Goal: Task Accomplishment & Management: Use online tool/utility

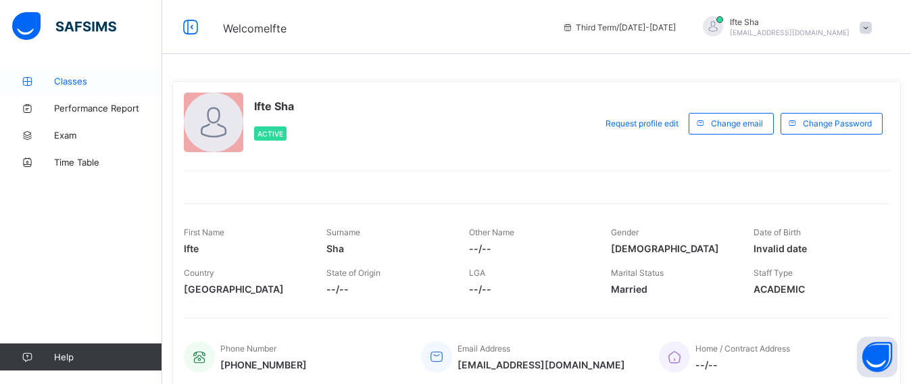
click at [63, 93] on link "Classes" at bounding box center [81, 81] width 162 height 27
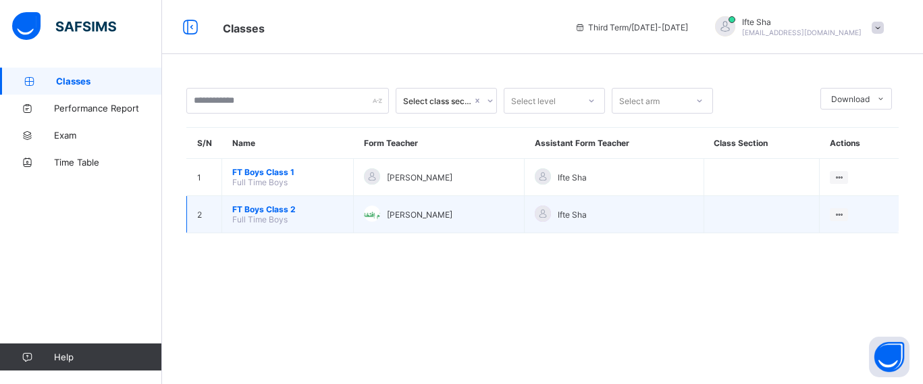
click at [290, 216] on td "FT Boys Class 2 Full Time Boys" at bounding box center [288, 214] width 132 height 37
click at [286, 215] on span "Full Time Boys" at bounding box center [259, 219] width 55 height 10
click at [282, 209] on span "FT Boys Class 2" at bounding box center [287, 209] width 111 height 10
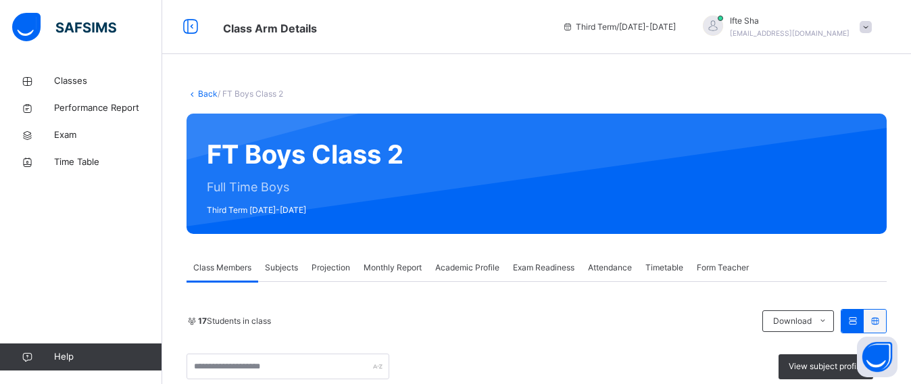
click at [324, 270] on span "Projection" at bounding box center [330, 267] width 39 height 12
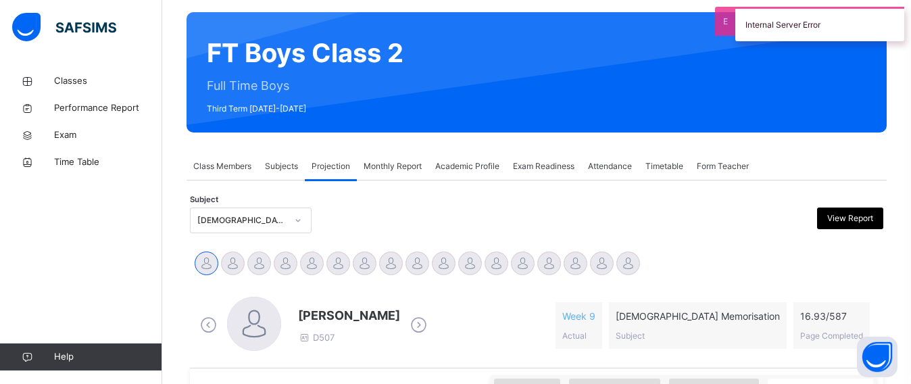
scroll to position [135, 0]
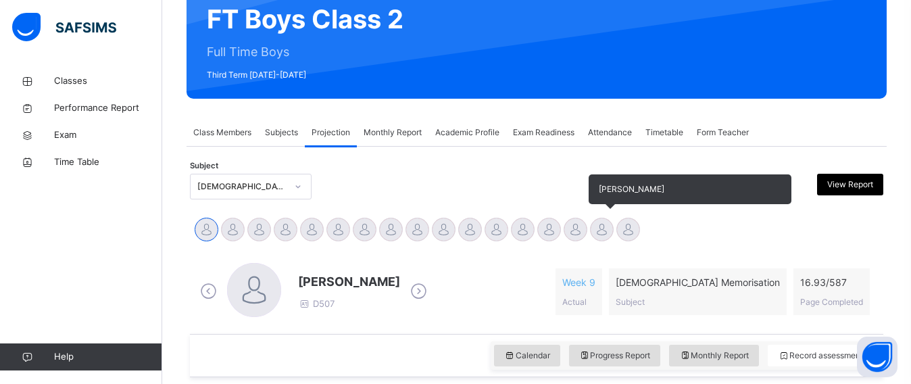
click at [594, 230] on div at bounding box center [602, 230] width 24 height 24
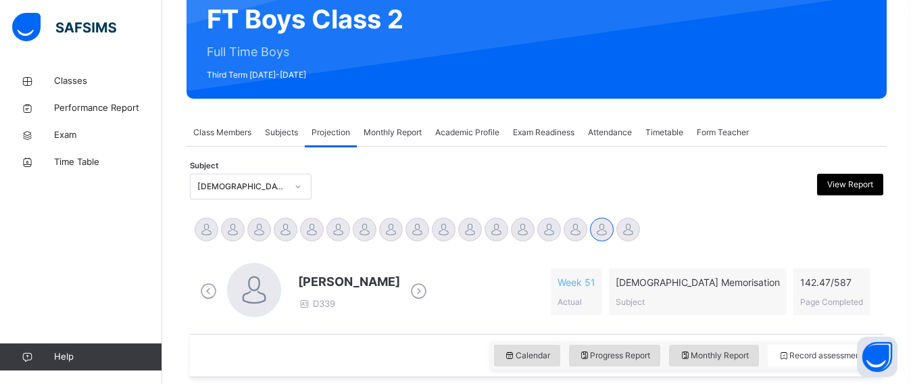
click at [444, 308] on div "Sayed Ahmed D339 Week 51 Actual Quran Memorisation Subject 142.47 / 587 Page Co…" at bounding box center [537, 291] width 680 height 57
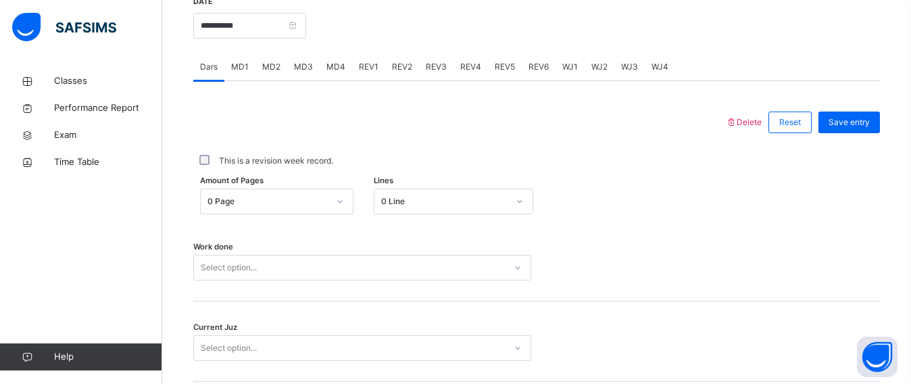
scroll to position [540, 0]
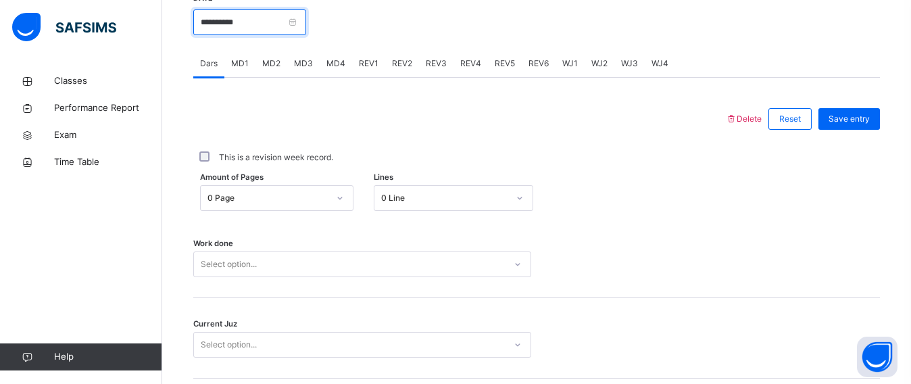
click at [306, 26] on input "**********" at bounding box center [249, 22] width 113 height 26
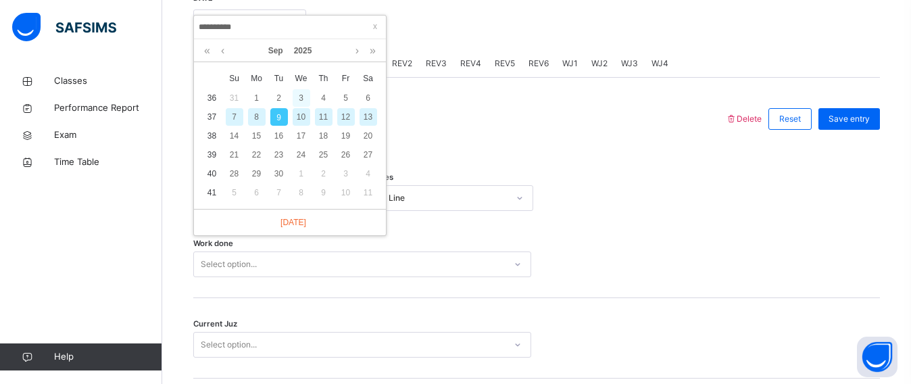
click at [305, 98] on div "3" at bounding box center [302, 98] width 18 height 18
type input "**********"
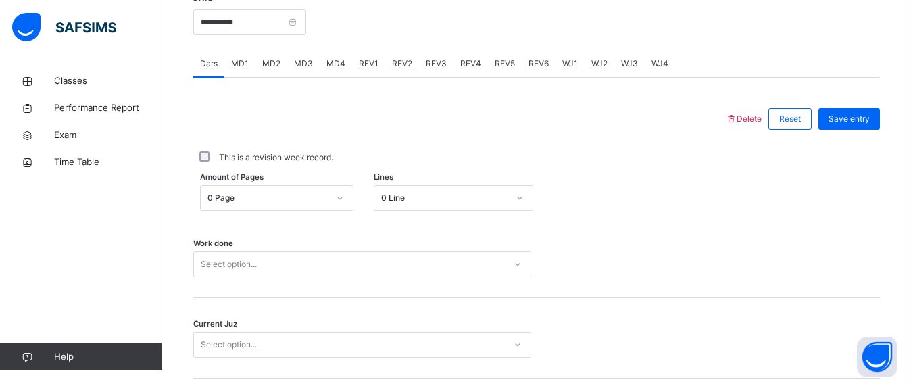
click at [342, 70] on div "MD4" at bounding box center [336, 63] width 32 height 27
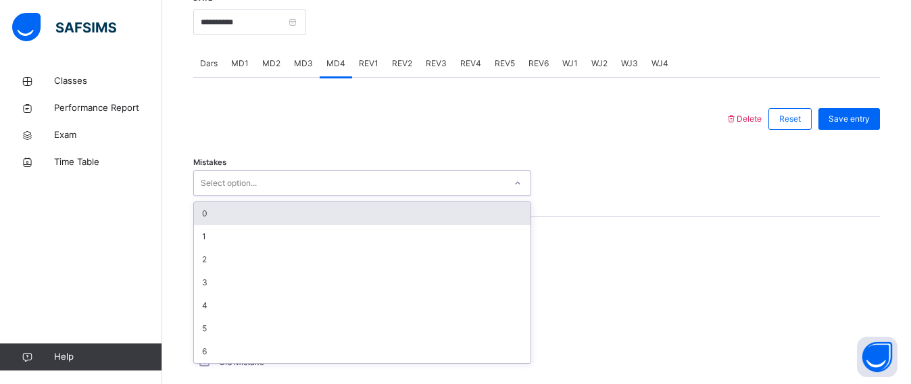
click at [312, 188] on div "Select option..." at bounding box center [349, 183] width 311 height 21
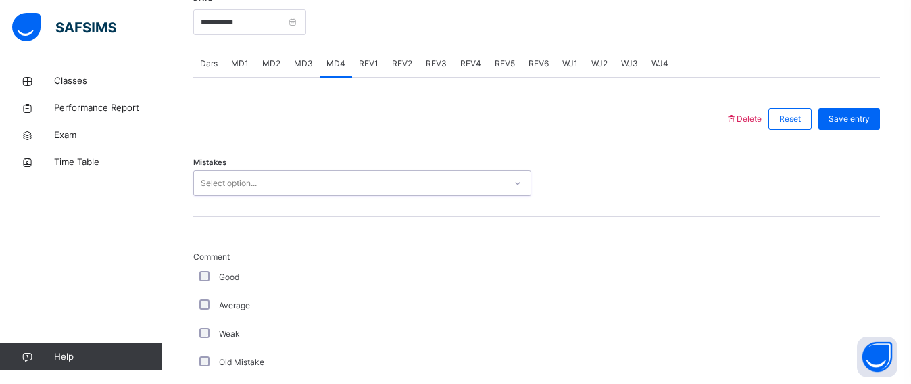
click at [312, 188] on div "Select option..." at bounding box center [349, 183] width 311 height 21
click at [249, 176] on div "Select option..." at bounding box center [229, 183] width 56 height 26
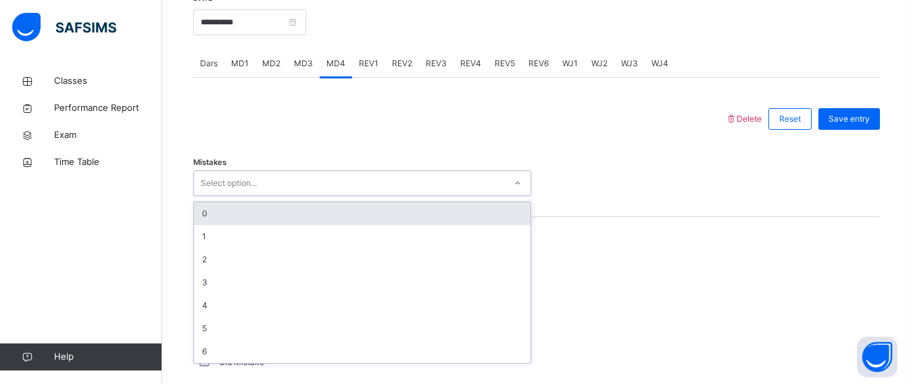
click at [225, 218] on div "0" at bounding box center [362, 213] width 336 height 23
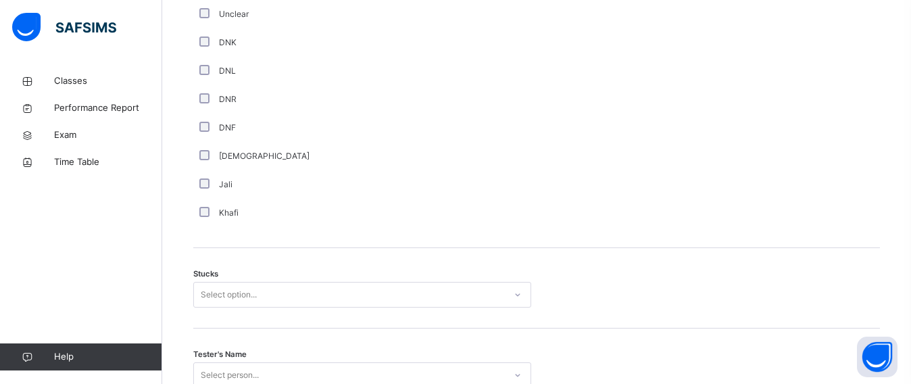
scroll to position [1115, 0]
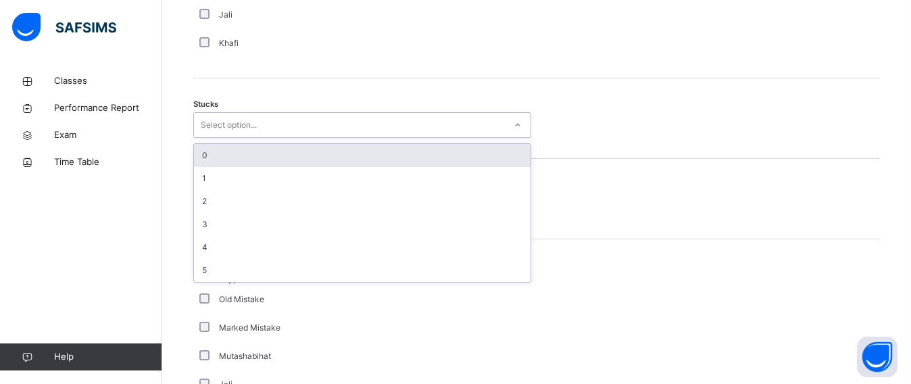
click at [222, 126] on div "Select option..." at bounding box center [229, 125] width 56 height 26
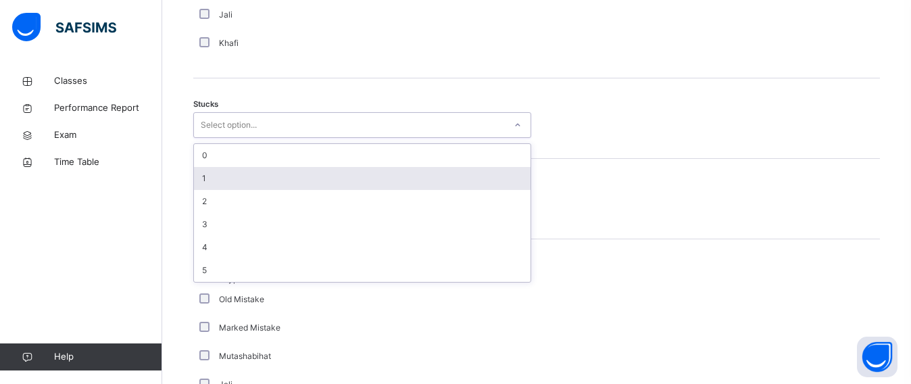
click at [216, 180] on div "1" at bounding box center [362, 178] width 336 height 23
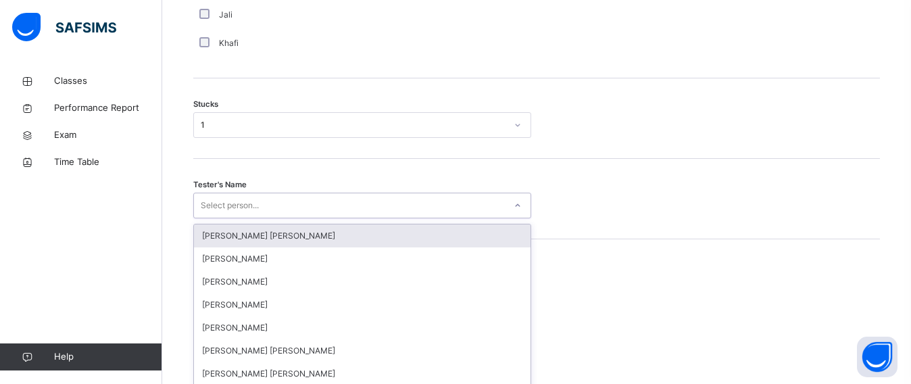
scroll to position [1164, 0]
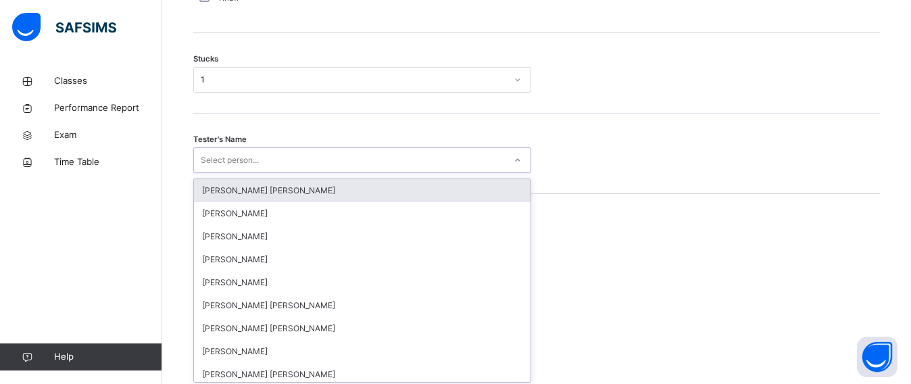
click at [213, 173] on div "option [PERSON_NAME] [PERSON_NAME] focused, 1 of 90. 90 results available. Use …" at bounding box center [362, 160] width 338 height 26
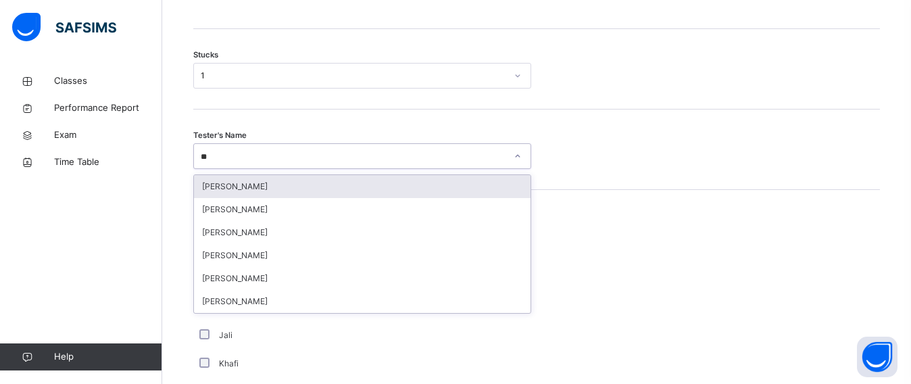
type input "***"
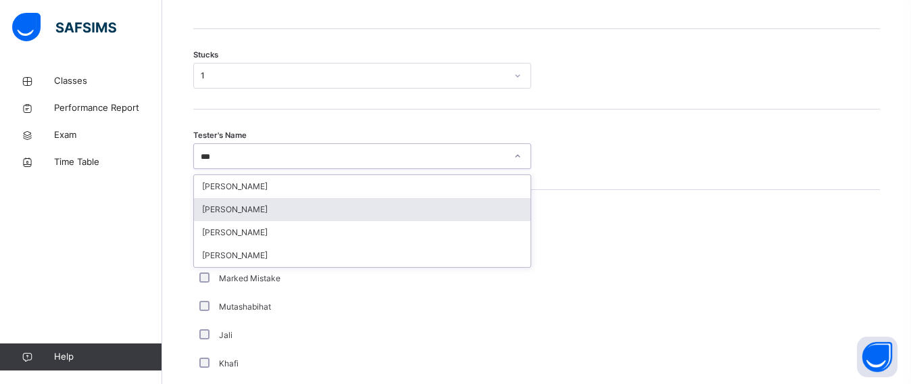
click at [229, 211] on div "[PERSON_NAME]" at bounding box center [362, 209] width 336 height 23
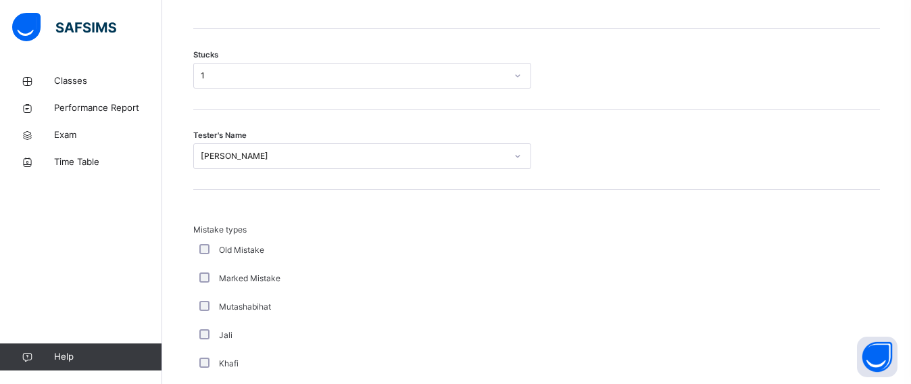
click at [274, 222] on div "Mistake types Old Mistake Marked Mistake Mutashabihat Jali Khafi Unclear Changi…" at bounding box center [536, 322] width 686 height 265
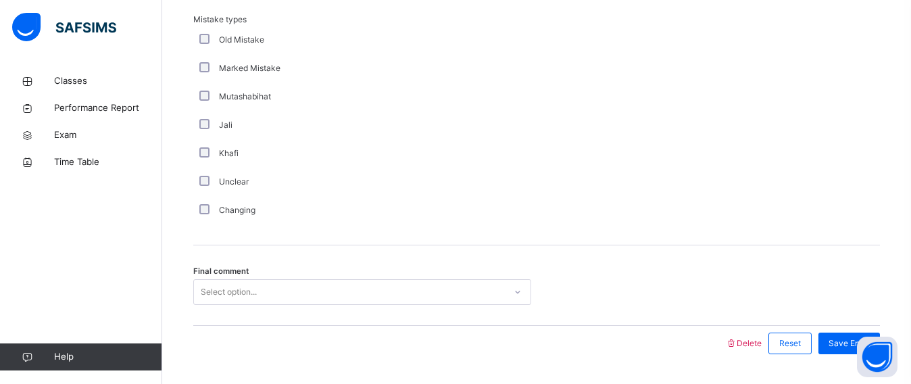
scroll to position [1412, 0]
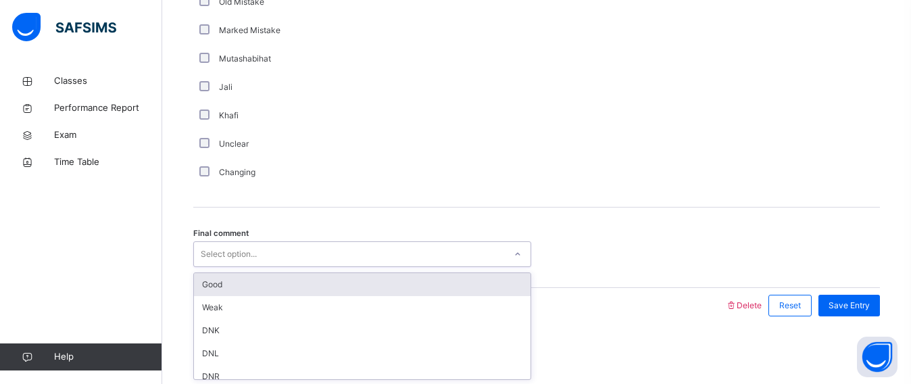
click at [258, 255] on div "Select option..." at bounding box center [349, 254] width 311 height 21
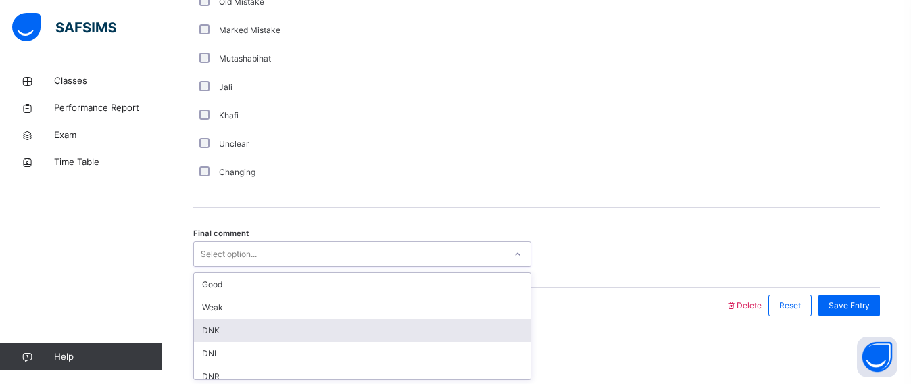
click at [234, 320] on div "DNK" at bounding box center [362, 330] width 336 height 23
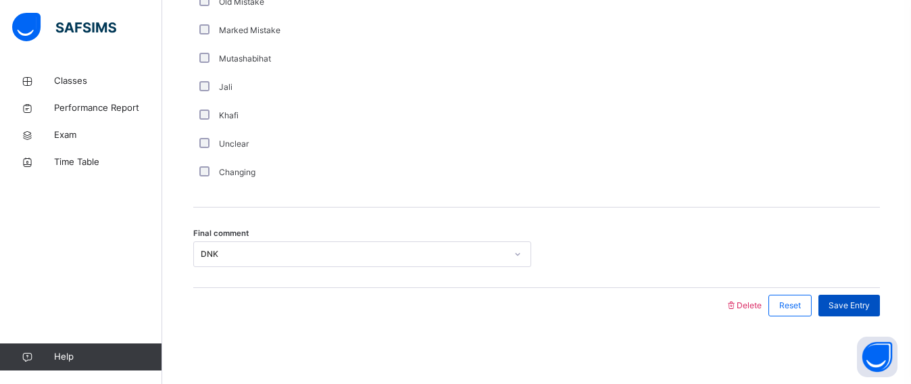
click at [855, 297] on div "Save Entry" at bounding box center [848, 306] width 61 height 22
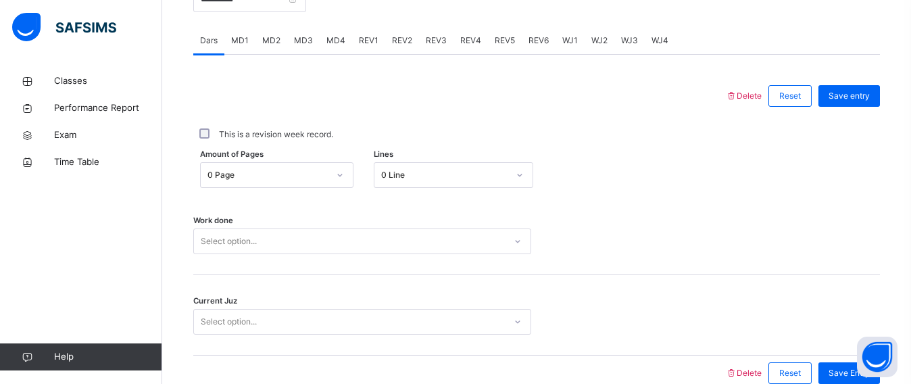
scroll to position [530, 0]
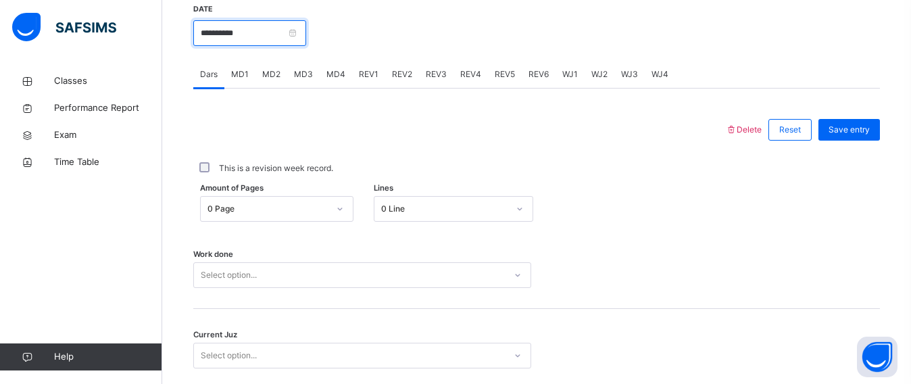
click at [290, 28] on input "**********" at bounding box center [249, 33] width 113 height 26
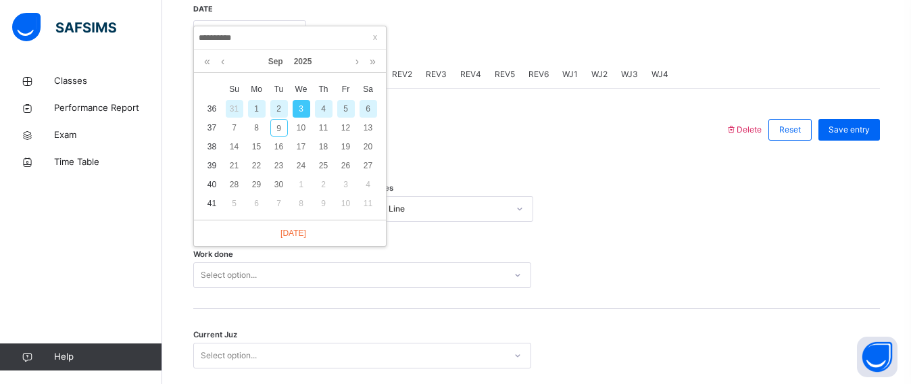
click at [276, 105] on div "2" at bounding box center [279, 109] width 18 height 18
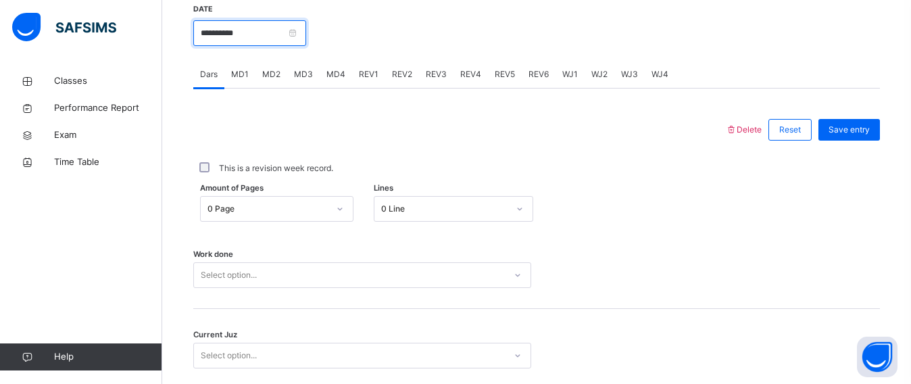
click at [257, 41] on input "**********" at bounding box center [249, 33] width 113 height 26
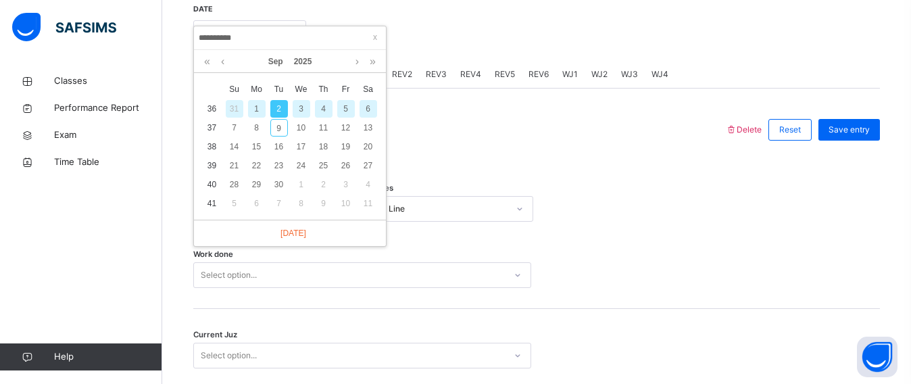
click at [305, 105] on div "3" at bounding box center [302, 109] width 18 height 18
type input "**********"
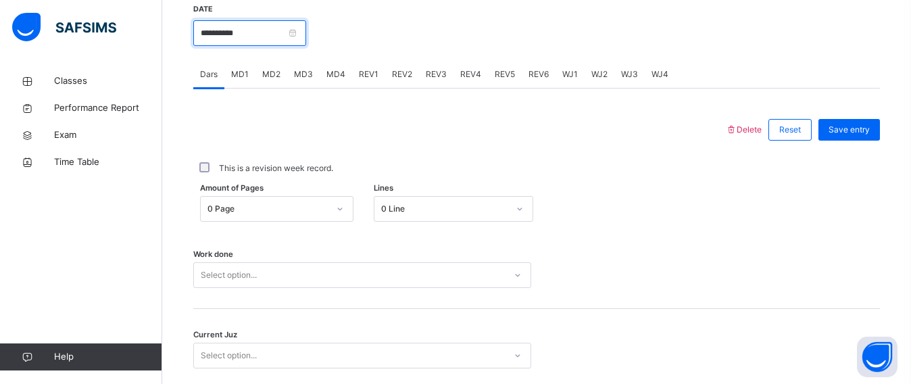
click at [287, 44] on input "**********" at bounding box center [249, 33] width 113 height 26
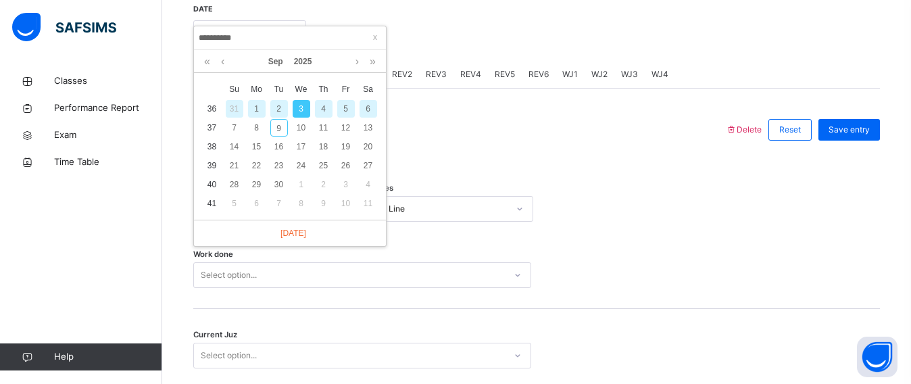
click at [300, 110] on div "3" at bounding box center [302, 109] width 18 height 18
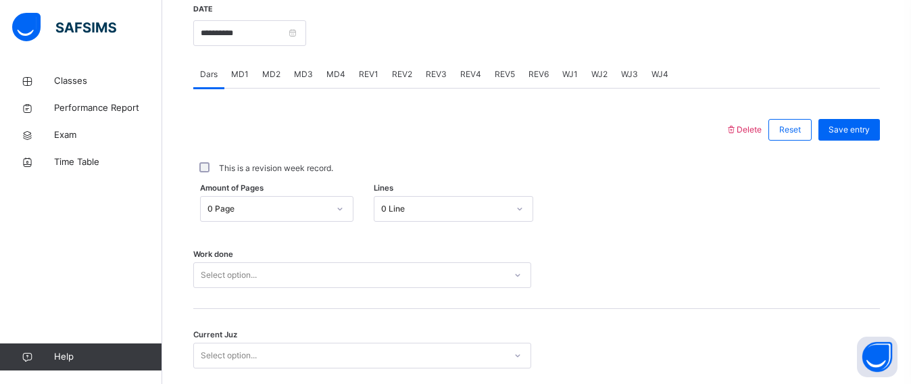
click at [226, 76] on div "MD1" at bounding box center [239, 74] width 31 height 27
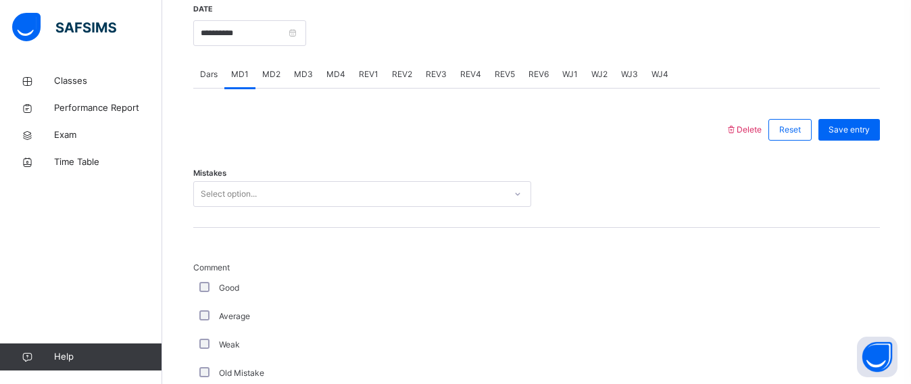
click at [222, 188] on div "Select option..." at bounding box center [229, 194] width 56 height 26
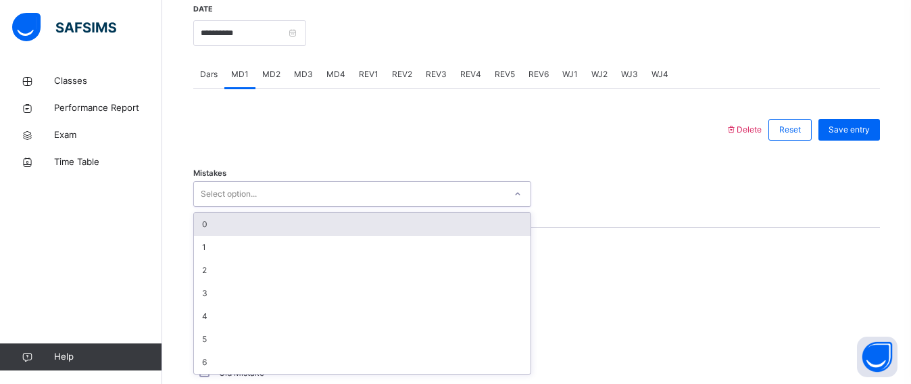
click at [215, 228] on div "0" at bounding box center [362, 224] width 336 height 23
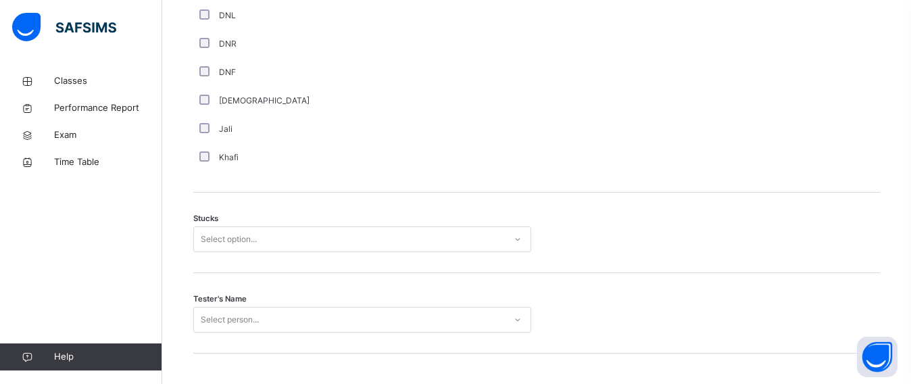
scroll to position [1003, 0]
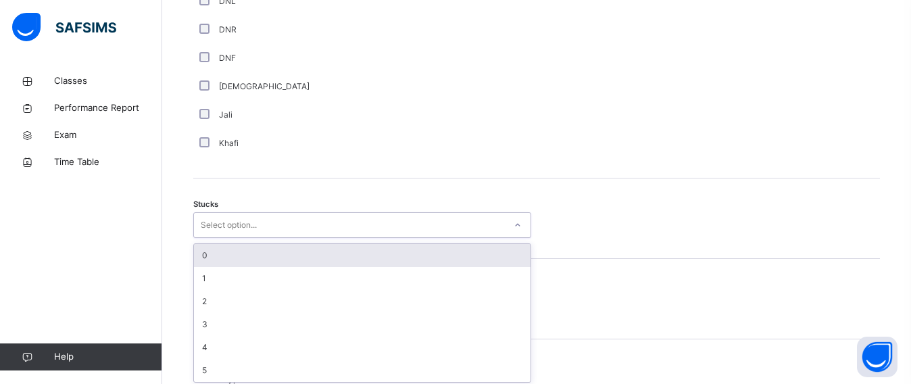
click at [199, 238] on div "option 0 focused, 1 of 6. 6 results available. Use Up and Down to choose option…" at bounding box center [362, 225] width 338 height 26
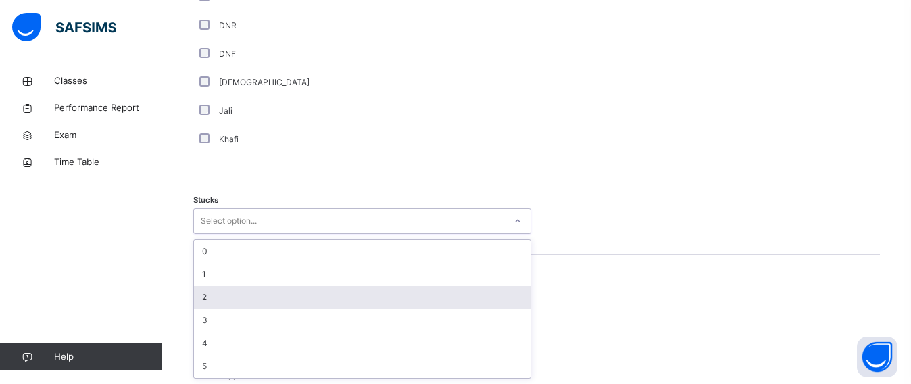
click at [208, 289] on div "2" at bounding box center [362, 297] width 336 height 23
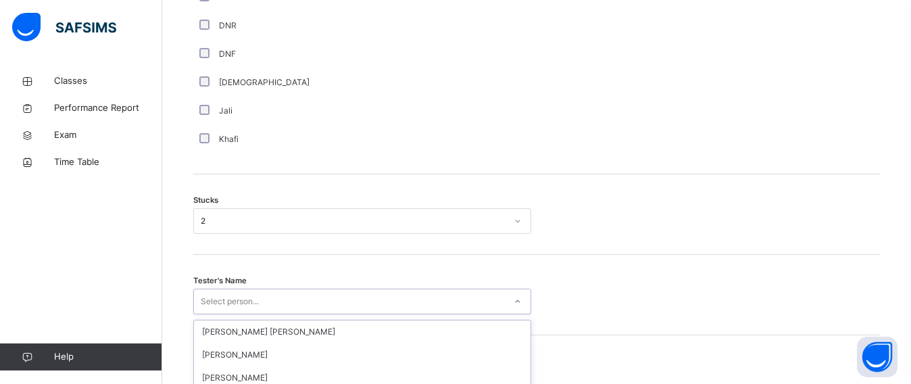
click at [208, 289] on div "option Wajid Sadath focused, 4 of 90. 90 results available. Use Up and Down to …" at bounding box center [362, 301] width 338 height 26
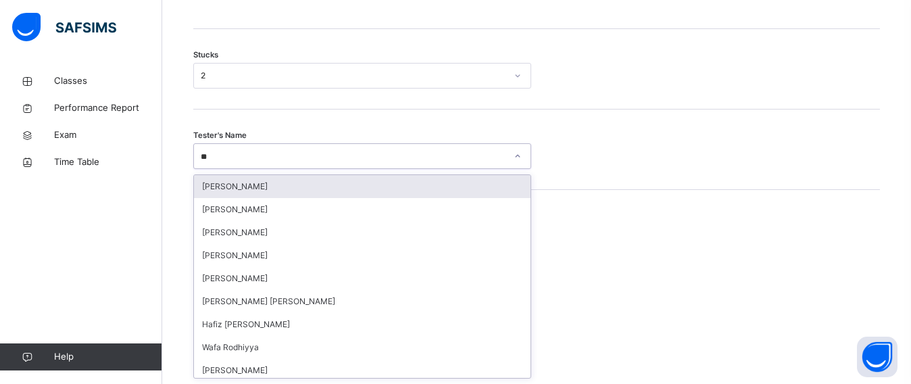
type input "***"
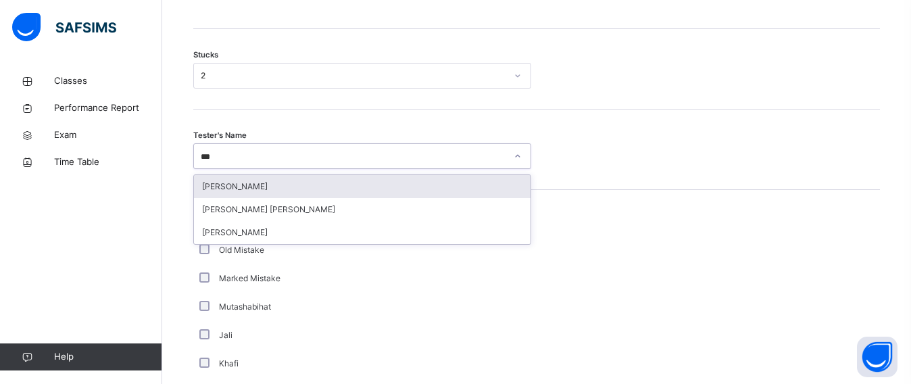
click at [231, 184] on div "[PERSON_NAME]" at bounding box center [362, 186] width 336 height 23
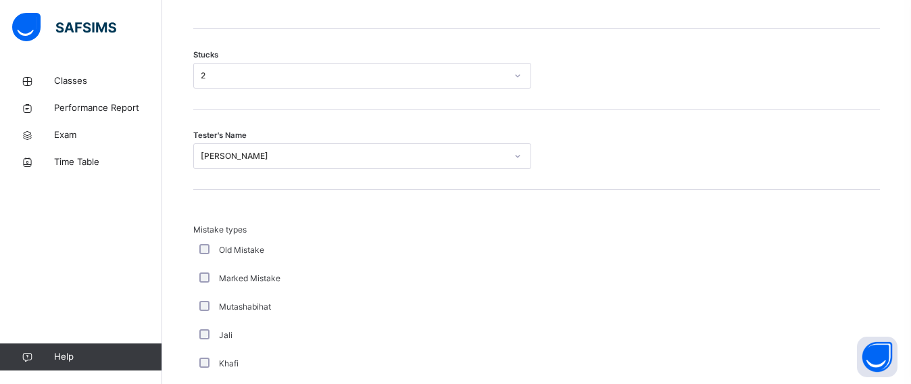
click at [231, 184] on div "Tester's Name Muhammad Waiz" at bounding box center [536, 149] width 686 height 80
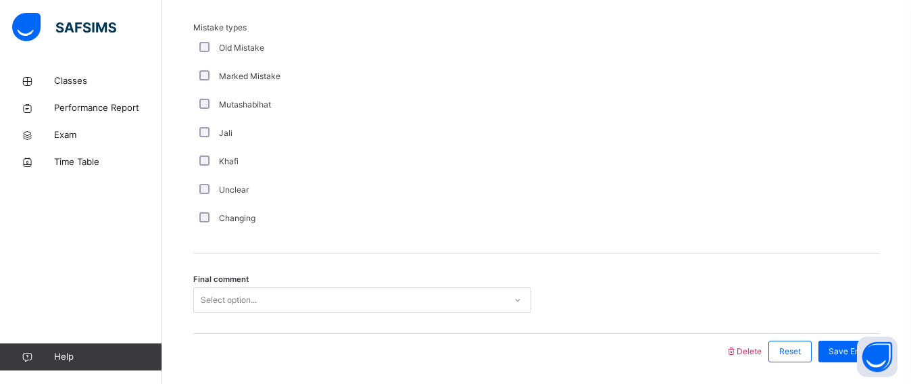
scroll to position [1412, 0]
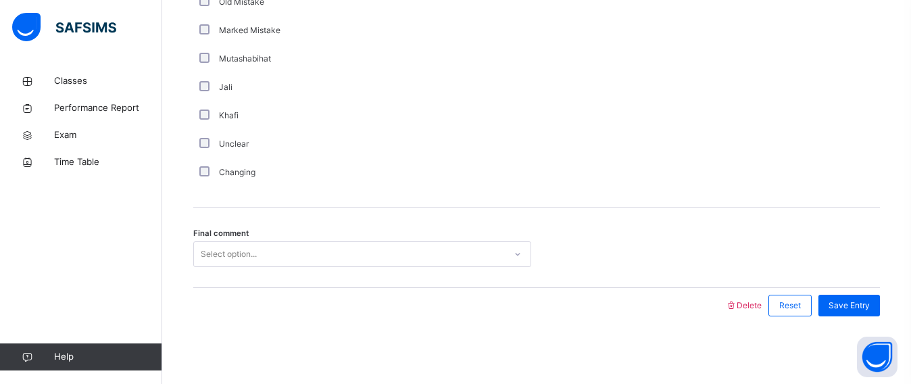
click at [235, 257] on div "Select option..." at bounding box center [229, 254] width 56 height 26
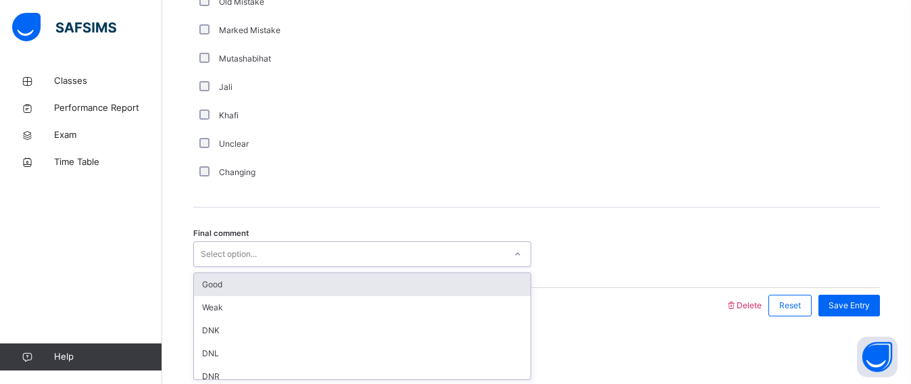
click at [232, 277] on div "Good" at bounding box center [362, 284] width 336 height 23
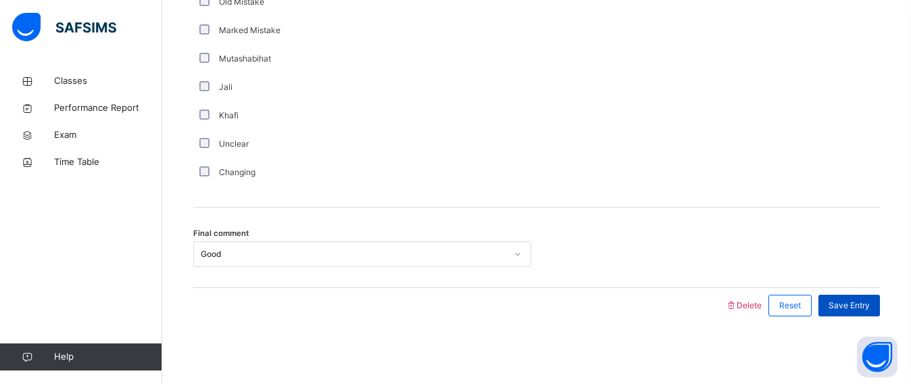
click at [838, 308] on div "Save Entry" at bounding box center [848, 306] width 61 height 22
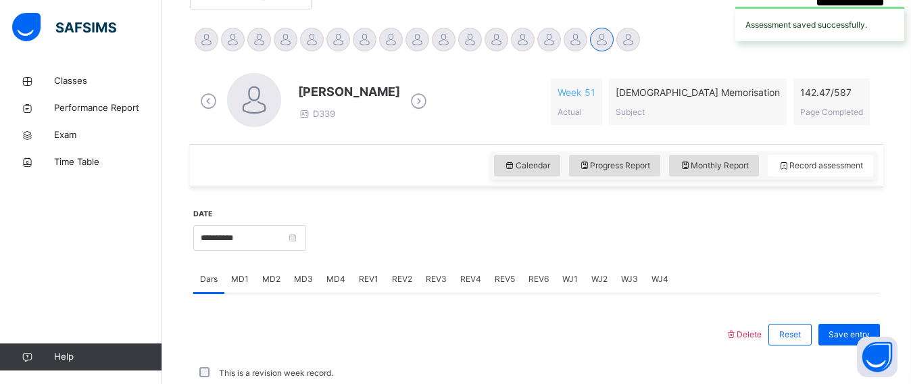
scroll to position [631, 0]
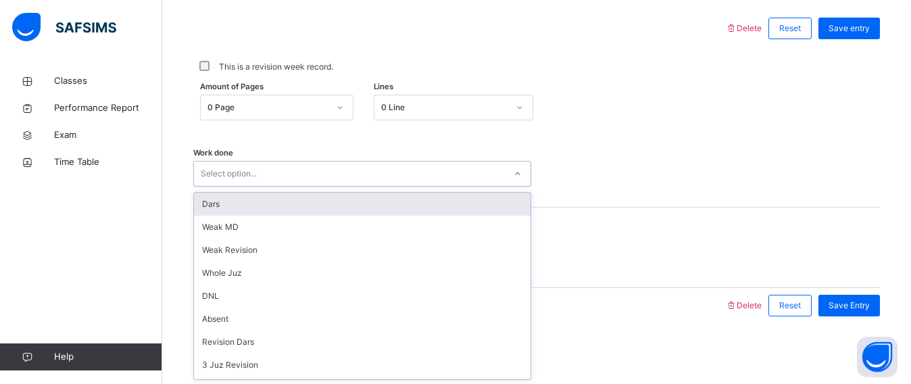
click at [455, 184] on div "Select option..." at bounding box center [362, 174] width 338 height 26
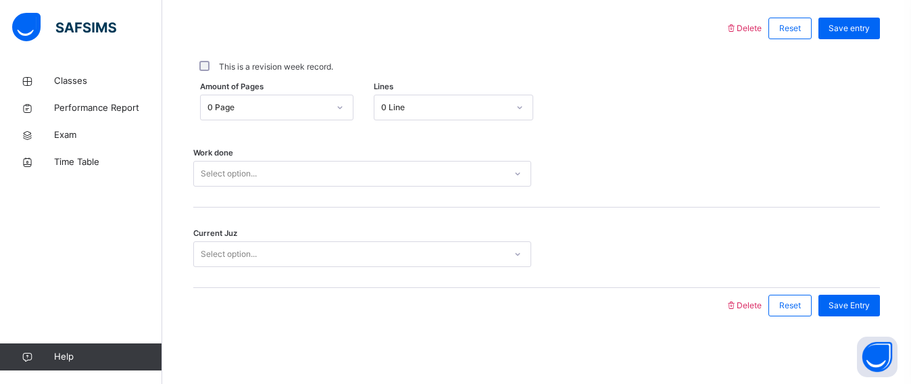
click at [463, 157] on div "Work done Select option..." at bounding box center [536, 167] width 686 height 80
click at [384, 44] on div at bounding box center [459, 28] width 518 height 35
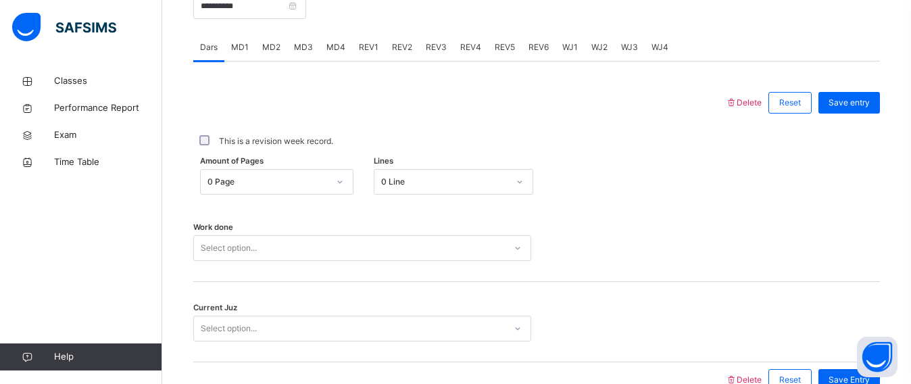
scroll to position [530, 0]
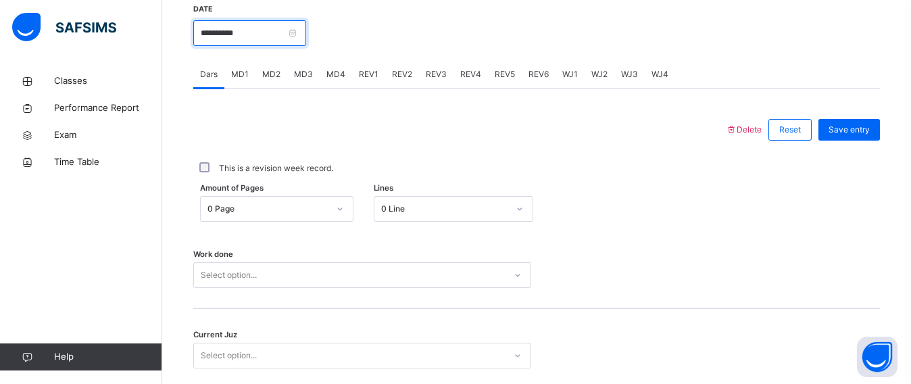
click at [306, 33] on input "**********" at bounding box center [249, 33] width 113 height 26
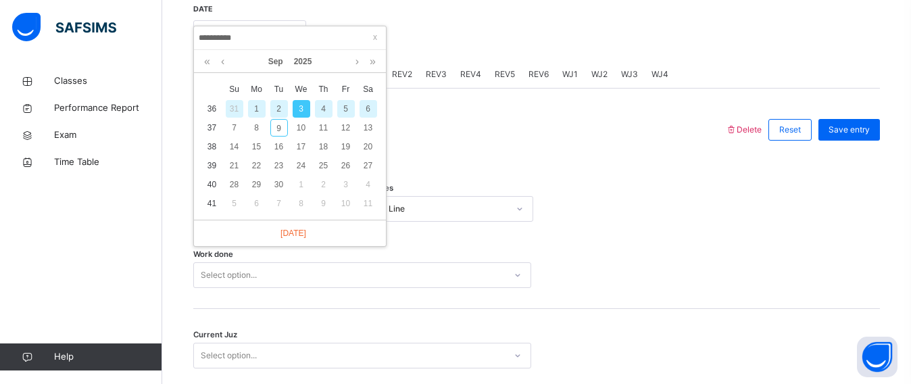
click at [280, 108] on div "2" at bounding box center [279, 109] width 18 height 18
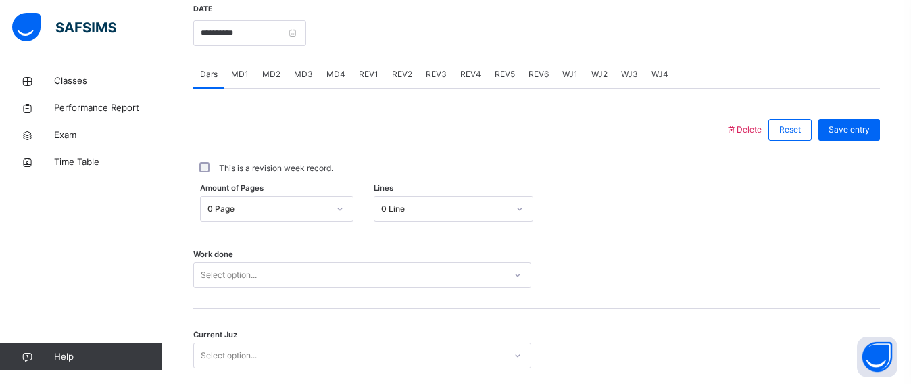
scroll to position [631, 0]
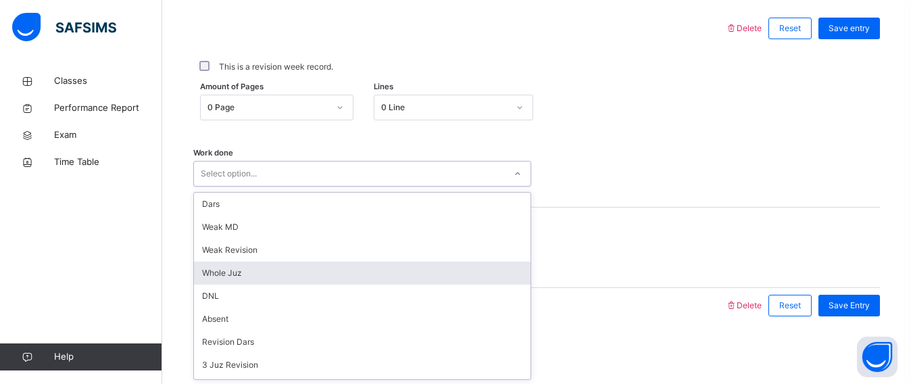
click at [257, 186] on div "option Whole Juz focused, 4 of 16. 16 results available. Use Up and Down to cho…" at bounding box center [362, 174] width 338 height 26
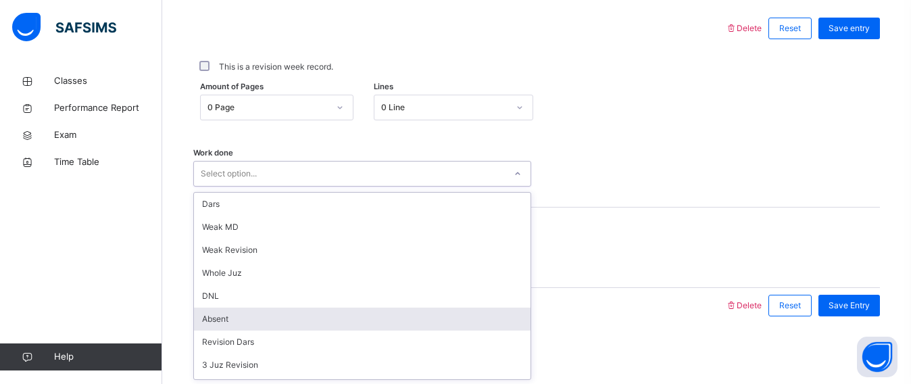
click at [219, 312] on div "Absent" at bounding box center [362, 318] width 336 height 23
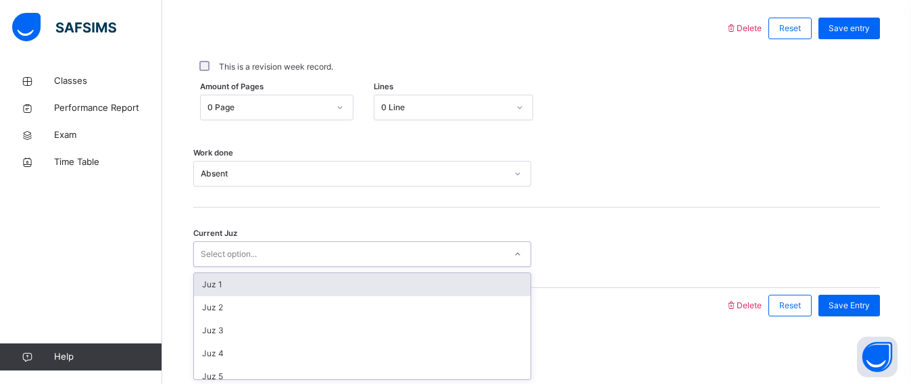
click at [224, 245] on div "Select option..." at bounding box center [229, 254] width 56 height 26
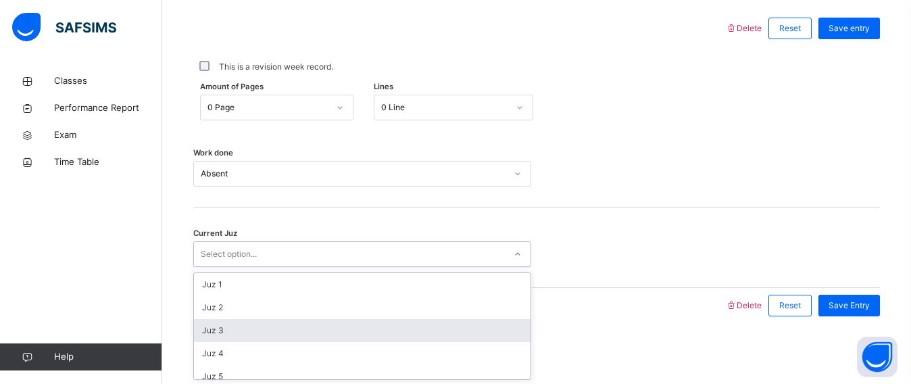
click at [231, 319] on div "Juz 3" at bounding box center [362, 330] width 336 height 23
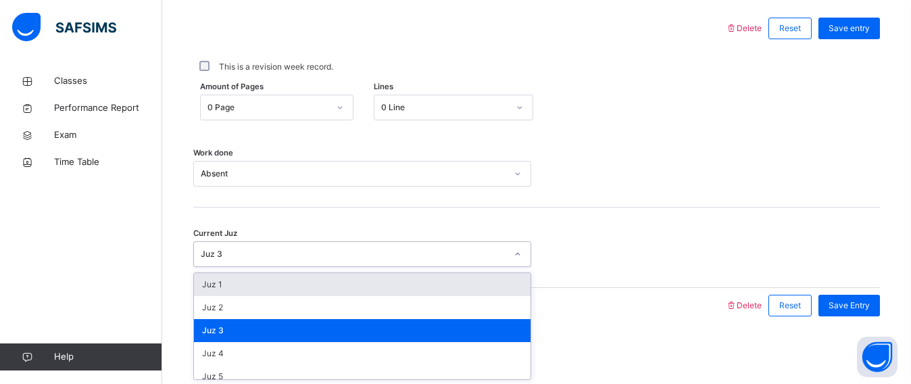
click at [234, 241] on div "Juz 3" at bounding box center [362, 254] width 338 height 26
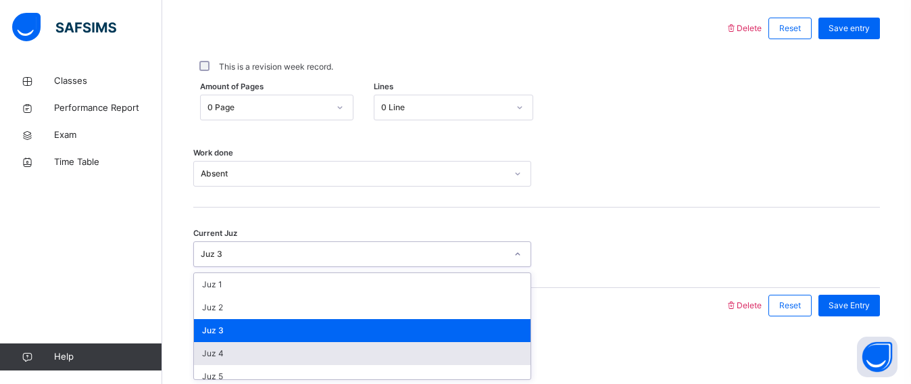
click at [216, 355] on div "Juz 4" at bounding box center [362, 353] width 336 height 23
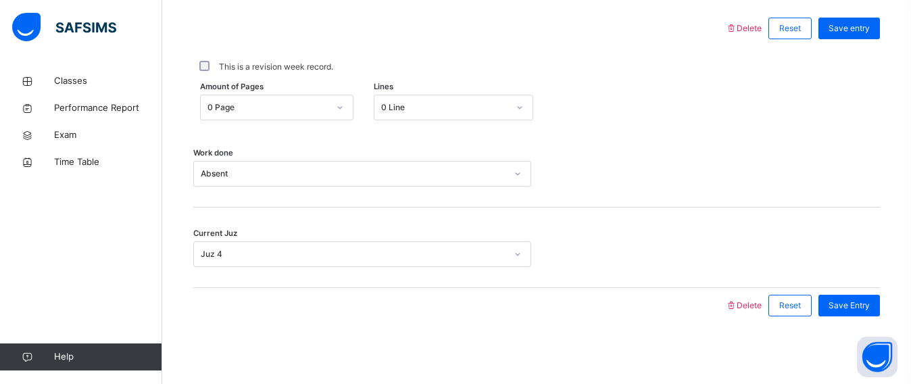
click at [613, 330] on div "**********" at bounding box center [536, 112] width 686 height 449
click at [836, 312] on div "Save Entry" at bounding box center [848, 306] width 61 height 22
click at [840, 19] on div "Save entry" at bounding box center [848, 29] width 61 height 22
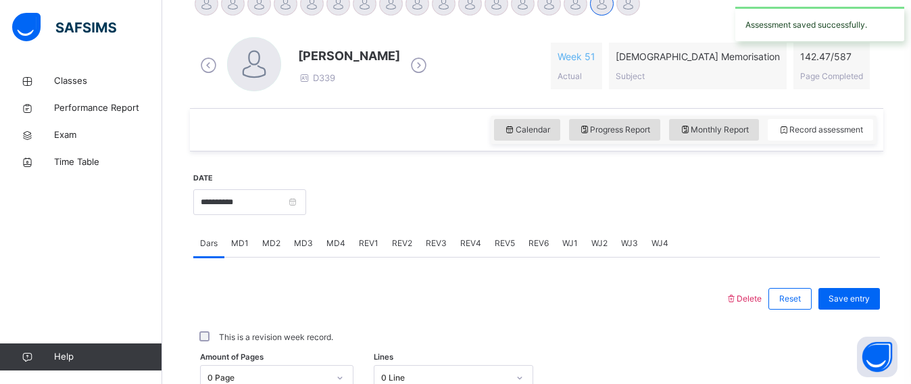
scroll to position [395, 0]
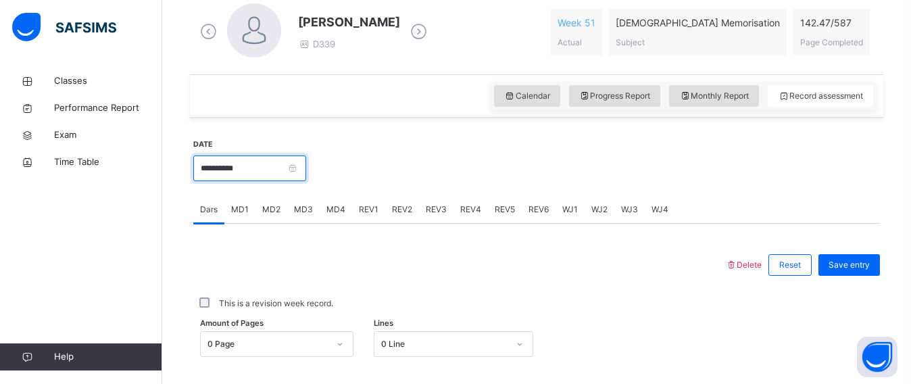
click at [306, 170] on input "**********" at bounding box center [249, 168] width 113 height 26
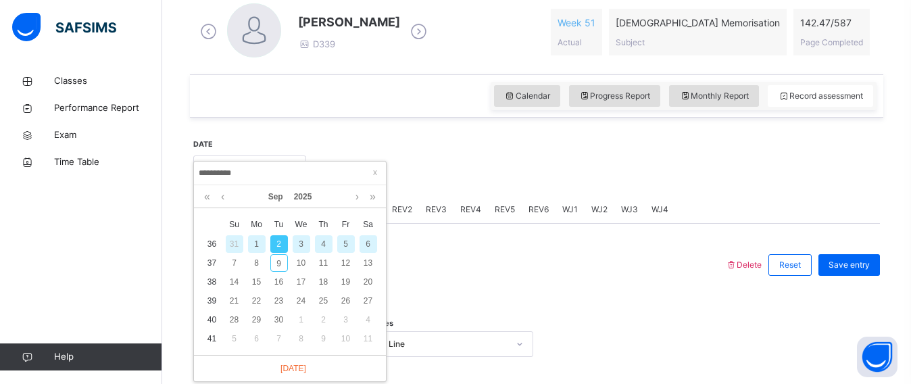
click at [260, 243] on div "1" at bounding box center [257, 244] width 18 height 18
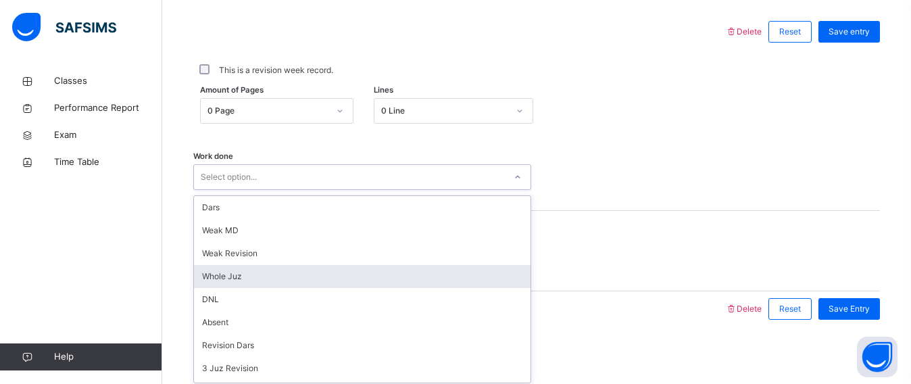
click at [378, 190] on div "option Whole Juz focused, 4 of 16. 16 results available. Use Up and Down to cho…" at bounding box center [362, 177] width 338 height 26
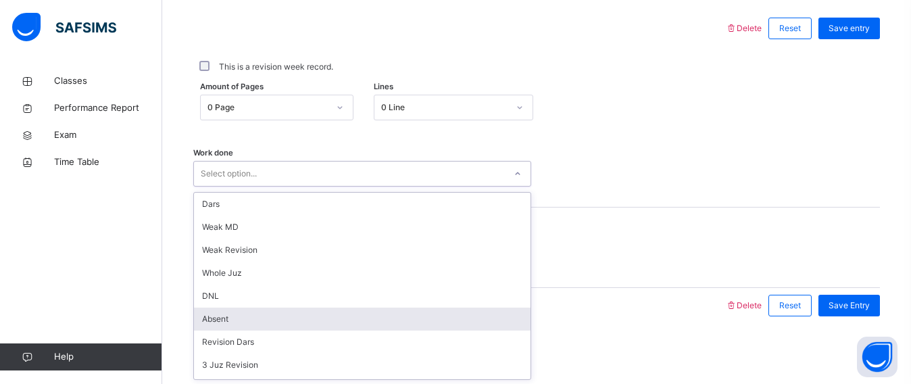
click at [256, 320] on div "Absent" at bounding box center [362, 318] width 336 height 23
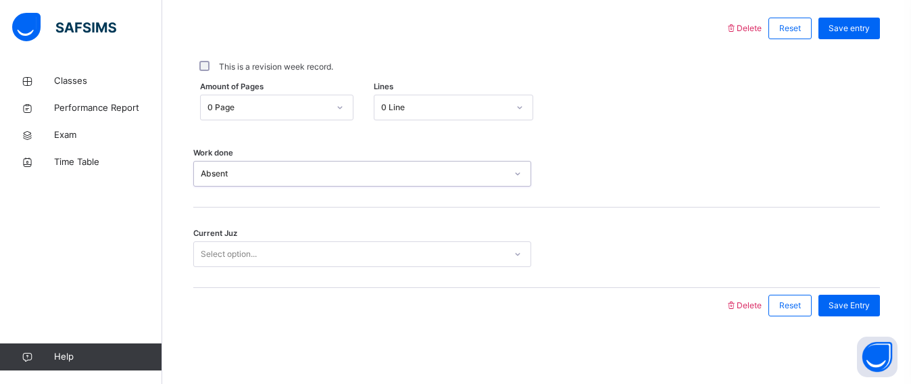
click at [234, 247] on div "Select option..." at bounding box center [229, 254] width 56 height 26
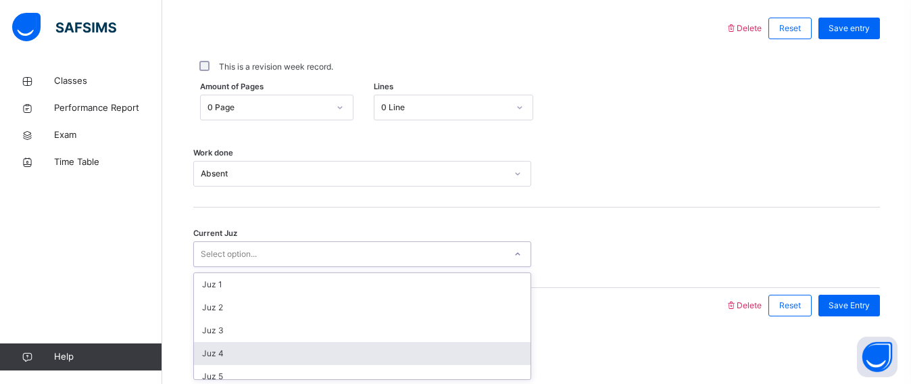
click at [217, 350] on div "Juz 4" at bounding box center [362, 353] width 336 height 23
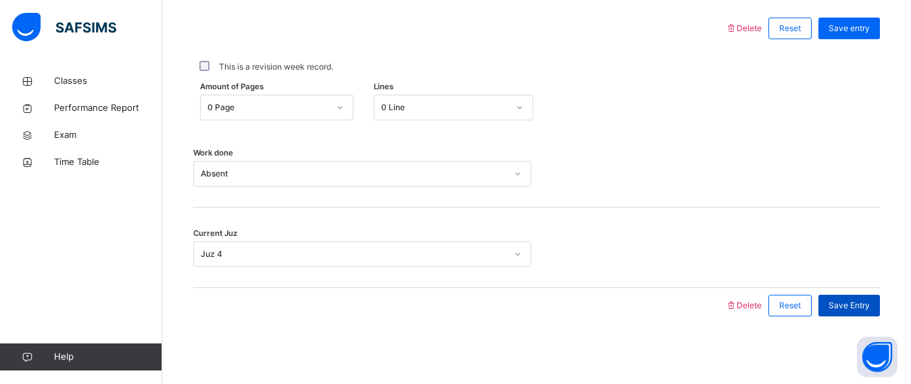
click at [865, 297] on div "Save Entry" at bounding box center [848, 306] width 61 height 22
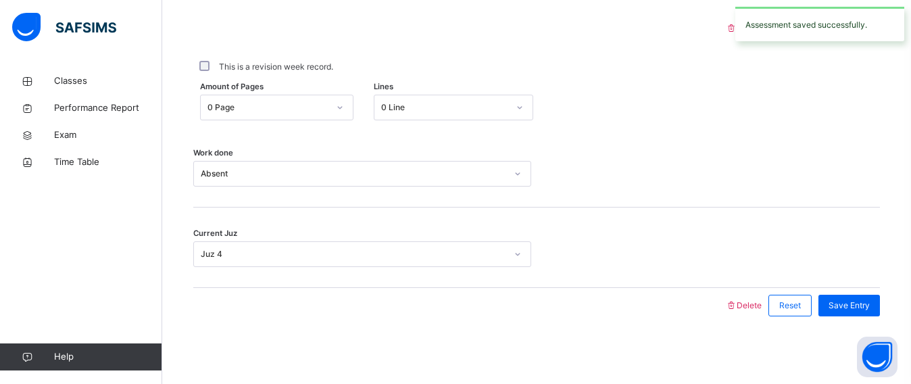
click at [716, 212] on div "Current Juz Juz 4" at bounding box center [536, 247] width 686 height 80
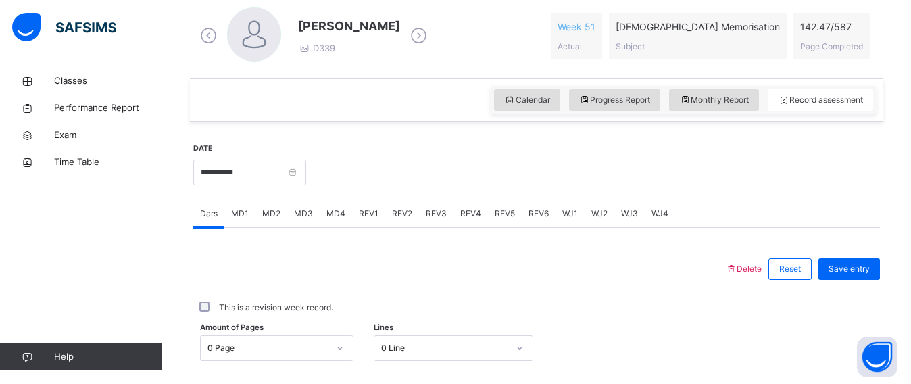
scroll to position [395, 0]
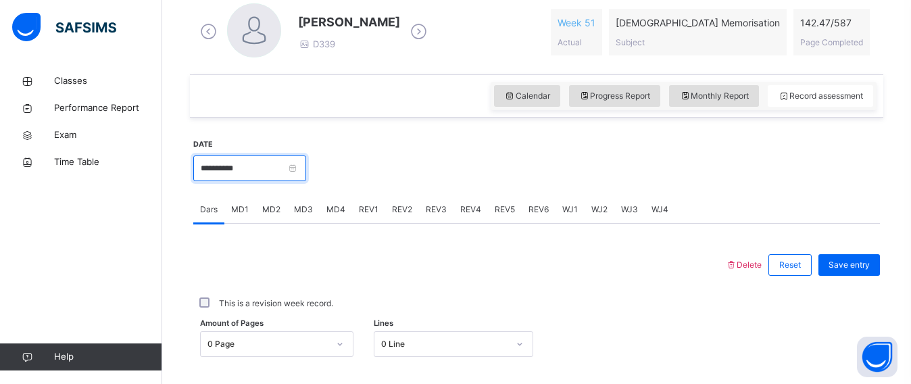
click at [290, 174] on input "**********" at bounding box center [249, 168] width 113 height 26
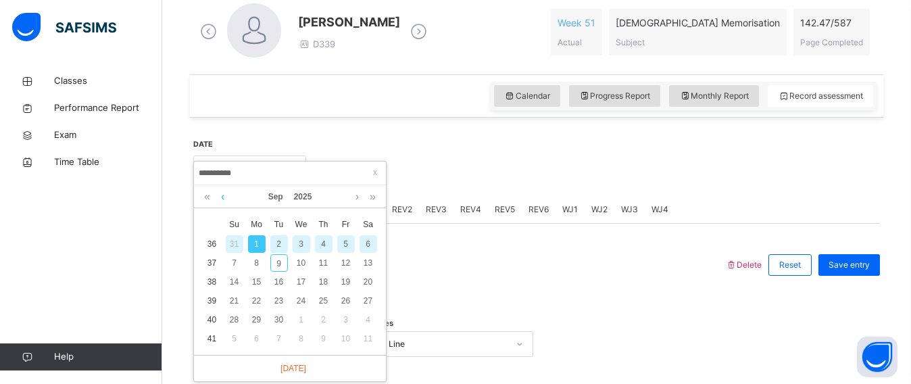
click at [226, 197] on link at bounding box center [223, 196] width 10 height 23
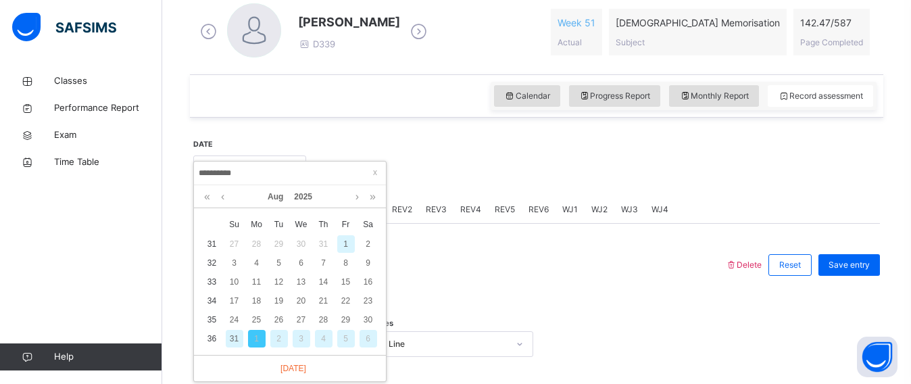
click at [233, 343] on div "31" at bounding box center [235, 339] width 18 height 18
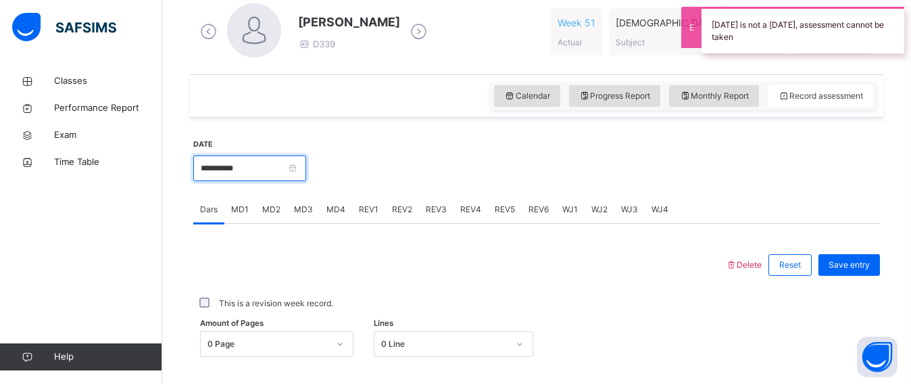
click at [228, 172] on input "**********" at bounding box center [249, 168] width 113 height 26
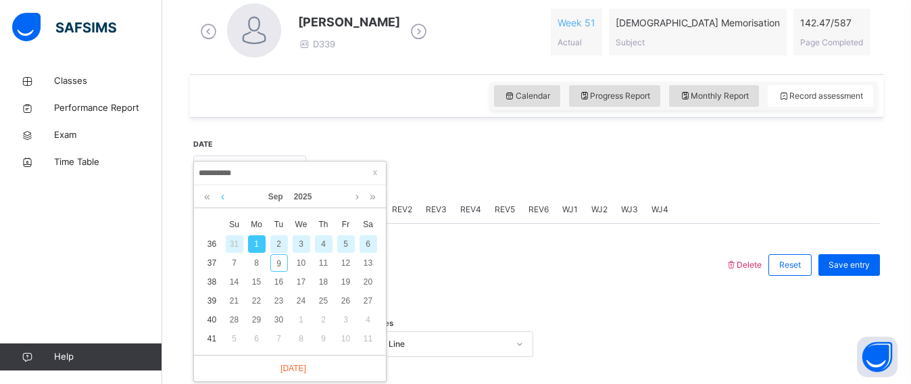
click at [226, 201] on link at bounding box center [223, 196] width 10 height 23
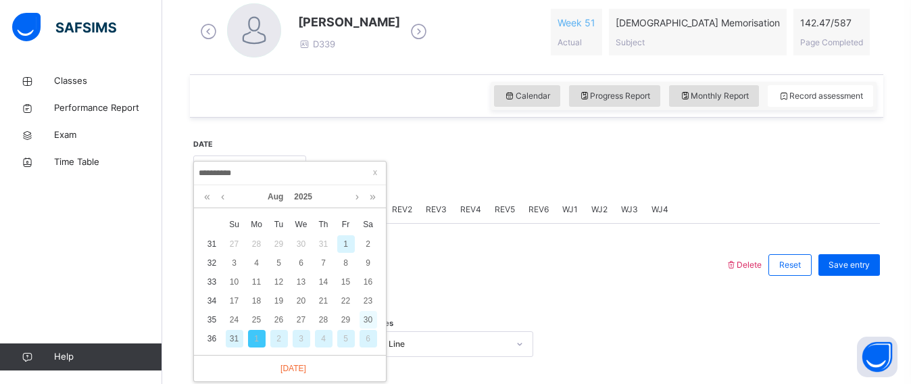
click at [361, 322] on div "30" at bounding box center [368, 320] width 18 height 18
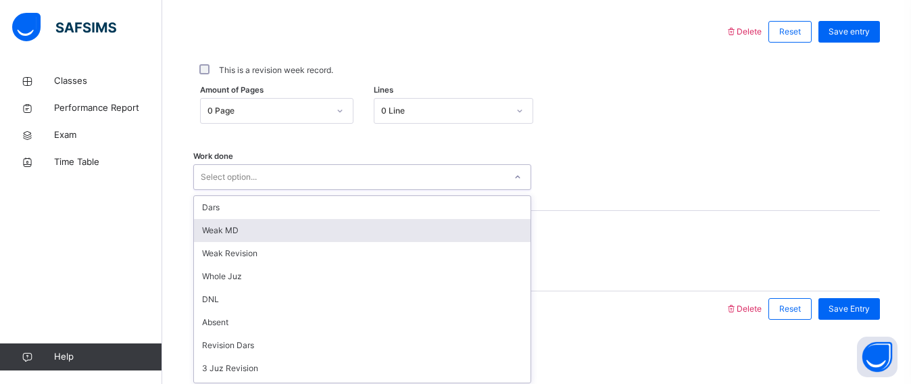
scroll to position [631, 0]
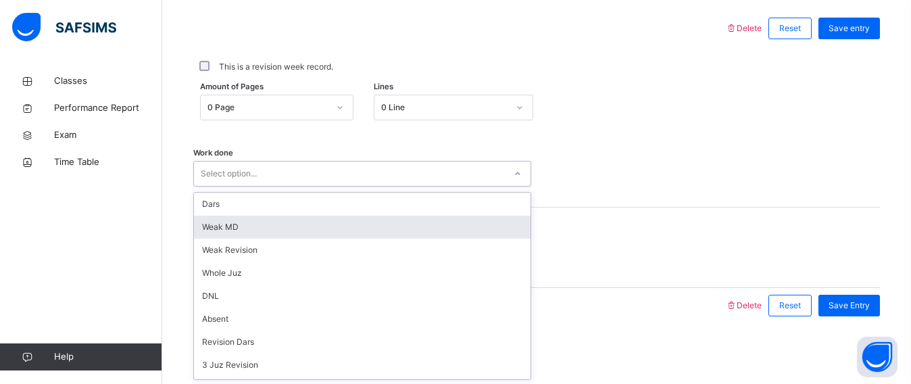
click at [251, 186] on div "option Weak MD focused, 2 of 16. 16 results available. Use Up and Down to choos…" at bounding box center [362, 174] width 338 height 26
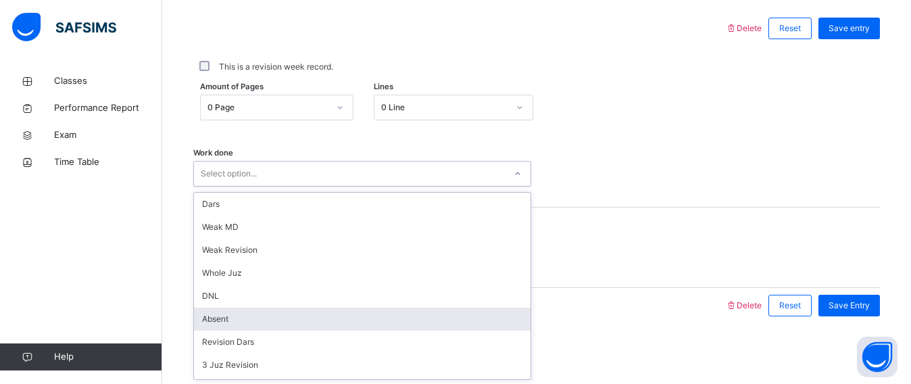
click at [226, 318] on div "Absent" at bounding box center [362, 318] width 336 height 23
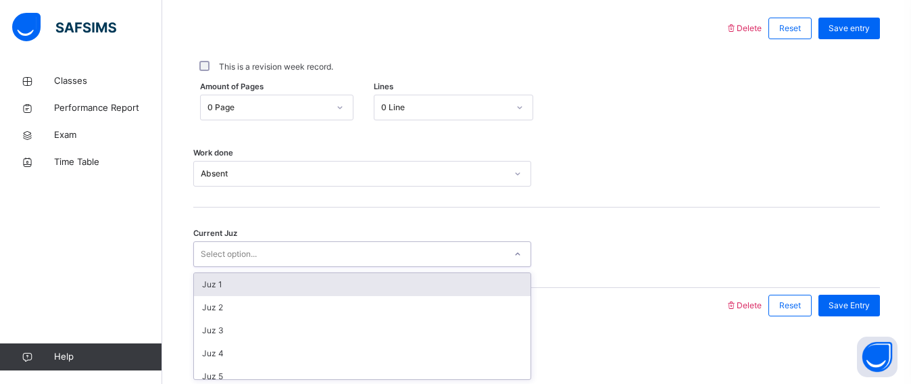
click at [224, 264] on div "Select option..." at bounding box center [362, 254] width 338 height 26
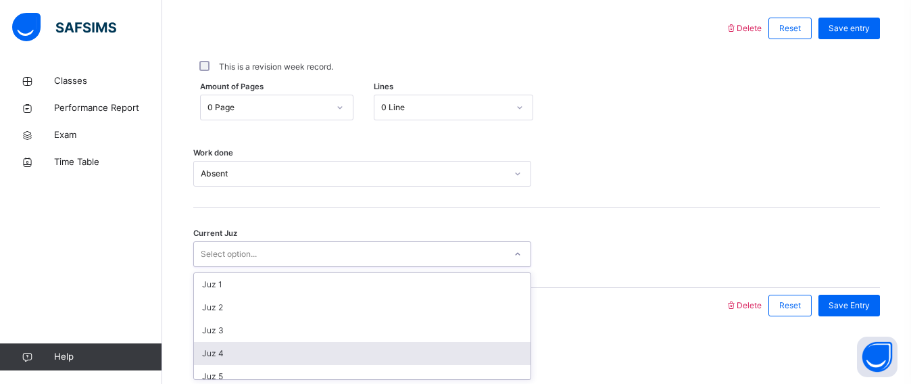
click at [224, 354] on div "Juz 4" at bounding box center [362, 353] width 336 height 23
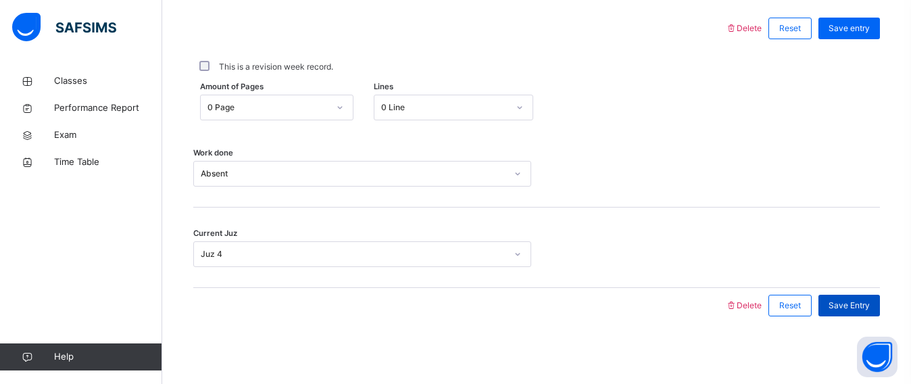
click at [869, 299] on span "Save Entry" at bounding box center [848, 305] width 41 height 12
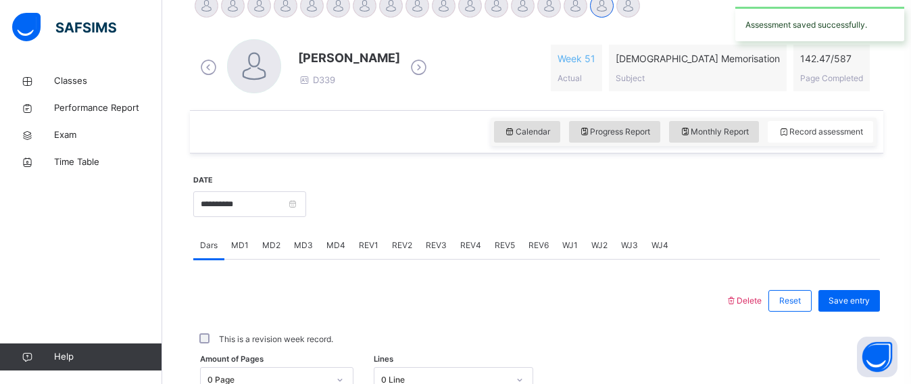
scroll to position [361, 0]
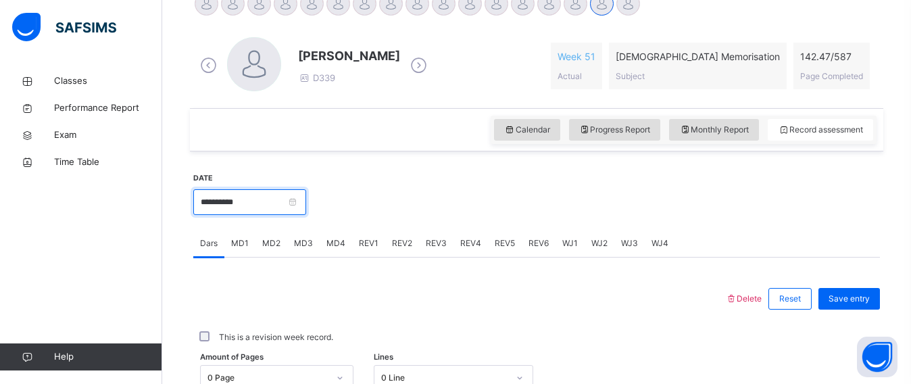
click at [306, 204] on input "**********" at bounding box center [249, 202] width 113 height 26
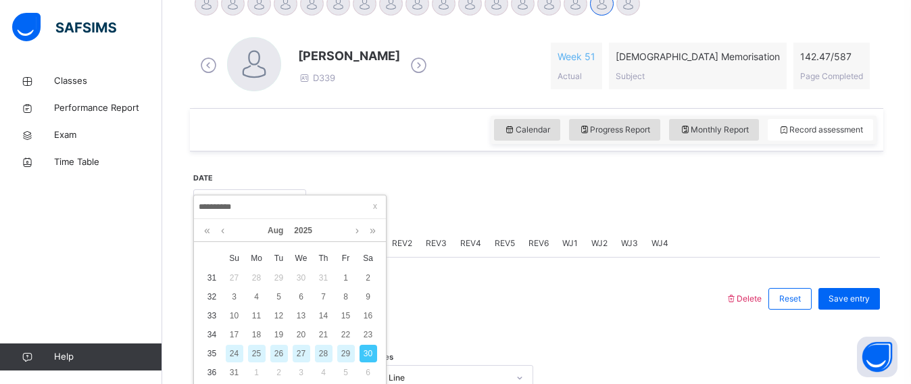
click at [352, 359] on div "29" at bounding box center [346, 354] width 18 height 18
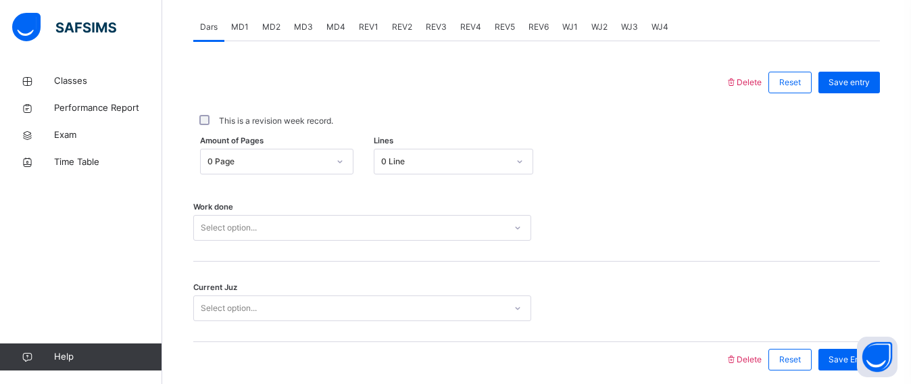
scroll to position [631, 0]
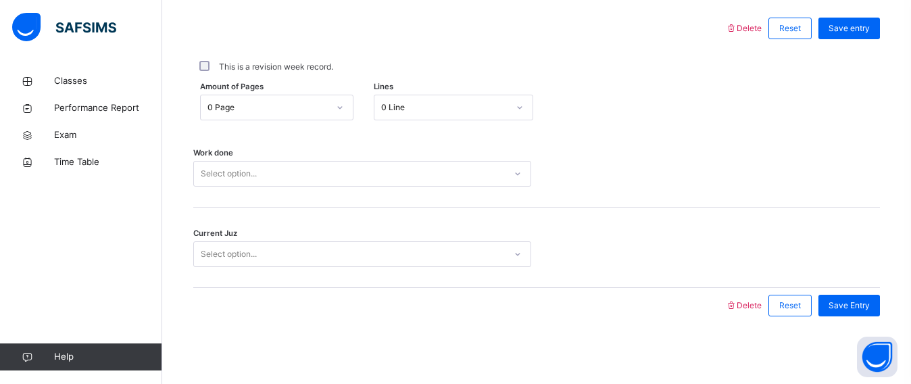
click at [267, 170] on div "Select option..." at bounding box center [349, 173] width 311 height 21
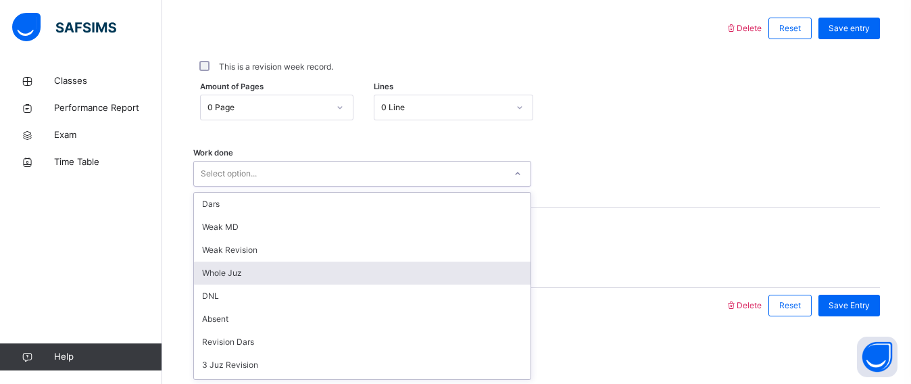
click at [256, 263] on div "Whole Juz" at bounding box center [362, 272] width 336 height 23
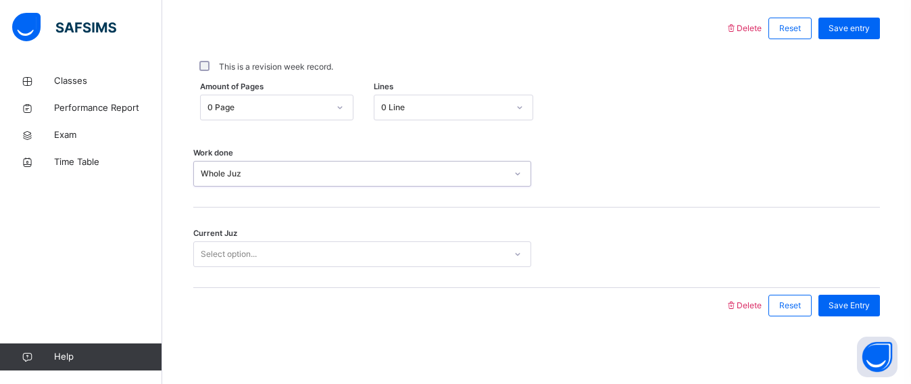
click at [256, 261] on div "Select option..." at bounding box center [229, 254] width 56 height 26
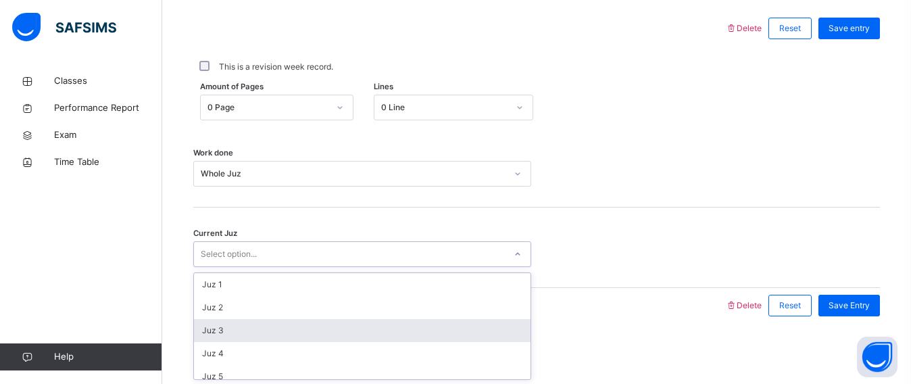
click at [252, 332] on div "Juz 3" at bounding box center [362, 330] width 336 height 23
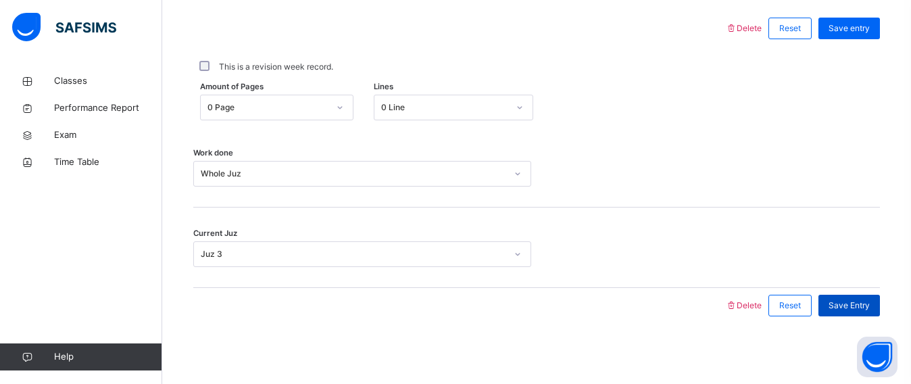
click at [865, 298] on div "Save Entry" at bounding box center [848, 306] width 61 height 22
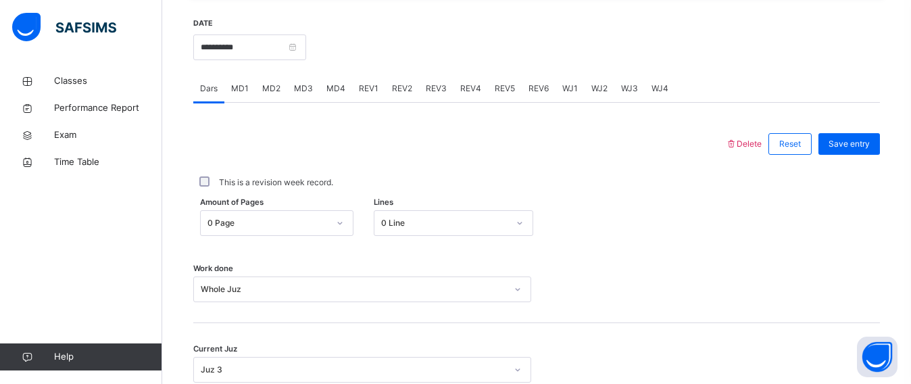
scroll to position [496, 0]
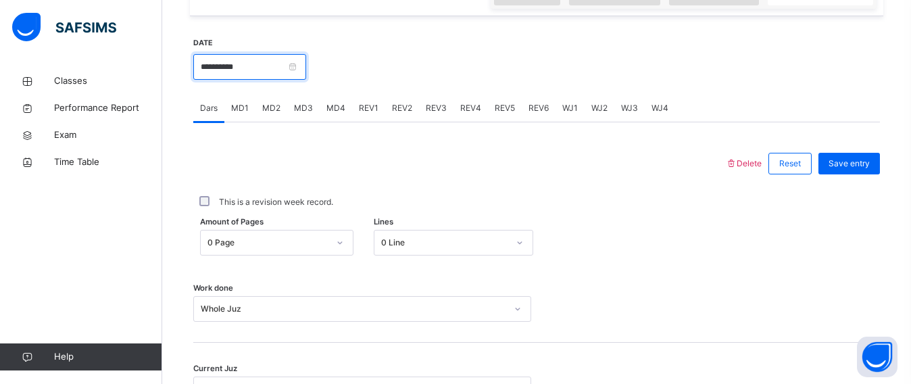
click at [216, 68] on input "**********" at bounding box center [249, 67] width 113 height 26
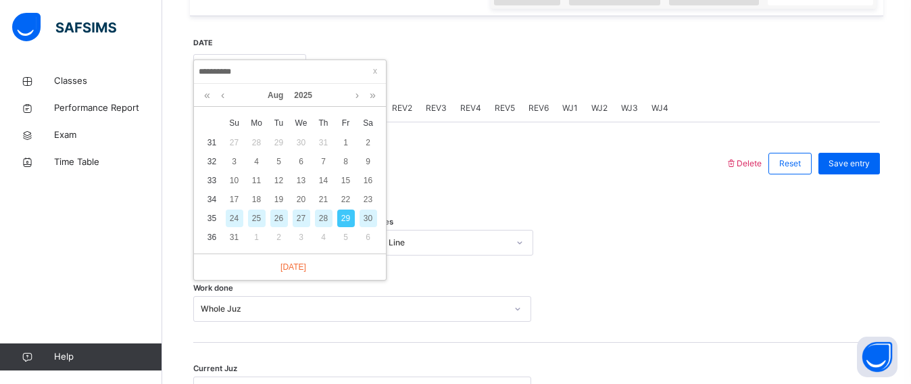
click at [324, 222] on div "28" at bounding box center [324, 218] width 18 height 18
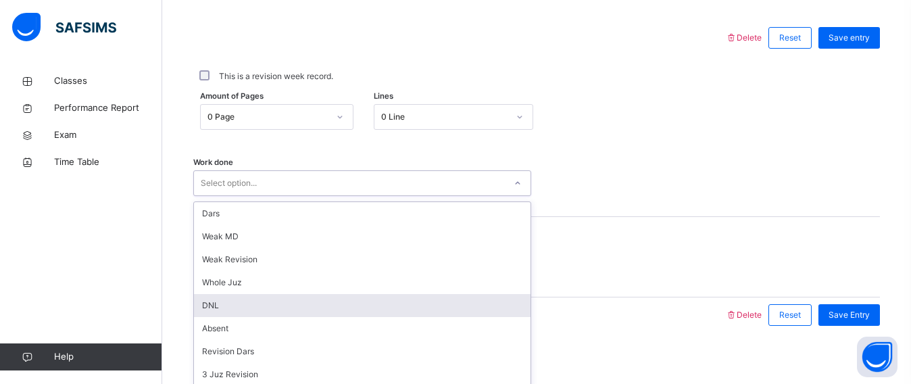
click at [249, 196] on div "option DNL focused, 5 of 16. 16 results available. Use Up and Down to choose op…" at bounding box center [362, 183] width 338 height 26
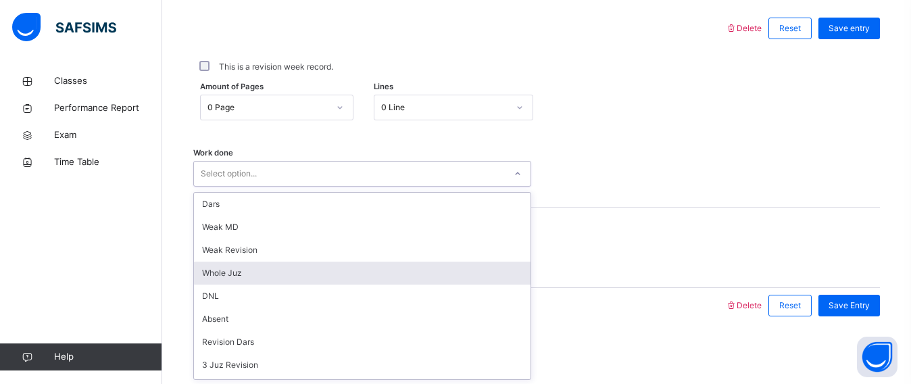
click at [239, 275] on div "Whole Juz" at bounding box center [362, 272] width 336 height 23
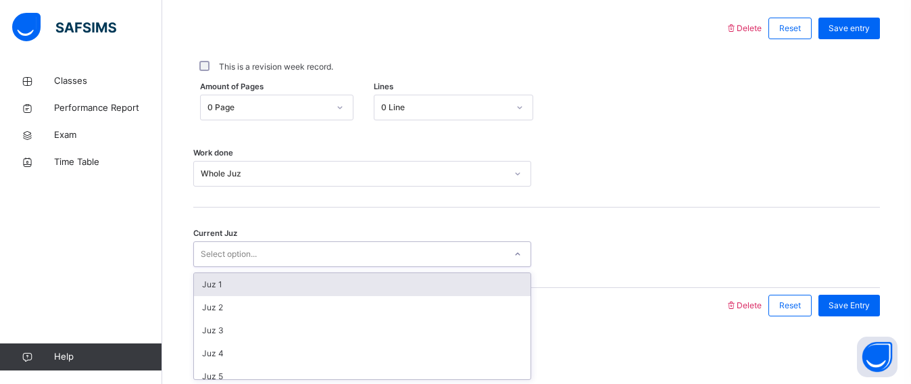
click at [238, 251] on div "Select option..." at bounding box center [229, 254] width 56 height 26
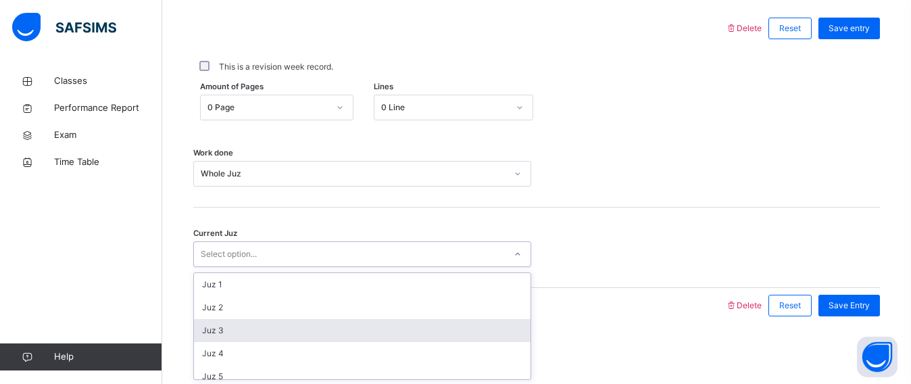
click at [216, 331] on div "Juz 3" at bounding box center [362, 330] width 336 height 23
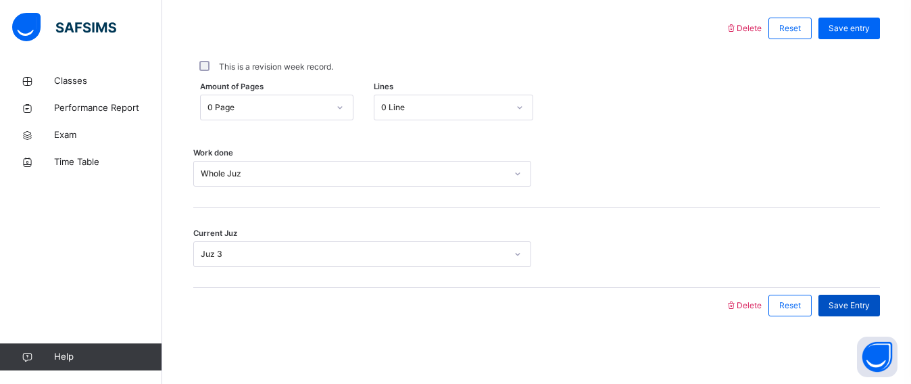
click at [859, 304] on span "Save Entry" at bounding box center [848, 305] width 41 height 12
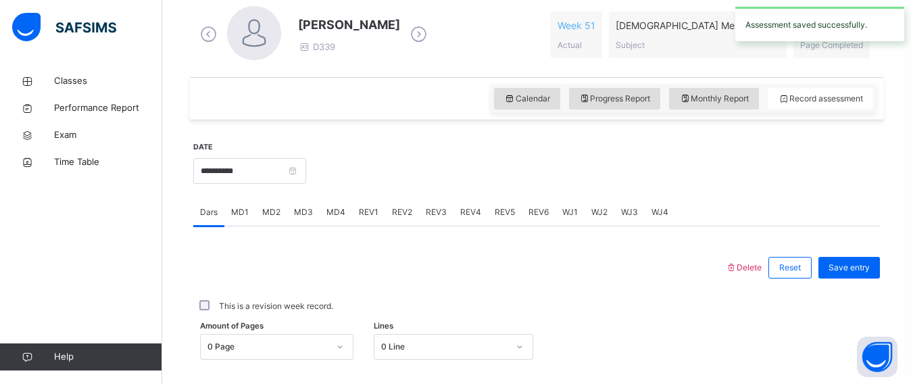
scroll to position [395, 0]
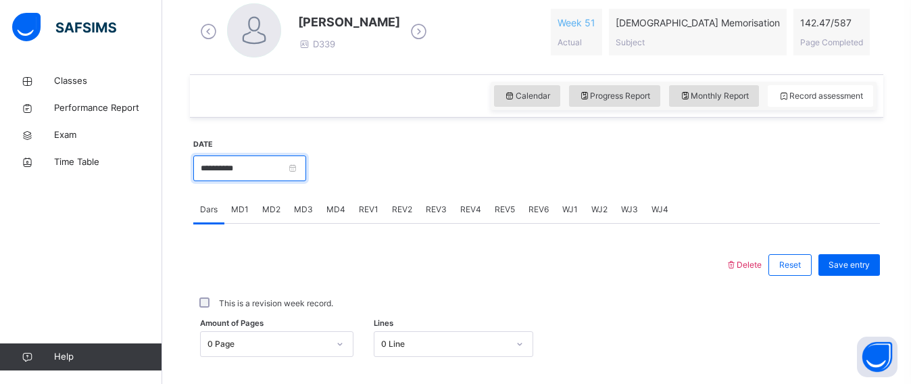
click at [253, 158] on input "**********" at bounding box center [249, 168] width 113 height 26
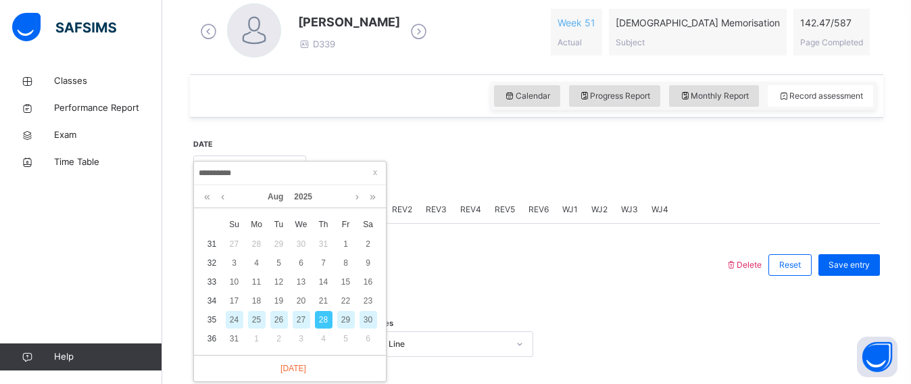
click at [299, 318] on div "27" at bounding box center [302, 320] width 18 height 18
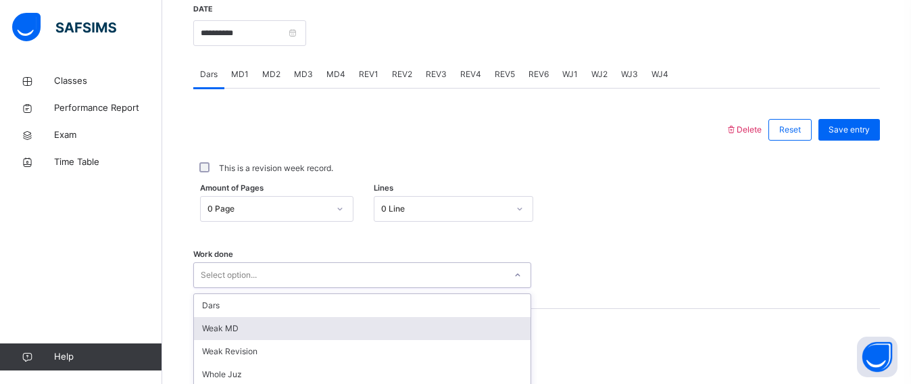
scroll to position [631, 0]
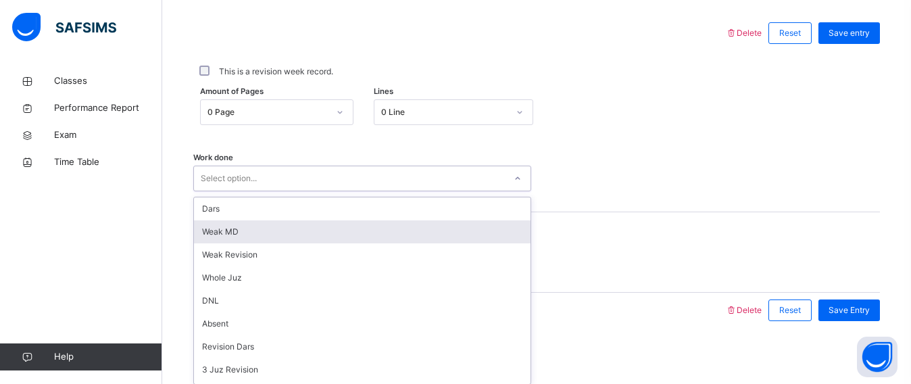
click at [288, 191] on div "option Weak MD focused, 2 of 16. 16 results available. Use Up and Down to choos…" at bounding box center [362, 179] width 338 height 26
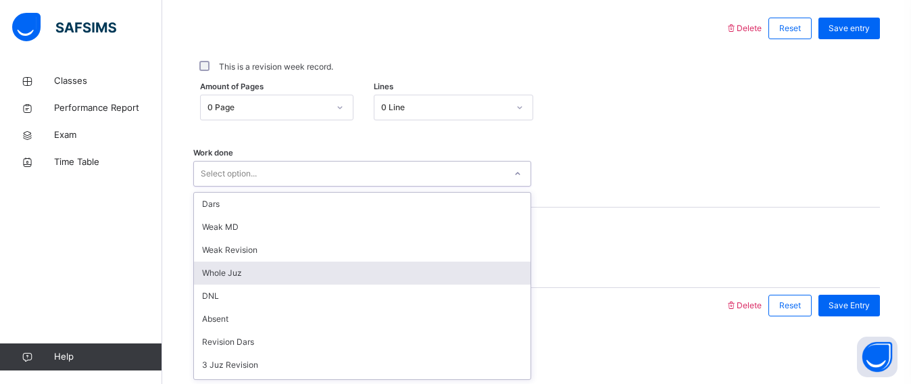
click at [284, 271] on div "Whole Juz" at bounding box center [362, 272] width 336 height 23
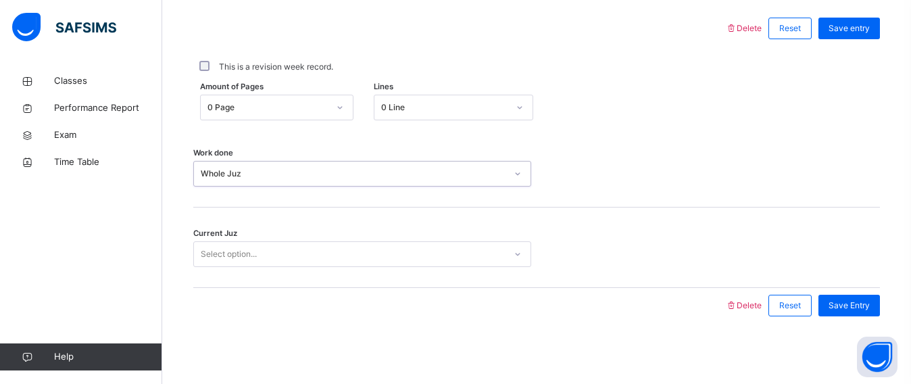
click at [283, 260] on div "Select option..." at bounding box center [349, 254] width 311 height 21
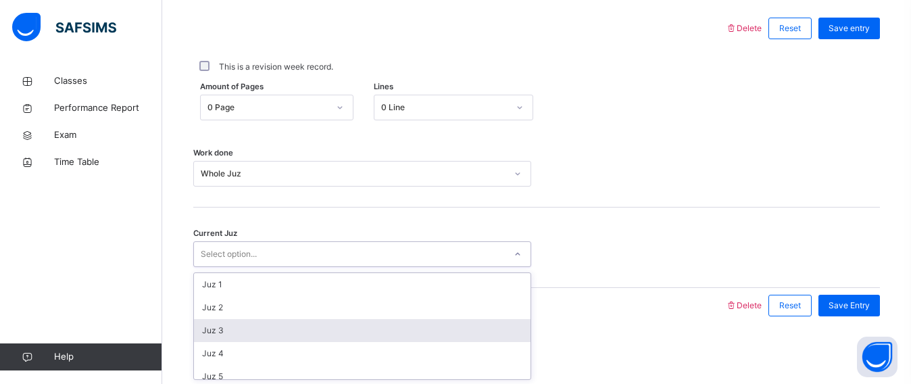
click at [250, 322] on div "Juz 3" at bounding box center [362, 330] width 336 height 23
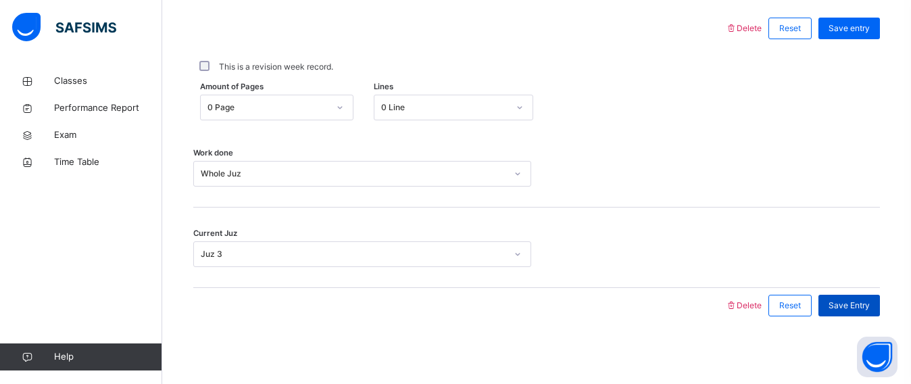
click at [869, 299] on span "Save Entry" at bounding box center [848, 305] width 41 height 12
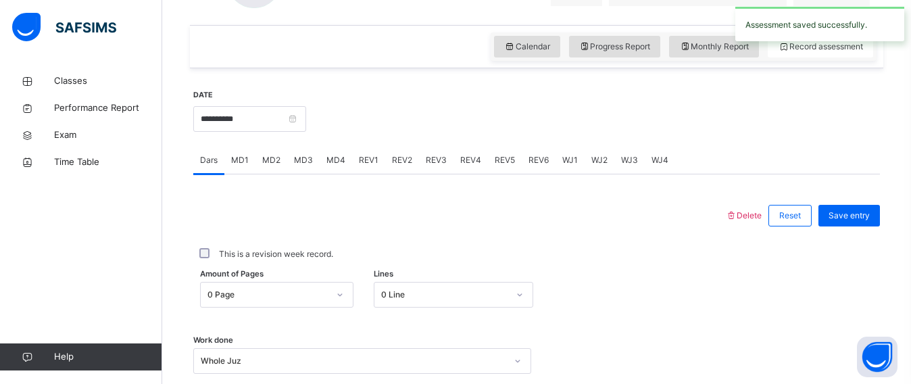
scroll to position [428, 0]
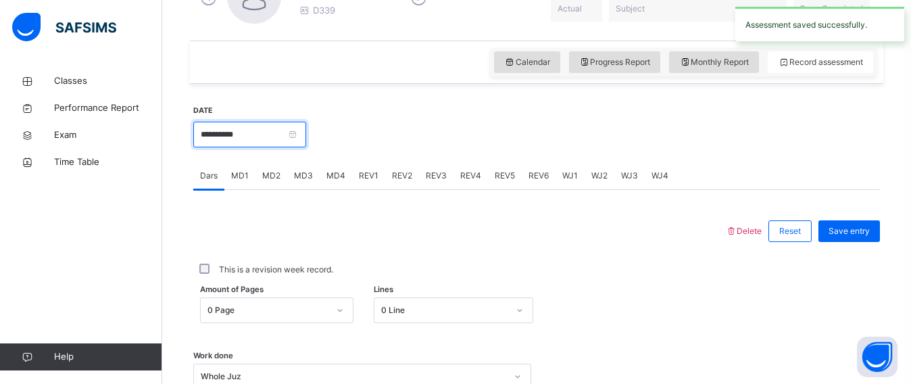
click at [245, 130] on input "**********" at bounding box center [249, 135] width 113 height 26
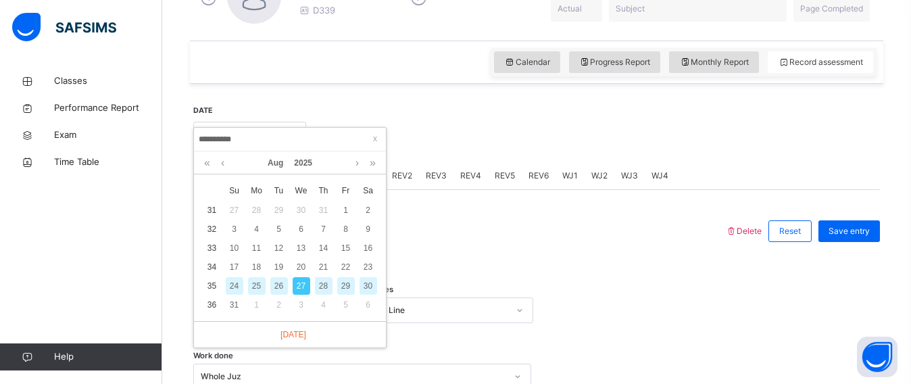
click at [271, 283] on div "26" at bounding box center [279, 286] width 18 height 18
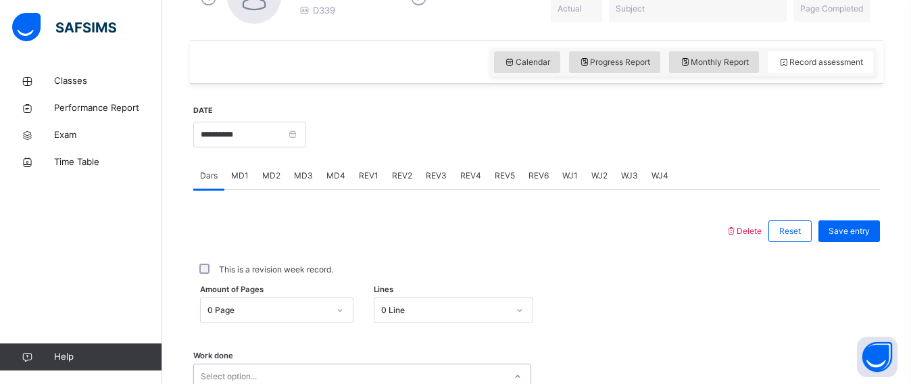
scroll to position [631, 0]
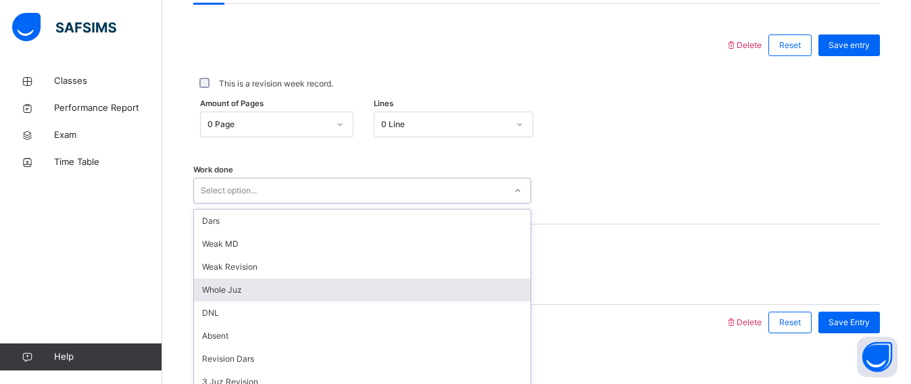
click at [236, 203] on div "option Whole Juz focused, 4 of 16. 16 results available. Use Up and Down to cho…" at bounding box center [362, 191] width 338 height 26
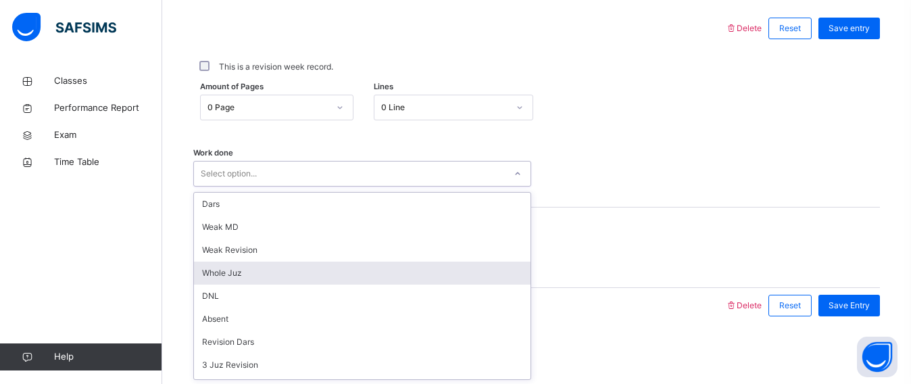
click at [209, 271] on div "Whole Juz" at bounding box center [362, 272] width 336 height 23
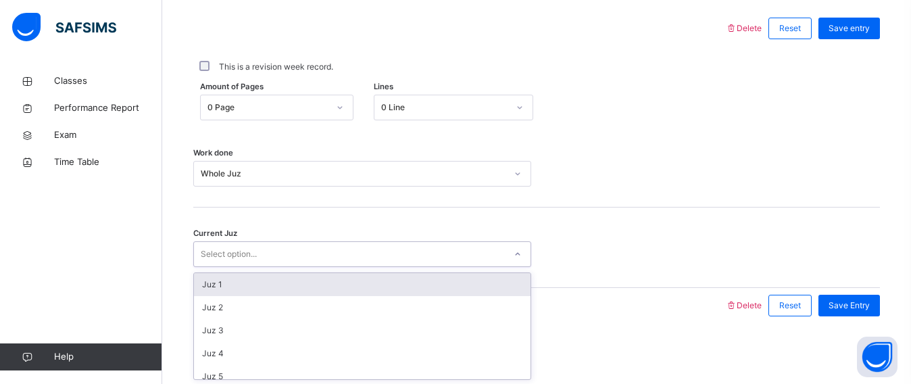
click at [211, 265] on div "Select option..." at bounding box center [362, 254] width 338 height 26
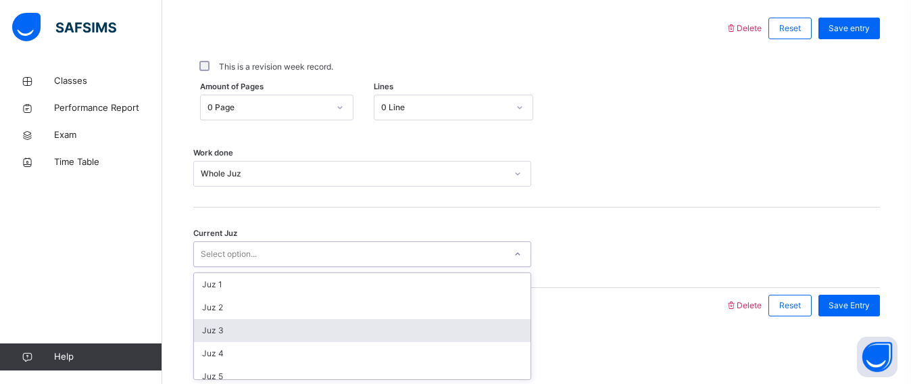
click at [207, 339] on div "Juz 3" at bounding box center [362, 330] width 336 height 23
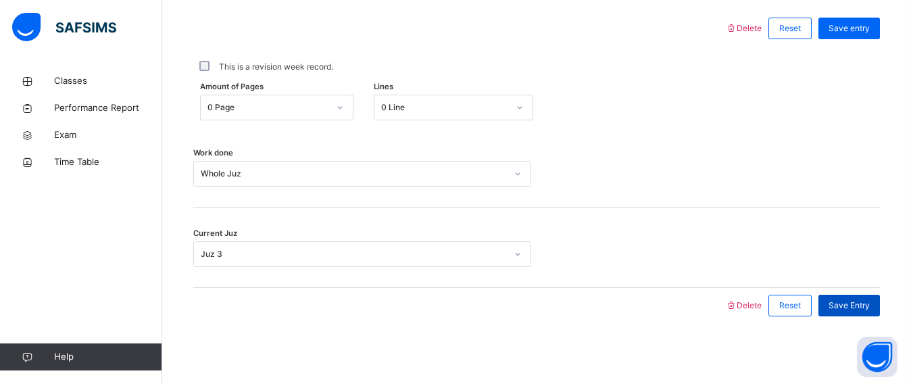
click at [848, 307] on span "Save Entry" at bounding box center [848, 305] width 41 height 12
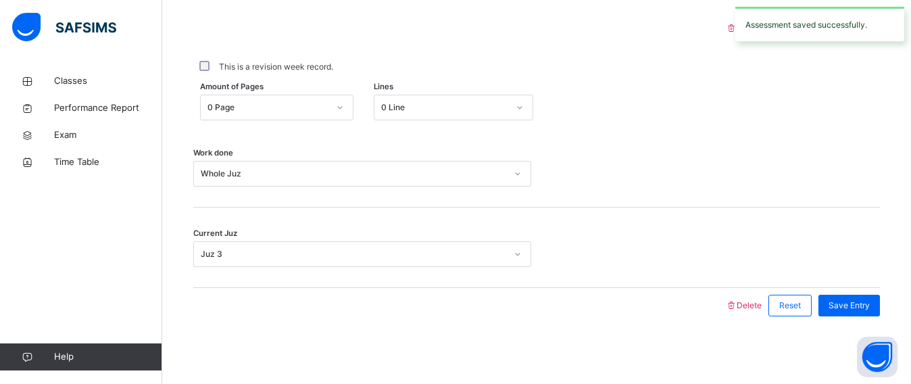
click at [378, 43] on div at bounding box center [459, 28] width 518 height 35
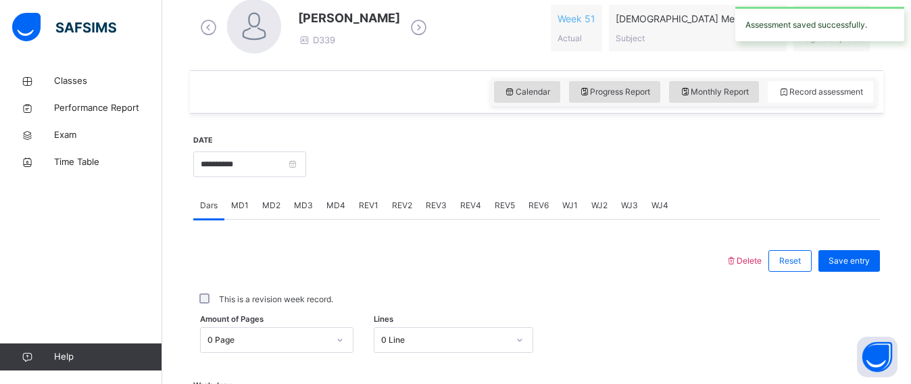
scroll to position [361, 0]
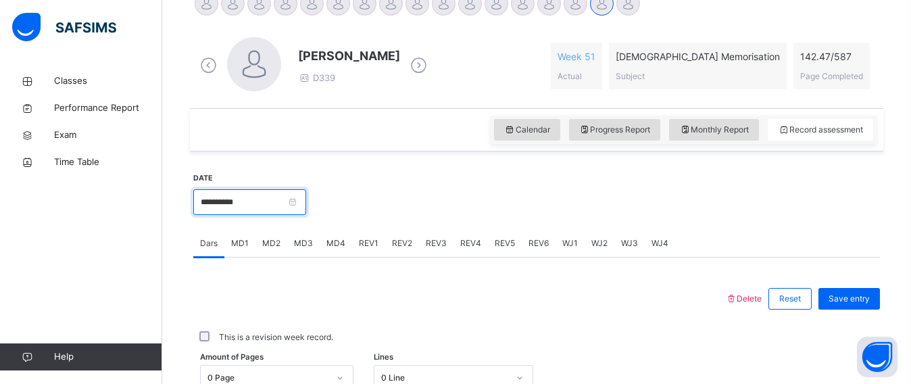
click at [306, 193] on input "**********" at bounding box center [249, 202] width 113 height 26
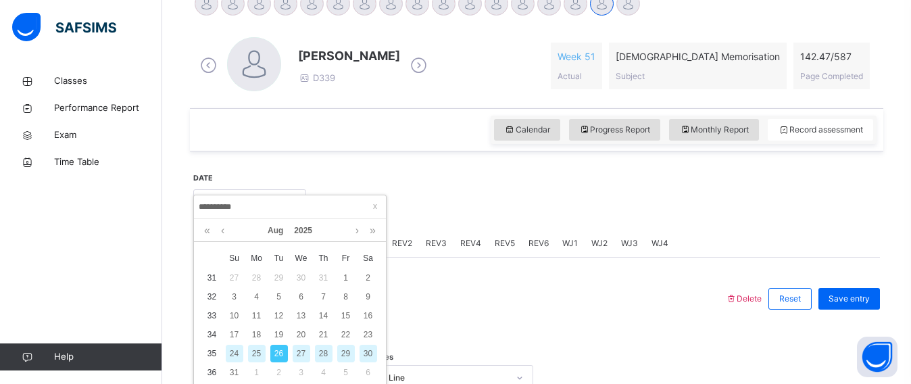
click at [260, 347] on div "25" at bounding box center [257, 354] width 18 height 18
type input "**********"
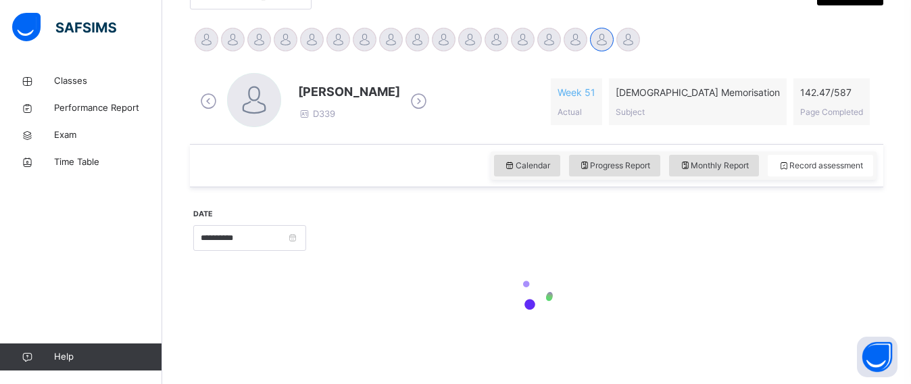
scroll to position [325, 0]
click at [260, 347] on div "**********" at bounding box center [536, 183] width 693 height 334
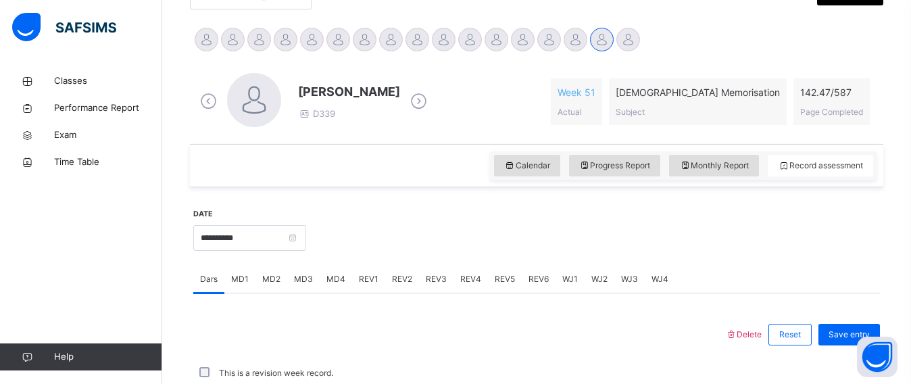
scroll to position [361, 0]
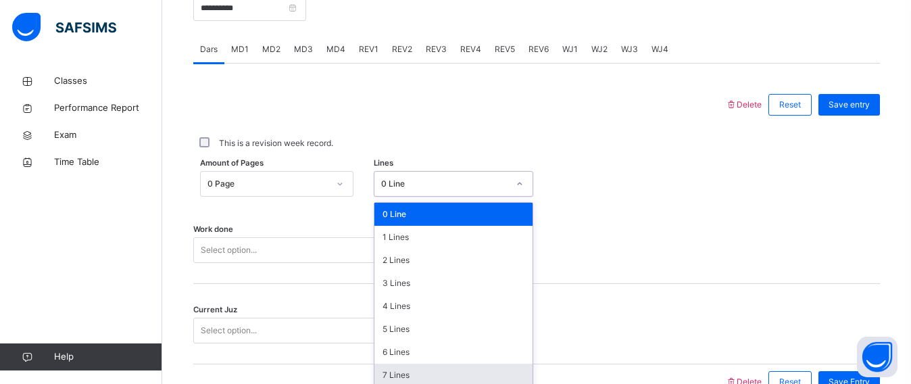
click at [394, 197] on div "option 7 Lines focused, 8 of 16. 16 results available. Use Up and Down to choos…" at bounding box center [454, 184] width 160 height 26
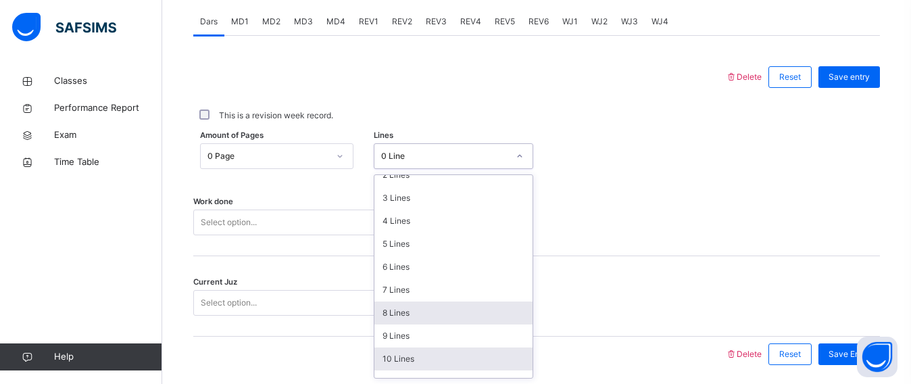
scroll to position [80, 0]
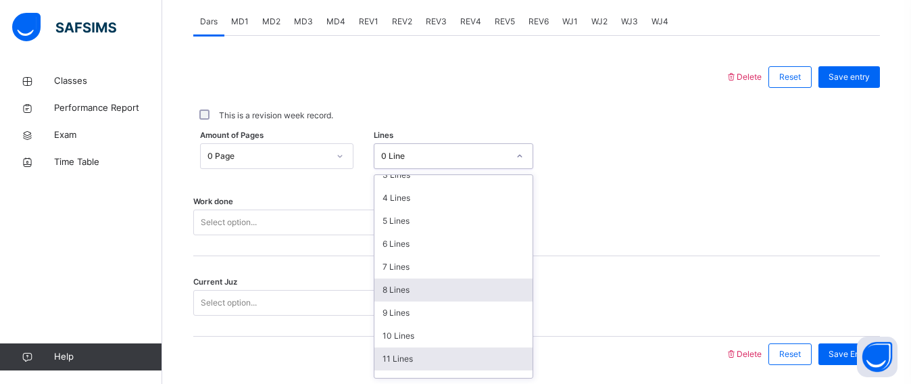
click at [401, 359] on div "11 Lines" at bounding box center [453, 358] width 159 height 23
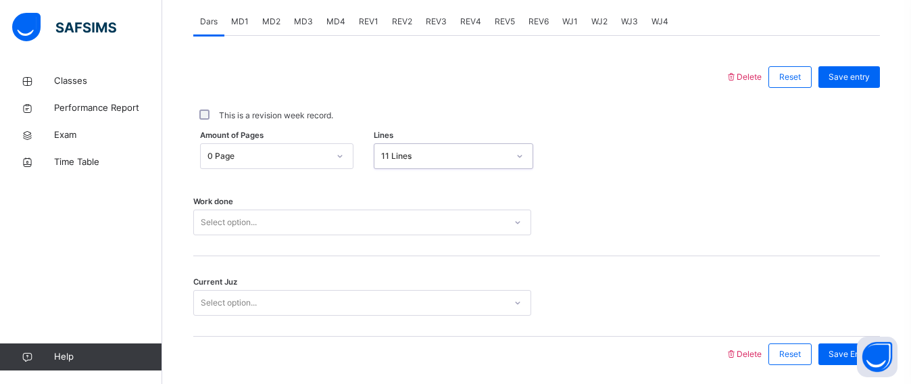
scroll to position [631, 0]
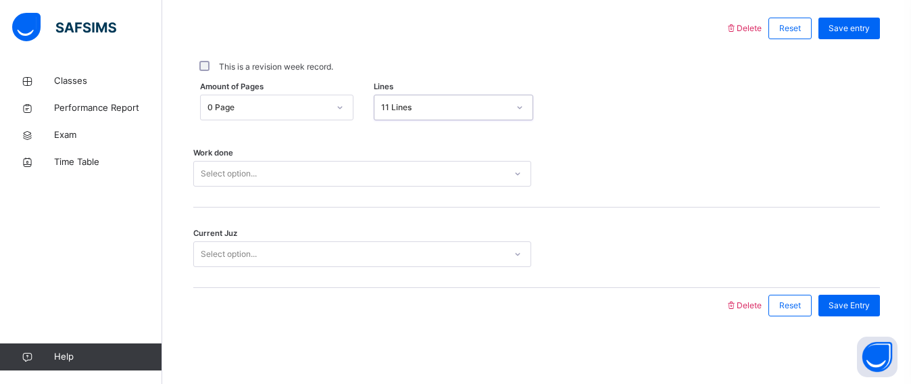
click at [388, 186] on div "Select option..." at bounding box center [362, 174] width 338 height 26
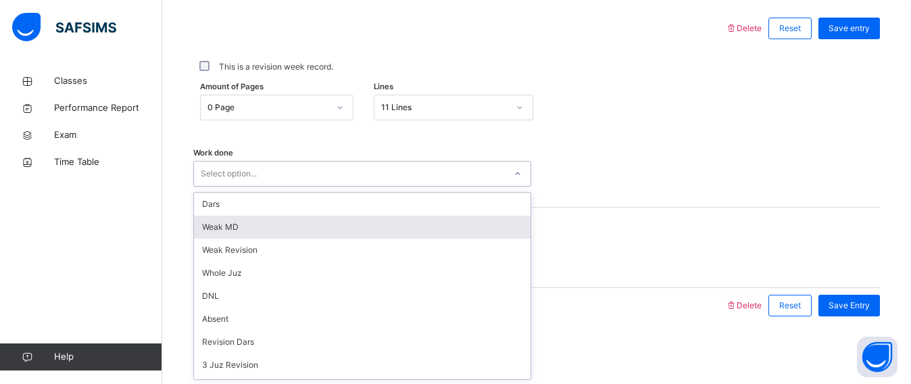
click at [370, 216] on div "Weak MD" at bounding box center [362, 227] width 336 height 23
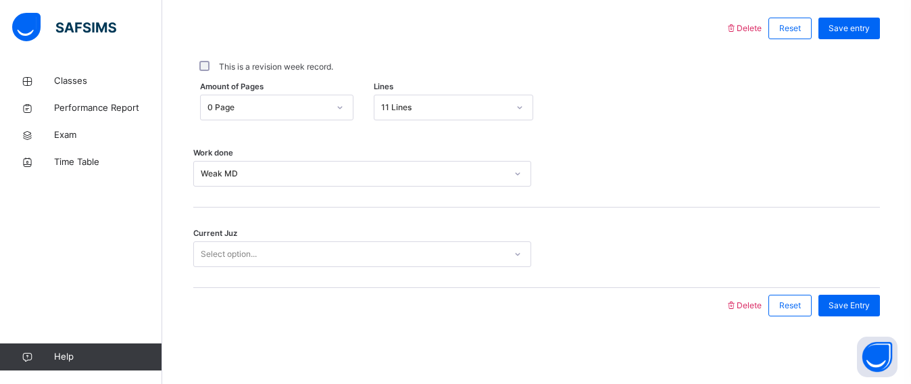
click at [363, 189] on div "Work done Weak MD" at bounding box center [536, 167] width 686 height 80
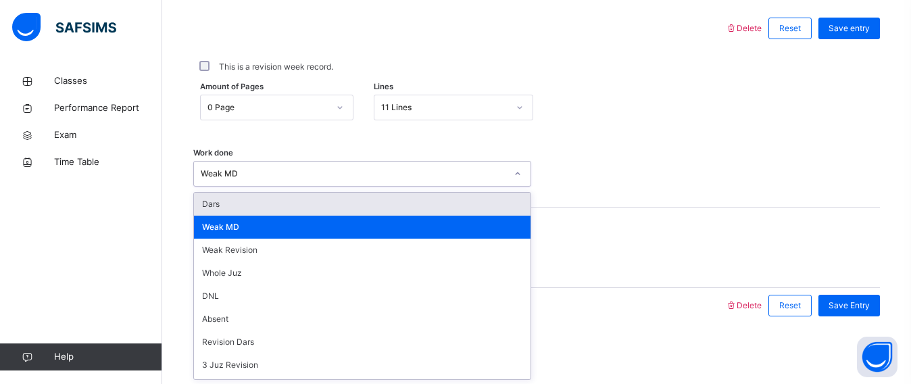
click at [364, 182] on div "Weak MD" at bounding box center [349, 173] width 311 height 21
click at [346, 214] on div "Dars" at bounding box center [362, 204] width 336 height 23
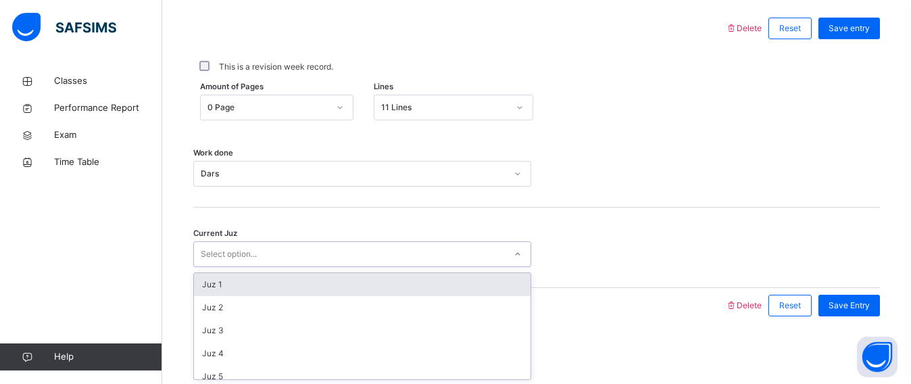
click at [306, 244] on div "Select option..." at bounding box center [349, 254] width 311 height 21
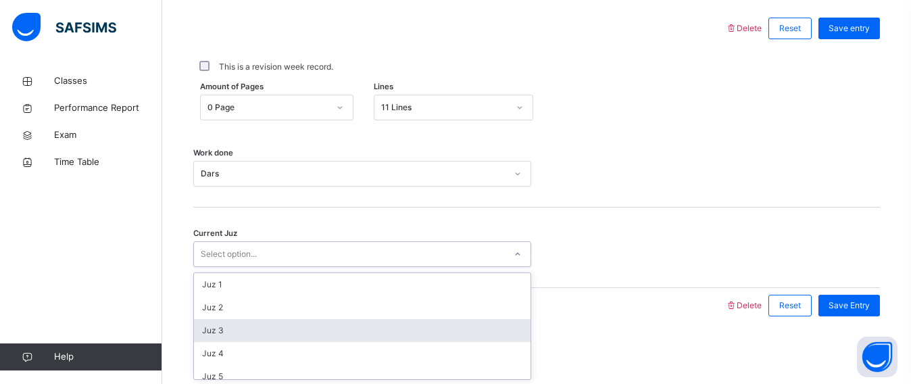
click at [258, 319] on div "Juz 3" at bounding box center [362, 330] width 336 height 23
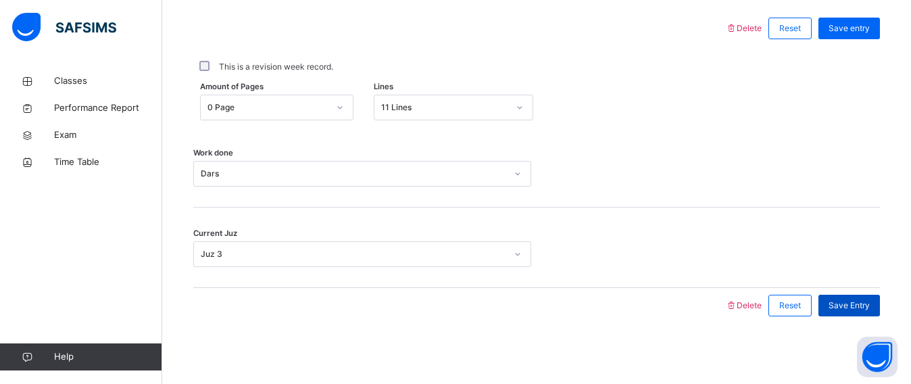
click at [833, 315] on div "Save Entry" at bounding box center [848, 306] width 61 height 22
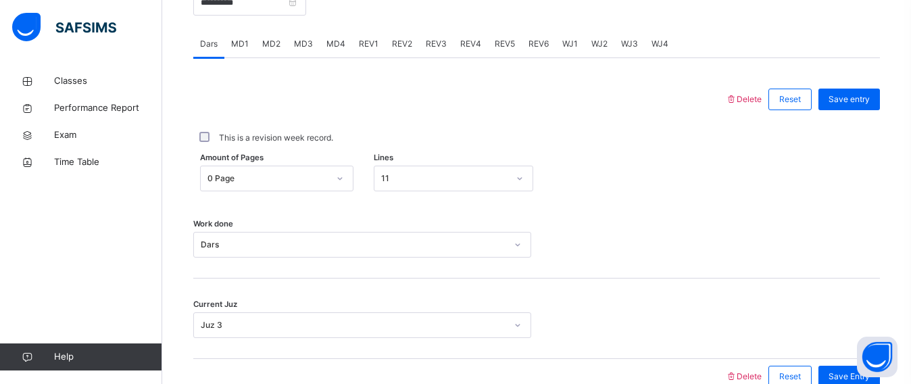
scroll to position [530, 0]
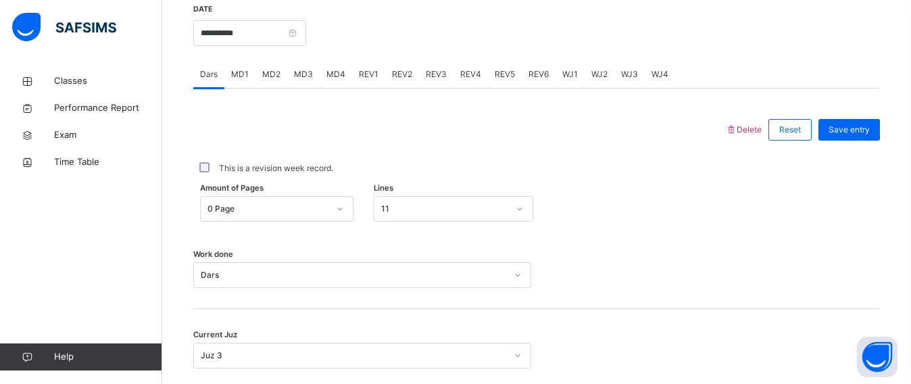
click at [339, 78] on span "MD4" at bounding box center [335, 74] width 19 height 12
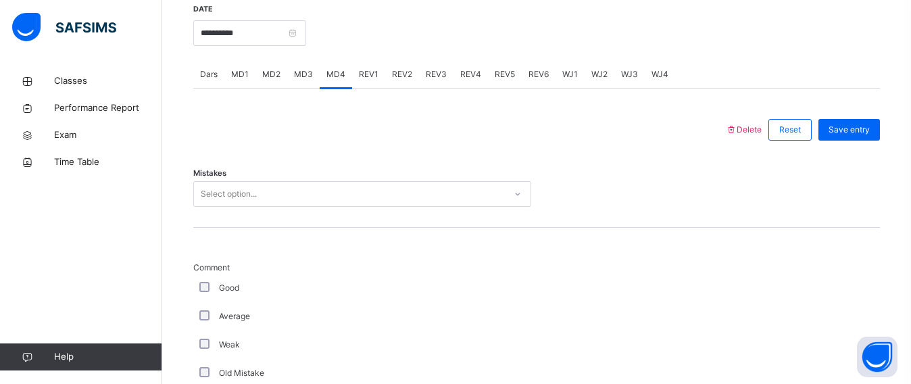
click at [266, 199] on div "Select option..." at bounding box center [349, 194] width 311 height 21
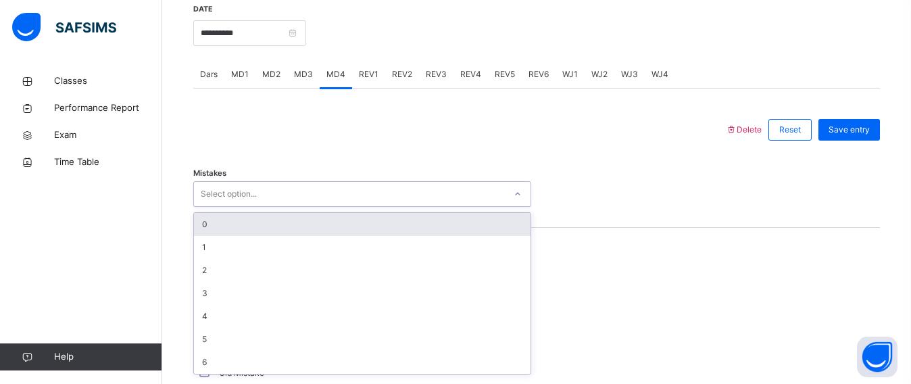
click at [264, 229] on div "0" at bounding box center [362, 224] width 336 height 23
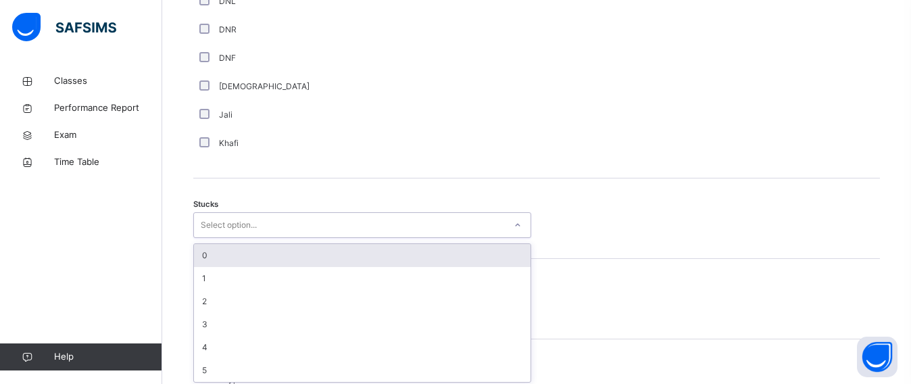
click at [207, 238] on div "option 0 focused, 1 of 6. 6 results available. Use Up and Down to choose option…" at bounding box center [362, 225] width 338 height 26
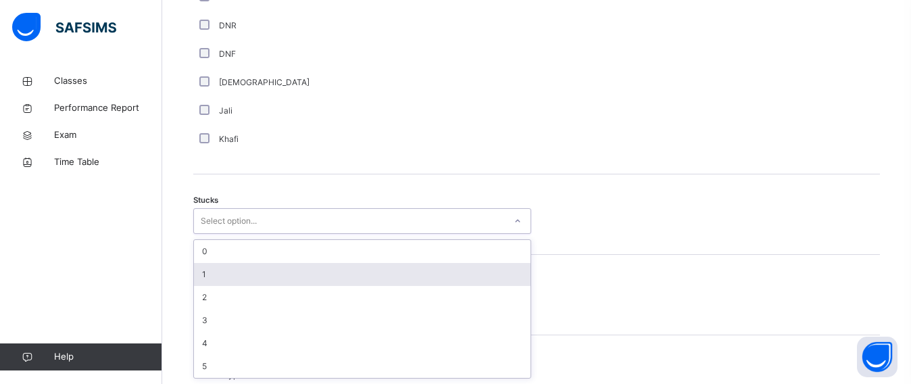
click at [205, 284] on div "1" at bounding box center [362, 274] width 336 height 23
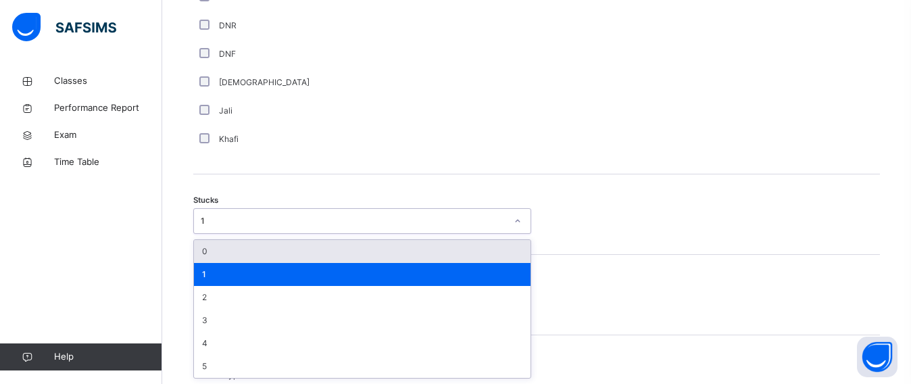
click at [209, 212] on div "1" at bounding box center [349, 221] width 311 height 21
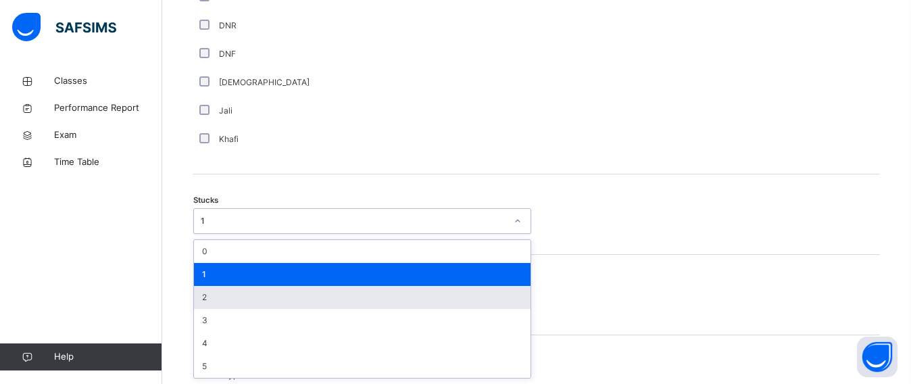
click at [208, 298] on div "2" at bounding box center [362, 297] width 336 height 23
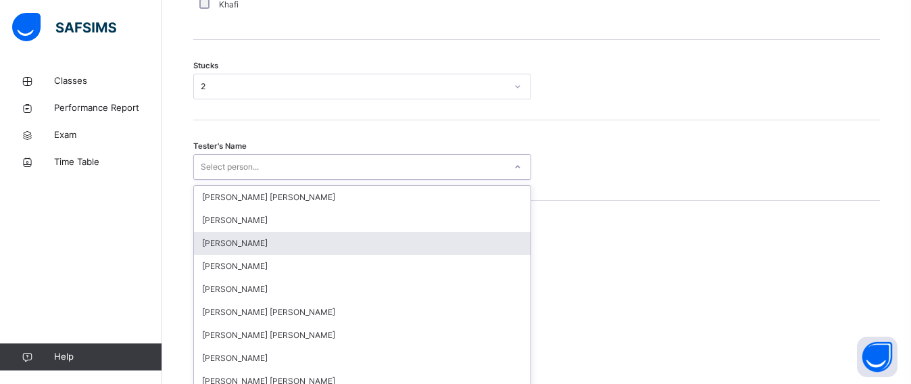
click at [209, 180] on div "option Ahmed Selami focused, 3 of 90. 90 results available. Use Up and Down to …" at bounding box center [362, 167] width 338 height 26
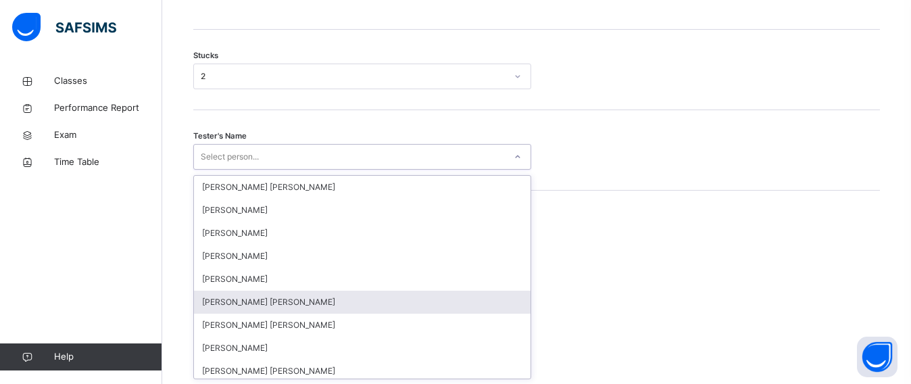
scroll to position [1164, 0]
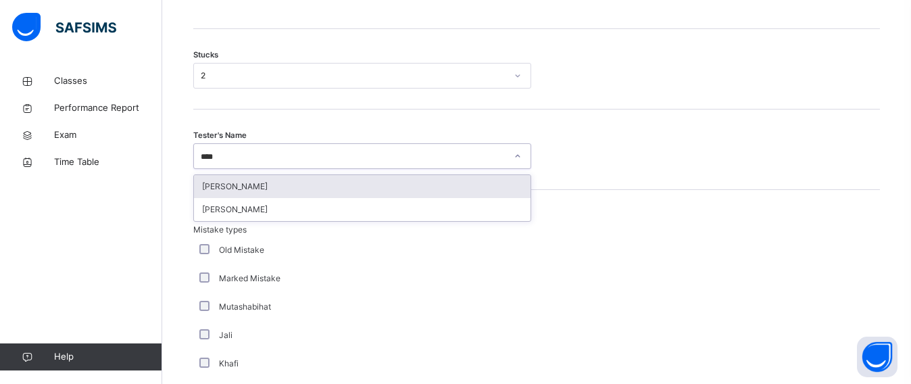
type input "*****"
click at [219, 178] on div "[PERSON_NAME]" at bounding box center [362, 186] width 336 height 23
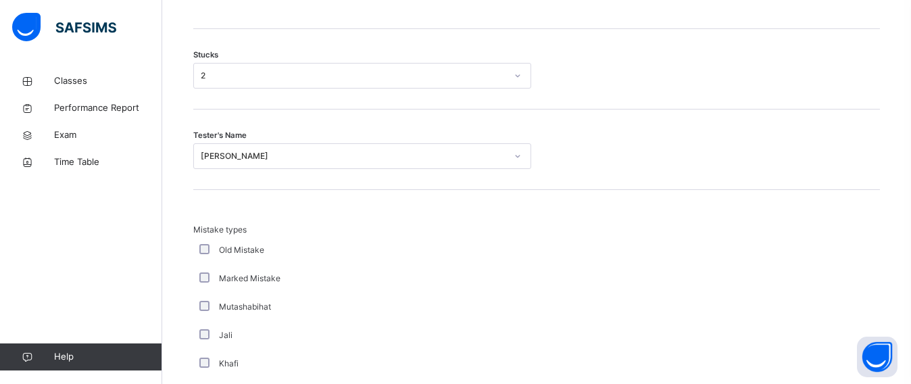
click at [203, 208] on div "Mistake types Old Mistake Marked Mistake Mutashabihat Jali Khafi Unclear Changi…" at bounding box center [536, 322] width 686 height 265
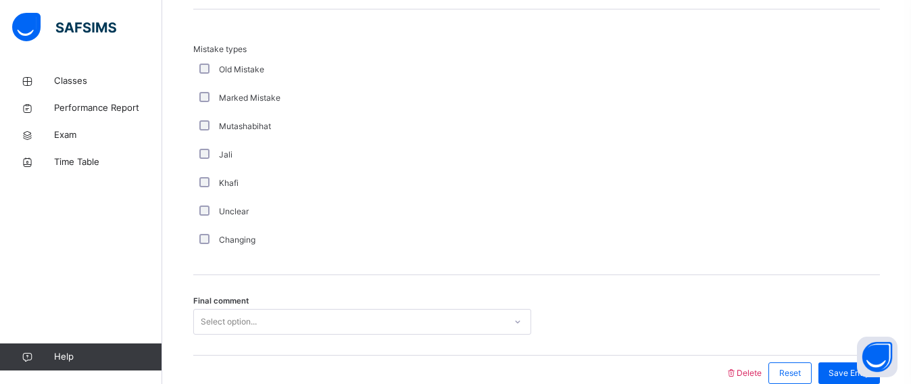
scroll to position [1412, 0]
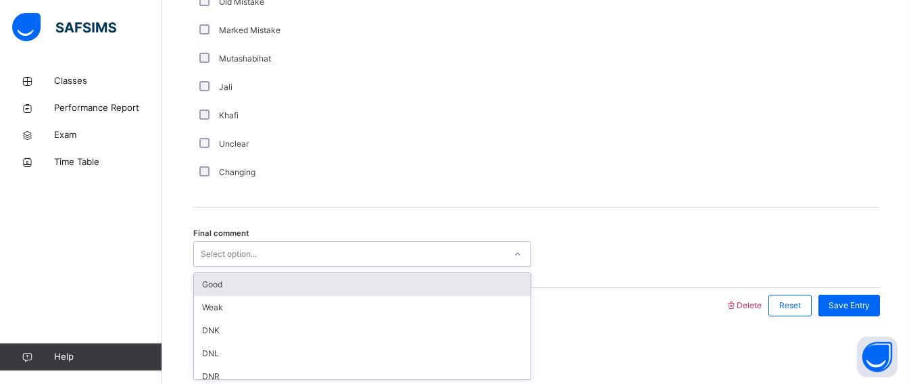
click at [213, 245] on div "Select option..." at bounding box center [229, 254] width 56 height 26
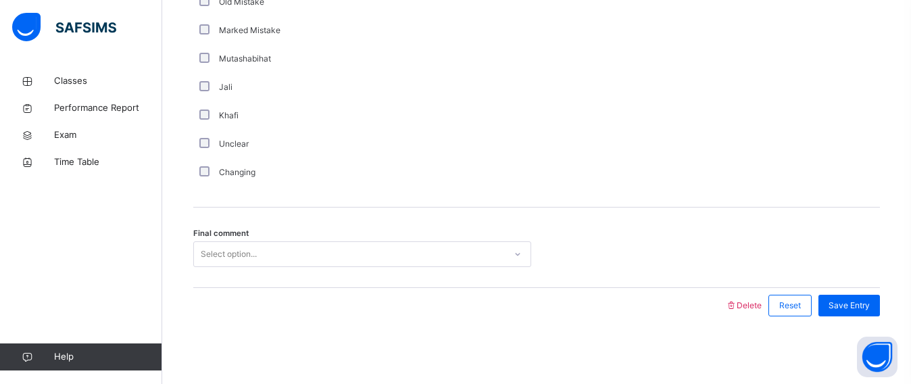
click at [208, 269] on div "Final comment Select option..." at bounding box center [536, 247] width 686 height 80
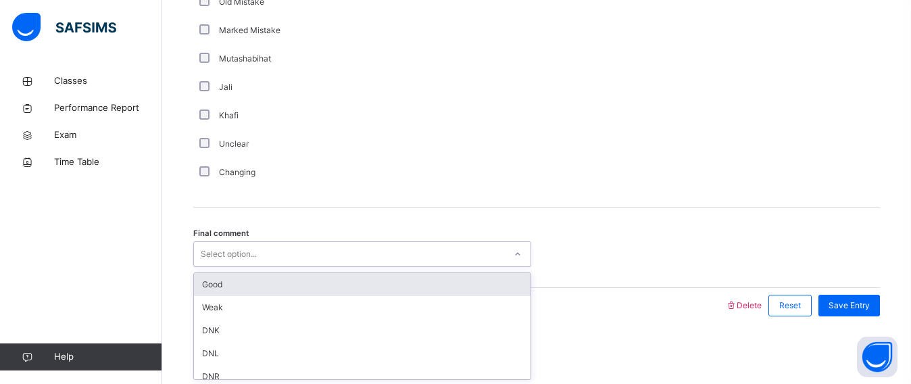
click at [210, 261] on div "Select option..." at bounding box center [229, 254] width 56 height 26
click at [205, 288] on div "Good" at bounding box center [362, 284] width 336 height 23
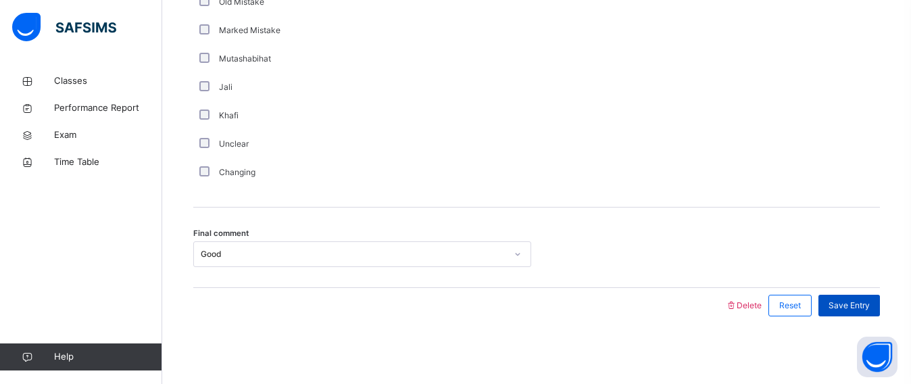
click at [848, 301] on span "Save Entry" at bounding box center [848, 305] width 41 height 12
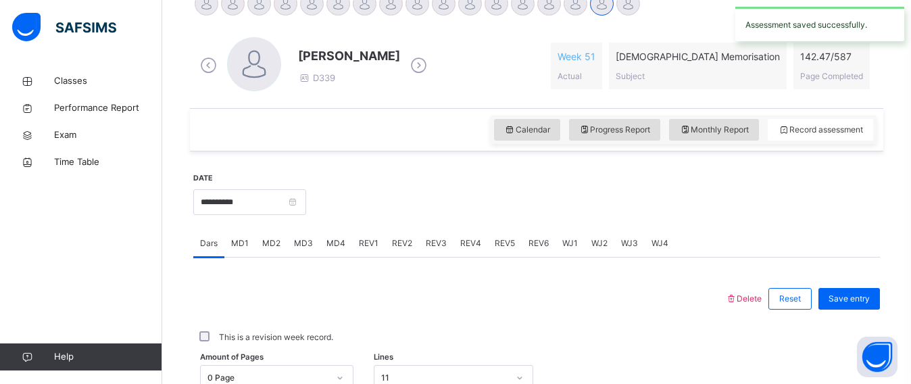
scroll to position [395, 0]
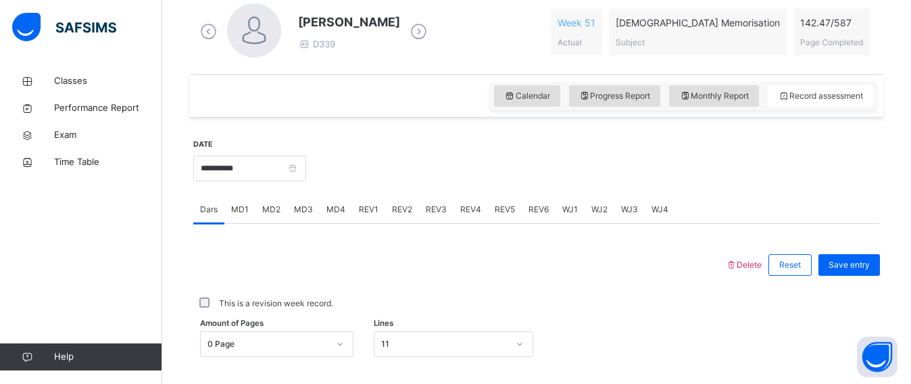
click at [298, 205] on span "MD3" at bounding box center [303, 209] width 19 height 12
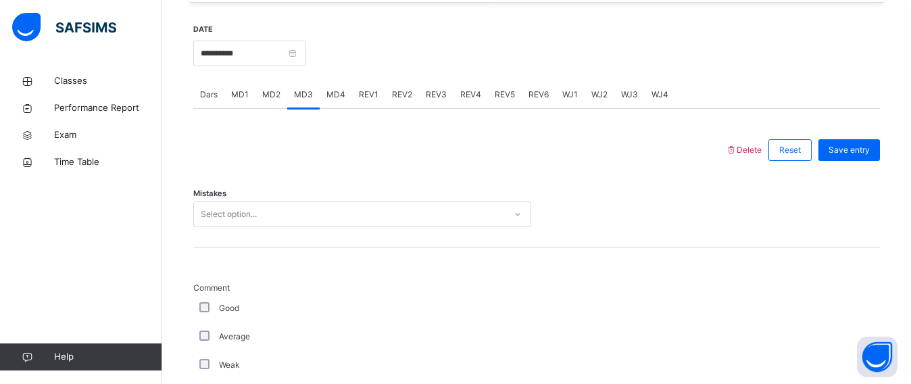
click at [260, 227] on div "Select option..." at bounding box center [362, 214] width 338 height 26
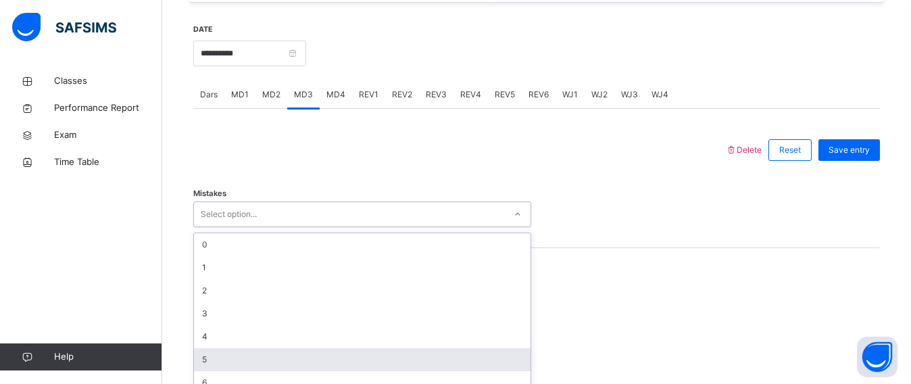
scroll to position [526, 0]
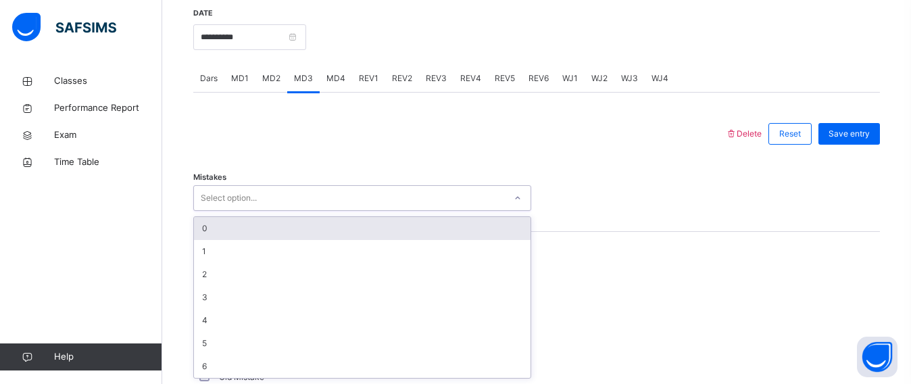
click at [257, 232] on div "0" at bounding box center [362, 228] width 336 height 23
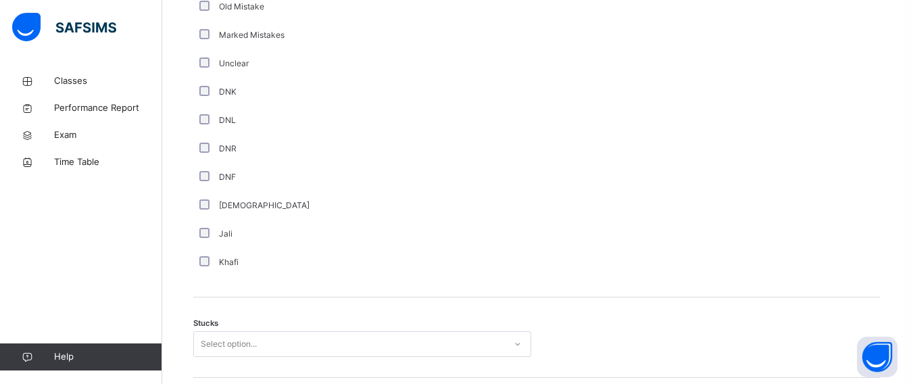
scroll to position [998, 0]
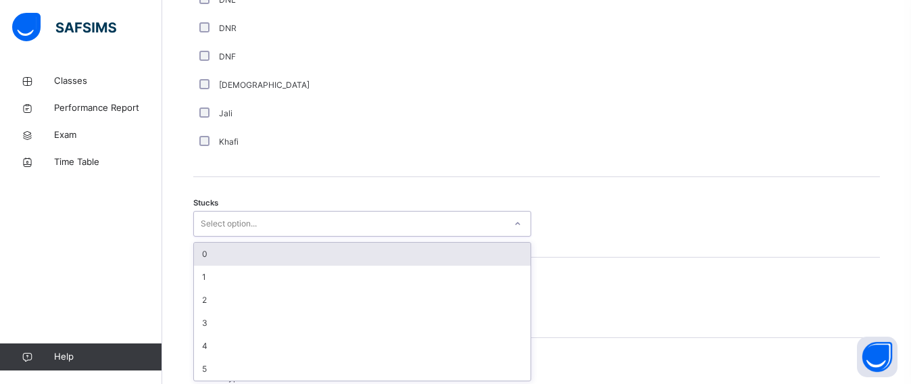
click at [204, 236] on div "option 0 focused, 1 of 6. 6 results available. Use Up and Down to choose option…" at bounding box center [362, 224] width 338 height 26
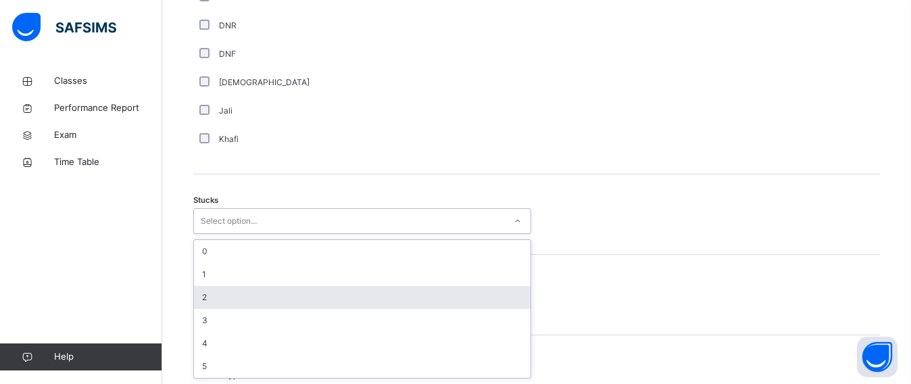
click at [217, 297] on div "2" at bounding box center [362, 297] width 336 height 23
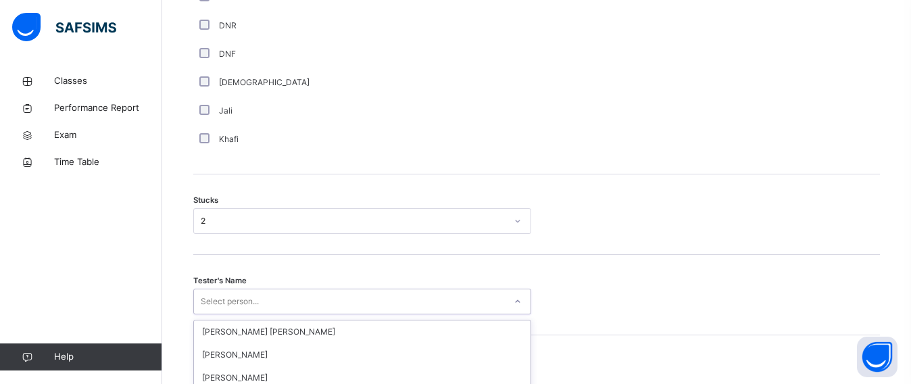
scroll to position [1164, 0]
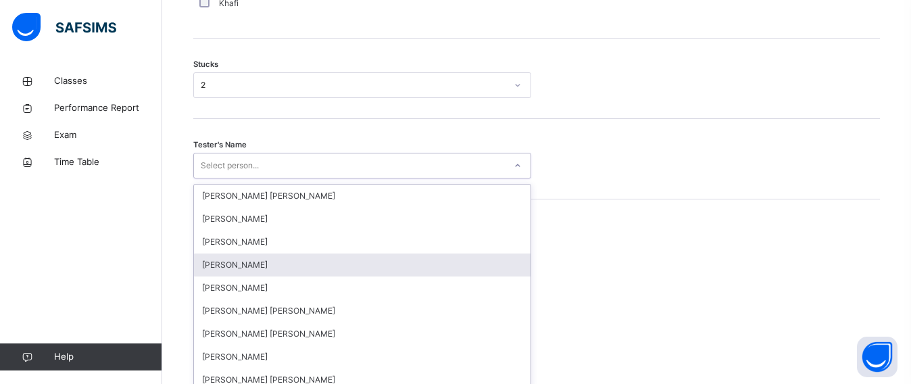
click at [217, 178] on div "option Wajid Sadath focused, 4 of 90. 90 results available. Use Up and Down to …" at bounding box center [362, 166] width 338 height 26
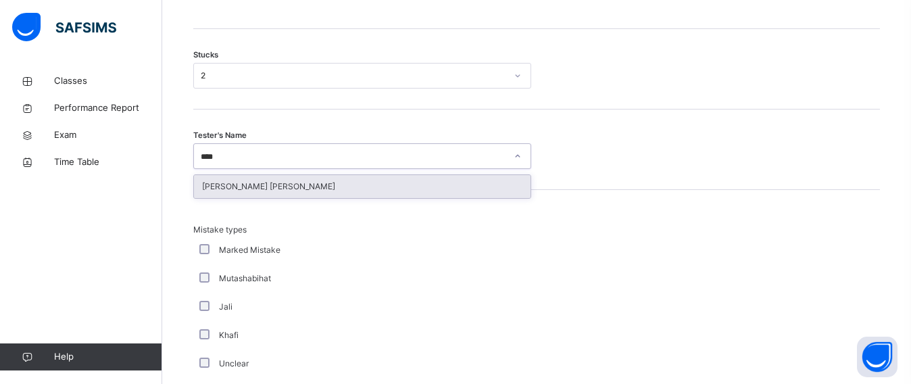
type input "*****"
click at [288, 187] on div "[PERSON_NAME] [PERSON_NAME]" at bounding box center [362, 186] width 336 height 23
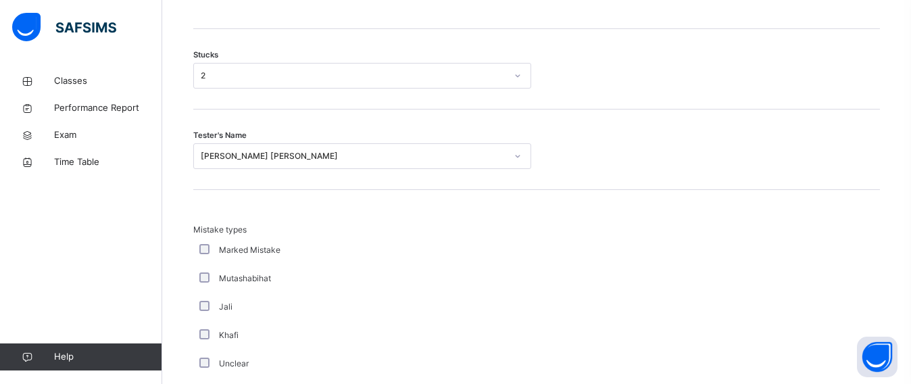
click at [270, 216] on div "Mistake types Marked Mistake Mutashabihat Jali Khafi Unclear Changing Old Mista…" at bounding box center [536, 322] width 686 height 265
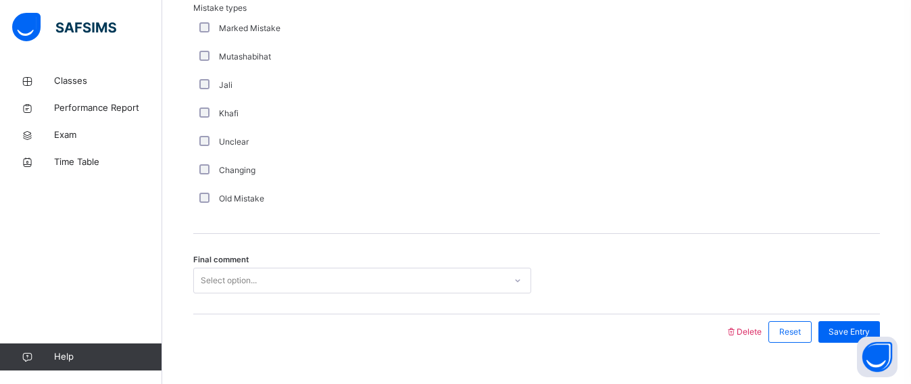
scroll to position [1412, 0]
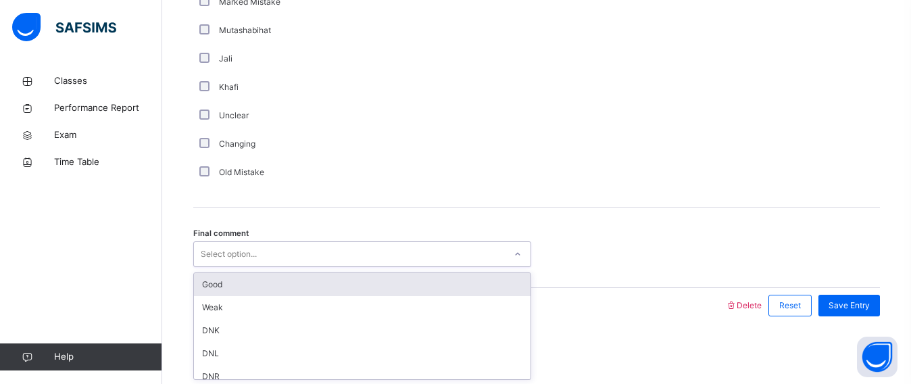
click at [234, 258] on div "Select option..." at bounding box center [229, 254] width 56 height 26
click at [234, 288] on div "Good" at bounding box center [362, 284] width 336 height 23
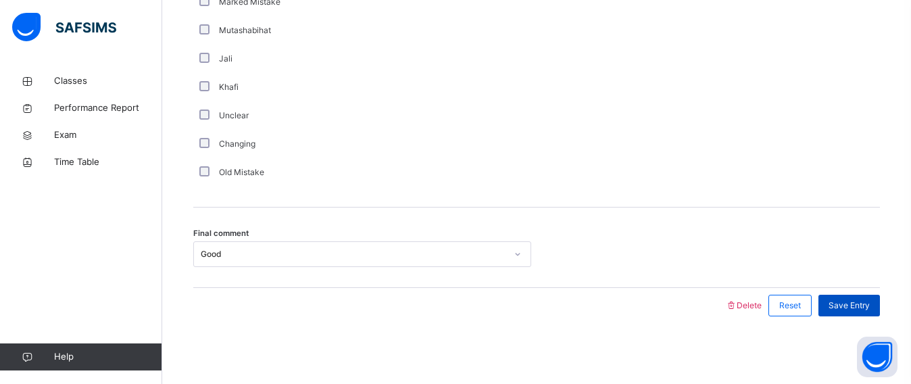
click at [864, 295] on div "Save Entry" at bounding box center [848, 306] width 61 height 22
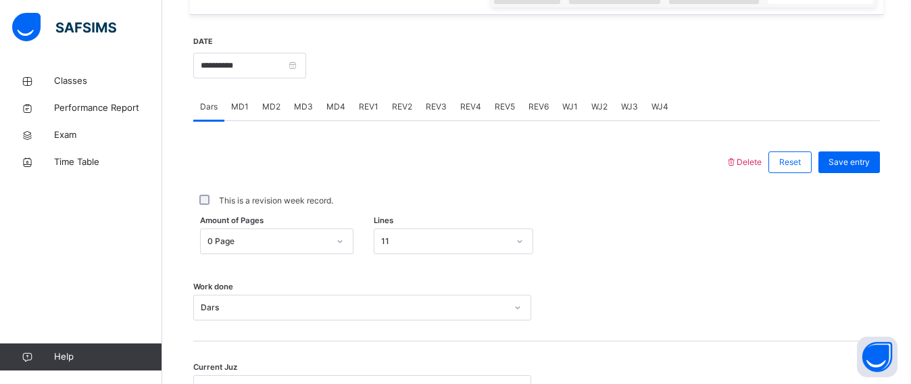
scroll to position [496, 0]
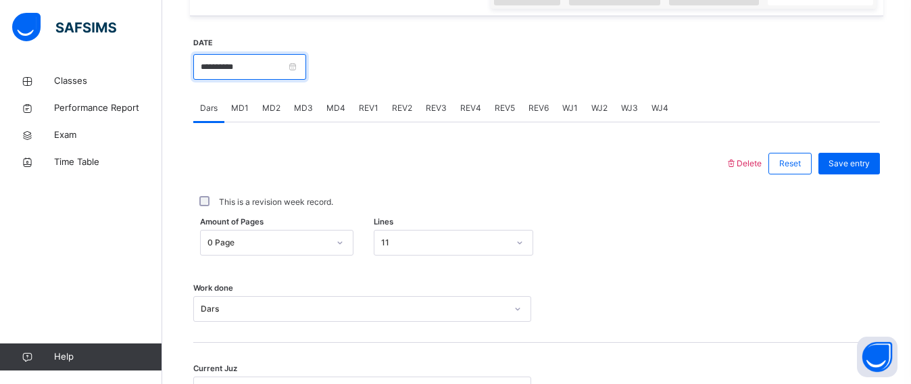
click at [260, 74] on input "**********" at bounding box center [249, 67] width 113 height 26
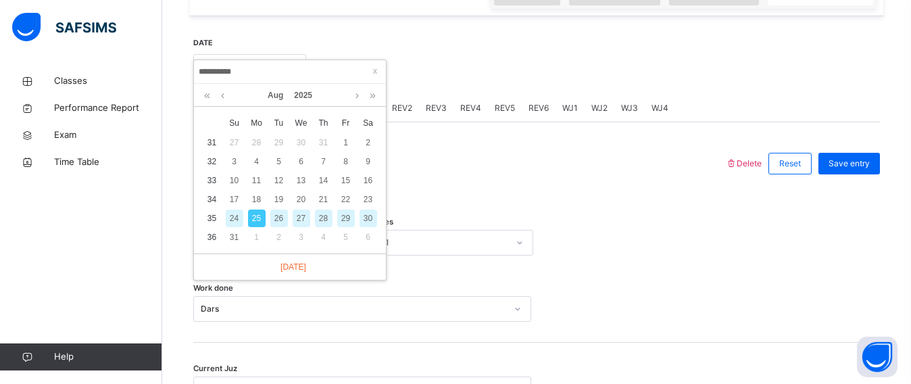
click at [475, 158] on div at bounding box center [459, 163] width 518 height 35
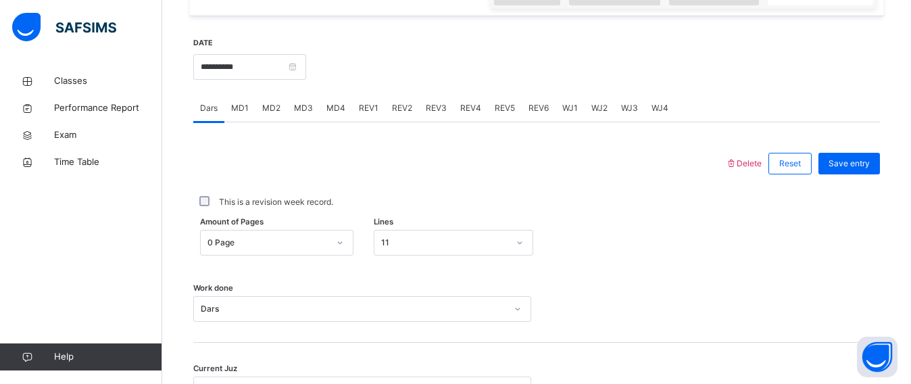
click at [243, 107] on span "MD1" at bounding box center [240, 108] width 18 height 12
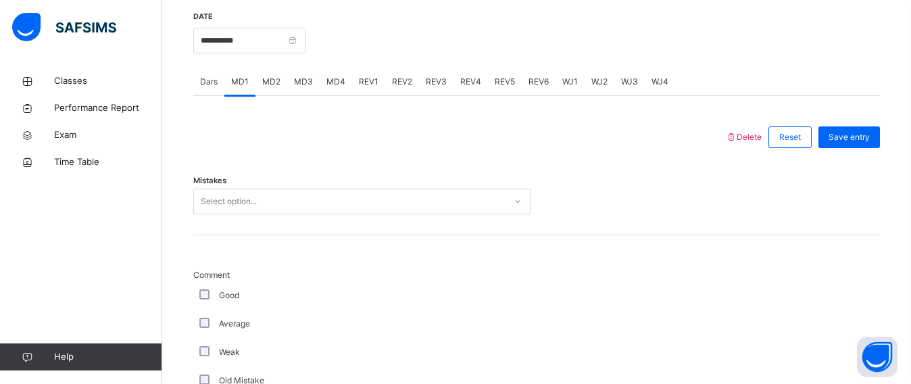
click at [228, 214] on div "Select option..." at bounding box center [362, 201] width 338 height 26
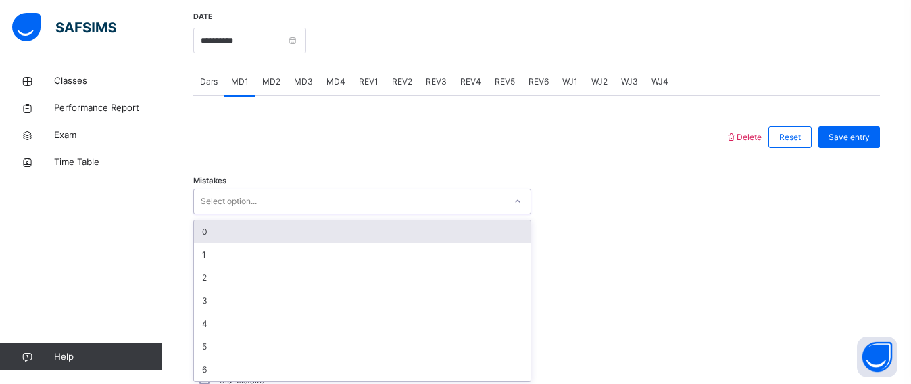
scroll to position [526, 0]
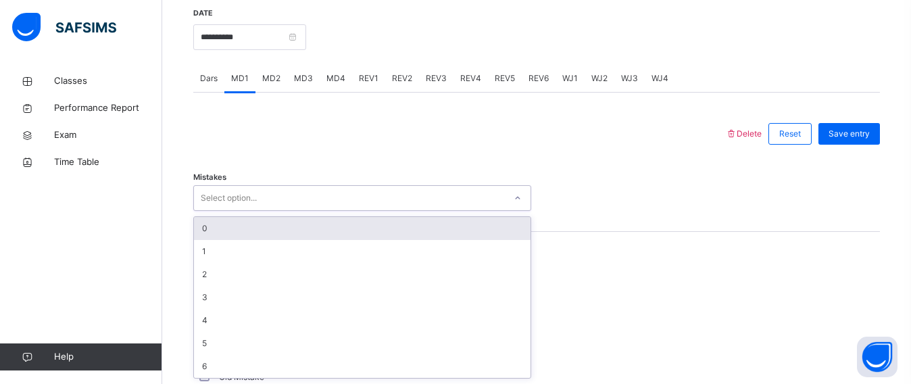
click at [218, 236] on div "0" at bounding box center [362, 228] width 336 height 23
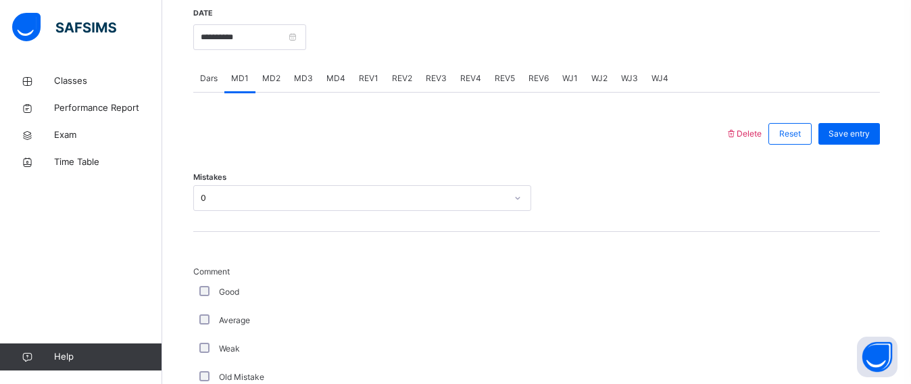
click at [202, 284] on div "Good" at bounding box center [362, 292] width 338 height 28
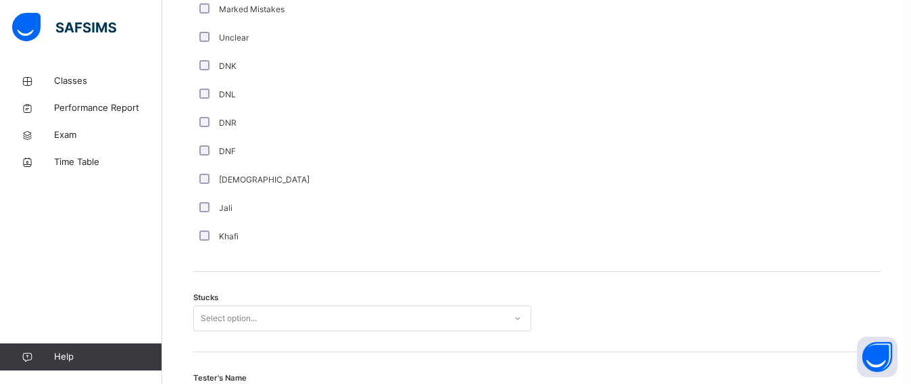
scroll to position [931, 0]
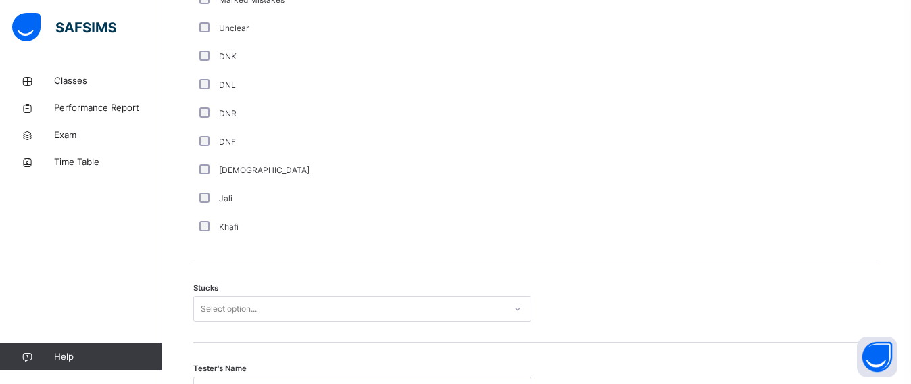
click at [204, 290] on span "Stucks" at bounding box center [205, 287] width 25 height 11
click at [204, 295] on div "Stucks Select option..." at bounding box center [536, 302] width 686 height 80
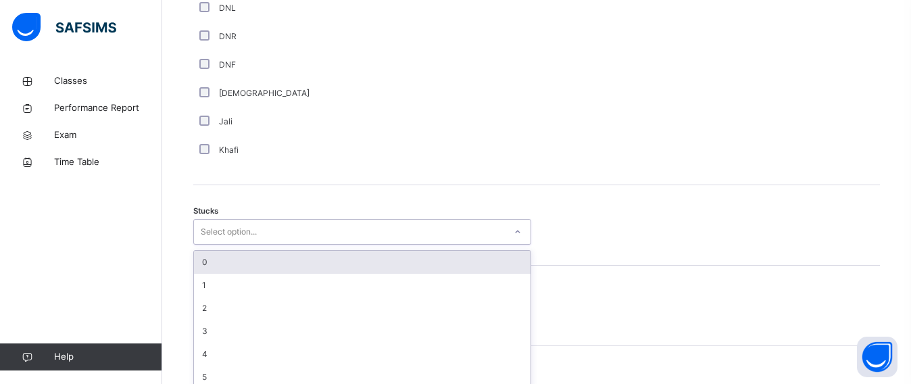
click at [201, 245] on div "option 0 focused, 1 of 6. 6 results available. Use Up and Down to choose option…" at bounding box center [362, 232] width 338 height 26
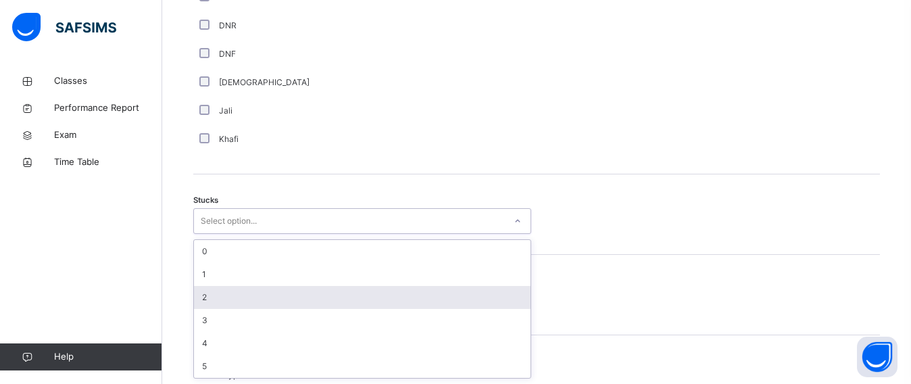
click at [211, 293] on div "2" at bounding box center [362, 297] width 336 height 23
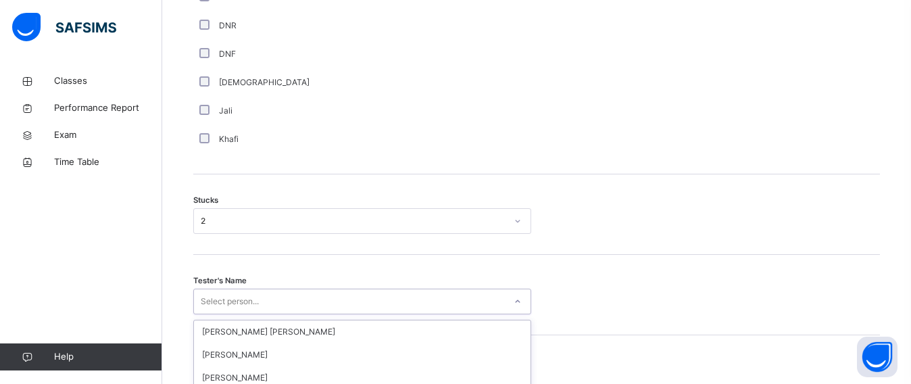
click at [211, 293] on div "option Ammar Osman focused, 5 of 90. 90 results available. Use Up and Down to c…" at bounding box center [362, 301] width 338 height 26
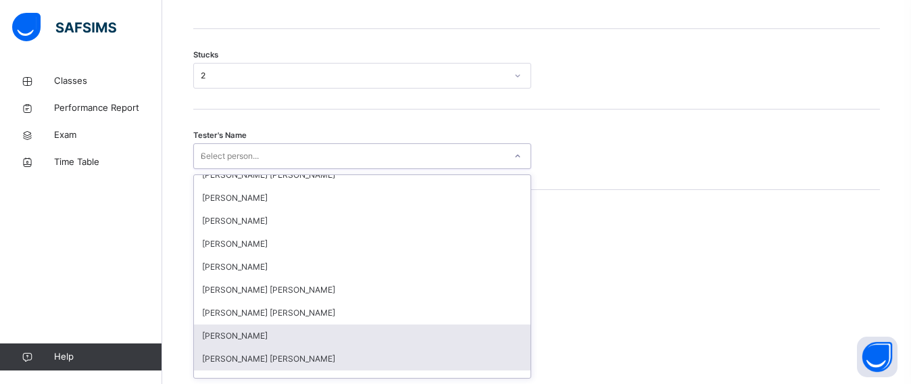
scroll to position [0, 0]
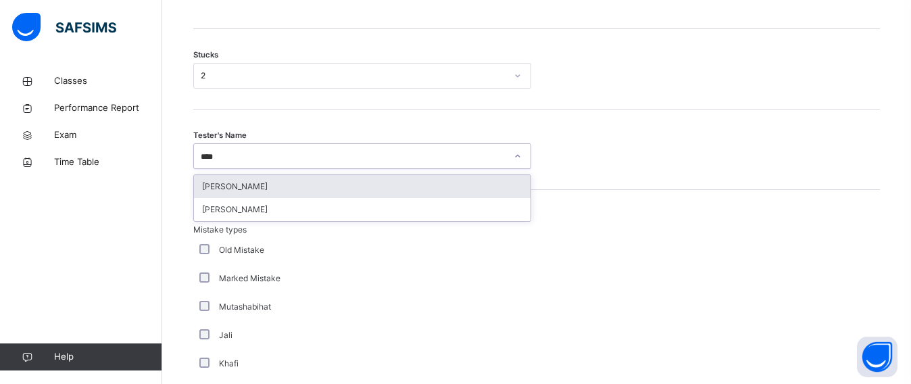
type input "*****"
click at [203, 188] on div "[PERSON_NAME]" at bounding box center [362, 186] width 336 height 23
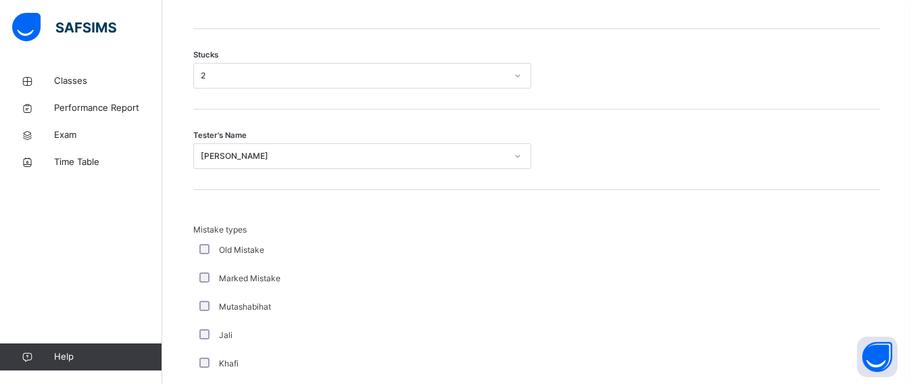
click at [203, 188] on div "Tester's Name Muhammad Bilal Siddiqui" at bounding box center [536, 149] width 686 height 80
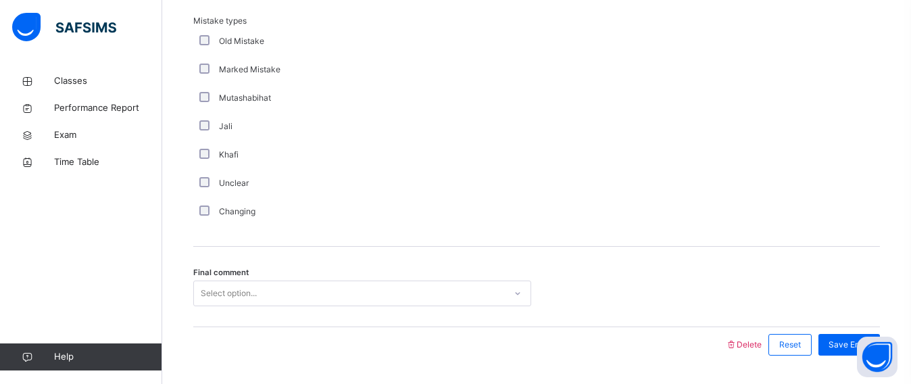
scroll to position [1412, 0]
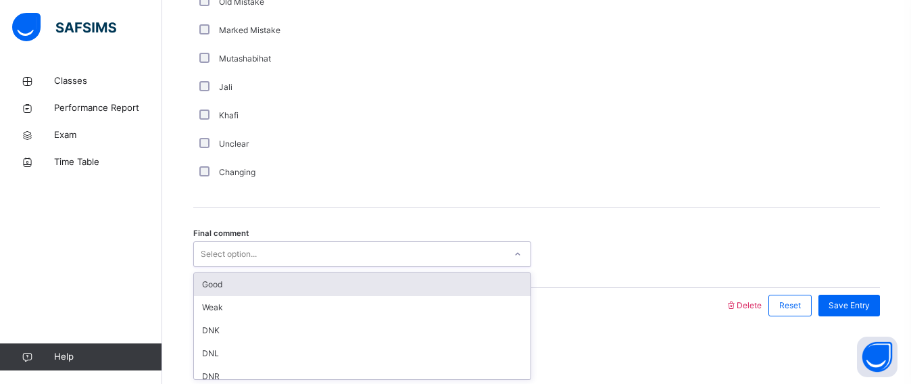
click at [213, 249] on div "Select option..." at bounding box center [229, 254] width 56 height 26
click at [243, 291] on div "Good" at bounding box center [362, 284] width 336 height 23
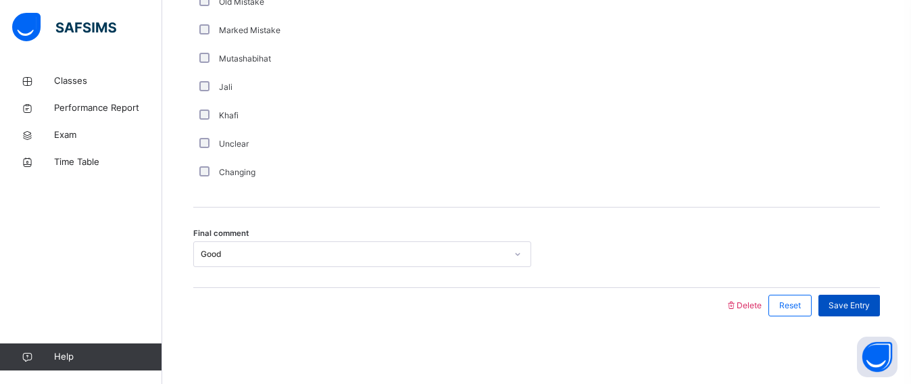
click at [848, 301] on span "Save Entry" at bounding box center [848, 305] width 41 height 12
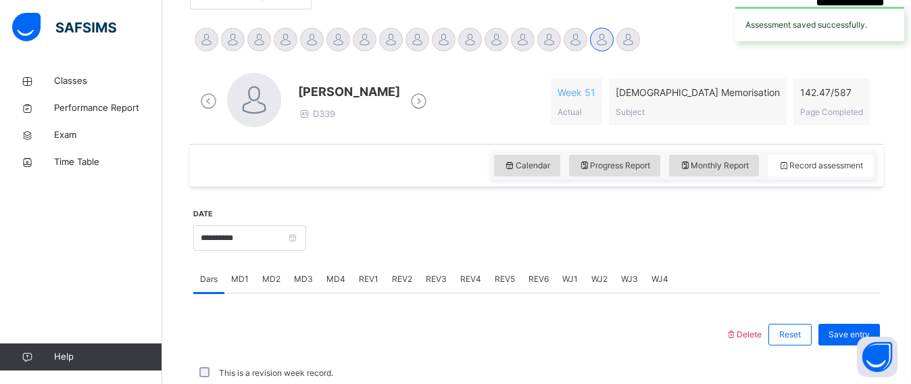
scroll to position [631, 0]
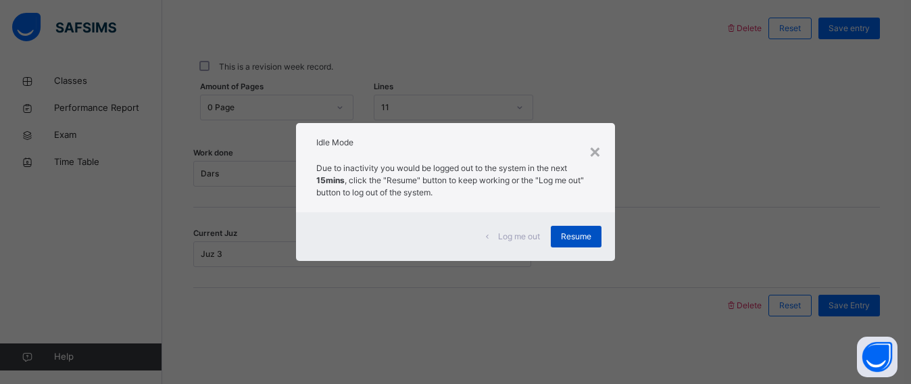
click at [583, 231] on span "Resume" at bounding box center [576, 236] width 30 height 12
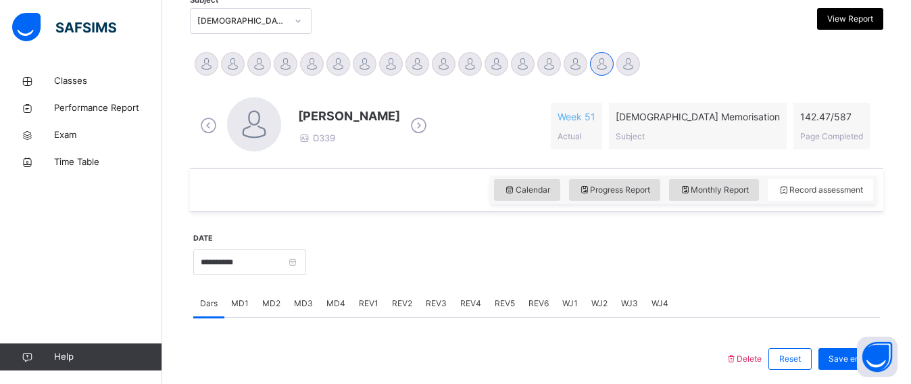
scroll to position [299, 0]
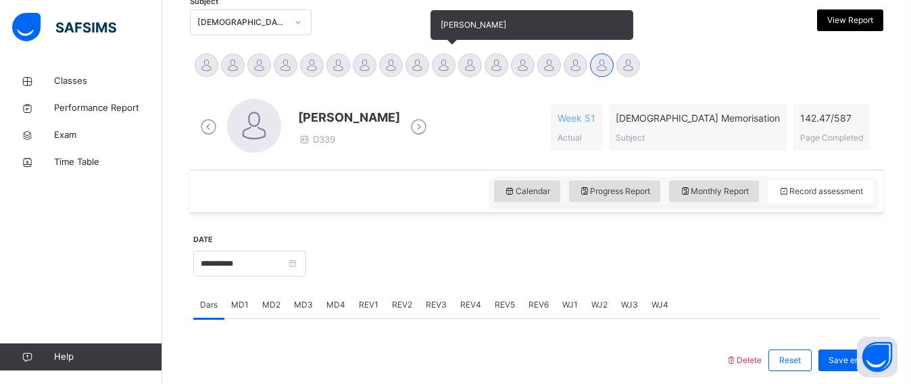
click at [443, 64] on div at bounding box center [444, 65] width 24 height 24
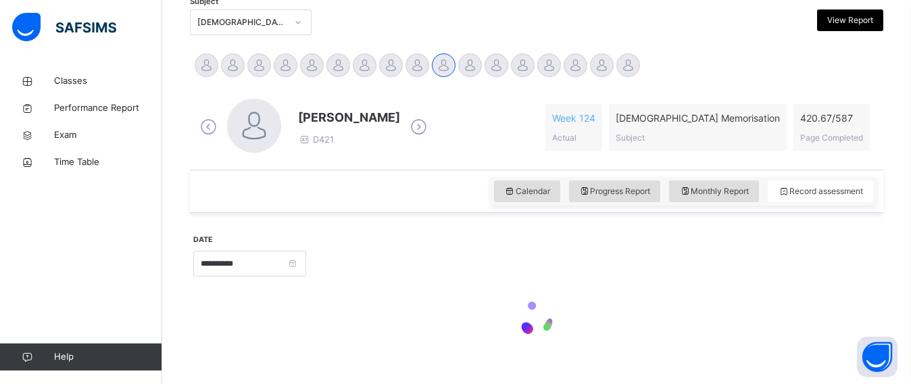
scroll to position [325, 0]
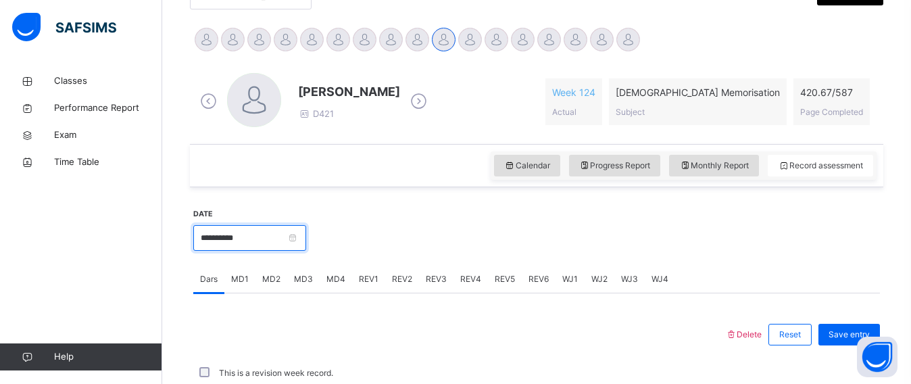
click at [262, 238] on input "**********" at bounding box center [249, 238] width 113 height 26
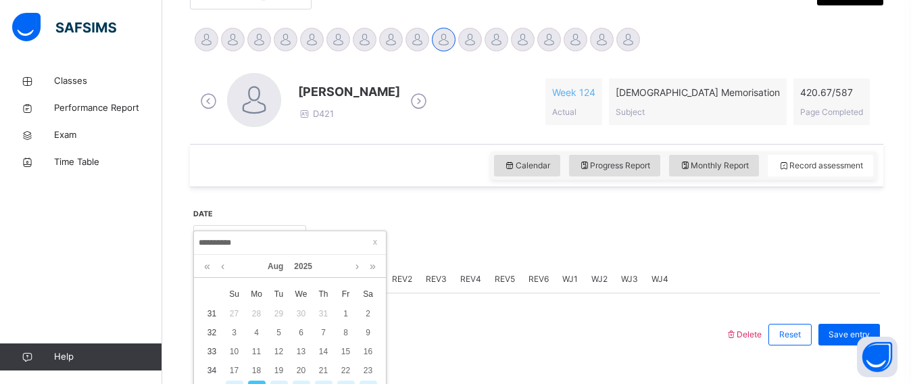
click at [559, 261] on div at bounding box center [593, 236] width 560 height 58
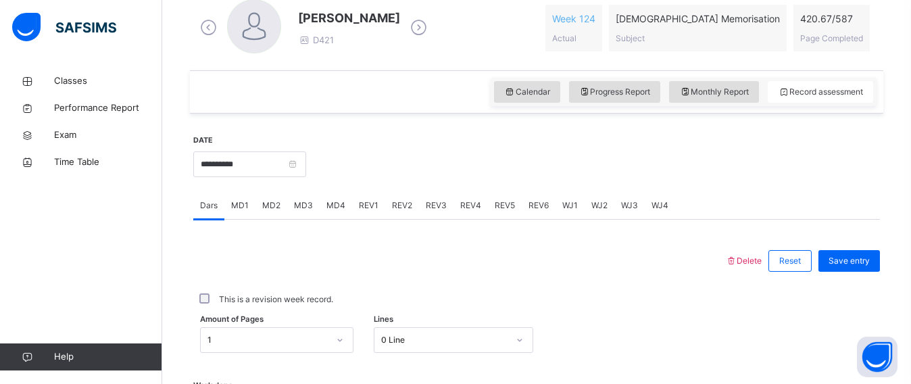
scroll to position [397, 0]
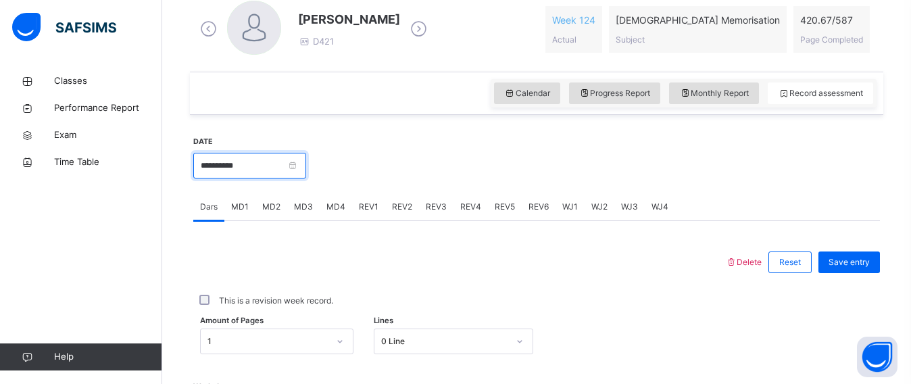
click at [265, 168] on input "**********" at bounding box center [249, 166] width 113 height 26
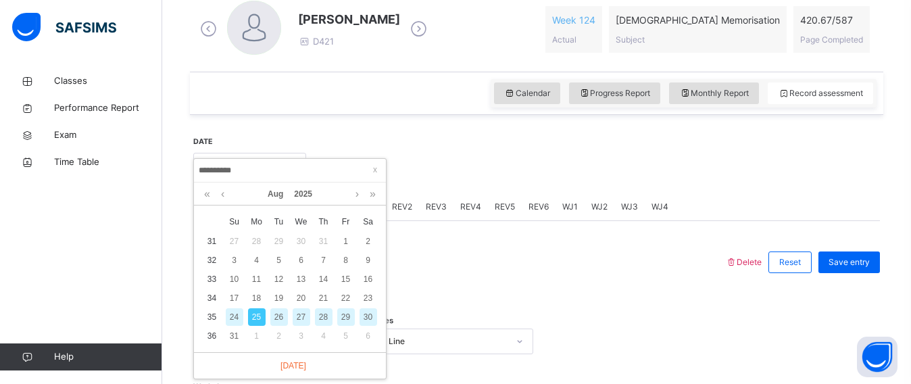
click at [326, 311] on div "28" at bounding box center [324, 317] width 18 height 18
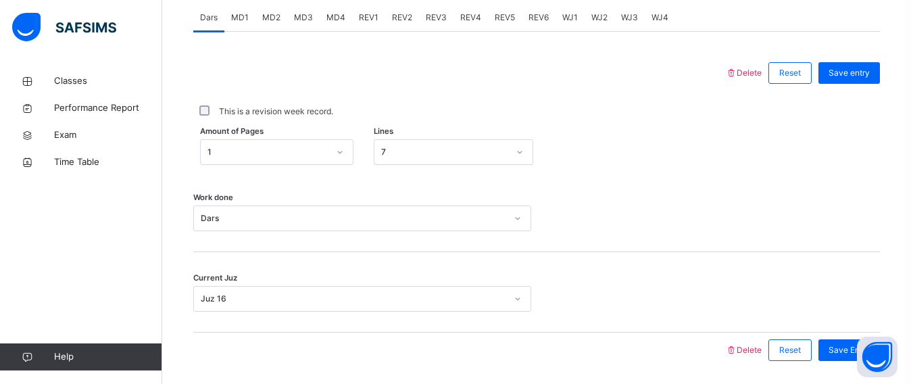
scroll to position [582, 0]
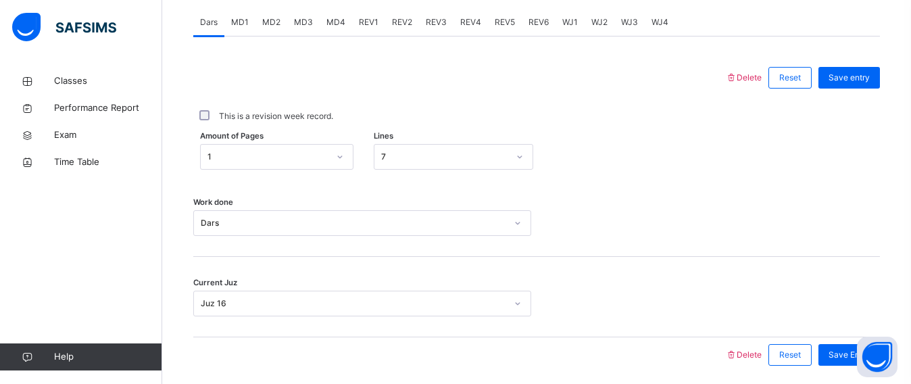
click at [239, 30] on div "MD1" at bounding box center [239, 22] width 31 height 27
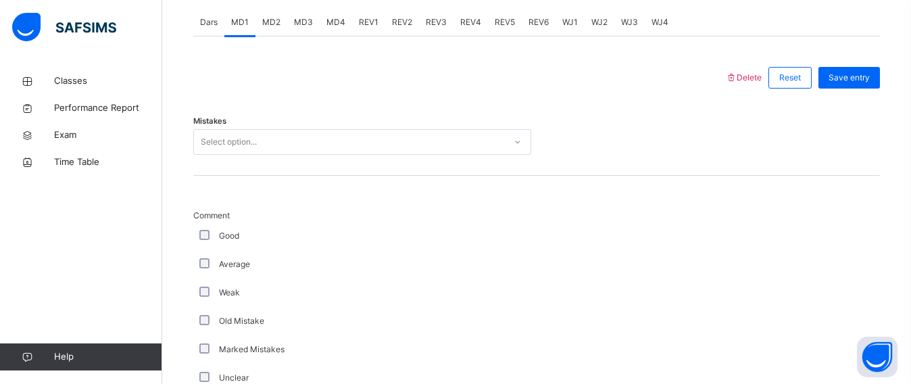
click at [270, 21] on span "MD2" at bounding box center [271, 22] width 18 height 12
click at [311, 16] on span "MD3" at bounding box center [303, 22] width 19 height 12
click at [332, 21] on span "MD4" at bounding box center [335, 22] width 19 height 12
click at [370, 16] on span "REV1" at bounding box center [369, 22] width 20 height 12
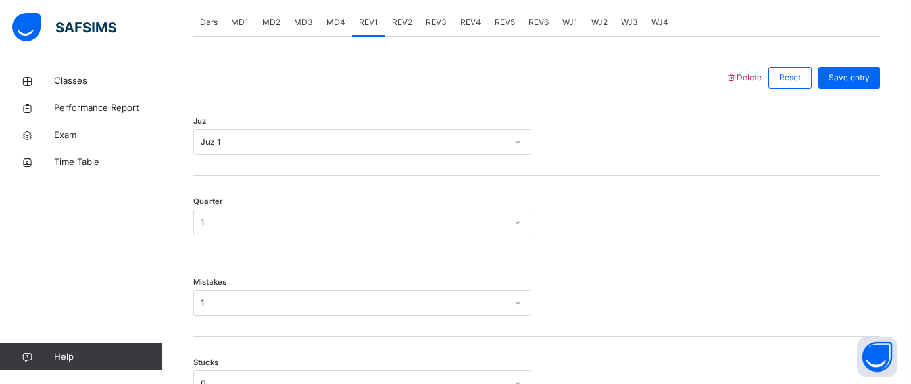
click at [392, 15] on div "REV2" at bounding box center [402, 22] width 34 height 27
click at [436, 13] on div "REV3" at bounding box center [436, 22] width 34 height 27
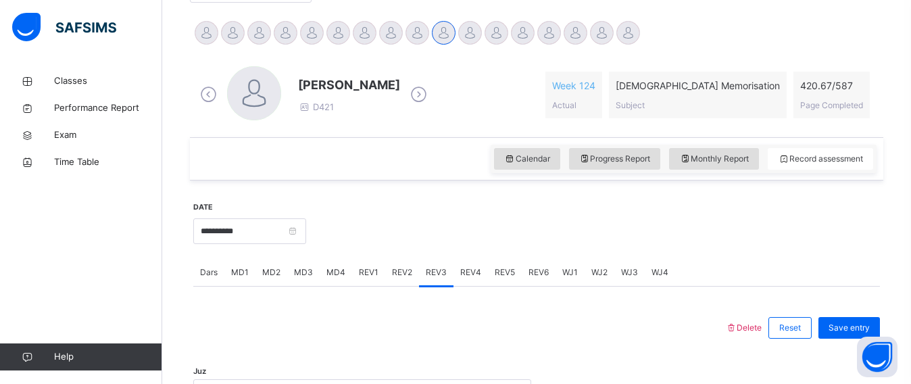
scroll to position [330, 0]
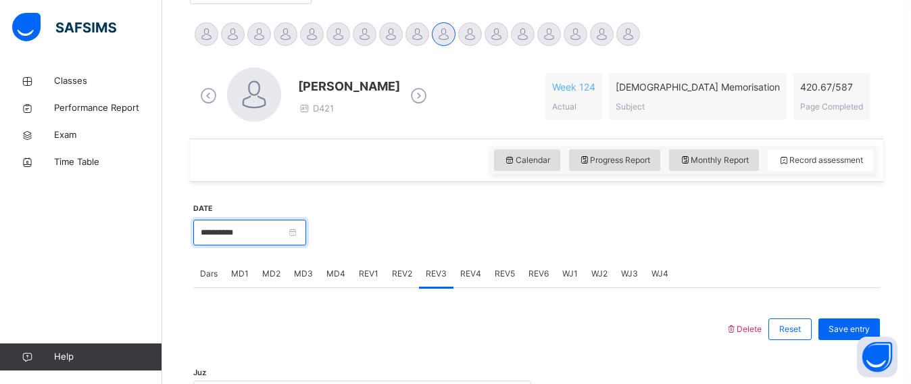
click at [275, 230] on input "**********" at bounding box center [249, 233] width 113 height 26
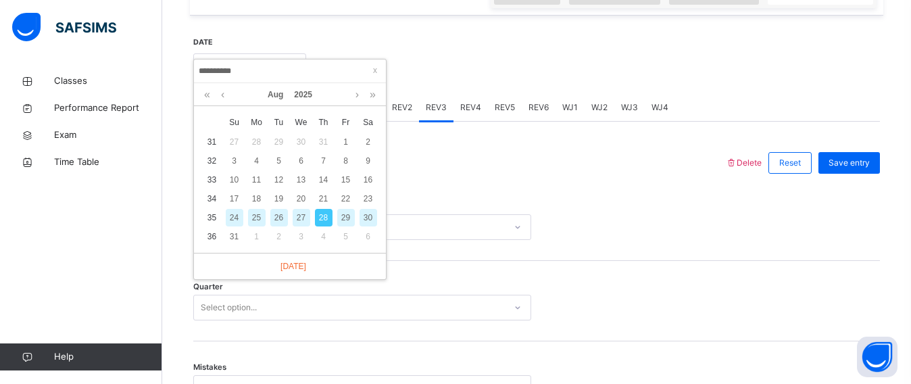
scroll to position [498, 0]
click at [347, 208] on div "29" at bounding box center [346, 216] width 18 height 18
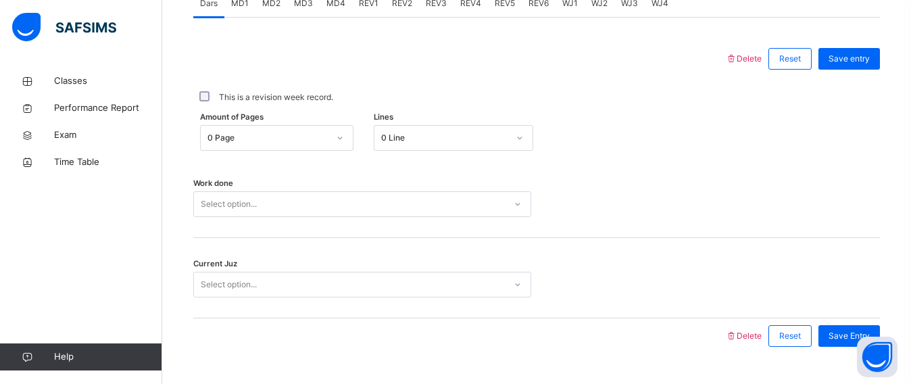
scroll to position [631, 0]
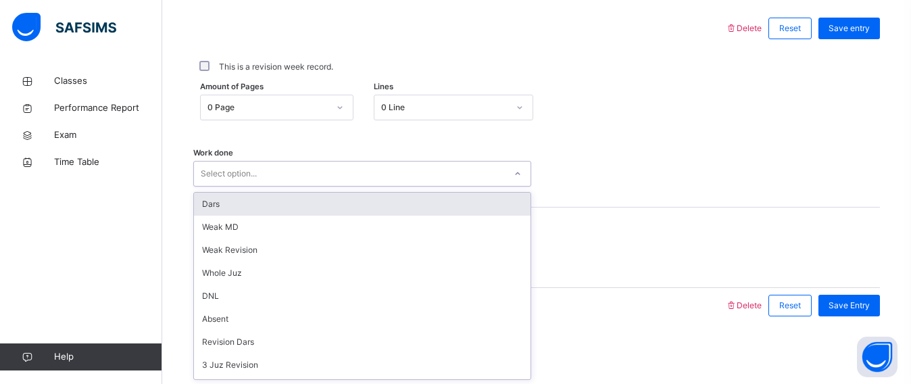
click at [259, 174] on div "Select option..." at bounding box center [349, 173] width 311 height 21
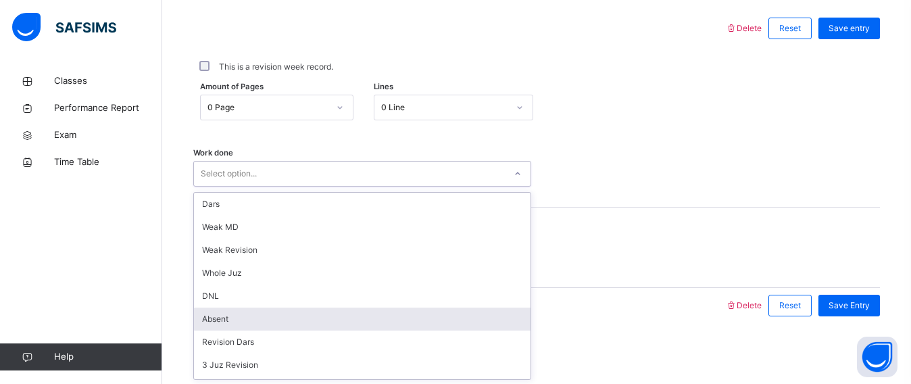
click at [248, 321] on div "Absent" at bounding box center [362, 318] width 336 height 23
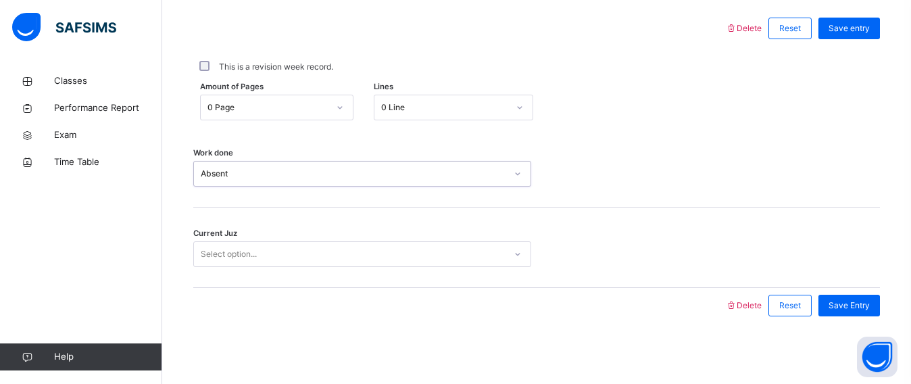
click at [478, 259] on div "Select option..." at bounding box center [349, 254] width 311 height 21
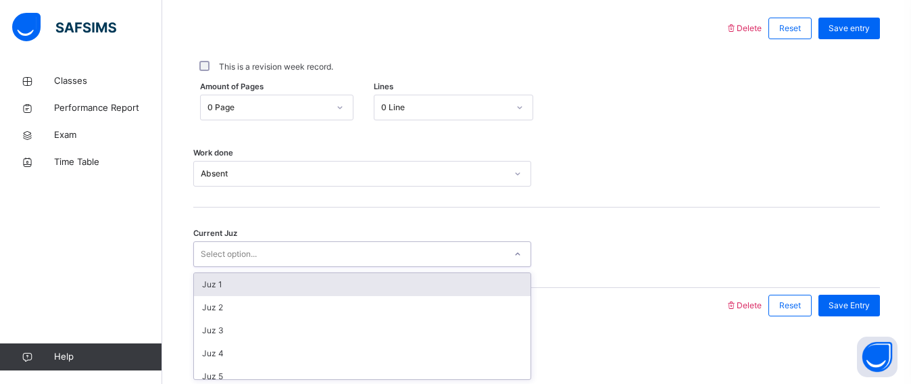
click at [726, 216] on div "Current Juz option Juz 1 focused, 1 of 30. 30 results available. Use Up and Dow…" at bounding box center [536, 247] width 686 height 80
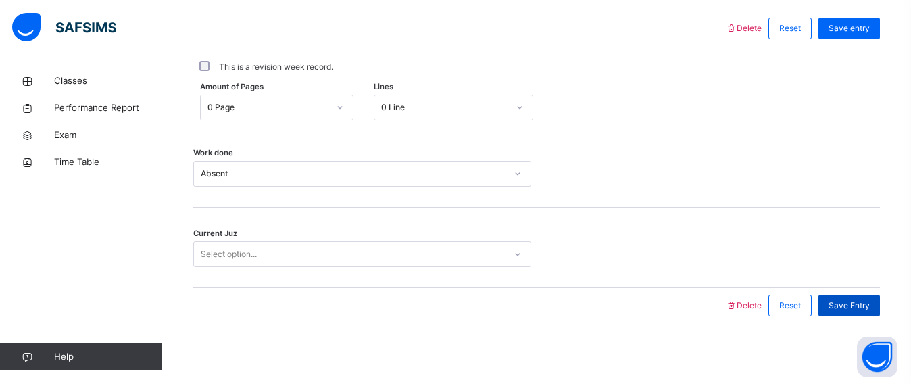
click at [836, 310] on div "Save Entry" at bounding box center [848, 306] width 61 height 22
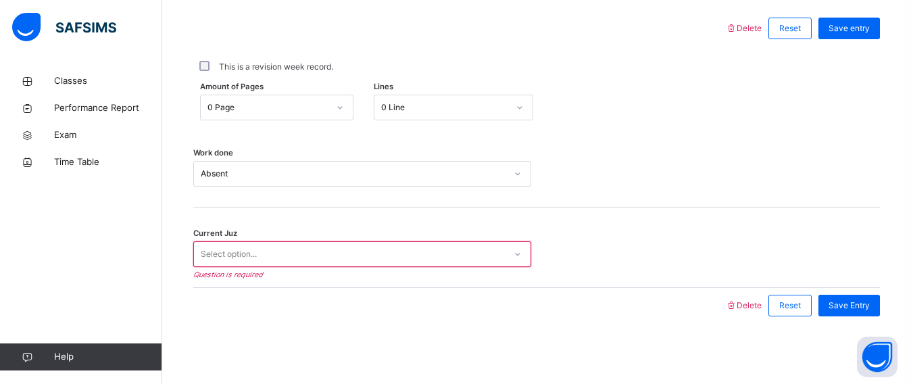
click at [359, 259] on div "Select option..." at bounding box center [349, 254] width 311 height 21
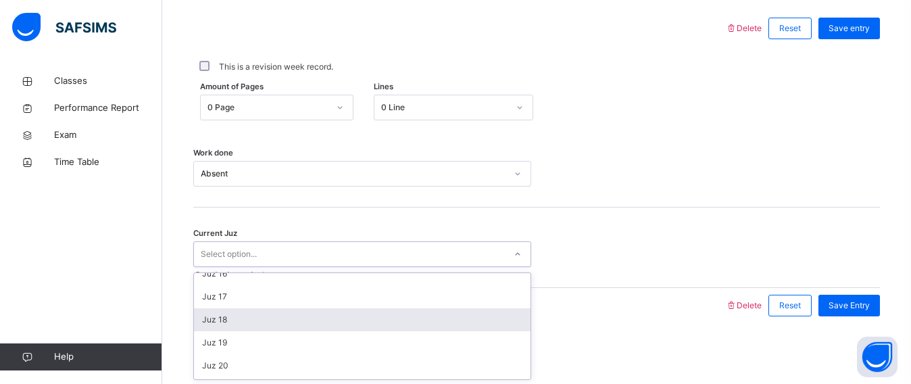
scroll to position [355, 0]
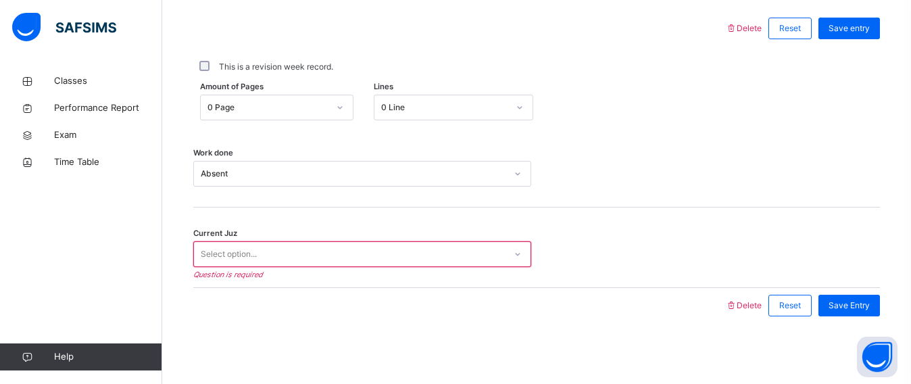
drag, startPoint x: 367, startPoint y: 326, endPoint x: 311, endPoint y: 261, distance: 85.7
click at [311, 261] on div "Select option..." at bounding box center [349, 254] width 311 height 21
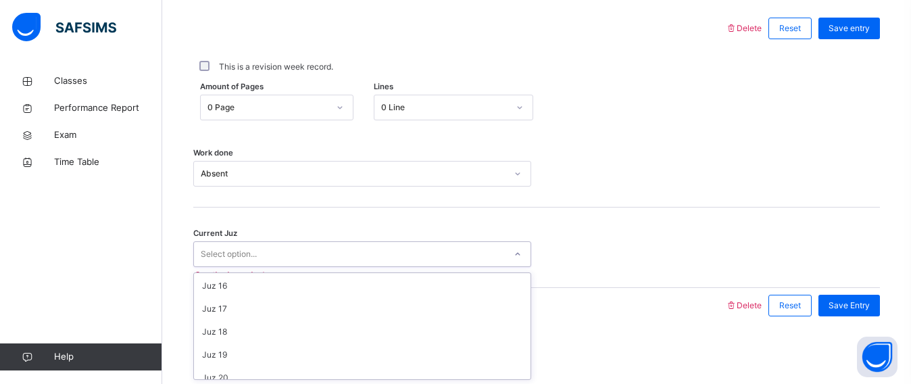
scroll to position [343, 0]
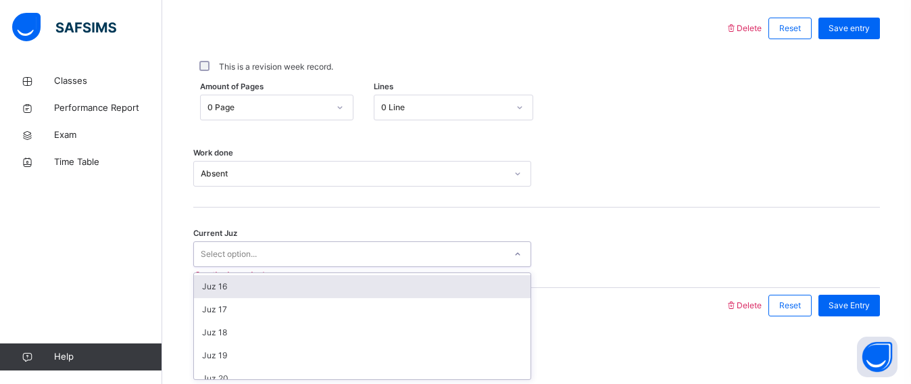
click at [259, 290] on div "Juz 16" at bounding box center [362, 286] width 336 height 23
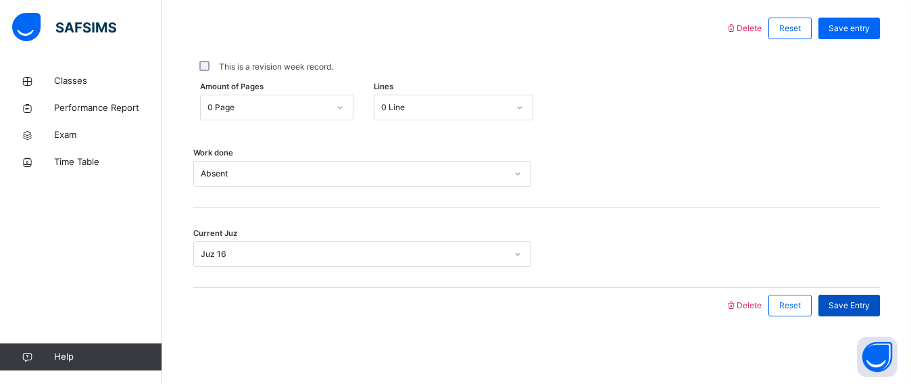
click at [847, 309] on span "Save Entry" at bounding box center [848, 305] width 41 height 12
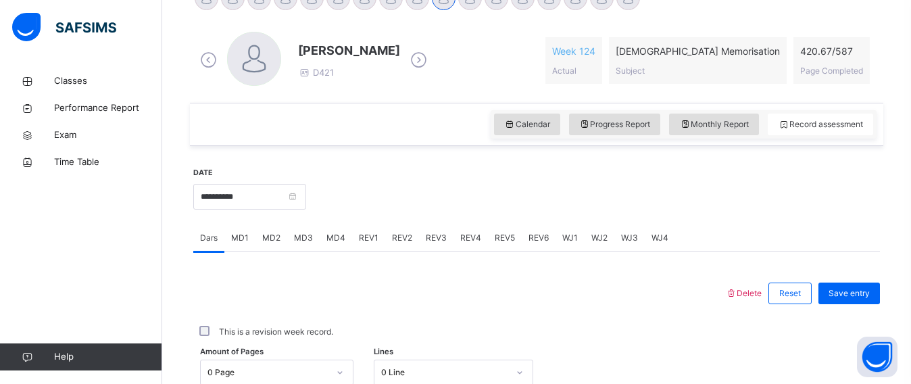
scroll to position [498, 0]
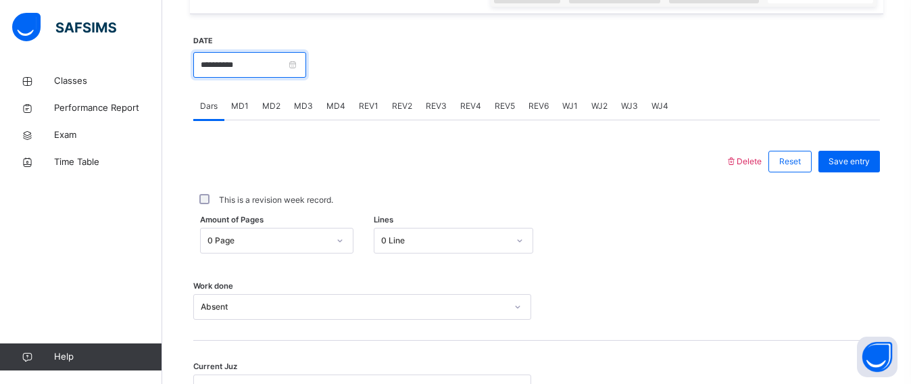
click at [255, 68] on input "**********" at bounding box center [249, 65] width 113 height 26
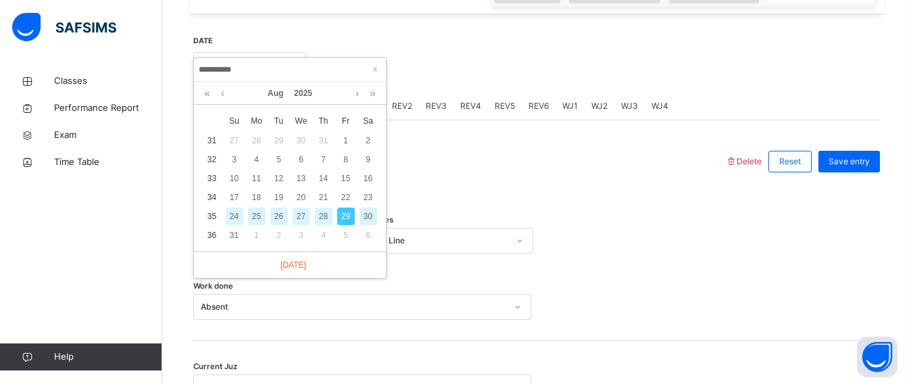
click at [370, 216] on div "30" at bounding box center [368, 216] width 18 height 18
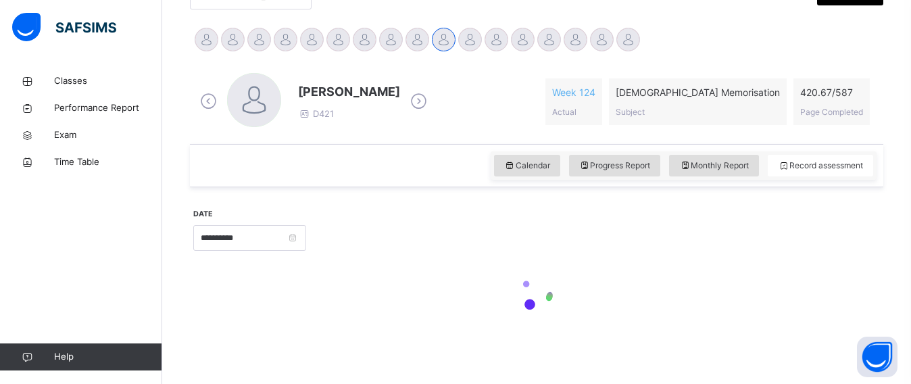
type input "**********"
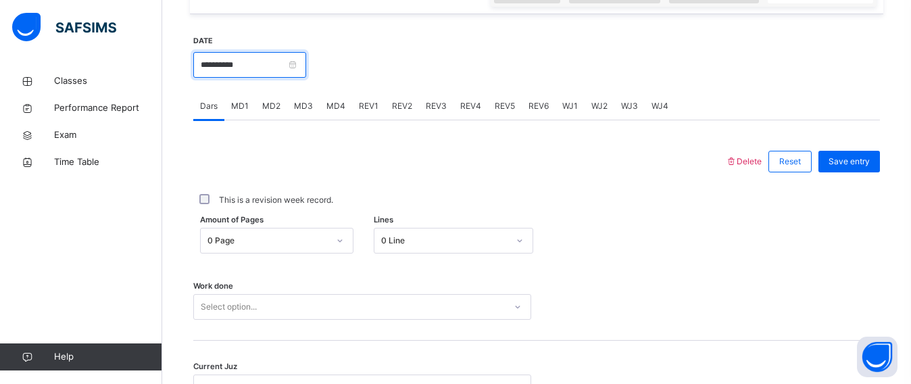
click at [282, 70] on input "**********" at bounding box center [249, 65] width 113 height 26
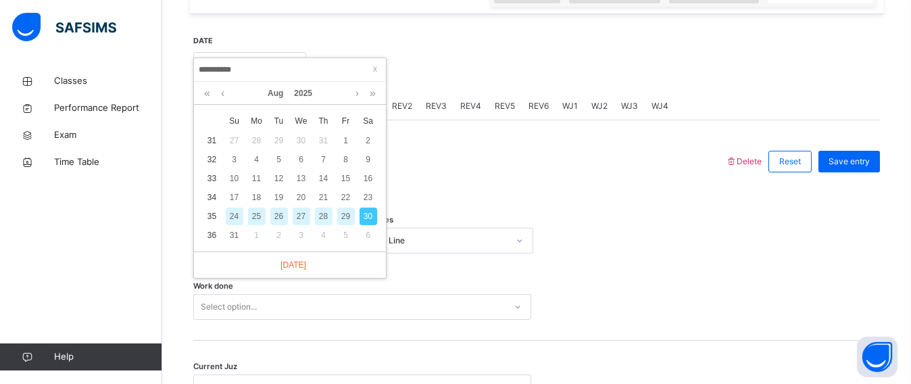
click at [409, 187] on div "This is a revision week record." at bounding box center [536, 200] width 686 height 28
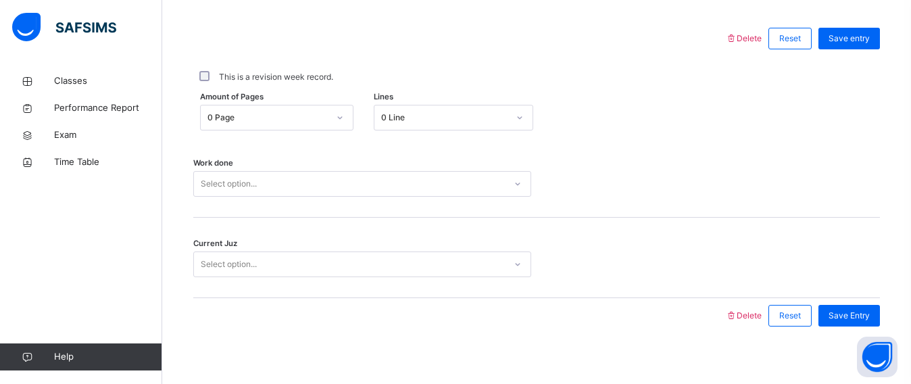
scroll to position [631, 0]
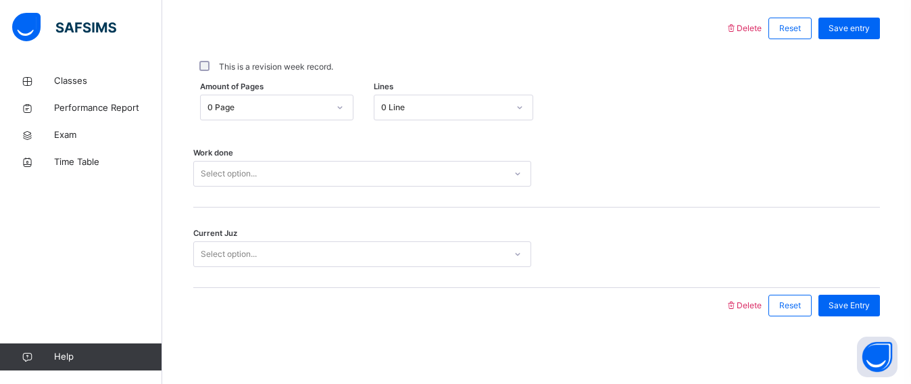
click at [303, 170] on div "Select option..." at bounding box center [349, 173] width 311 height 21
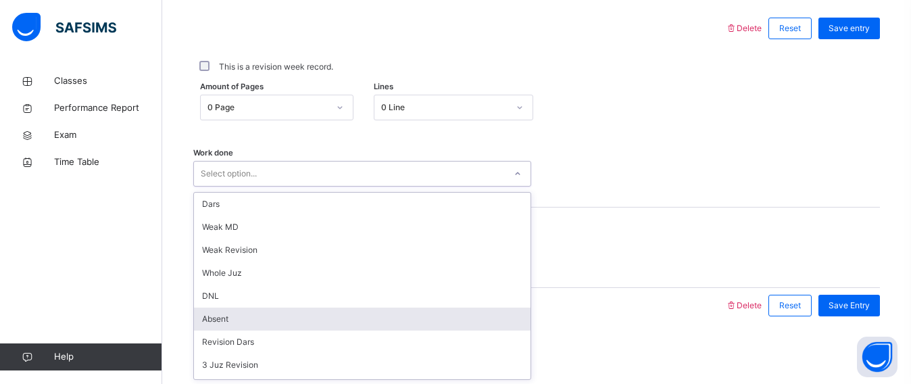
click at [254, 309] on div "Absent" at bounding box center [362, 318] width 336 height 23
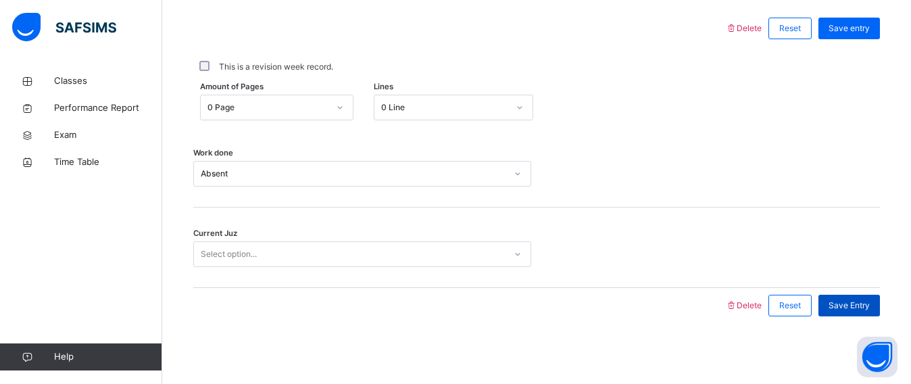
click at [853, 313] on div "Save Entry" at bounding box center [848, 306] width 61 height 22
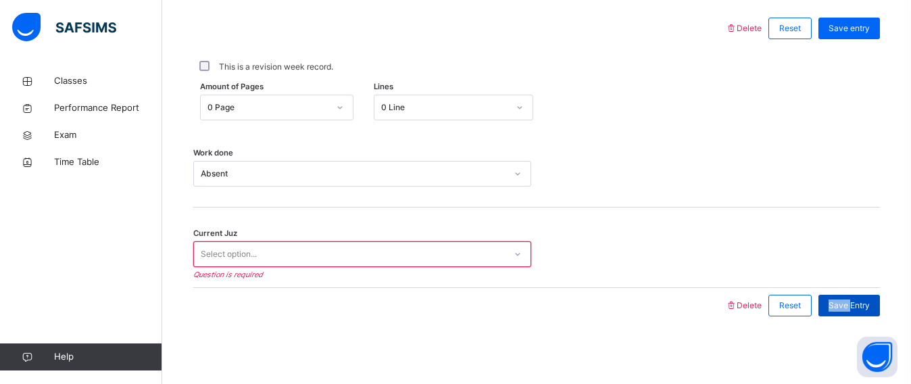
click at [853, 313] on div "Save Entry" at bounding box center [848, 306] width 61 height 22
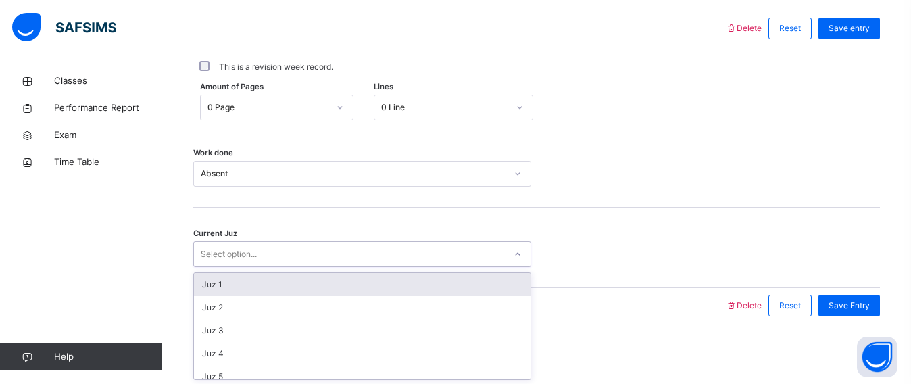
click at [349, 241] on div "Select option..." at bounding box center [362, 254] width 338 height 26
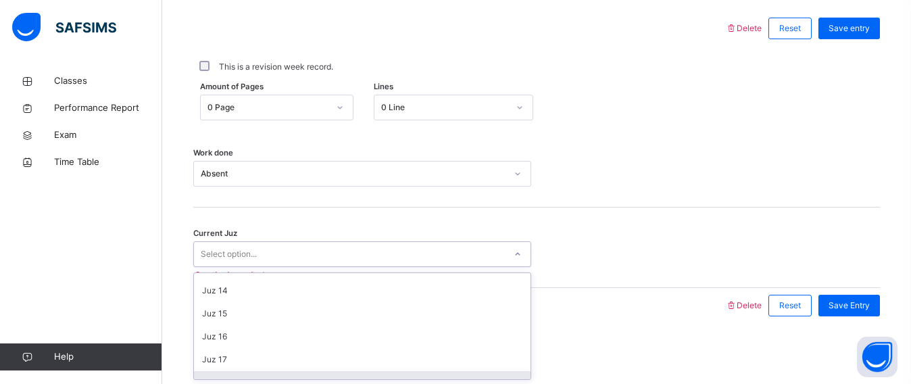
scroll to position [294, 0]
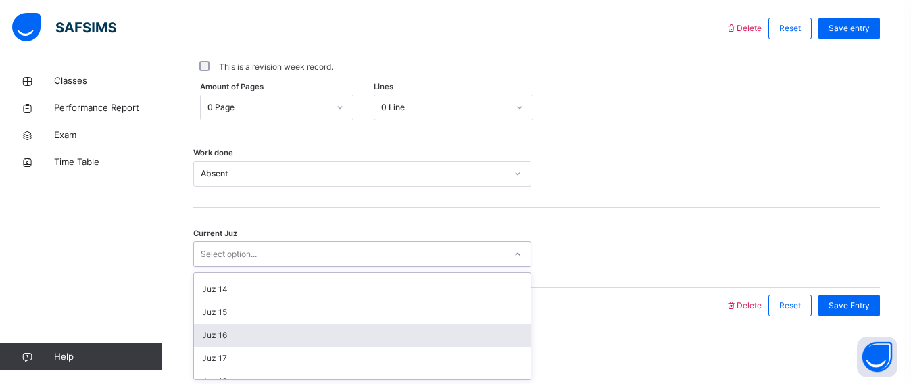
click at [239, 340] on div "Juz 16" at bounding box center [362, 335] width 336 height 23
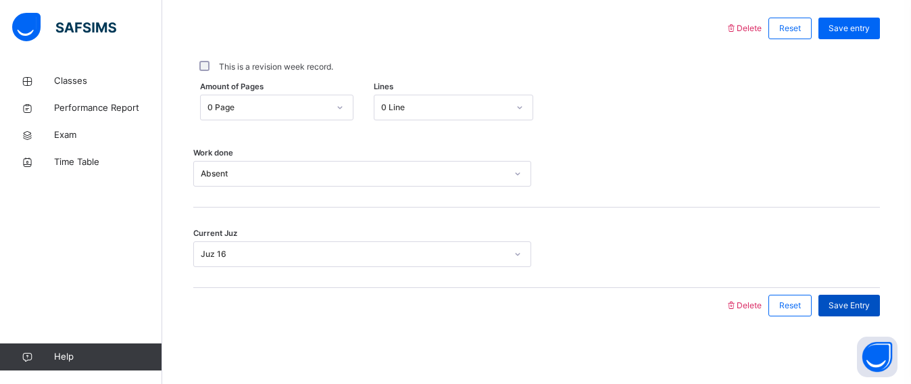
click at [867, 297] on div "Save Entry" at bounding box center [848, 306] width 61 height 22
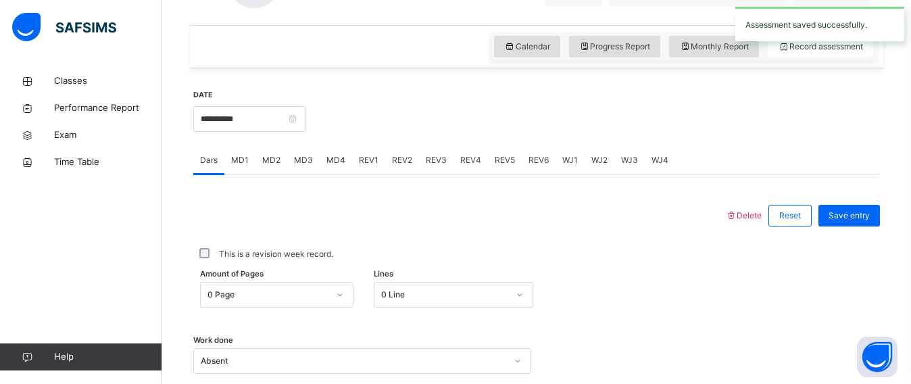
scroll to position [442, 0]
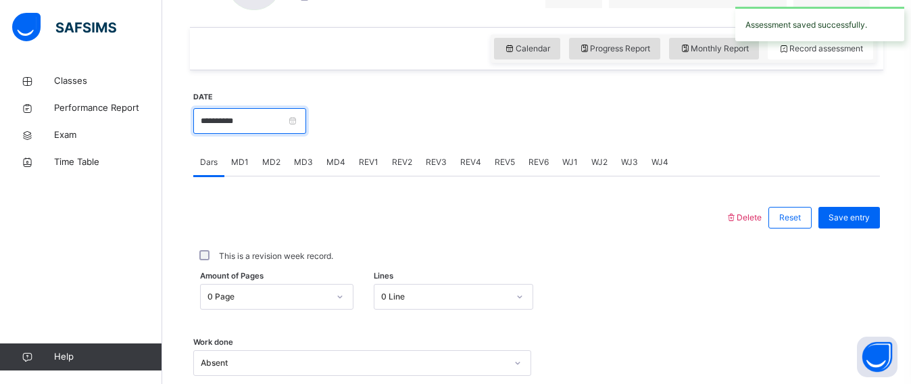
click at [280, 117] on input "**********" at bounding box center [249, 121] width 113 height 26
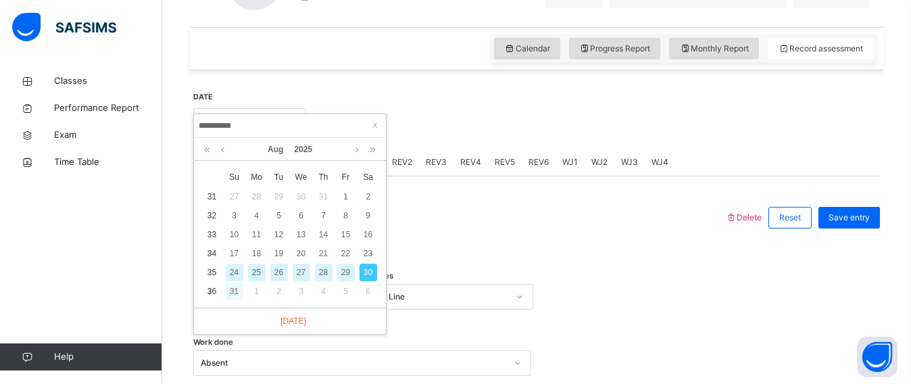
click at [239, 288] on div "31" at bounding box center [235, 291] width 18 height 18
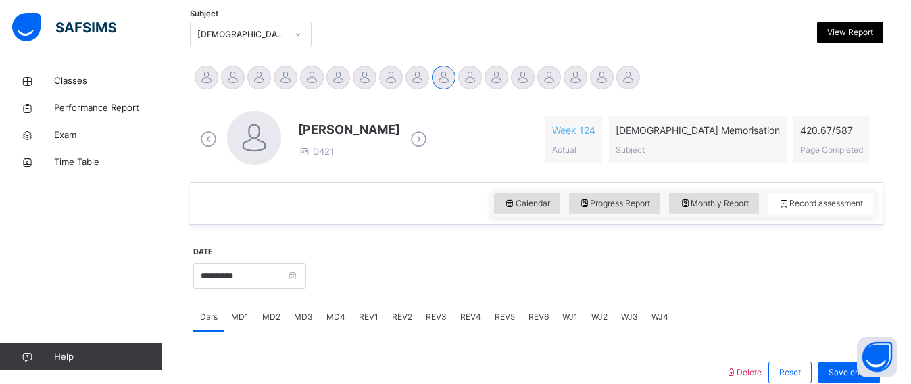
scroll to position [375, 0]
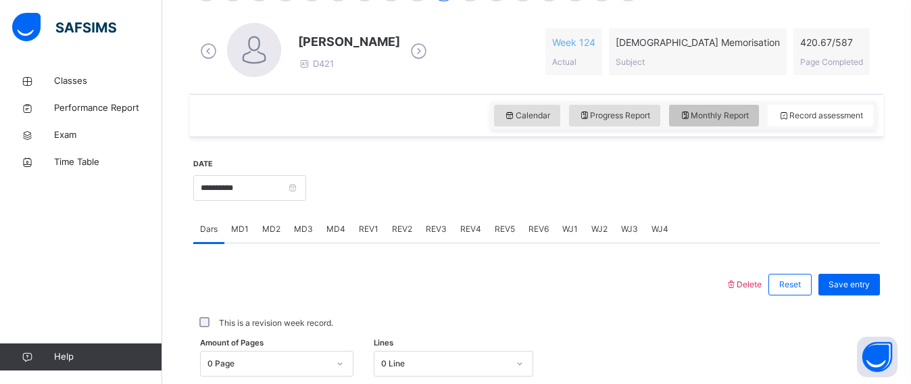
click at [690, 109] on icon at bounding box center [684, 115] width 11 height 12
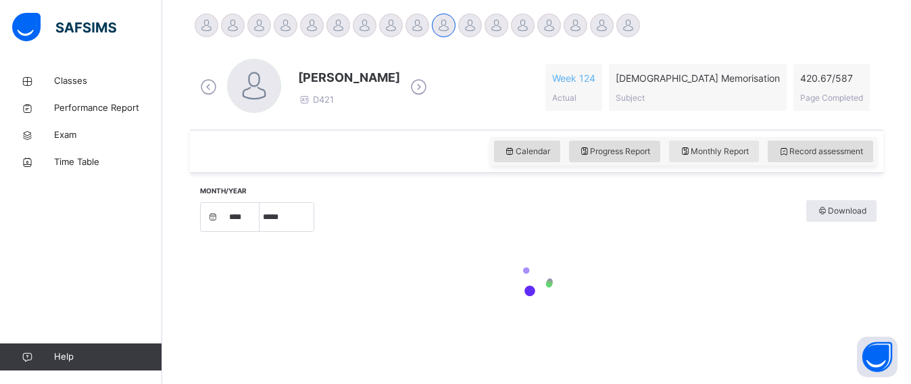
select select "****"
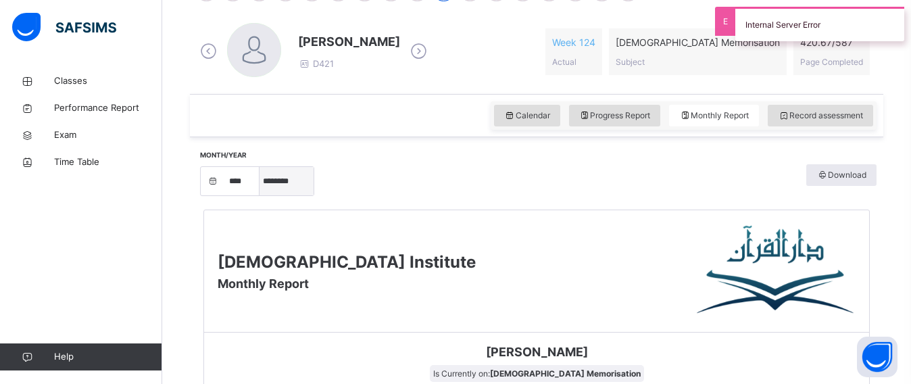
click at [291, 180] on select "***** ******** ***** ***** *** **** **** ****** ********* ******* ******** ****…" at bounding box center [286, 181] width 54 height 28
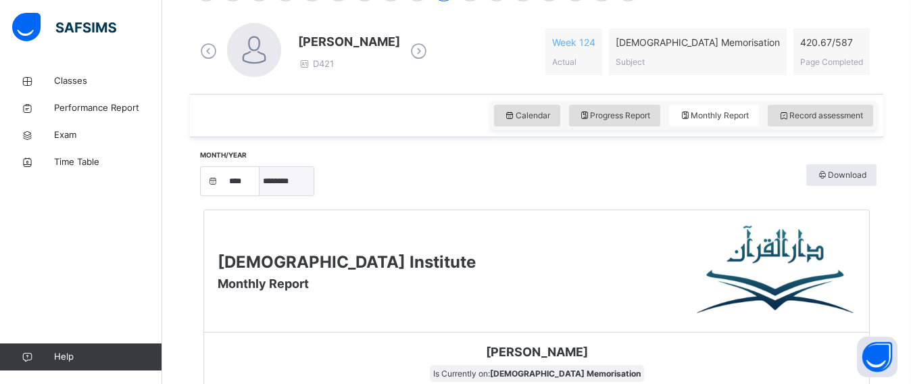
click at [259, 195] on select "***** ******** ***** ***** *** **** **** ****** ********* ******* ******** ****…" at bounding box center [286, 181] width 54 height 28
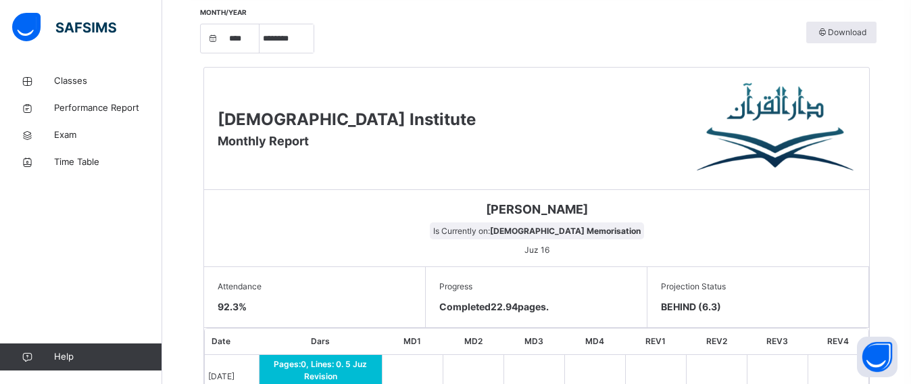
scroll to position [528, 0]
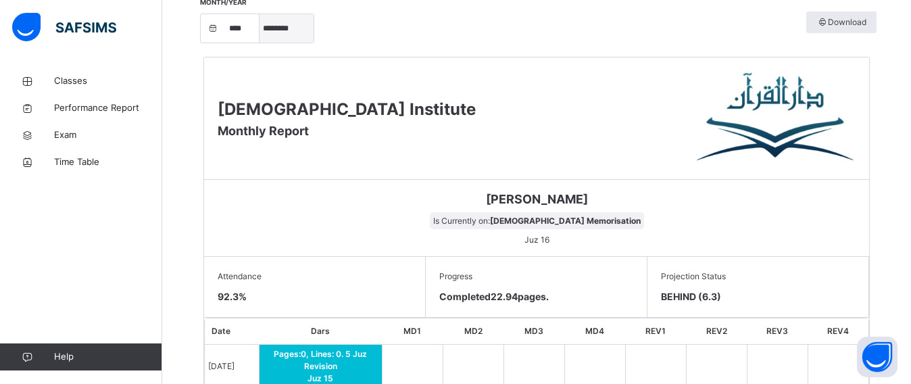
click at [278, 31] on select "***** ******** ***** ***** *** **** **** ****** ********* ******* ******** ****…" at bounding box center [286, 28] width 54 height 28
select select "*"
click at [259, 43] on select "***** ******** ***** ***** *** **** **** ****** ********* ******* ******** ****…" at bounding box center [286, 28] width 54 height 28
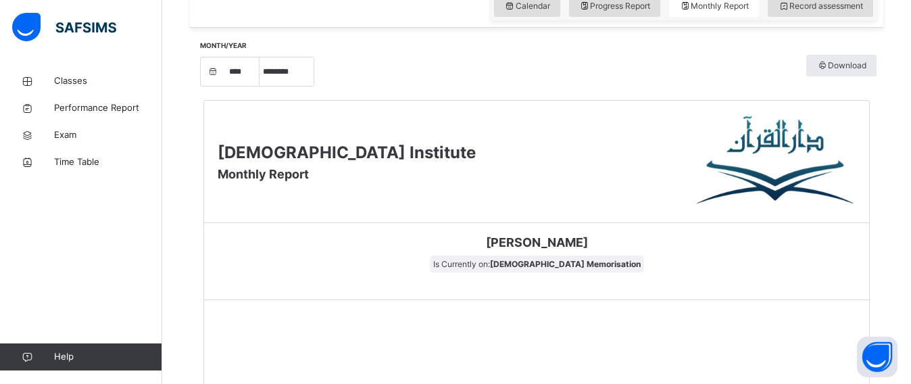
scroll to position [484, 0]
click at [276, 69] on select "***** ******** ***** ***** *** **** **** ****** ********* ******* ******** ****…" at bounding box center [286, 72] width 54 height 28
click at [259, 58] on select "***** ******** ***** ***** *** **** **** ****** ********* ******* ******** ****…" at bounding box center [286, 72] width 54 height 28
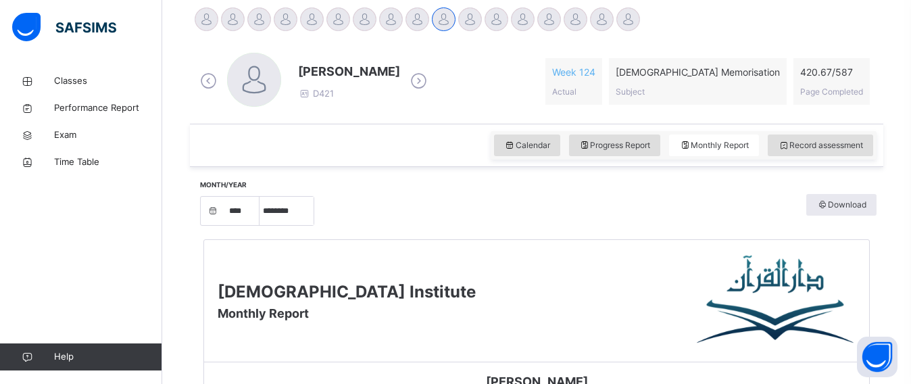
scroll to position [329, 0]
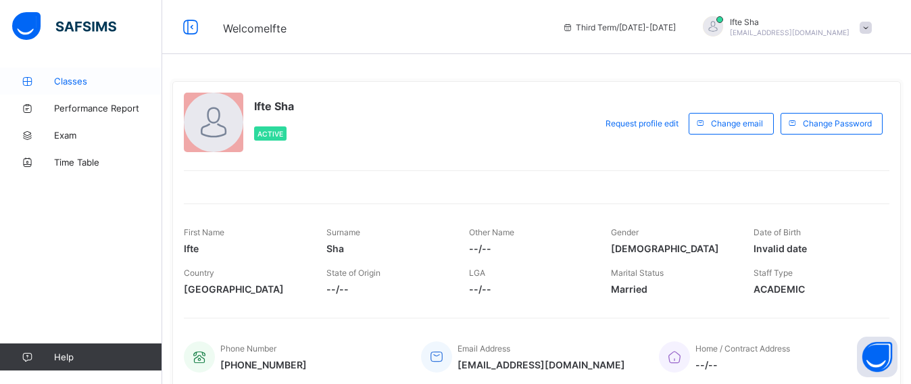
click at [38, 74] on link "Classes" at bounding box center [81, 81] width 162 height 27
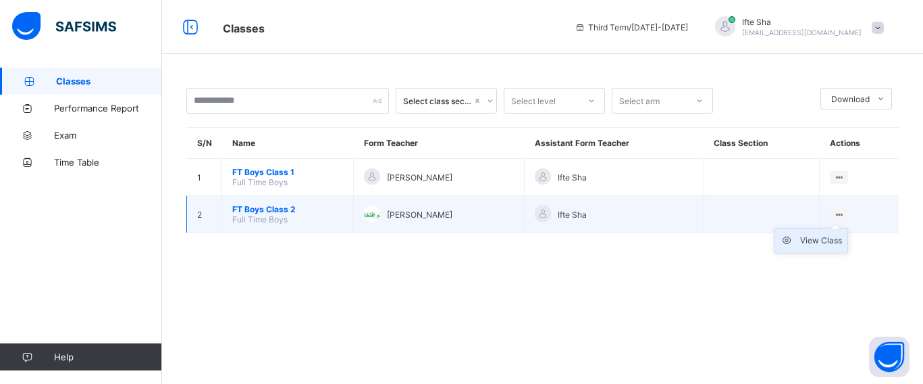
click at [830, 243] on div "View Class" at bounding box center [822, 241] width 42 height 14
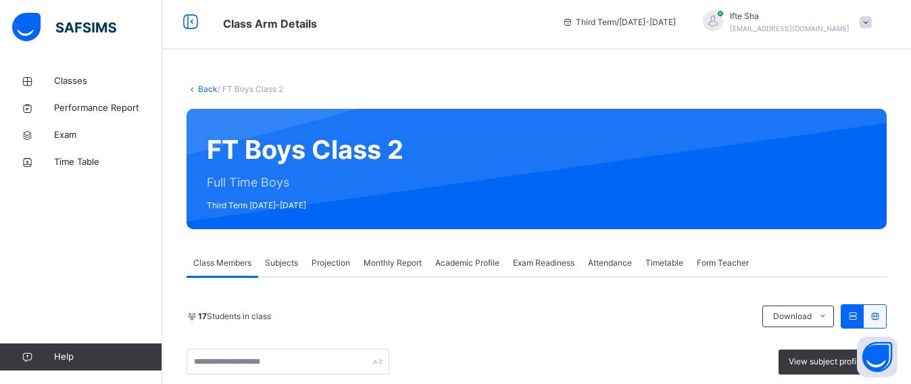
scroll to position [317, 0]
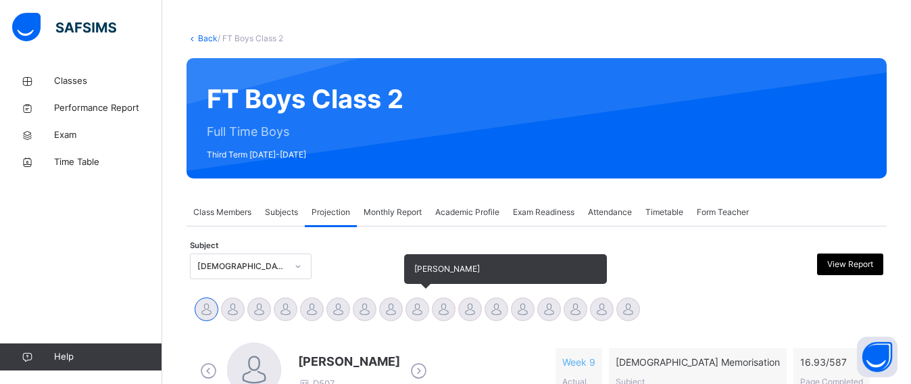
scroll to position [249, 0]
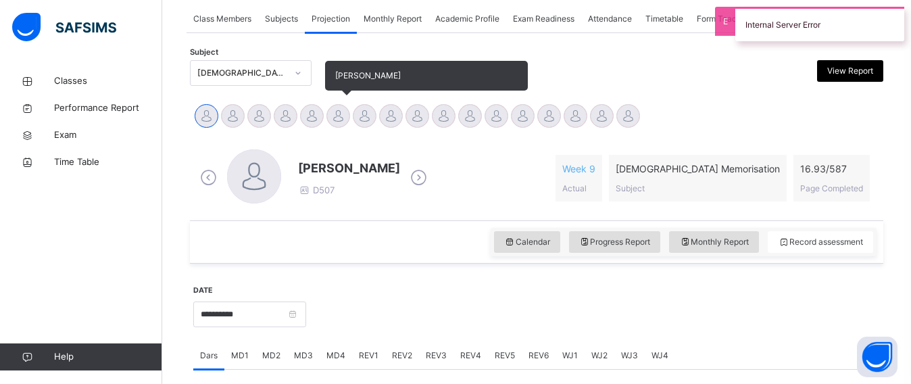
click at [331, 113] on div at bounding box center [338, 116] width 24 height 24
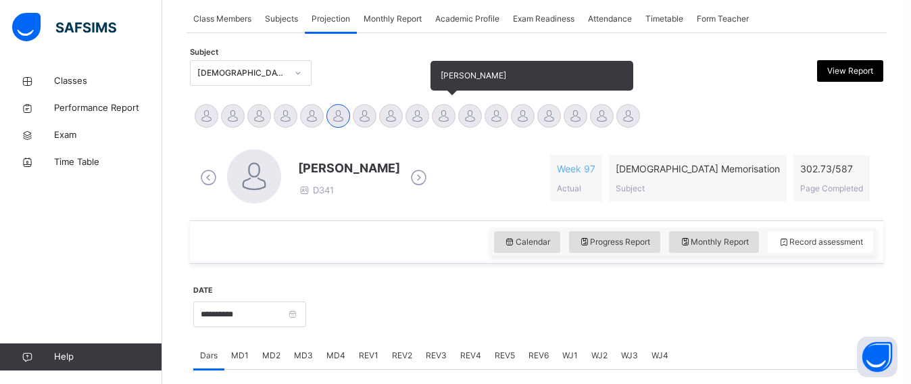
click at [440, 113] on div at bounding box center [444, 116] width 24 height 24
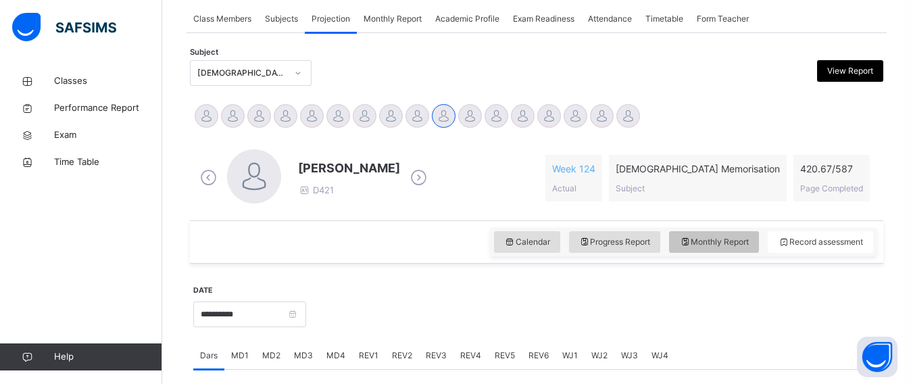
click at [739, 234] on div "Monthly Report" at bounding box center [714, 242] width 90 height 22
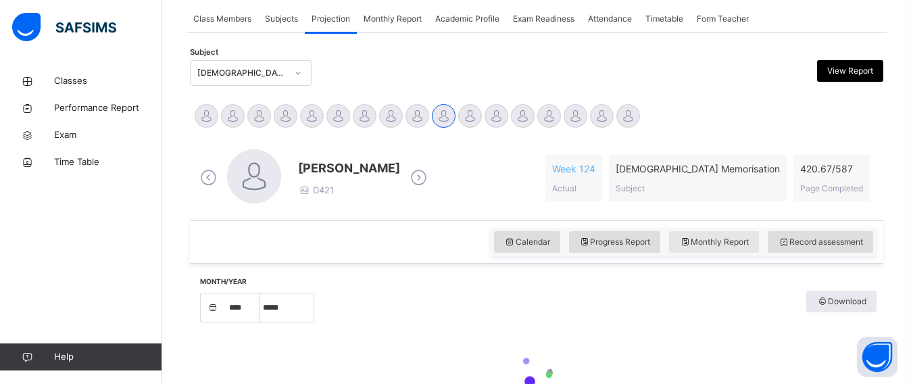
select select "****"
select select "*"
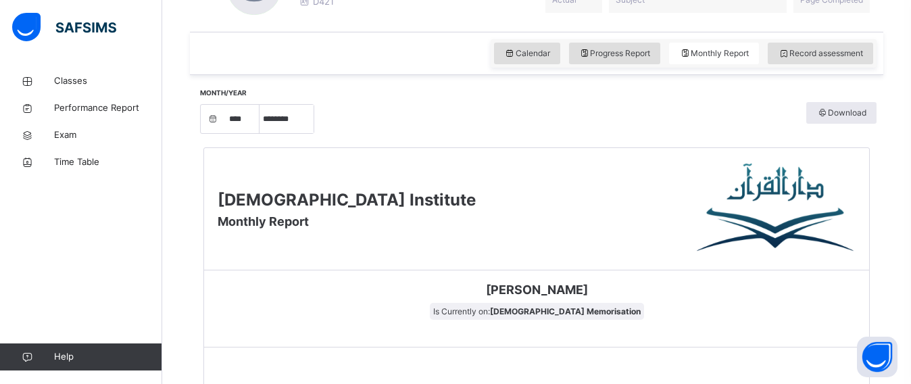
scroll to position [440, 0]
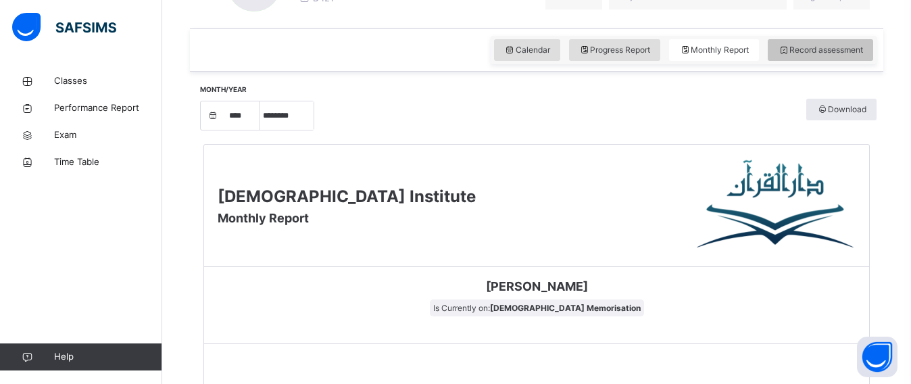
click at [813, 45] on span "Record assessment" at bounding box center [820, 50] width 85 height 12
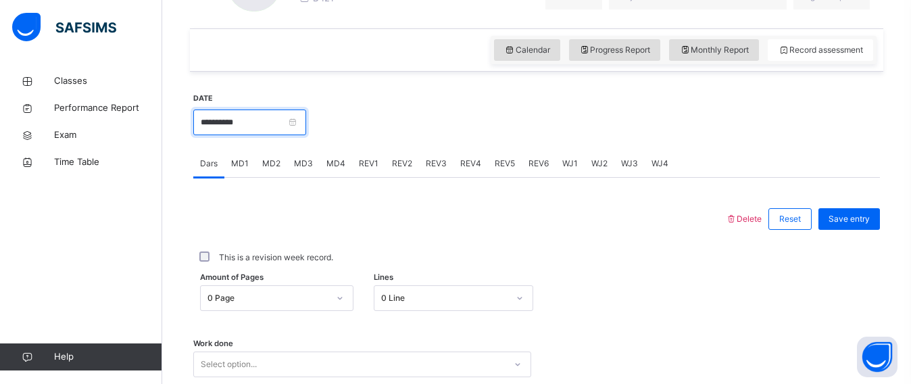
click at [281, 115] on input "**********" at bounding box center [249, 122] width 113 height 26
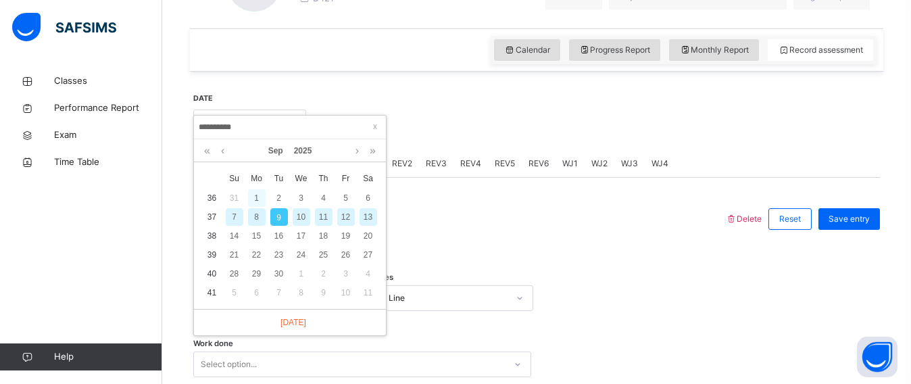
click at [256, 197] on div "1" at bounding box center [257, 198] width 18 height 18
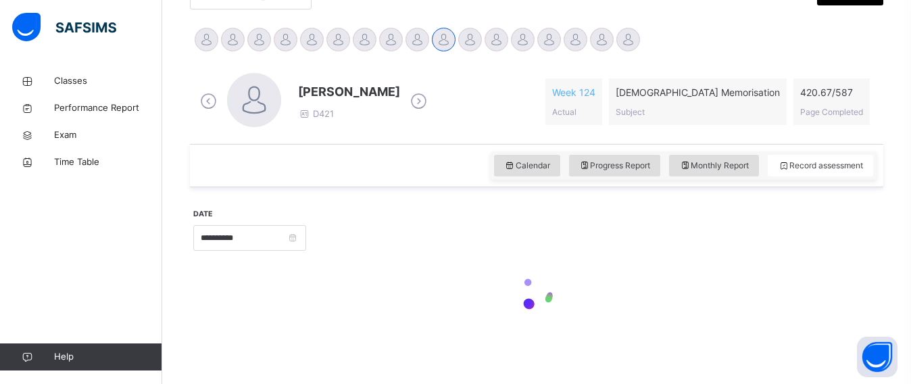
type input "**********"
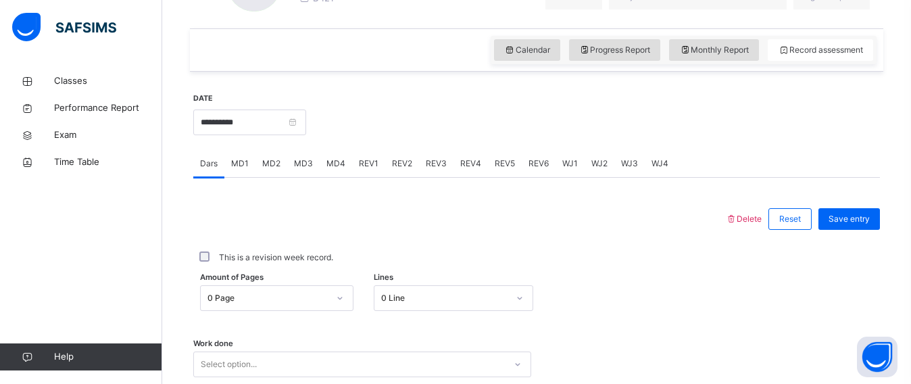
click at [243, 294] on div "0 Page" at bounding box center [276, 298] width 153 height 26
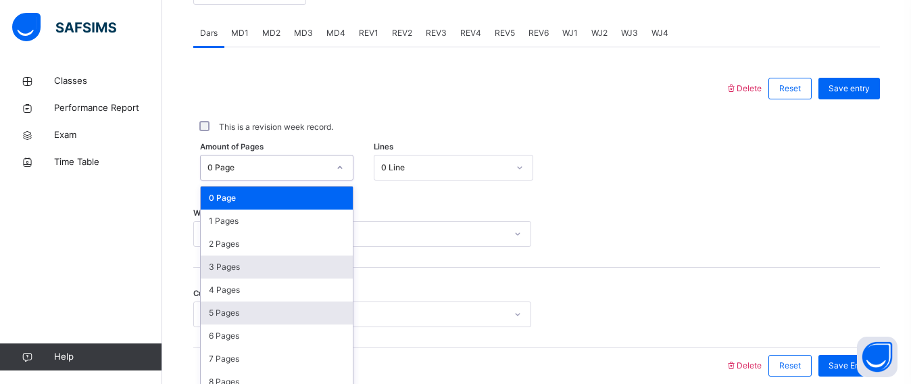
click at [245, 296] on div "0 Page 1 Pages 2 Pages 3 Pages 4 Pages 5 Pages 6 Pages 7 Pages 8 Pages 9 Pages …" at bounding box center [277, 287] width 152 height 203
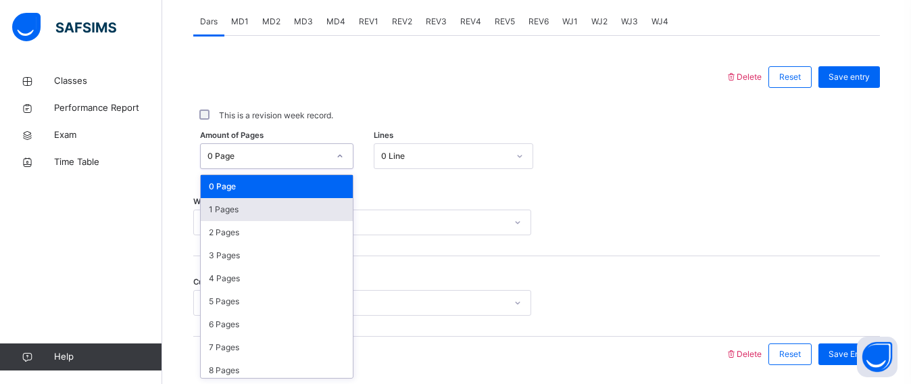
click at [268, 212] on div "1 Pages" at bounding box center [277, 209] width 152 height 23
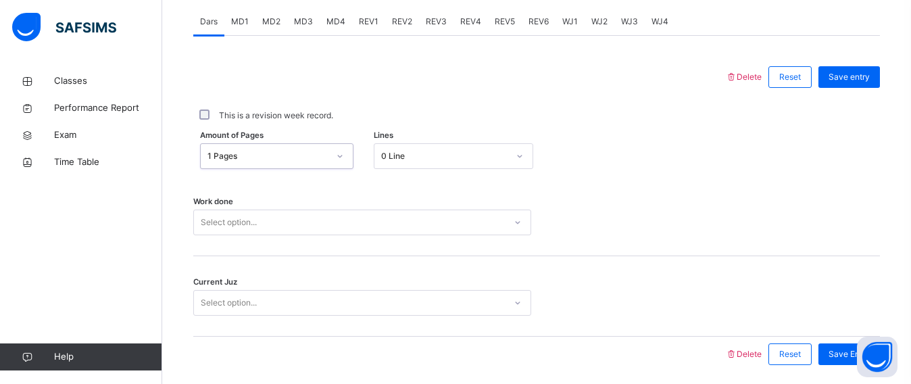
click at [268, 217] on div "Select option..." at bounding box center [362, 222] width 338 height 26
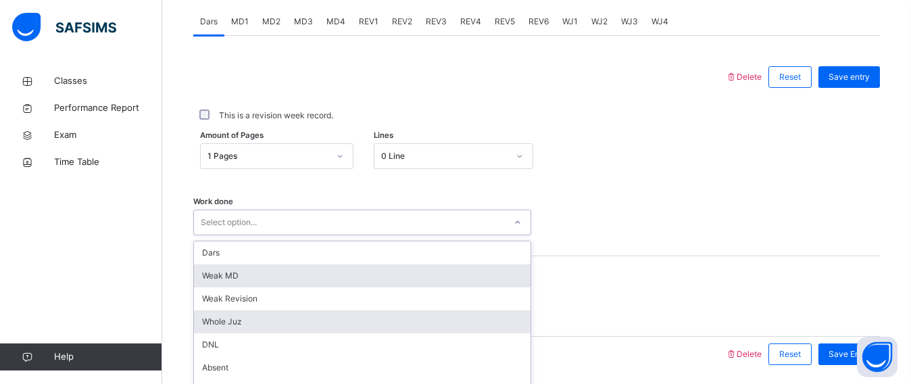
scroll to position [631, 0]
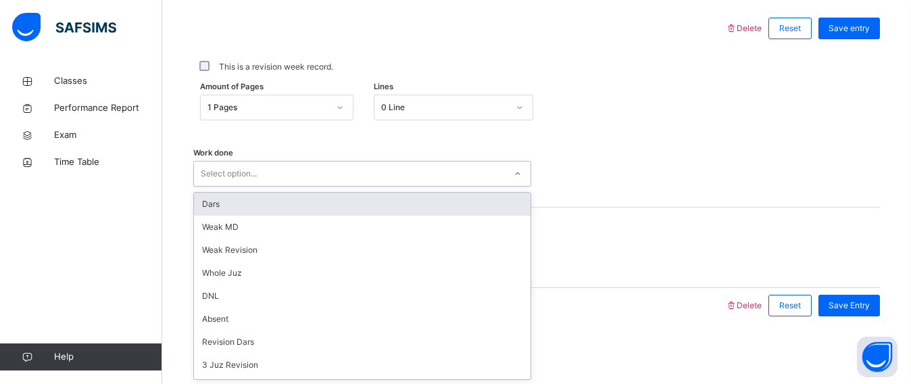
drag, startPoint x: 237, startPoint y: 199, endPoint x: 236, endPoint y: 209, distance: 10.8
click at [237, 200] on div "Dars" at bounding box center [362, 204] width 336 height 23
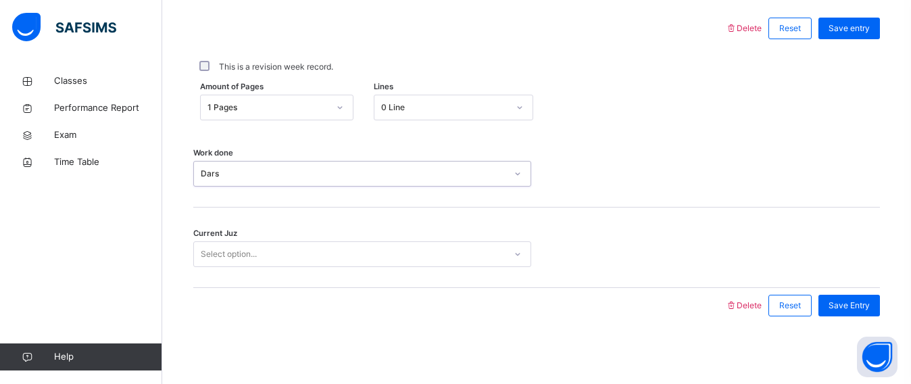
click at [230, 263] on div "Select option..." at bounding box center [362, 254] width 338 height 26
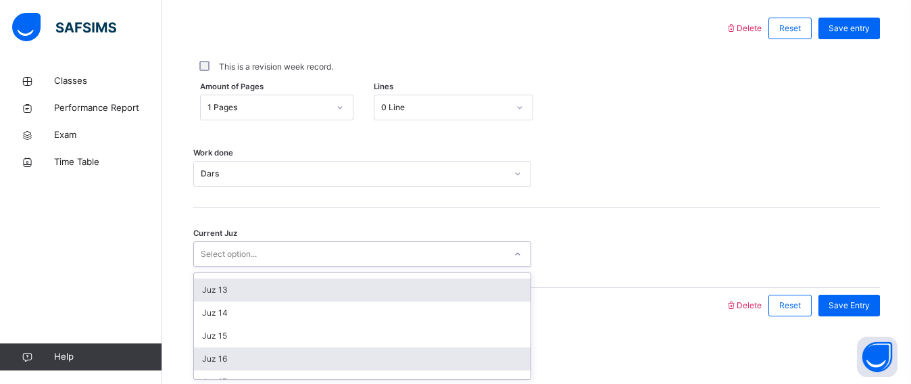
scroll to position [270, 0]
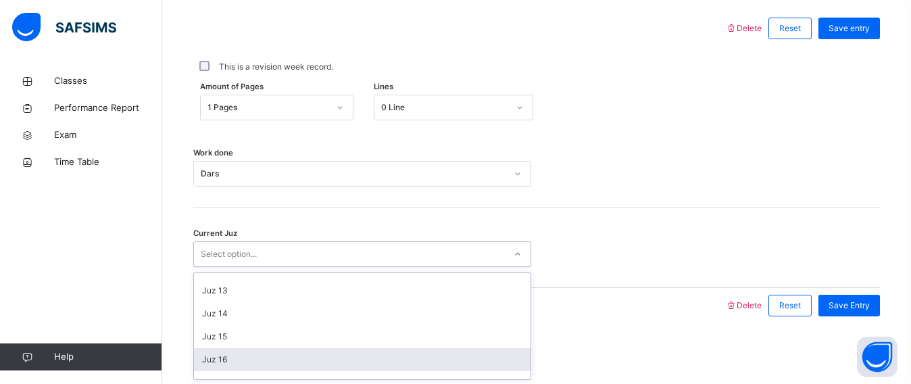
click at [218, 361] on div "Juz 16" at bounding box center [362, 359] width 336 height 23
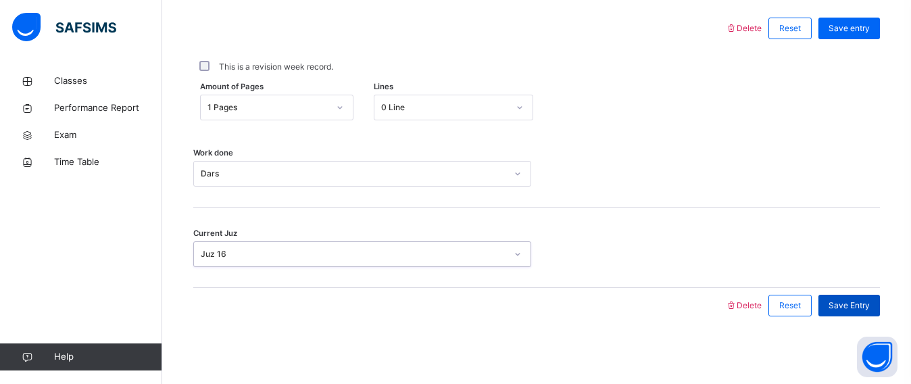
click at [869, 301] on span "Save Entry" at bounding box center [848, 305] width 41 height 12
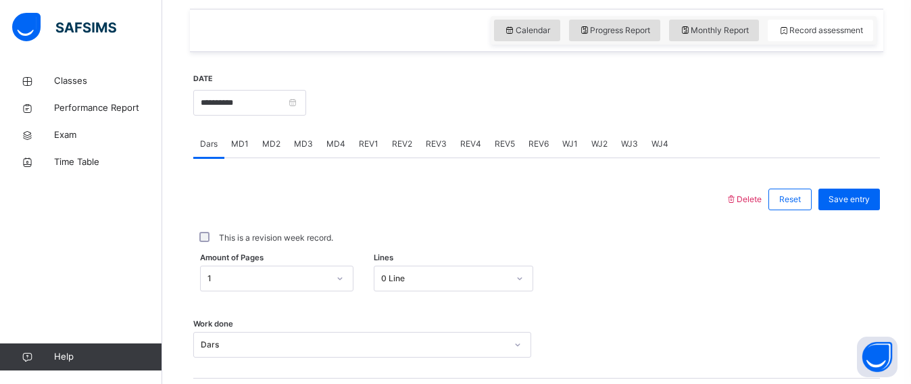
scroll to position [454, 0]
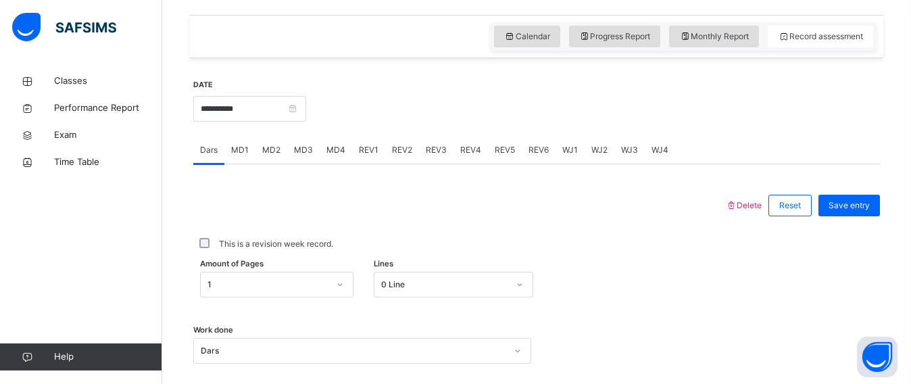
click at [336, 146] on span "MD4" at bounding box center [335, 150] width 19 height 12
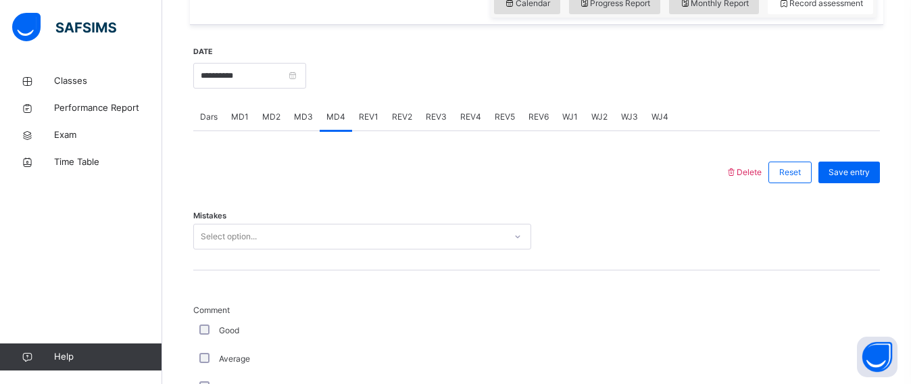
click at [304, 249] on div "Select option..." at bounding box center [362, 237] width 338 height 26
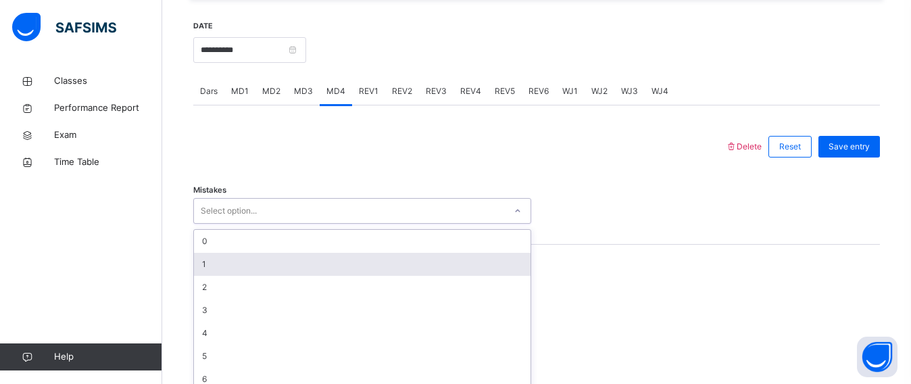
scroll to position [526, 0]
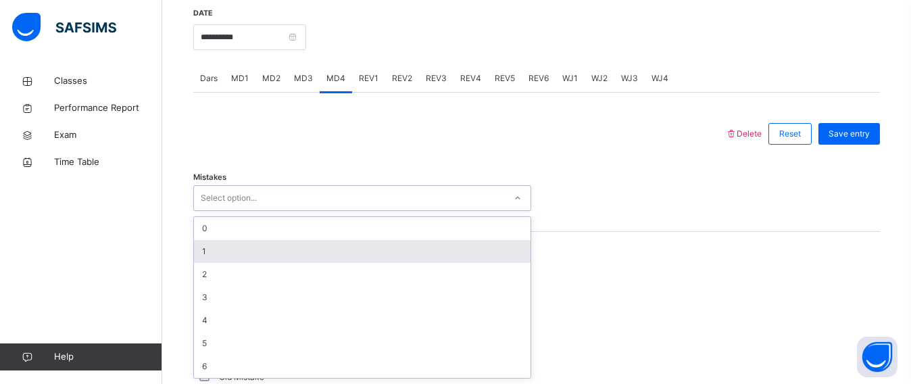
click at [299, 248] on div "1" at bounding box center [362, 251] width 336 height 23
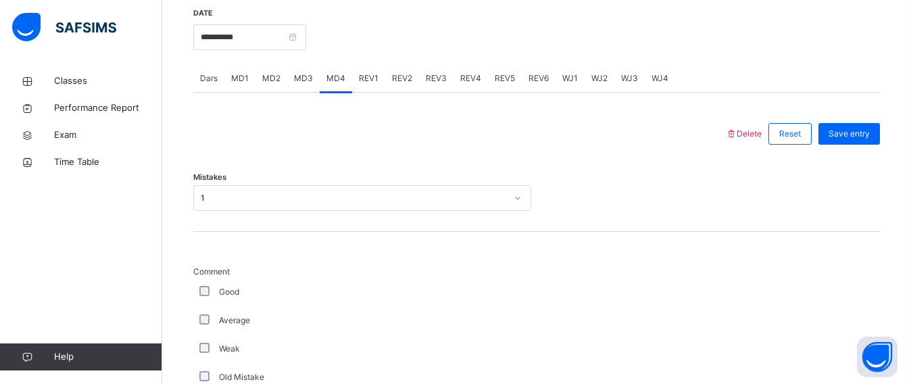
click at [200, 320] on div "Average" at bounding box center [362, 320] width 331 height 12
click at [199, 318] on div "Average" at bounding box center [362, 320] width 331 height 12
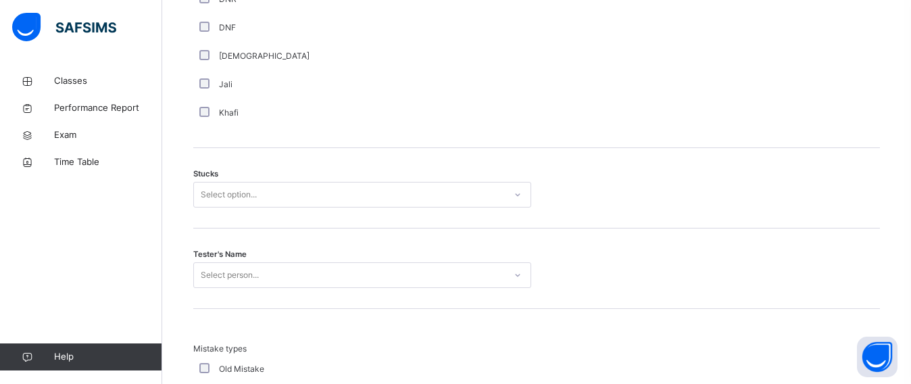
scroll to position [1050, 0]
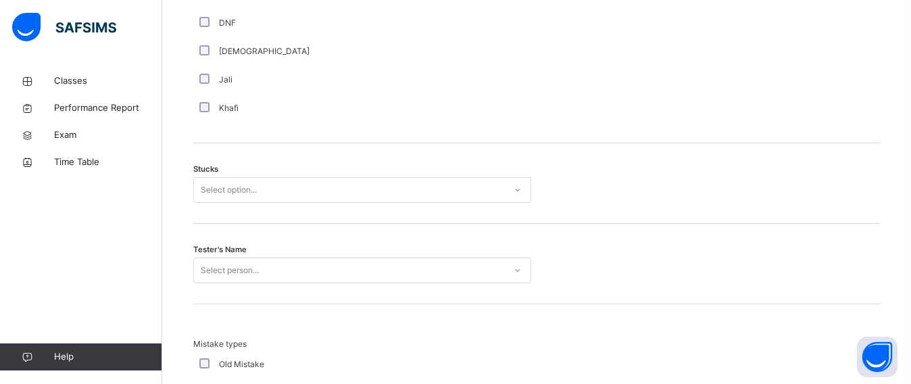
click at [211, 187] on div "Select option..." at bounding box center [229, 190] width 56 height 26
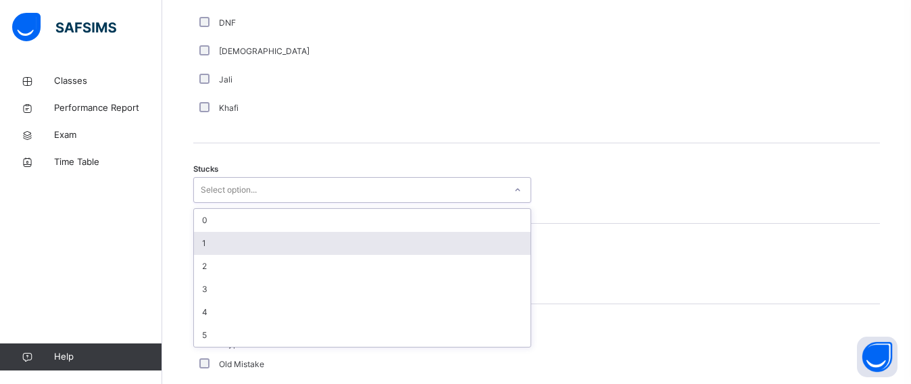
click at [208, 240] on div "1" at bounding box center [362, 243] width 336 height 23
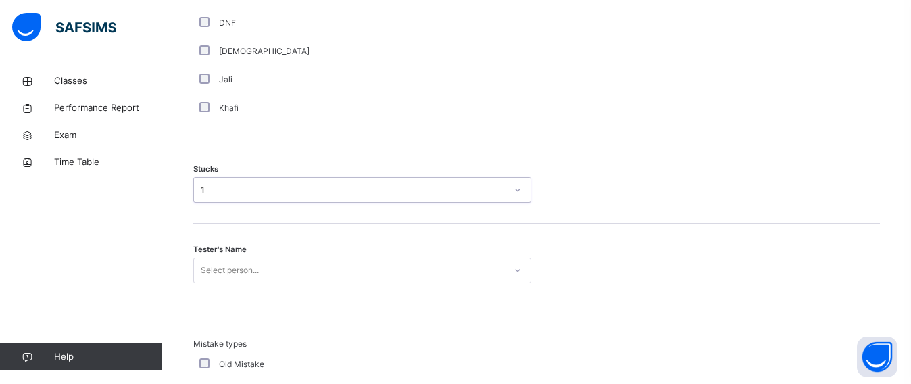
click at [213, 270] on div "Select person..." at bounding box center [362, 270] width 338 height 26
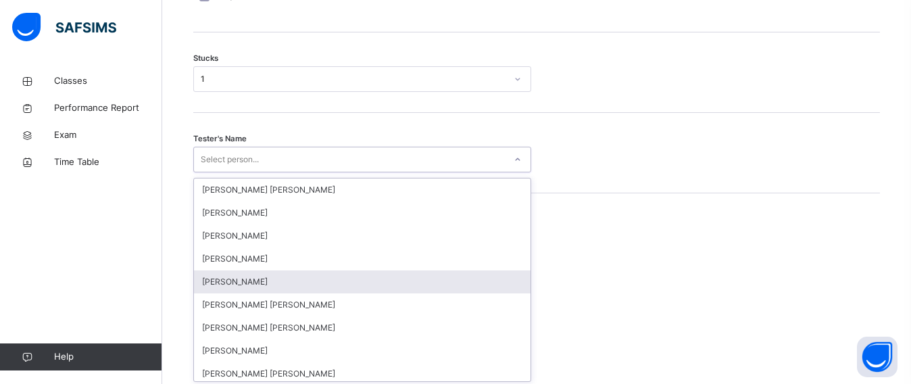
scroll to position [1164, 0]
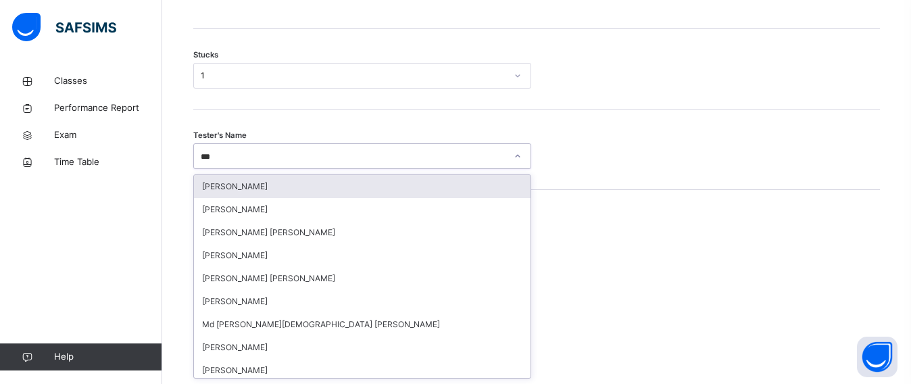
type input "****"
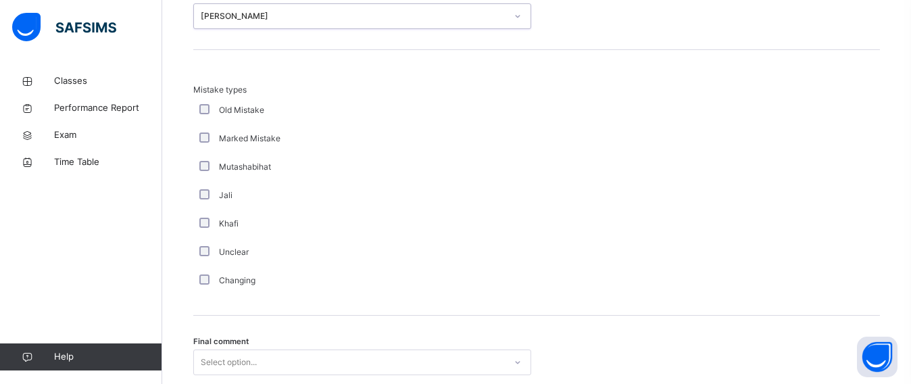
scroll to position [1412, 0]
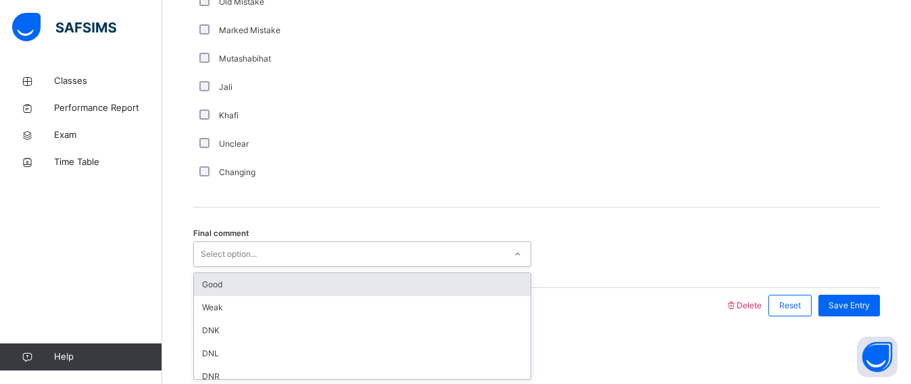
drag, startPoint x: 211, startPoint y: 251, endPoint x: 214, endPoint y: 277, distance: 26.5
click at [211, 252] on div "Select option..." at bounding box center [229, 254] width 56 height 26
drag, startPoint x: 215, startPoint y: 287, endPoint x: 328, endPoint y: 280, distance: 113.7
click at [216, 287] on div "Good" at bounding box center [362, 284] width 336 height 23
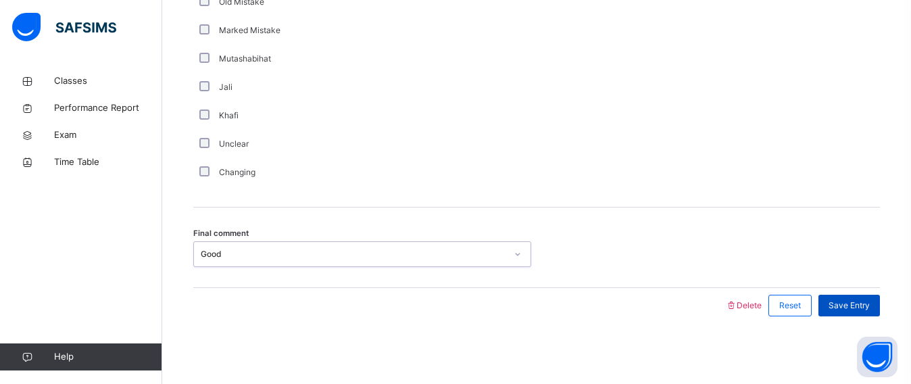
click at [869, 299] on span "Save Entry" at bounding box center [848, 305] width 41 height 12
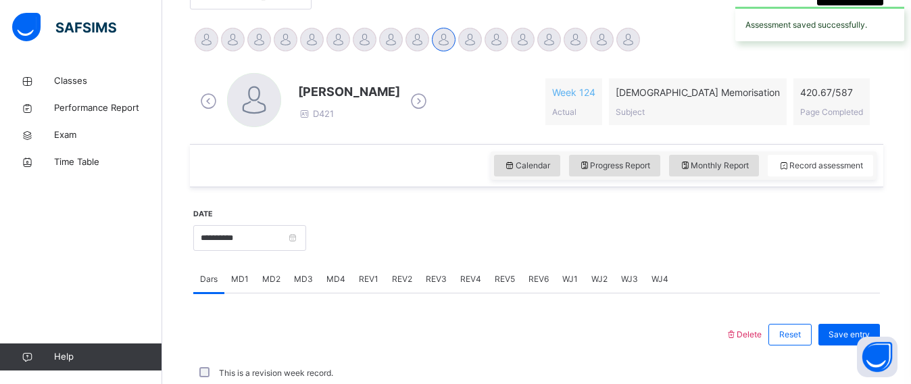
scroll to position [631, 0]
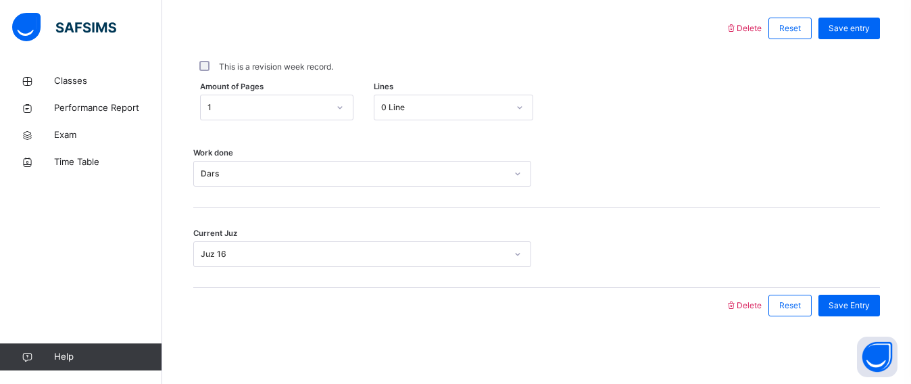
click at [478, 159] on div "Work done Dars" at bounding box center [536, 167] width 686 height 80
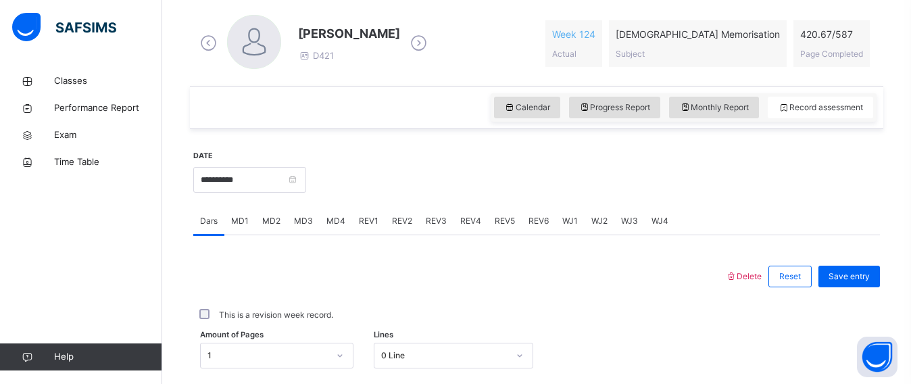
scroll to position [345, 0]
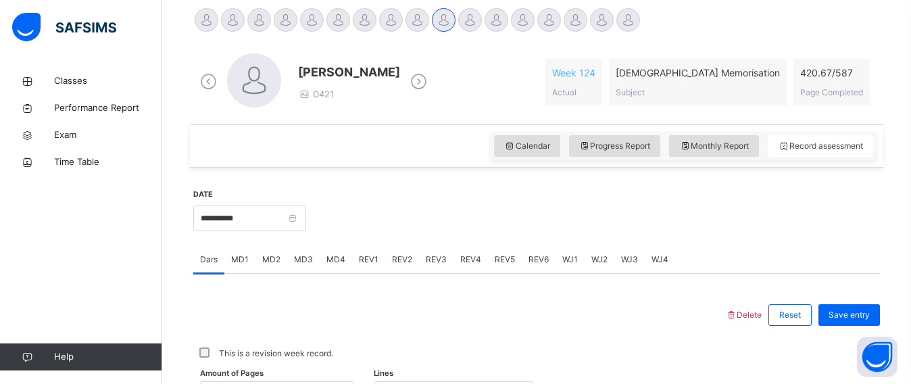
click at [364, 264] on span "REV1" at bounding box center [369, 259] width 20 height 12
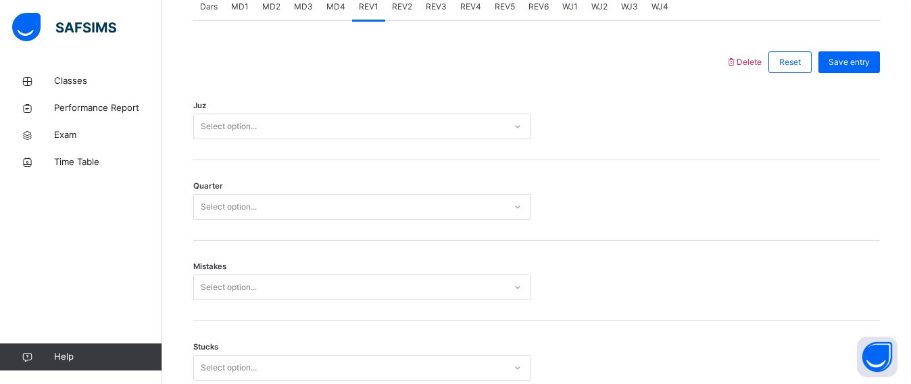
scroll to position [596, 0]
click at [228, 122] on div "Select option..." at bounding box center [229, 128] width 56 height 26
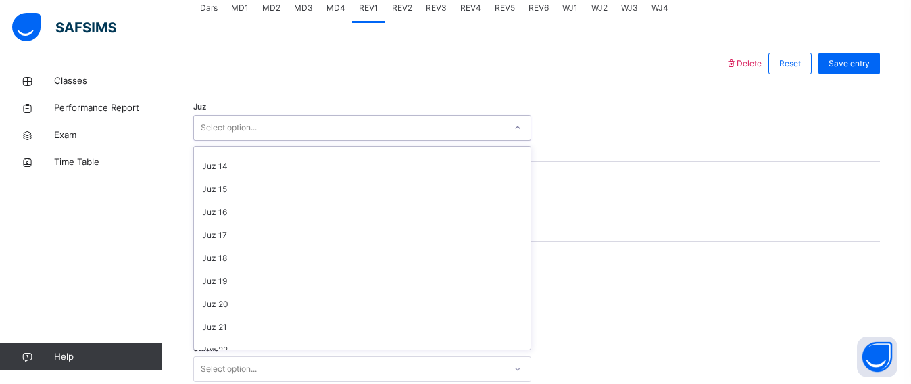
scroll to position [282, 0]
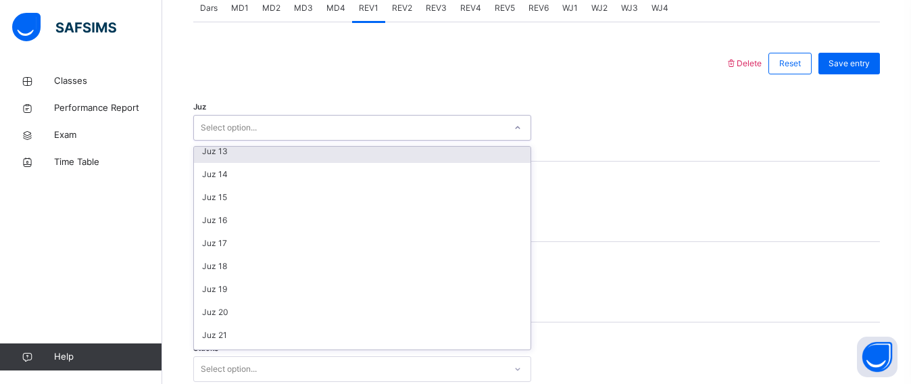
click at [238, 158] on div "Juz 13" at bounding box center [362, 151] width 336 height 23
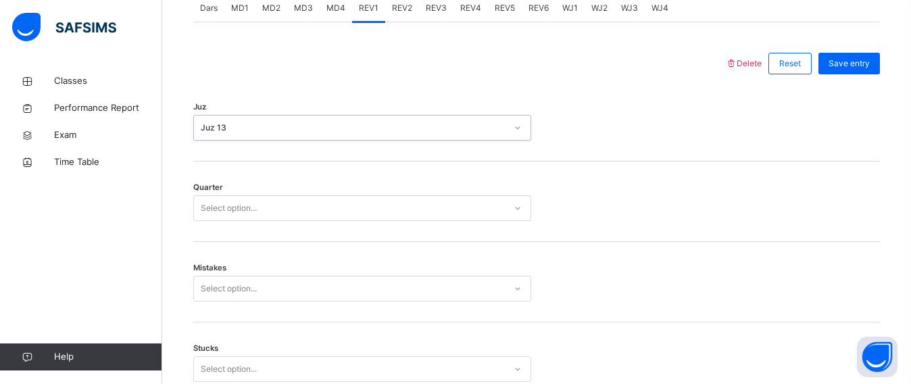
click at [243, 211] on div "Select option..." at bounding box center [229, 208] width 56 height 26
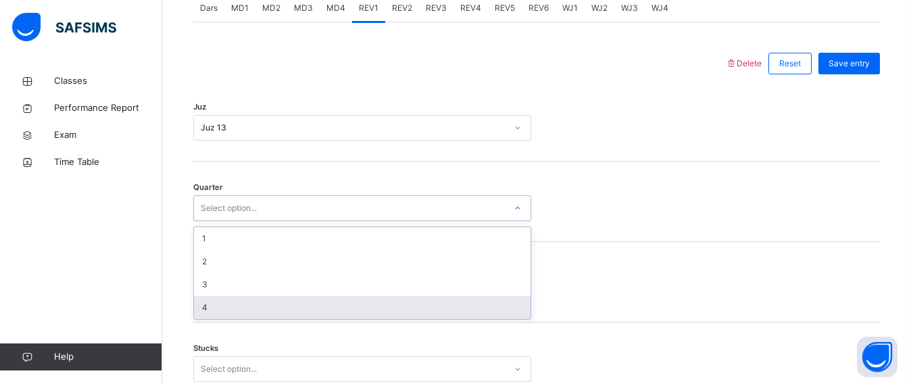
click at [216, 301] on div "4" at bounding box center [362, 307] width 336 height 23
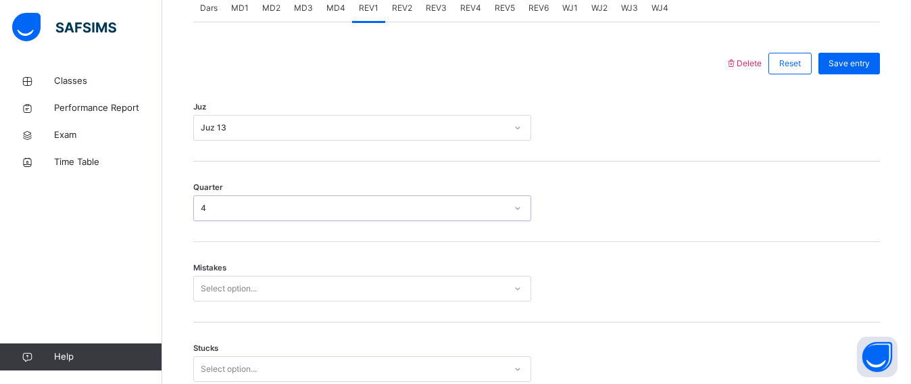
click at [224, 288] on div "Select option..." at bounding box center [362, 289] width 338 height 26
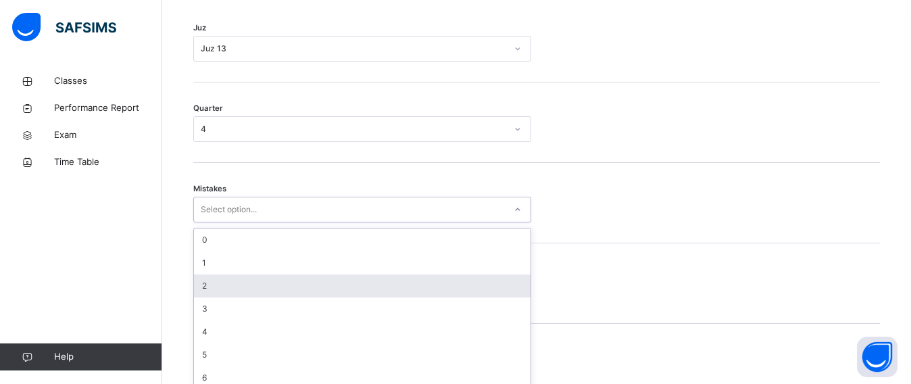
scroll to position [686, 0]
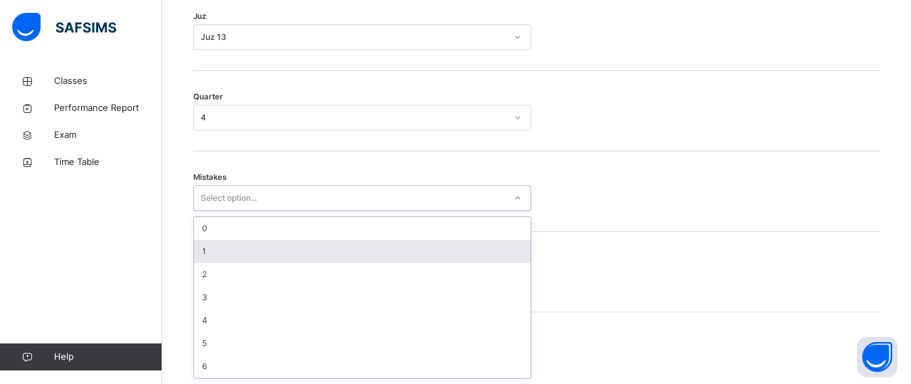
drag, startPoint x: 218, startPoint y: 255, endPoint x: 218, endPoint y: 265, distance: 10.8
click at [218, 257] on div "1" at bounding box center [362, 251] width 336 height 23
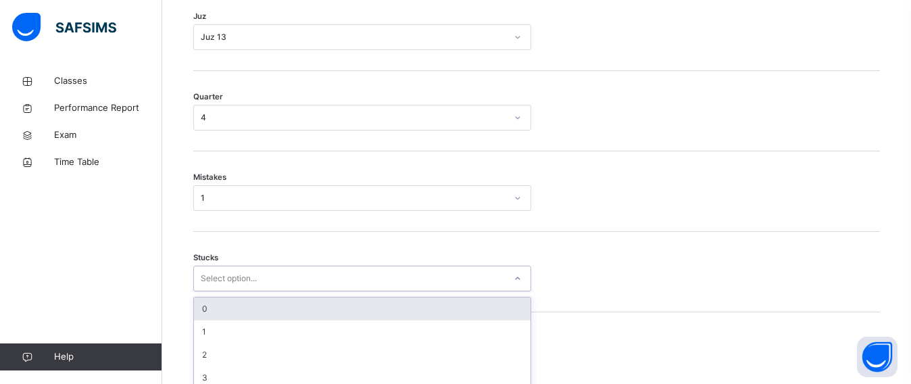
click at [222, 276] on div "option 0 focused, 1 of 6. 6 results available. Use Up and Down to choose option…" at bounding box center [362, 278] width 338 height 26
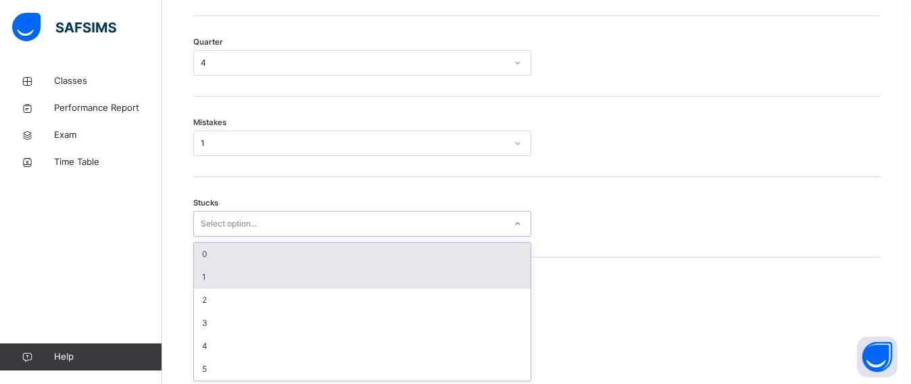
scroll to position [744, 0]
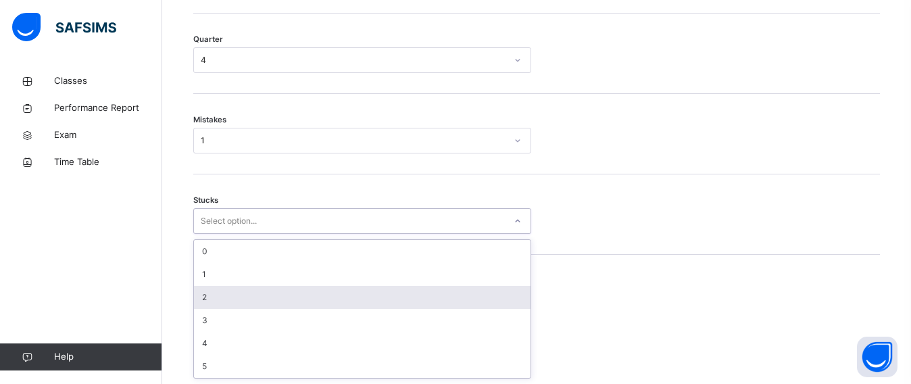
click at [221, 290] on div "2" at bounding box center [362, 297] width 336 height 23
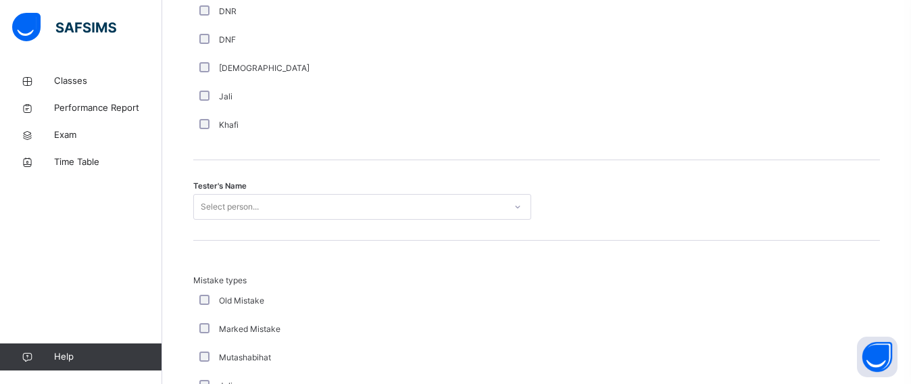
scroll to position [1281, 0]
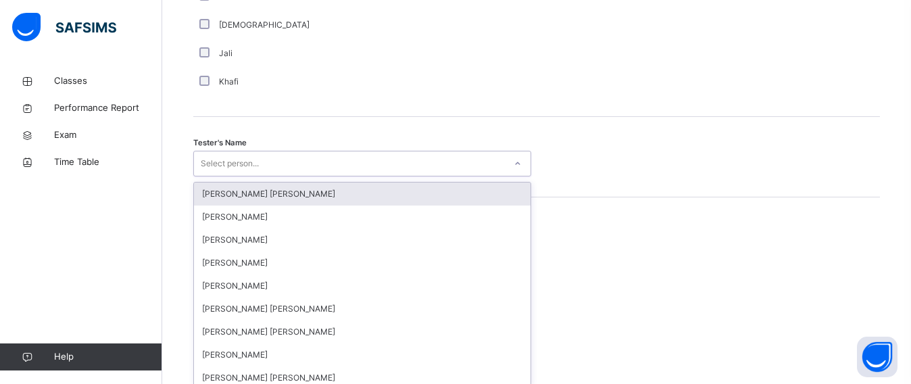
click at [217, 176] on div "option [PERSON_NAME] [PERSON_NAME] focused, 1 of 90. 90 results available. Use …" at bounding box center [362, 164] width 338 height 26
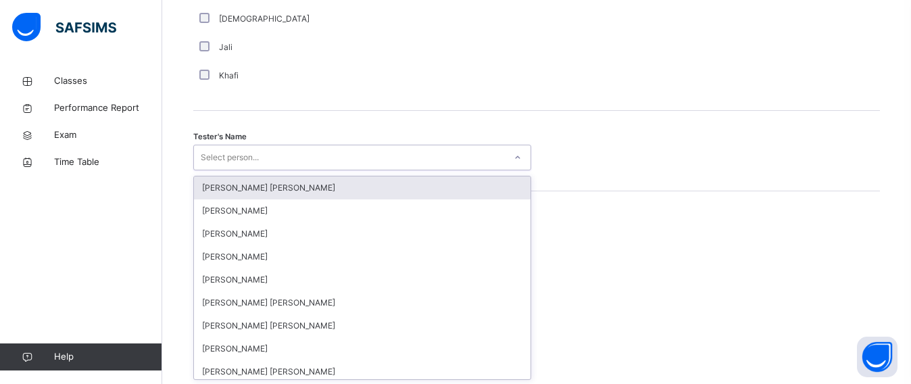
scroll to position [1325, 0]
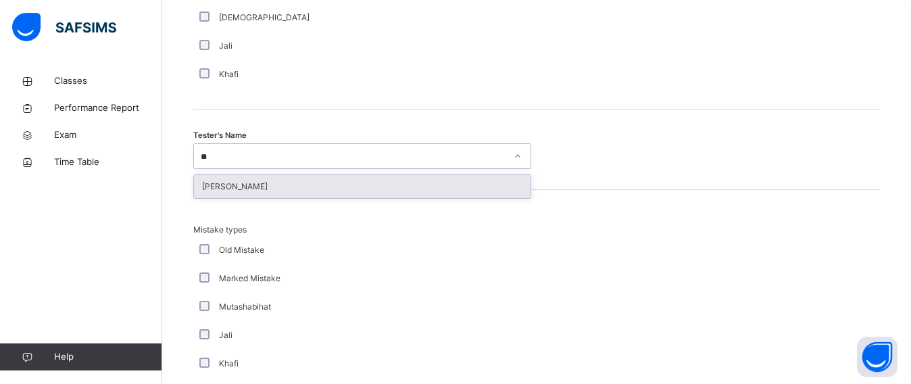
type input "***"
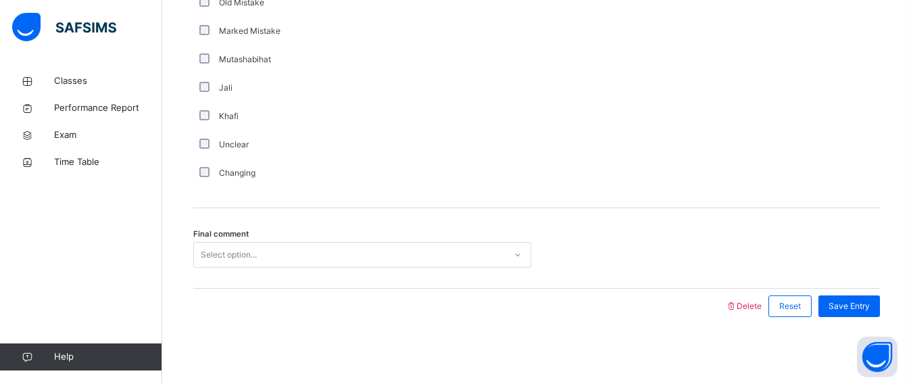
scroll to position [1573, 0]
click at [234, 256] on div "Select option..." at bounding box center [229, 254] width 56 height 26
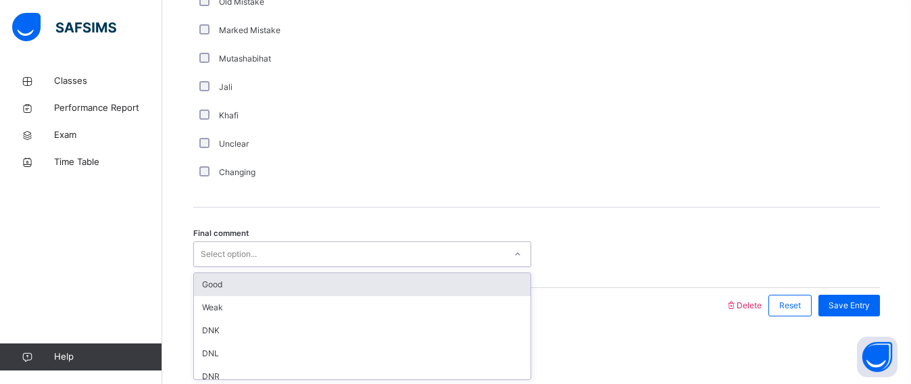
click at [251, 278] on div "Good" at bounding box center [362, 284] width 336 height 23
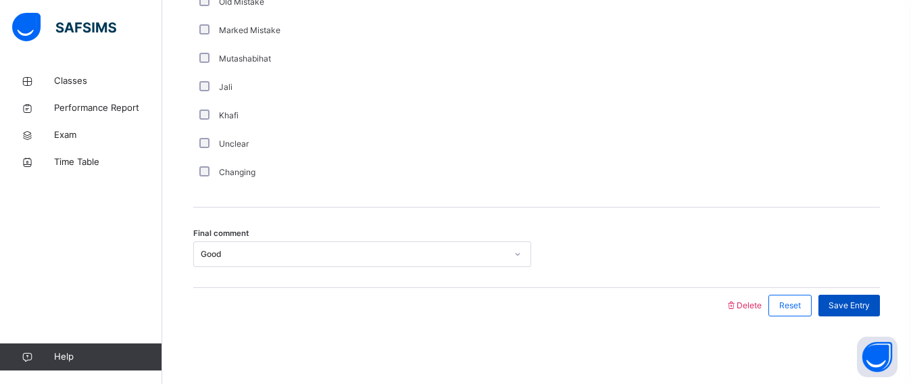
click at [869, 296] on div "Save Entry" at bounding box center [848, 306] width 61 height 22
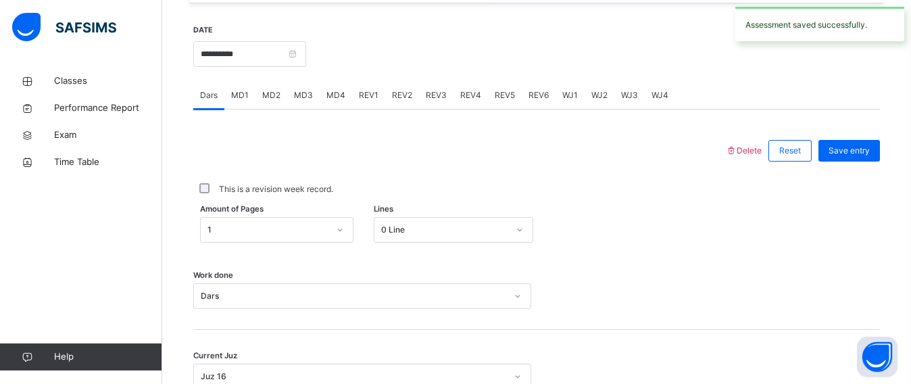
scroll to position [426, 0]
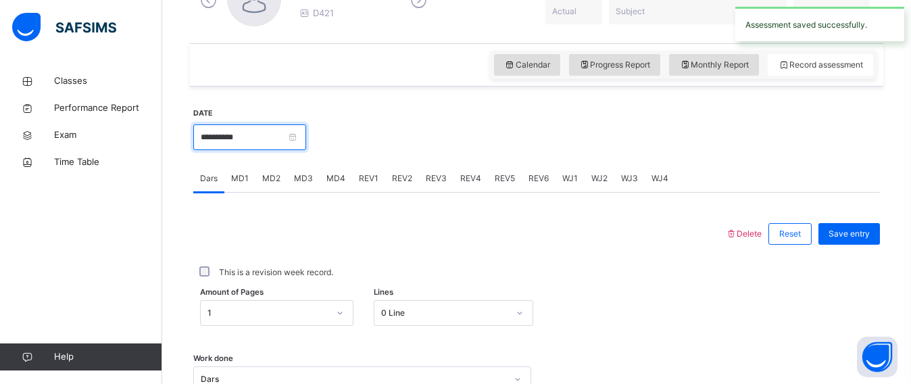
click at [277, 139] on input "**********" at bounding box center [249, 137] width 113 height 26
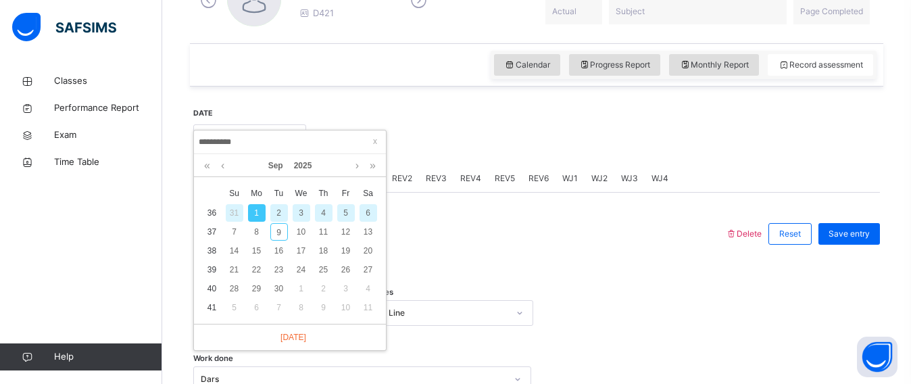
click at [279, 207] on div "2" at bounding box center [279, 213] width 18 height 18
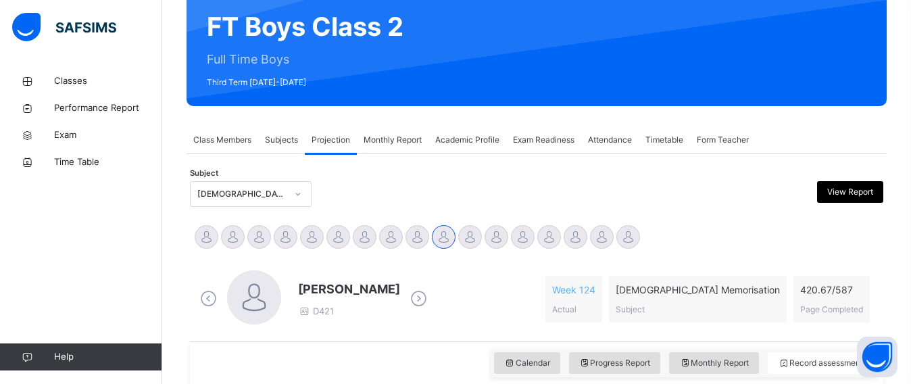
scroll to position [128, 0]
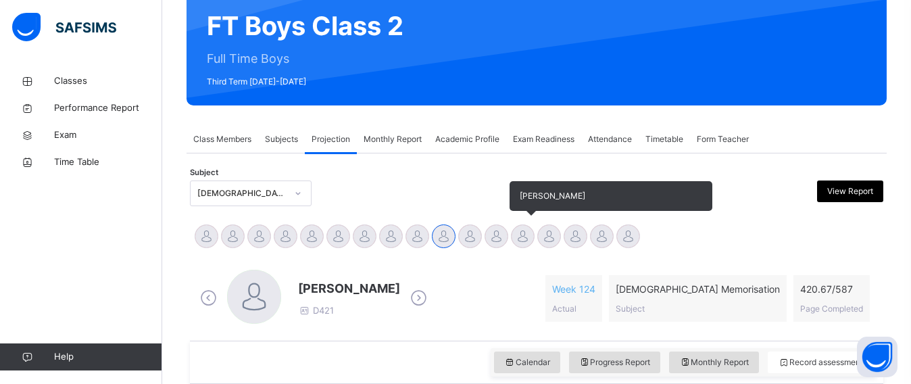
click at [522, 234] on div at bounding box center [523, 236] width 24 height 24
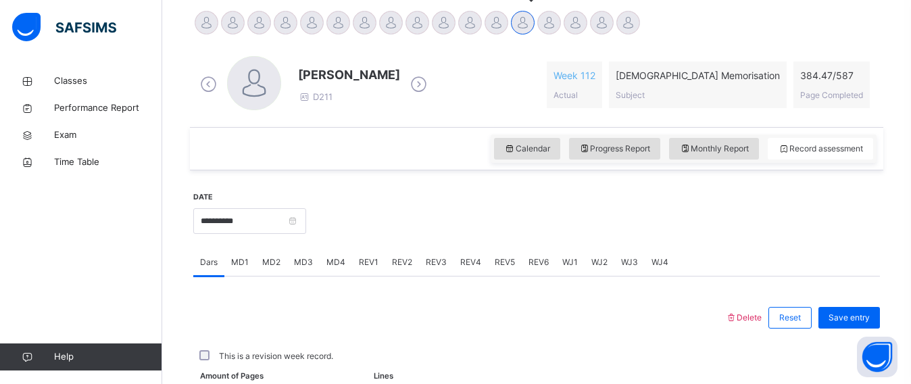
scroll to position [321, 0]
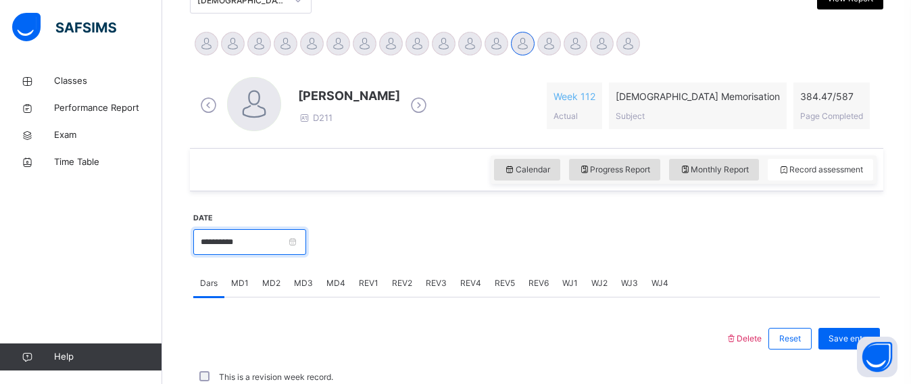
click at [279, 233] on input "**********" at bounding box center [249, 242] width 113 height 26
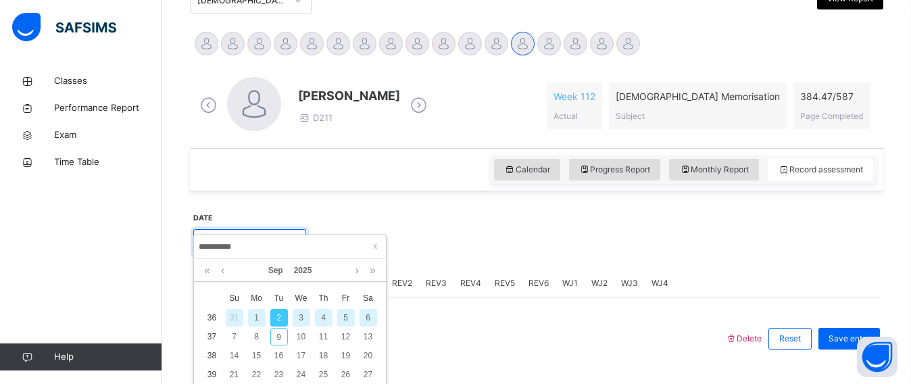
click at [280, 235] on body "Class Arm Details Third Term / [DATE]-[DATE] Ifte Sha [EMAIL_ADDRESS][DOMAIN_NA…" at bounding box center [455, 186] width 911 height 1015
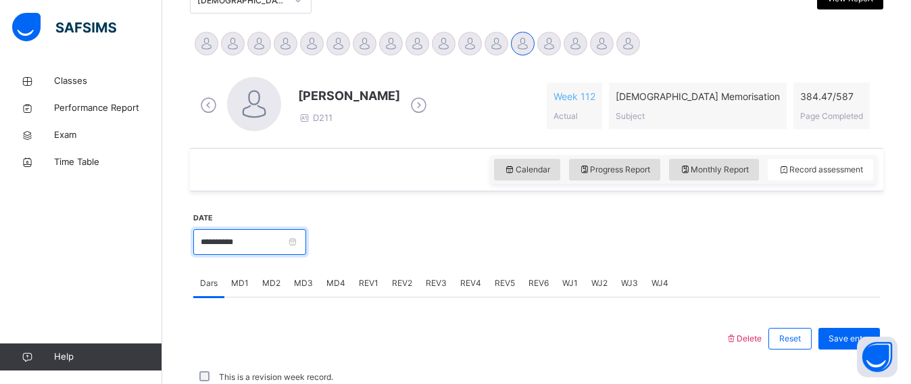
click at [280, 237] on input "**********" at bounding box center [249, 242] width 113 height 26
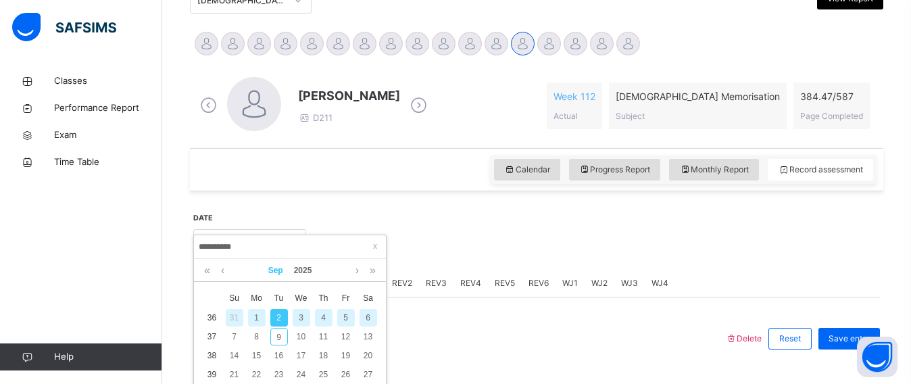
click at [285, 261] on link "Sep" at bounding box center [276, 270] width 26 height 23
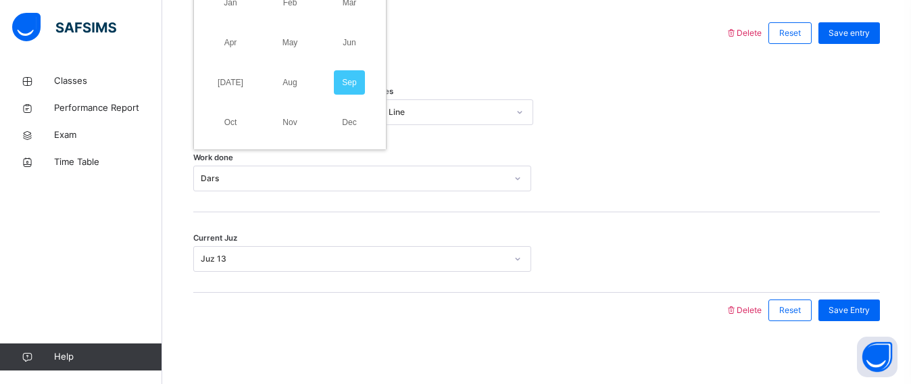
scroll to position [631, 0]
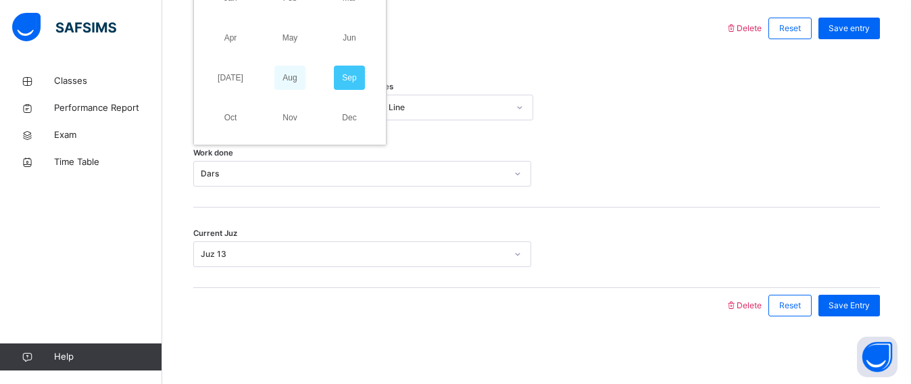
click at [297, 75] on link "Aug" at bounding box center [289, 78] width 31 height 24
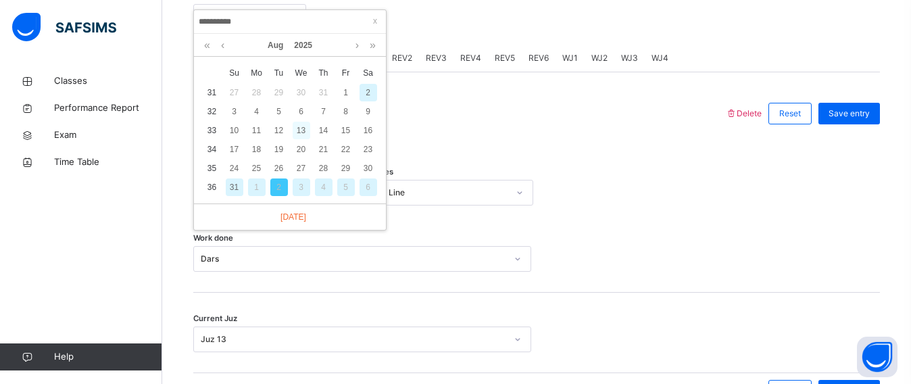
scroll to position [547, 0]
click at [321, 168] on div "28" at bounding box center [324, 167] width 18 height 18
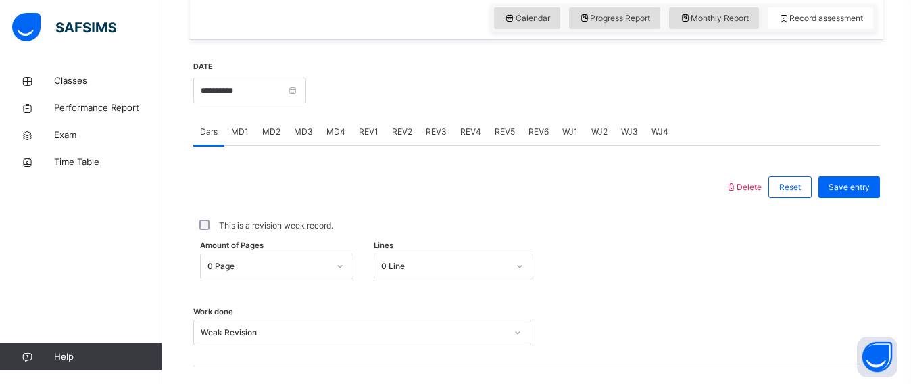
scroll to position [488, 0]
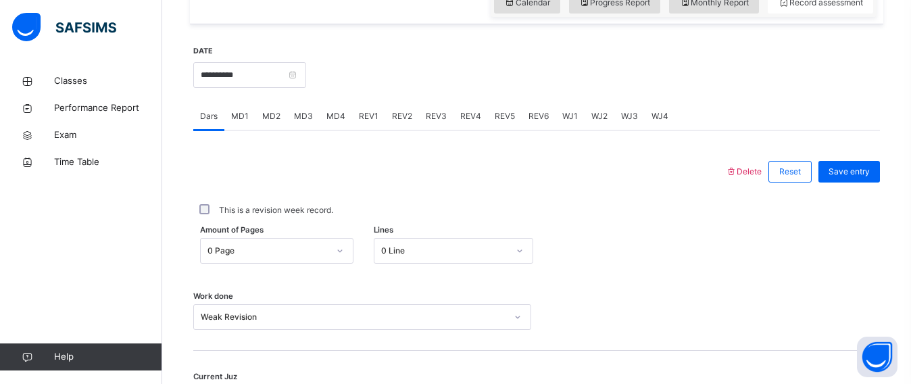
click at [394, 116] on span "REV2" at bounding box center [402, 116] width 20 height 12
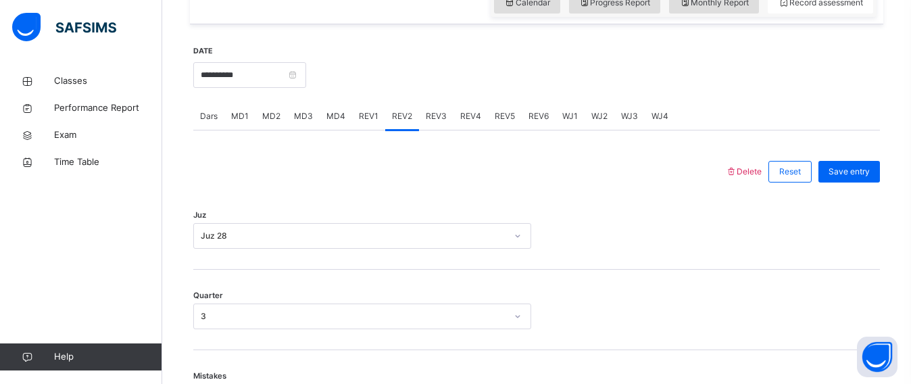
click at [419, 119] on div "REV3" at bounding box center [436, 116] width 34 height 27
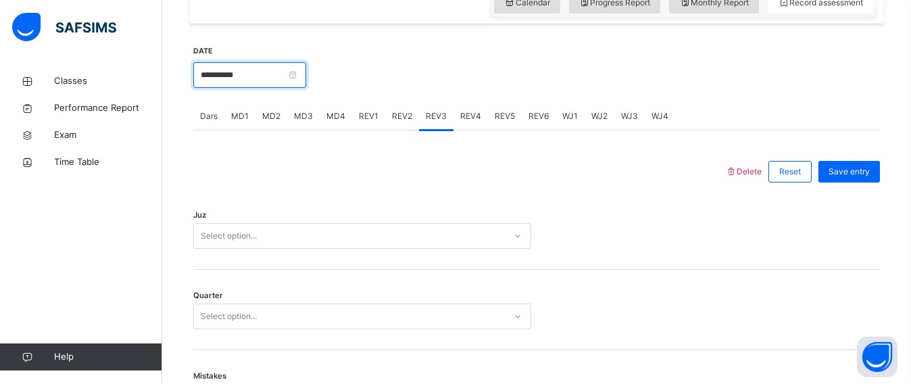
click at [288, 80] on input "**********" at bounding box center [249, 75] width 113 height 26
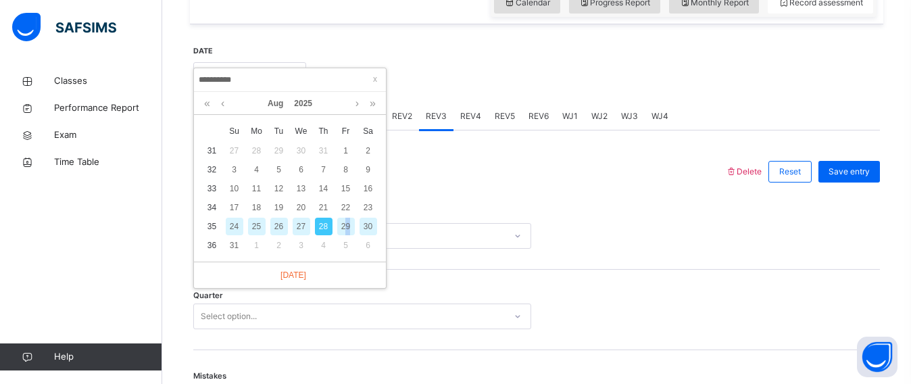
click at [347, 227] on div "29" at bounding box center [346, 227] width 18 height 18
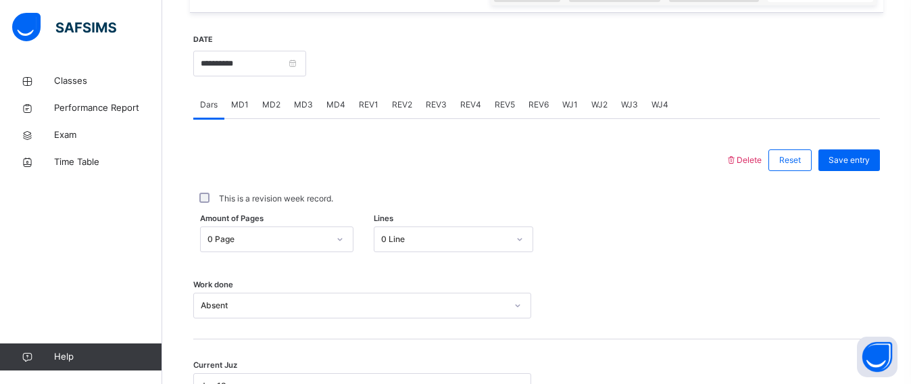
scroll to position [499, 0]
click at [240, 75] on input "**********" at bounding box center [249, 64] width 113 height 26
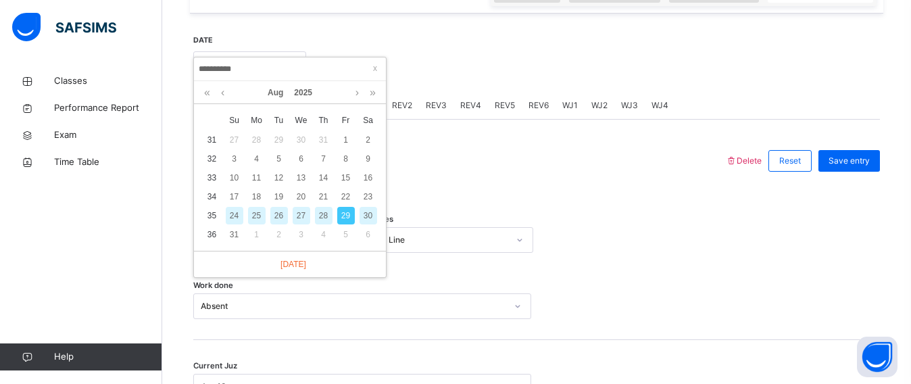
click at [371, 216] on div "30" at bounding box center [368, 216] width 18 height 18
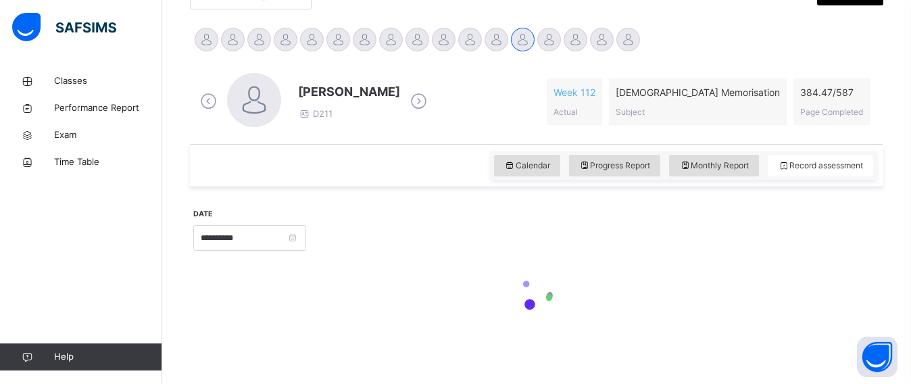
type input "**********"
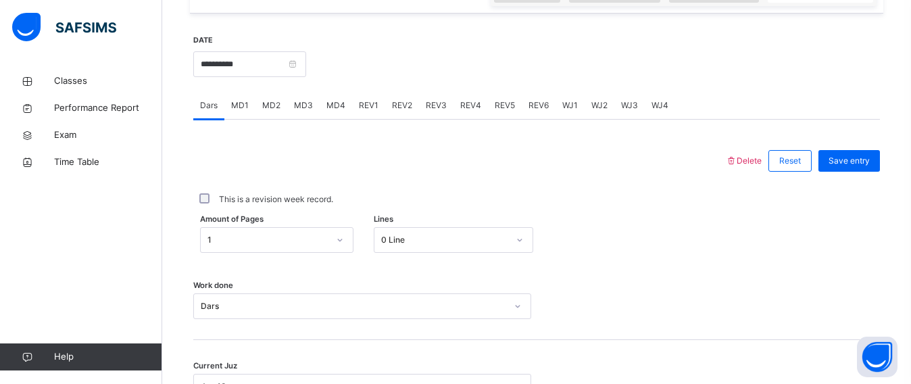
click at [367, 105] on span "REV1" at bounding box center [369, 105] width 20 height 12
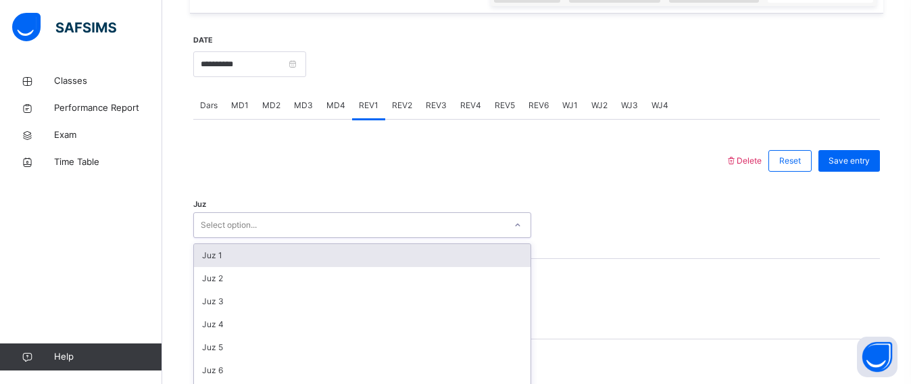
click at [243, 218] on div "option Juz 1 focused, 1 of 30. 30 results available. Use Up and Down to choose …" at bounding box center [362, 225] width 338 height 26
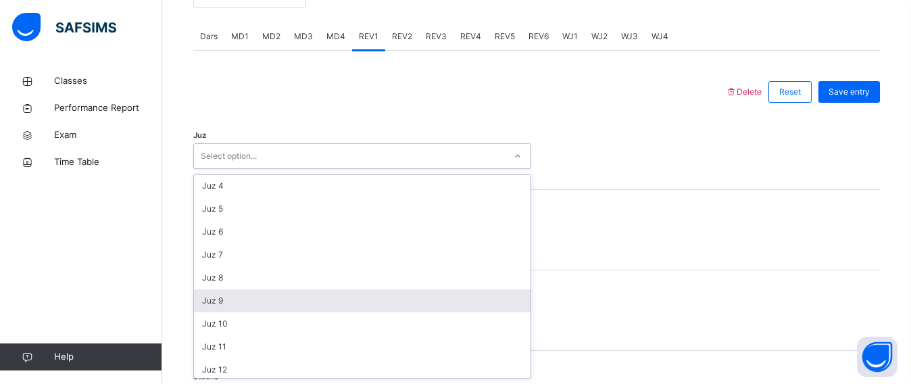
scroll to position [64, 0]
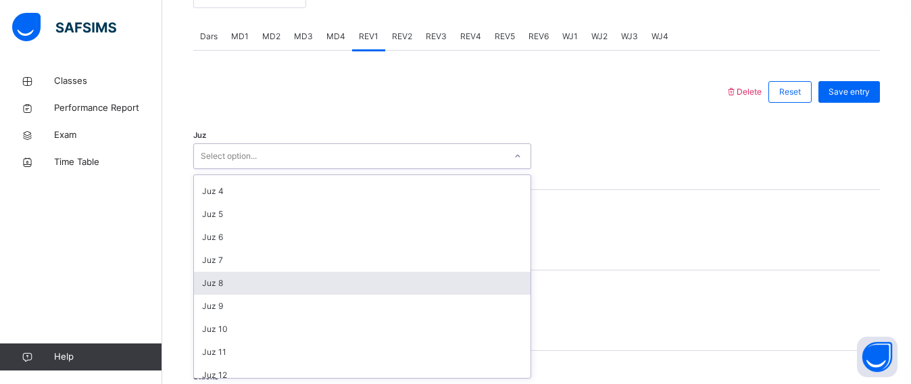
click at [216, 290] on div "Juz 8" at bounding box center [362, 283] width 336 height 23
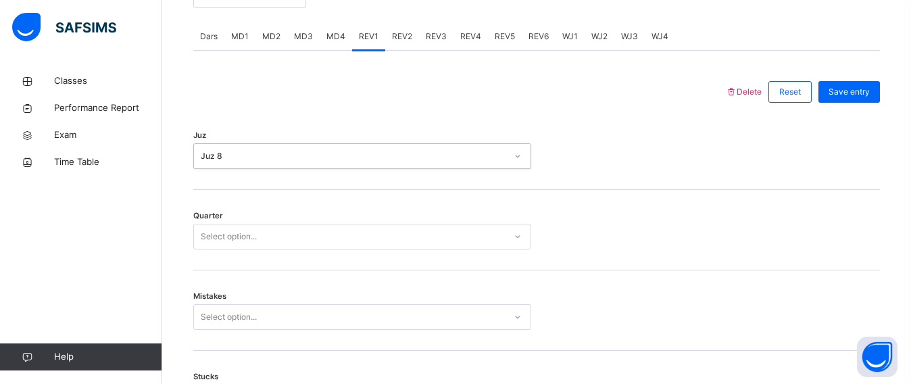
click at [231, 241] on div "Select option..." at bounding box center [229, 237] width 56 height 26
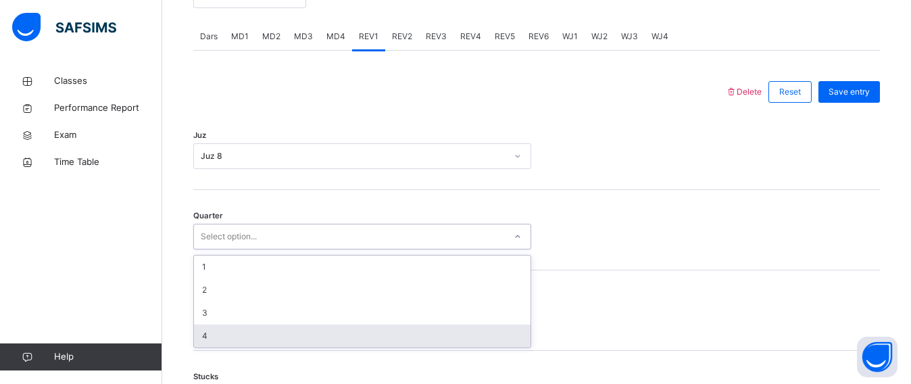
click at [223, 327] on div "4" at bounding box center [362, 335] width 336 height 23
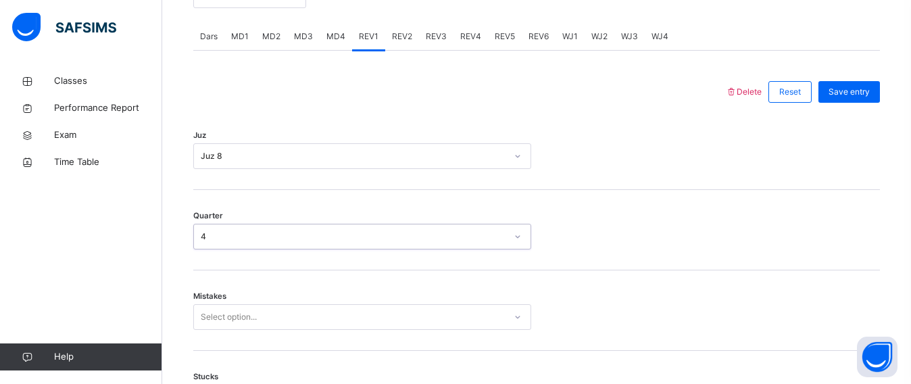
click at [225, 295] on span "Mistakes" at bounding box center [209, 295] width 33 height 11
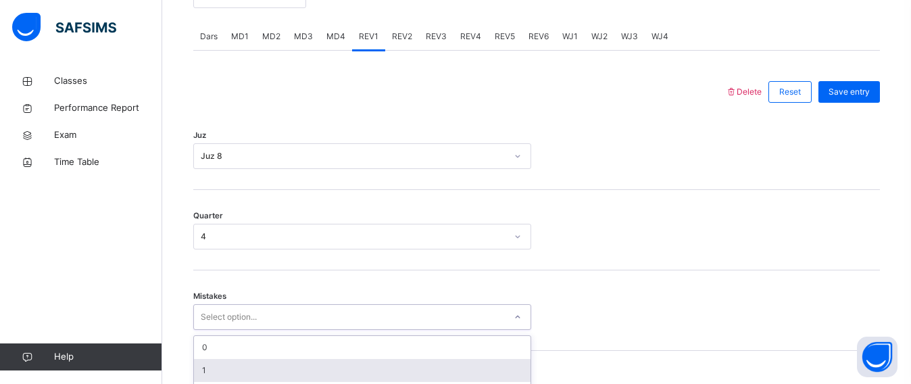
scroll to position [686, 0]
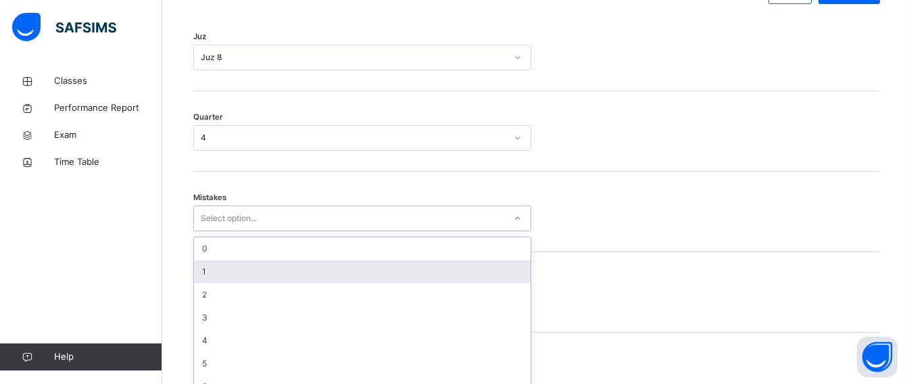
click at [226, 231] on div "option 1 focused, 2 of 7. 7 results available. Use Up and Down to choose option…" at bounding box center [362, 218] width 338 height 26
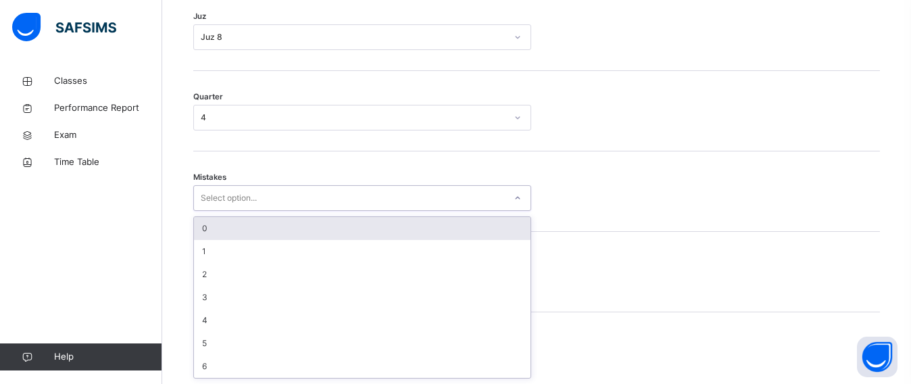
click at [215, 230] on div "0" at bounding box center [362, 228] width 336 height 23
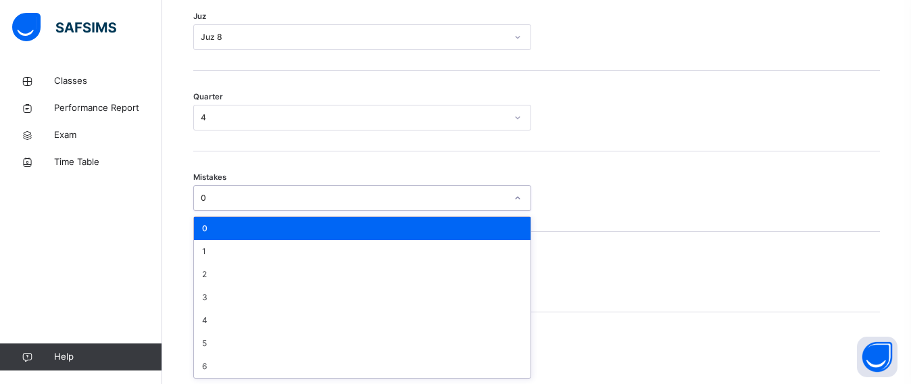
click at [240, 188] on div "0" at bounding box center [349, 198] width 311 height 21
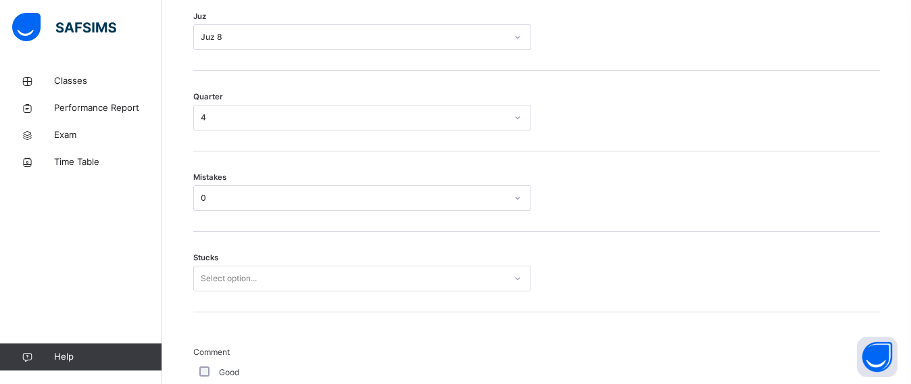
drag, startPoint x: 654, startPoint y: 235, endPoint x: 622, endPoint y: 249, distance: 35.4
click at [631, 240] on div "Stucks Select option..." at bounding box center [536, 272] width 686 height 80
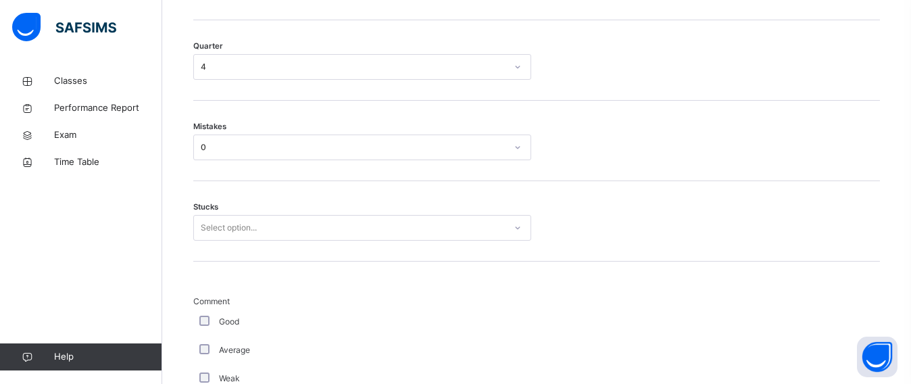
click at [430, 240] on div "Select option..." at bounding box center [362, 228] width 338 height 26
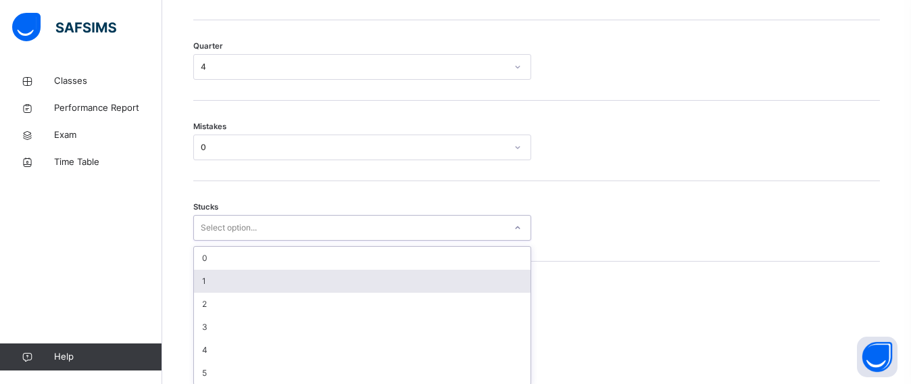
scroll to position [744, 0]
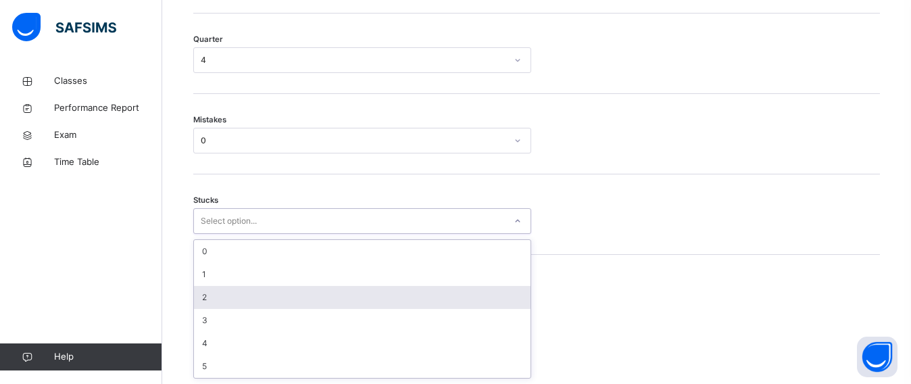
click at [312, 291] on div "2" at bounding box center [362, 297] width 336 height 23
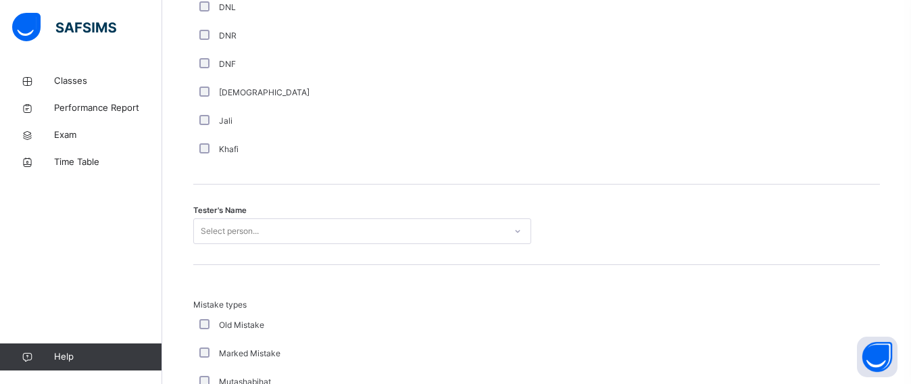
scroll to position [1227, 0]
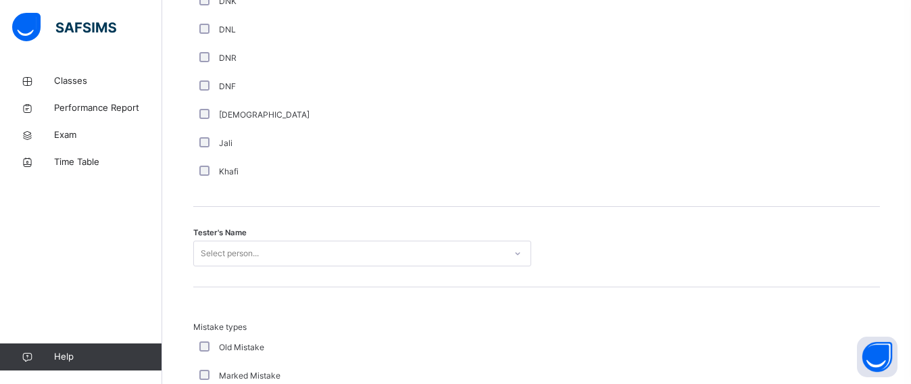
click at [211, 267] on div "Tester's Name Select person..." at bounding box center [536, 247] width 686 height 80
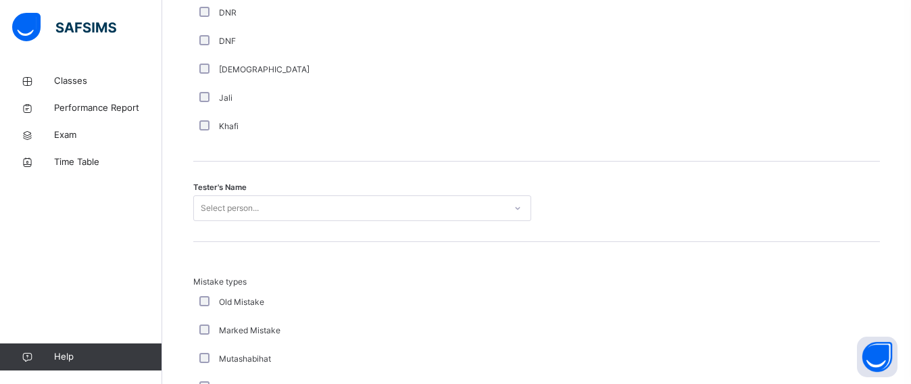
click at [211, 221] on div "Select person..." at bounding box center [362, 208] width 338 height 26
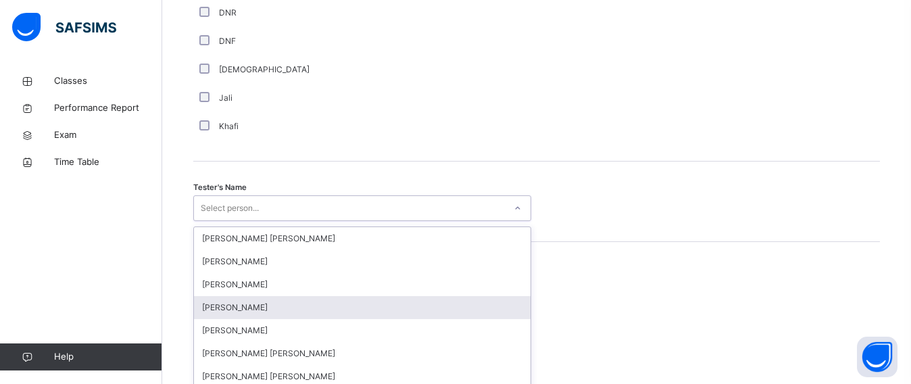
scroll to position [1325, 0]
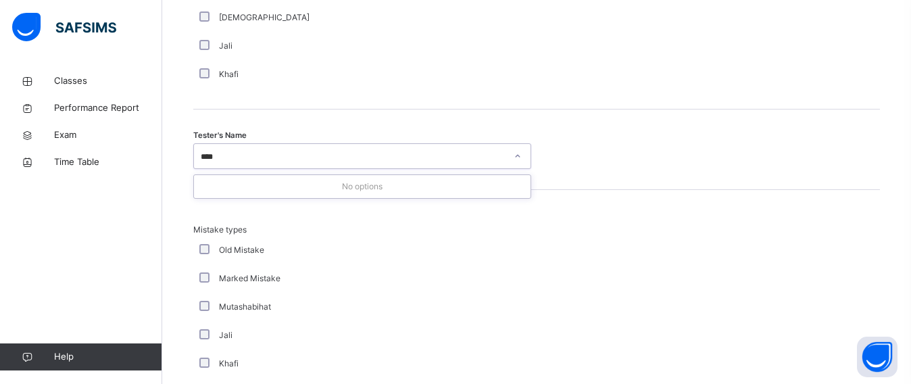
type input "***"
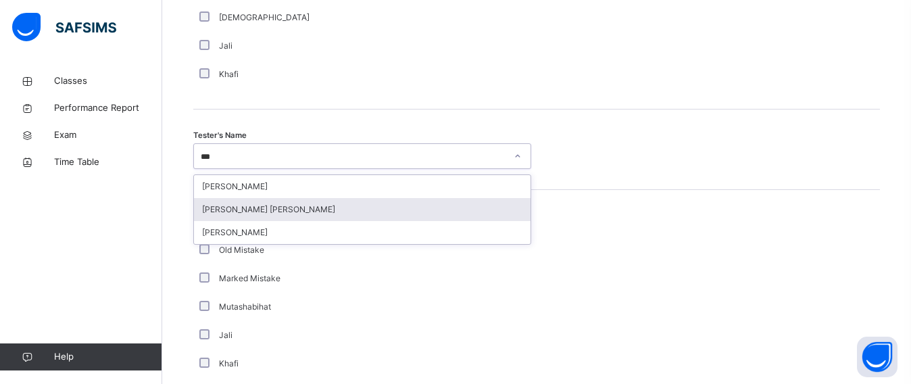
click at [221, 216] on div "[PERSON_NAME] [PERSON_NAME]" at bounding box center [362, 209] width 336 height 23
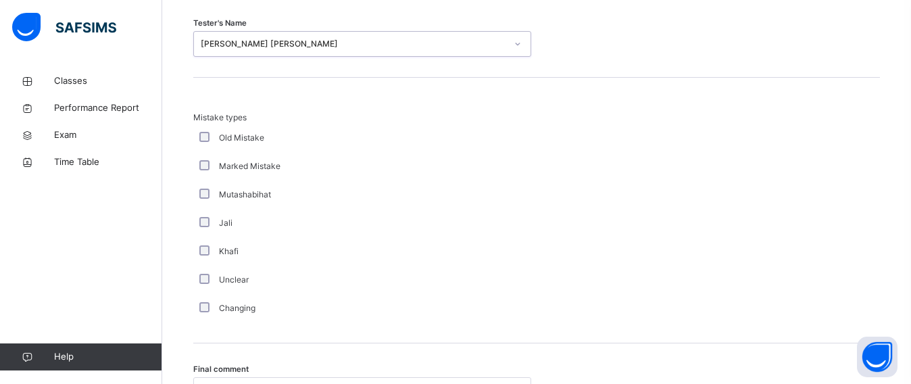
scroll to position [1573, 0]
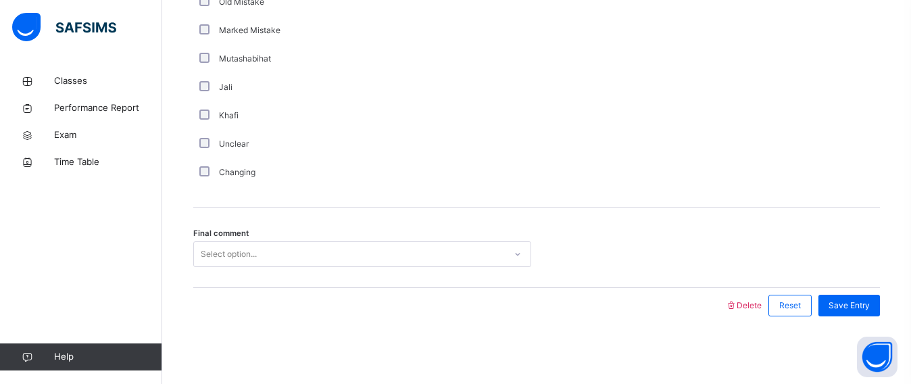
click at [214, 253] on div "Select option..." at bounding box center [229, 254] width 56 height 26
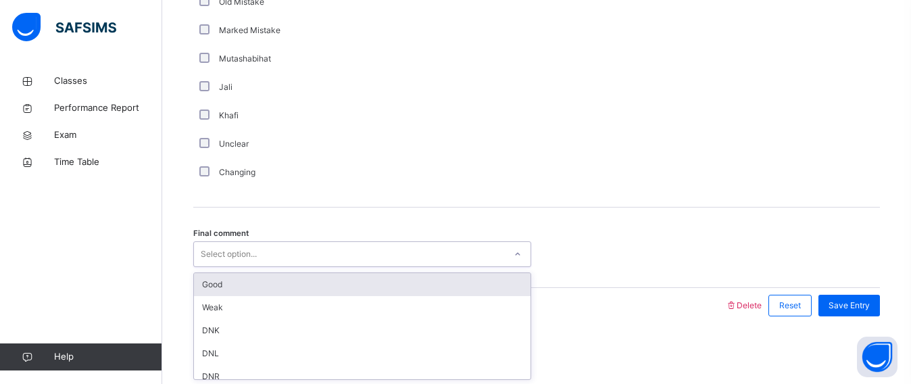
click at [229, 280] on div "Good" at bounding box center [362, 284] width 336 height 23
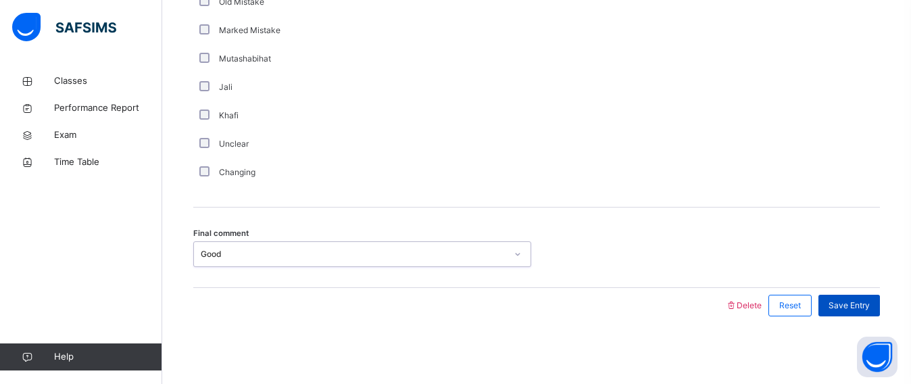
click at [841, 306] on span "Save Entry" at bounding box center [848, 305] width 41 height 12
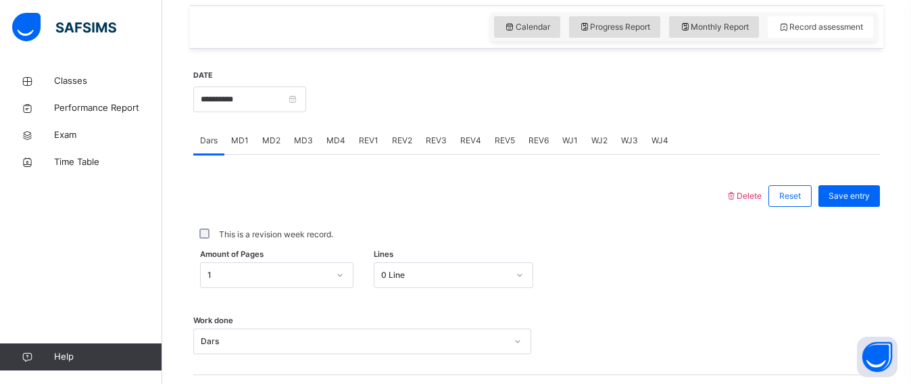
scroll to position [464, 0]
click at [395, 141] on span "REV2" at bounding box center [402, 140] width 20 height 12
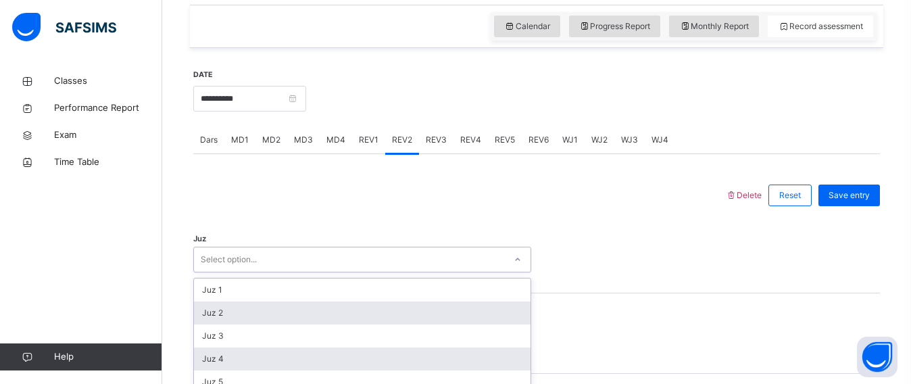
click at [261, 261] on div "option Juz 2 focused, 2 of 30. 30 results available. Use Up and Down to choose …" at bounding box center [362, 260] width 338 height 26
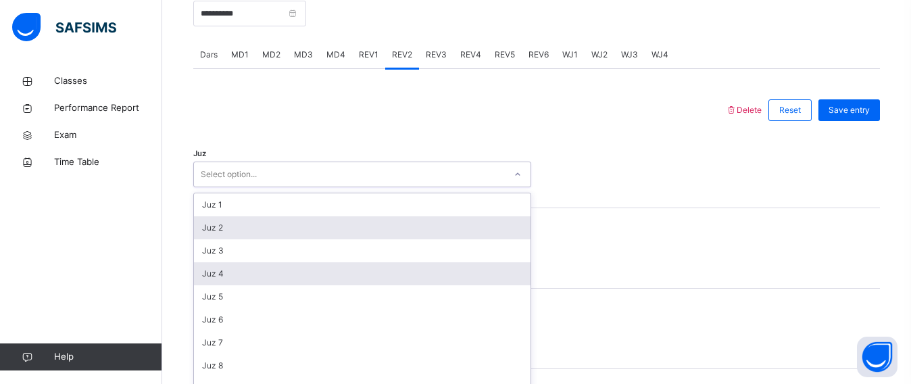
scroll to position [567, 0]
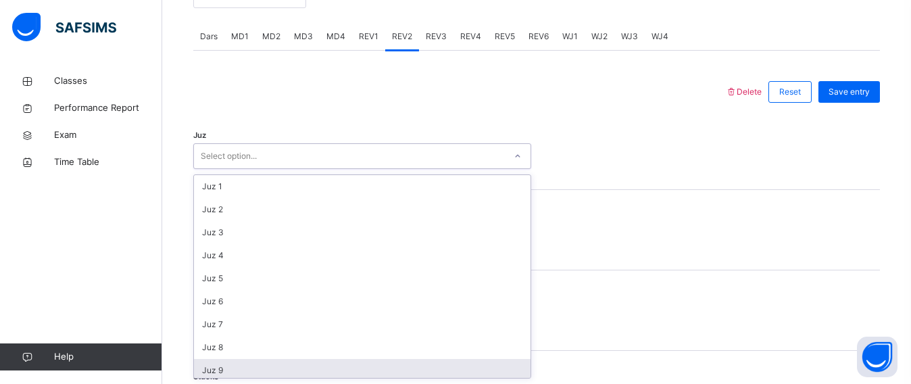
drag, startPoint x: 218, startPoint y: 369, endPoint x: 239, endPoint y: 298, distance: 74.0
click at [218, 367] on div "Juz 9" at bounding box center [362, 370] width 336 height 23
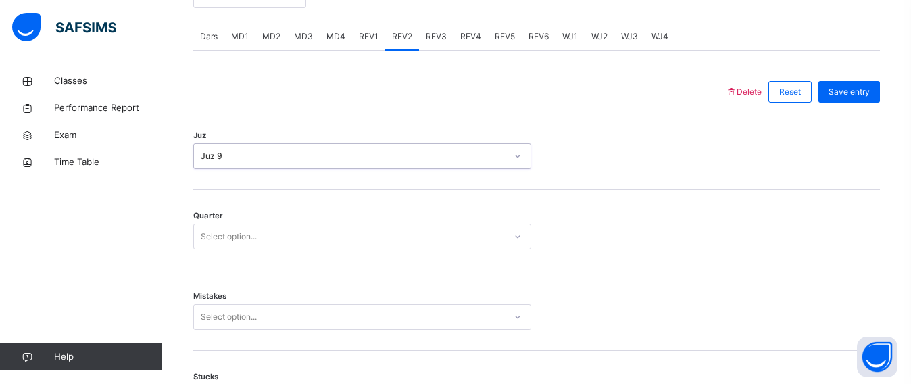
click at [231, 230] on div "Quarter Select option..." at bounding box center [536, 230] width 686 height 80
click at [230, 236] on div "Select option..." at bounding box center [229, 237] width 56 height 26
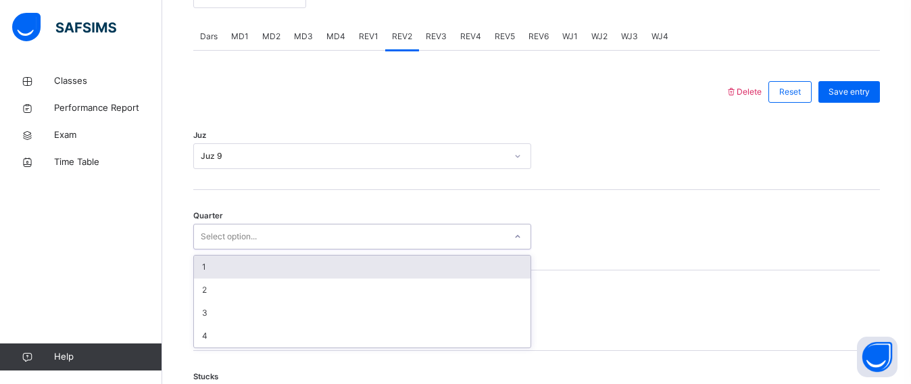
drag, startPoint x: 211, startPoint y: 273, endPoint x: 211, endPoint y: 280, distance: 7.4
click at [211, 274] on div "1" at bounding box center [362, 266] width 336 height 23
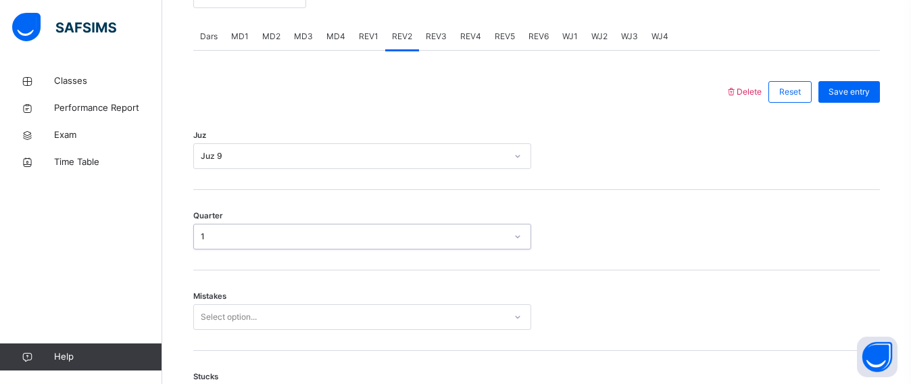
click at [214, 314] on div "Select option..." at bounding box center [362, 317] width 338 height 26
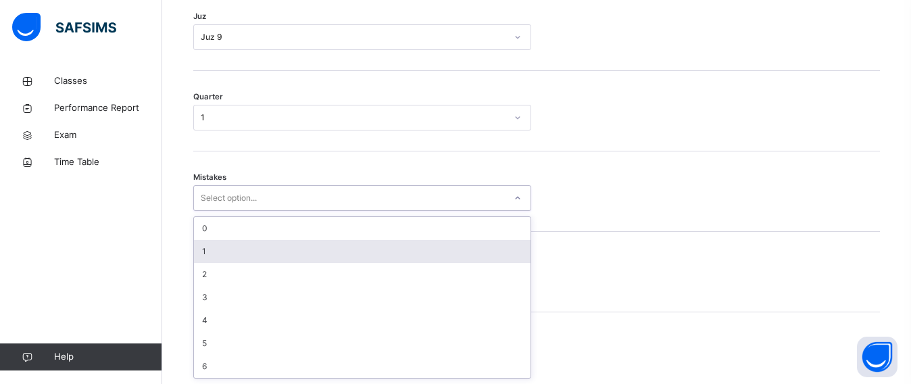
drag, startPoint x: 214, startPoint y: 243, endPoint x: 214, endPoint y: 234, distance: 8.8
click at [214, 241] on div "1" at bounding box center [362, 251] width 336 height 23
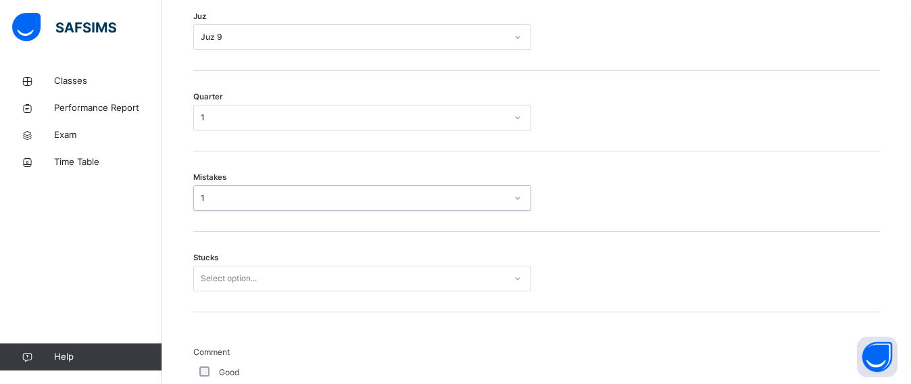
click at [213, 233] on div "Stucks Select option..." at bounding box center [536, 272] width 686 height 80
click at [209, 213] on div "Mistakes 1" at bounding box center [536, 191] width 686 height 80
click at [216, 205] on div "1" at bounding box center [349, 198] width 311 height 21
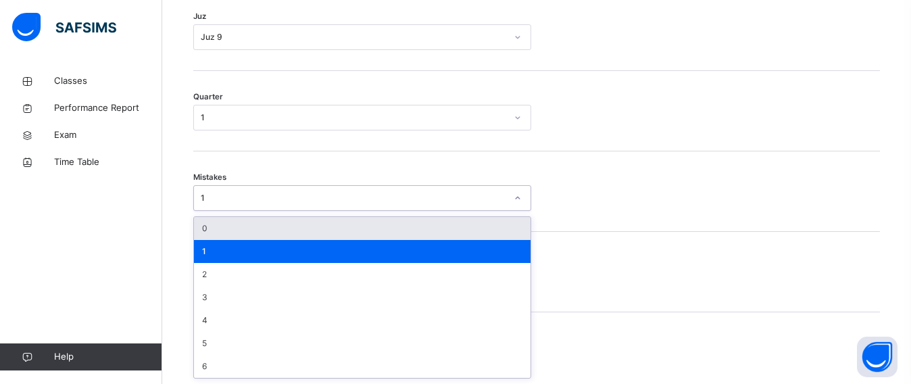
click at [229, 224] on div "0" at bounding box center [362, 228] width 336 height 23
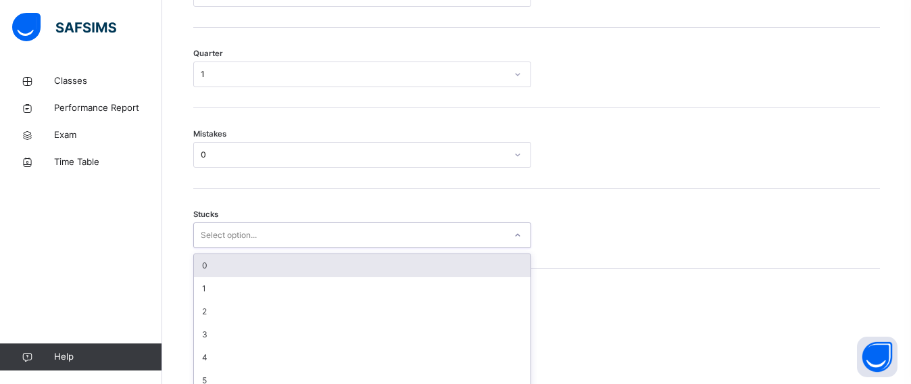
click at [233, 248] on div "option 0 focused, 1 of 6. 6 results available. Use Up and Down to choose option…" at bounding box center [362, 235] width 338 height 26
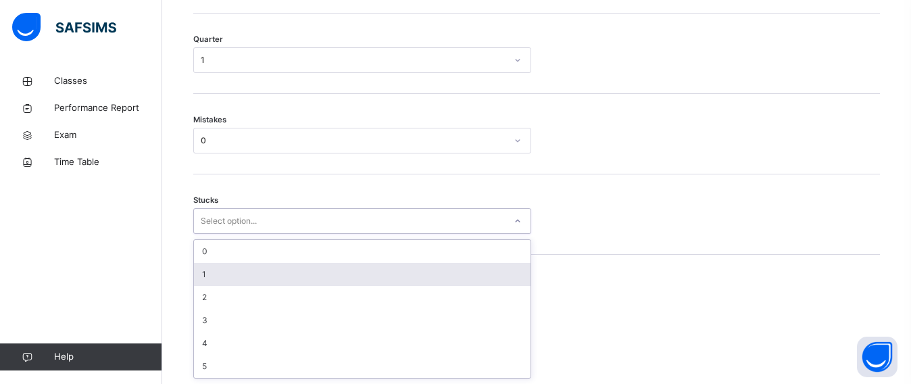
click at [231, 268] on div "1" at bounding box center [362, 274] width 336 height 23
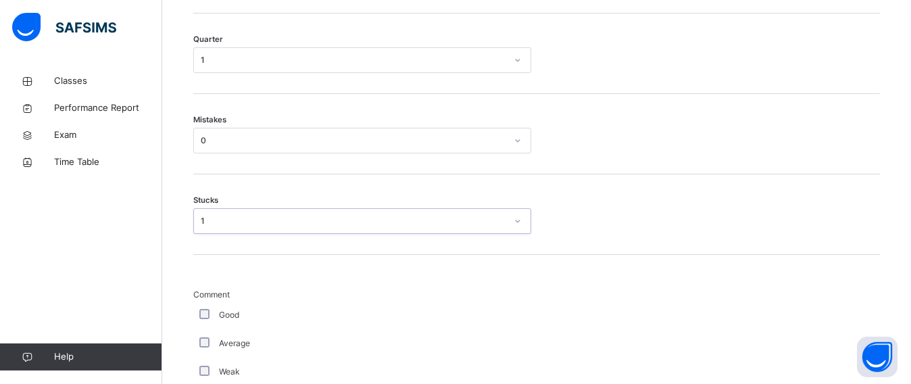
click at [249, 158] on div "Mistakes 0" at bounding box center [536, 134] width 686 height 80
click at [247, 155] on div "Mistakes 0" at bounding box center [536, 134] width 686 height 80
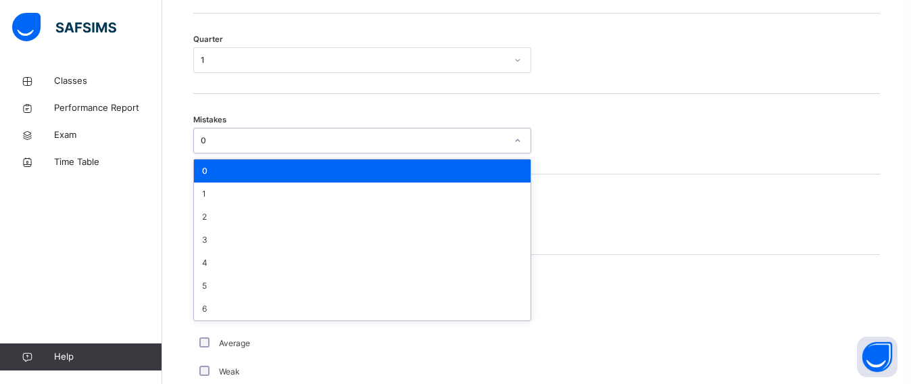
click at [247, 143] on div "0" at bounding box center [353, 140] width 305 height 12
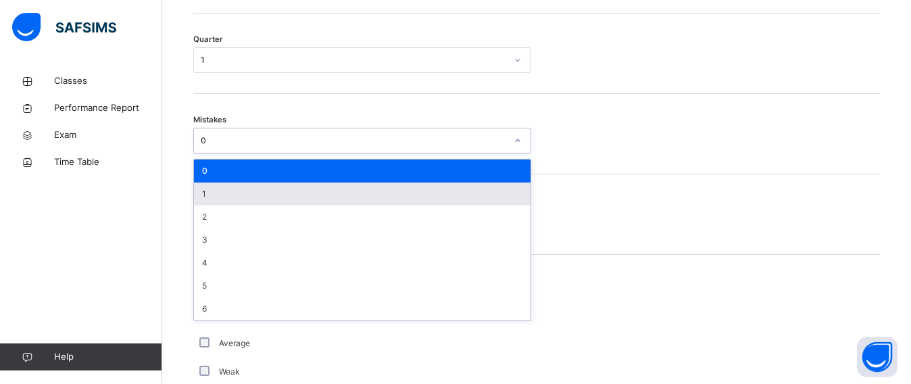
click at [268, 203] on div "1" at bounding box center [362, 193] width 336 height 23
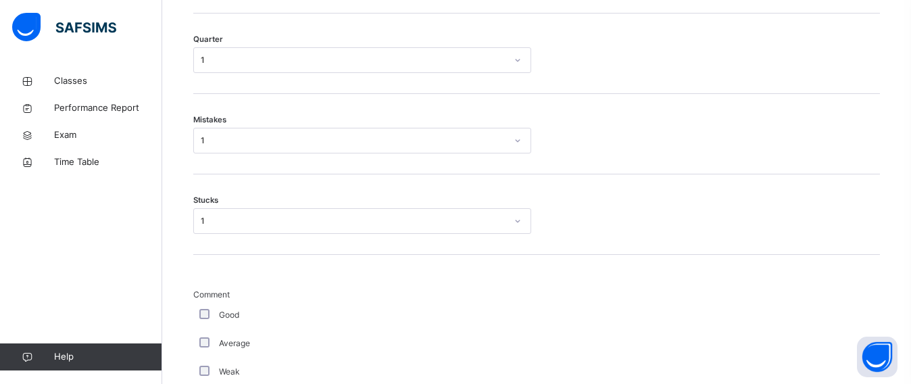
click at [202, 307] on div "Good" at bounding box center [362, 315] width 338 height 28
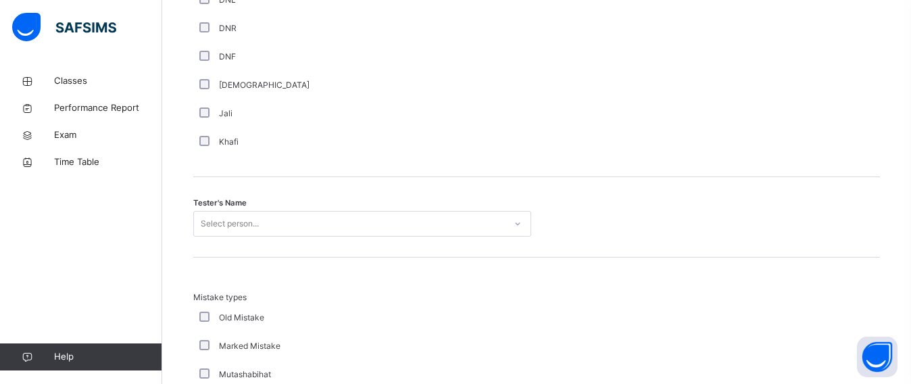
click at [230, 236] on div "Select person..." at bounding box center [362, 224] width 338 height 26
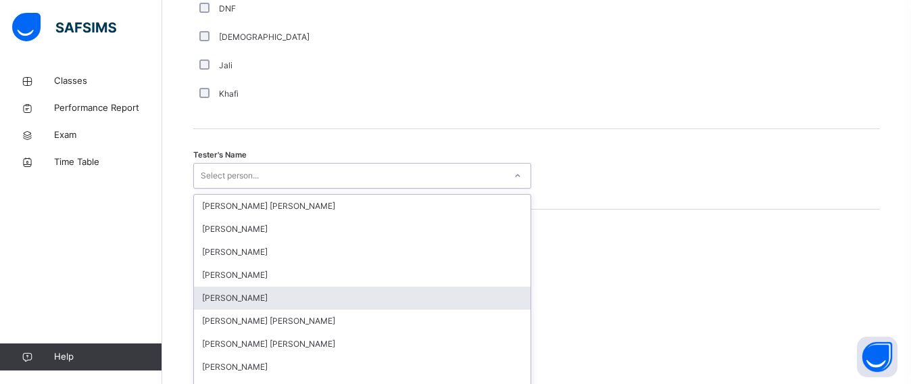
scroll to position [1325, 0]
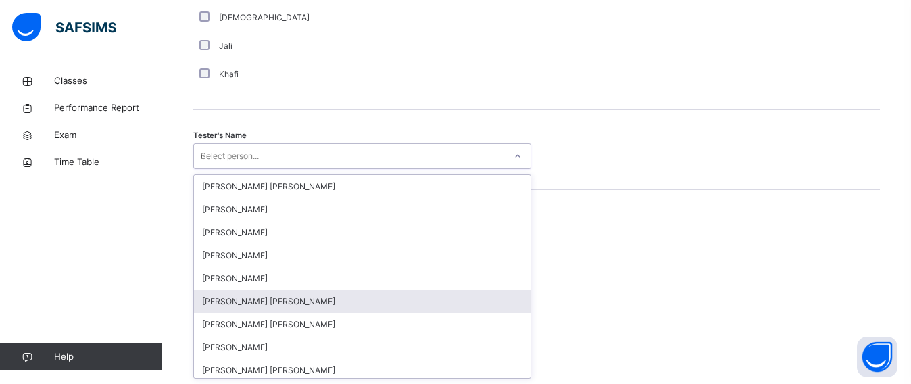
type input "***"
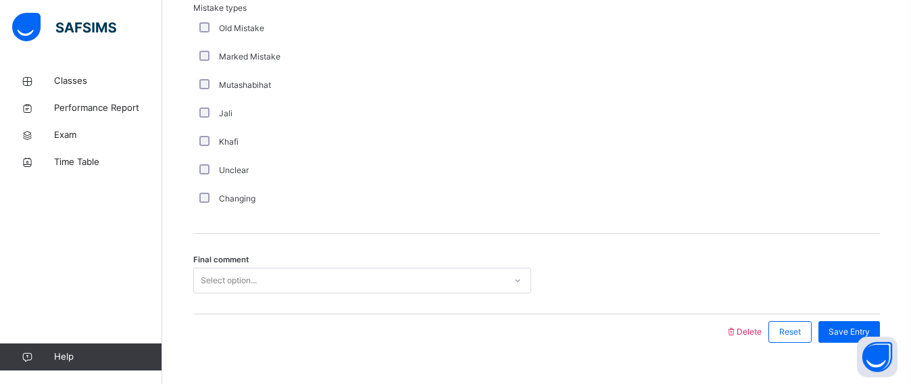
scroll to position [1573, 0]
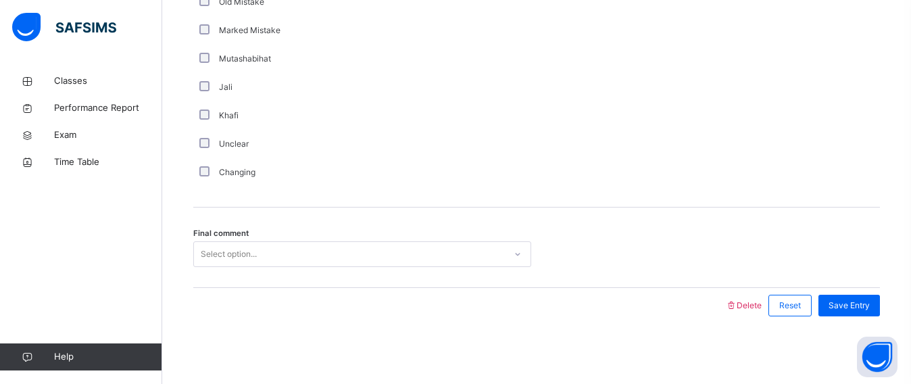
click at [218, 254] on div "Select option..." at bounding box center [229, 254] width 56 height 26
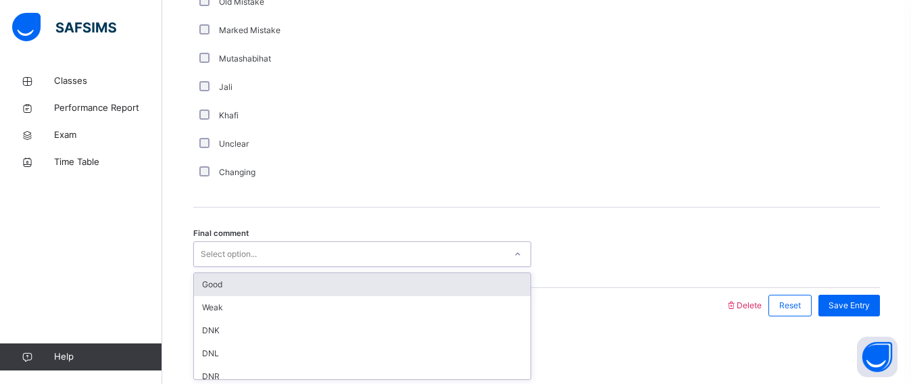
drag, startPoint x: 221, startPoint y: 283, endPoint x: 436, endPoint y: 280, distance: 214.8
click at [293, 273] on div "Good" at bounding box center [362, 284] width 336 height 23
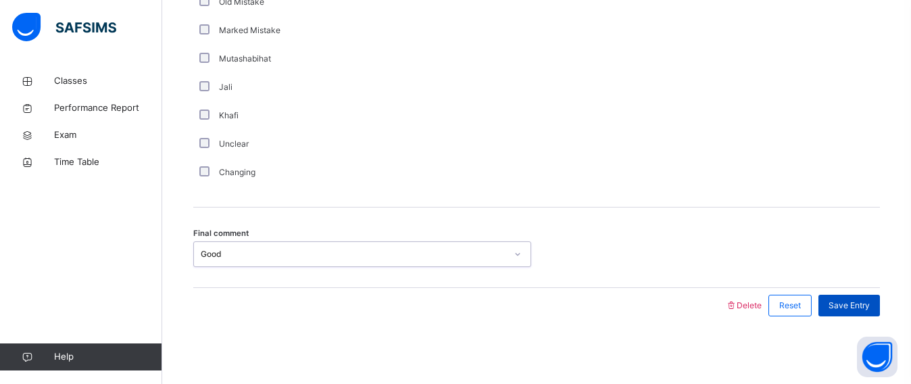
click at [840, 299] on div "Save Entry" at bounding box center [848, 306] width 61 height 22
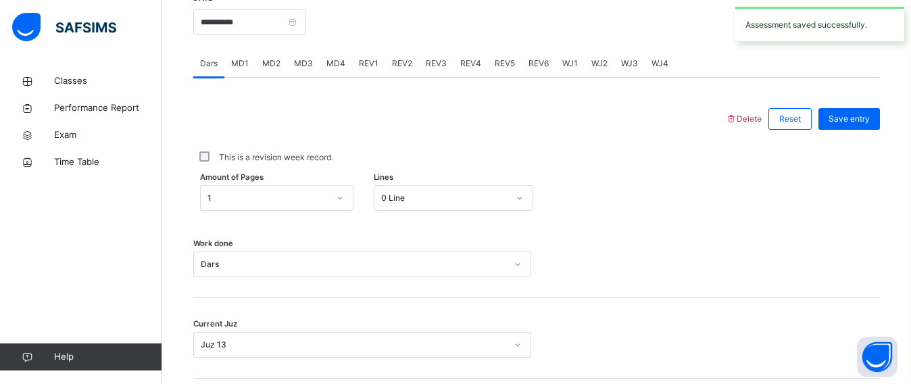
scroll to position [534, 0]
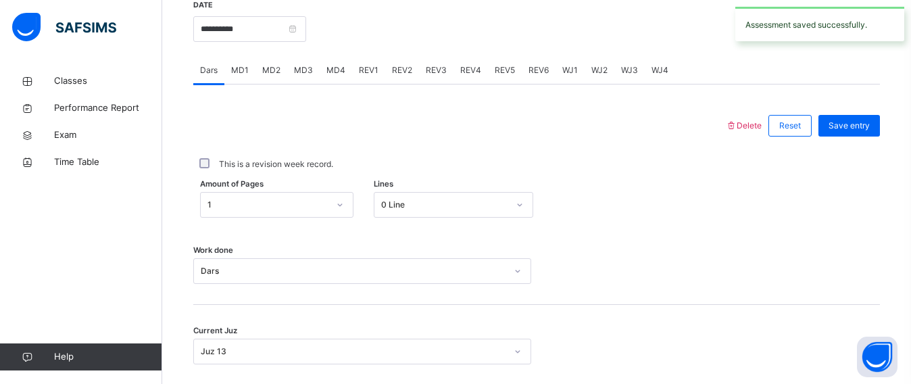
click at [442, 71] on span "REV3" at bounding box center [436, 70] width 21 height 12
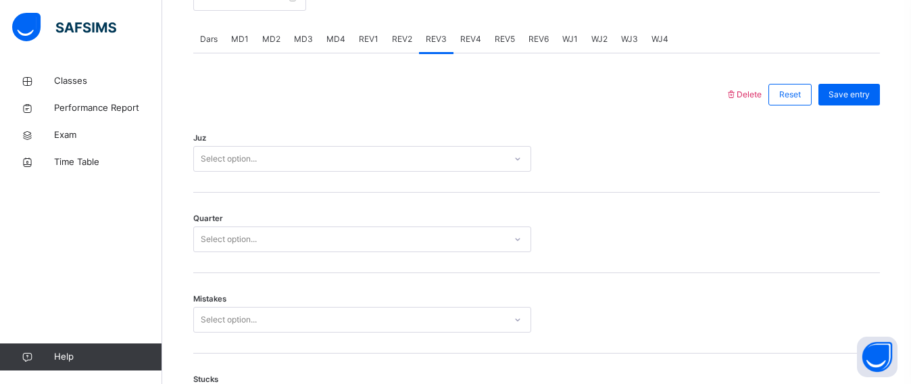
click at [236, 172] on div "Select option..." at bounding box center [362, 159] width 338 height 26
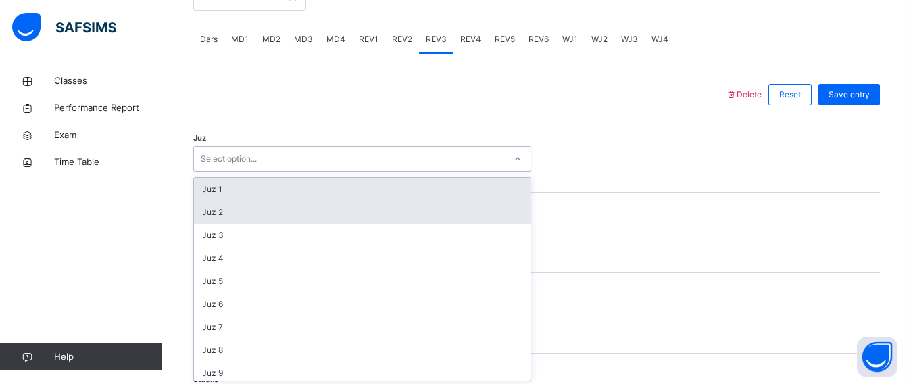
scroll to position [567, 0]
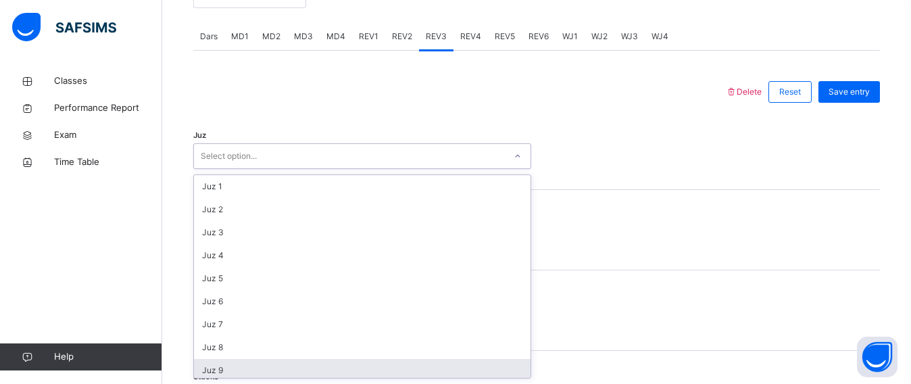
click at [231, 361] on div "Juz 9" at bounding box center [362, 370] width 336 height 23
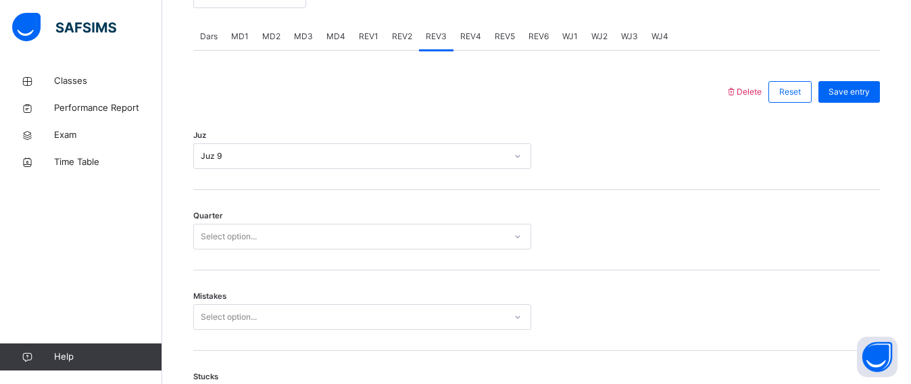
click at [214, 243] on div "Quarter Select option..." at bounding box center [536, 230] width 686 height 80
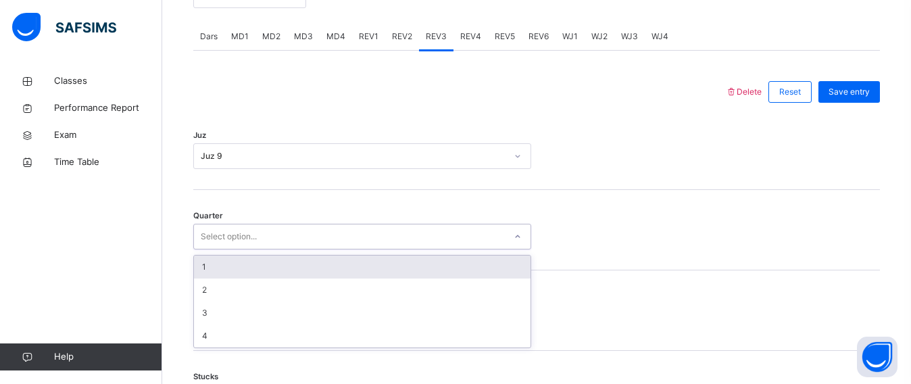
click at [214, 242] on div "Select option..." at bounding box center [229, 237] width 56 height 26
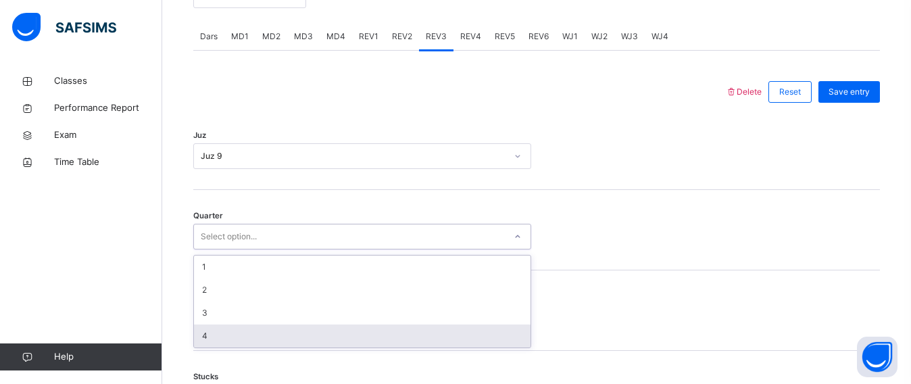
click at [233, 334] on div "4" at bounding box center [362, 335] width 336 height 23
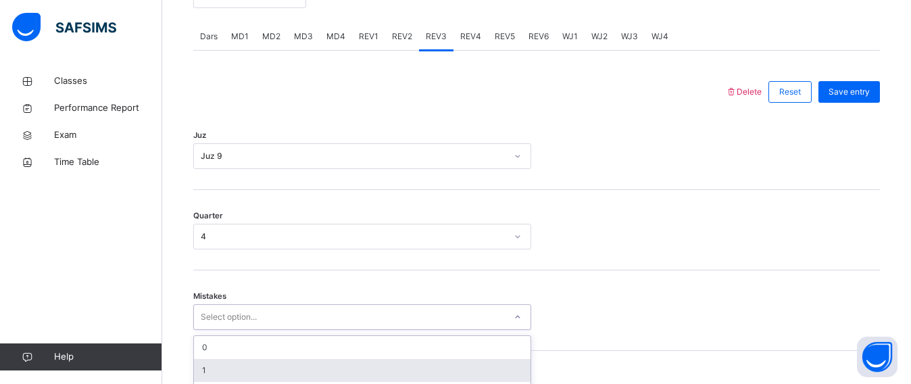
click at [228, 321] on div "option 1 focused, 2 of 7. 7 results available. Use Up and Down to choose option…" at bounding box center [362, 317] width 338 height 26
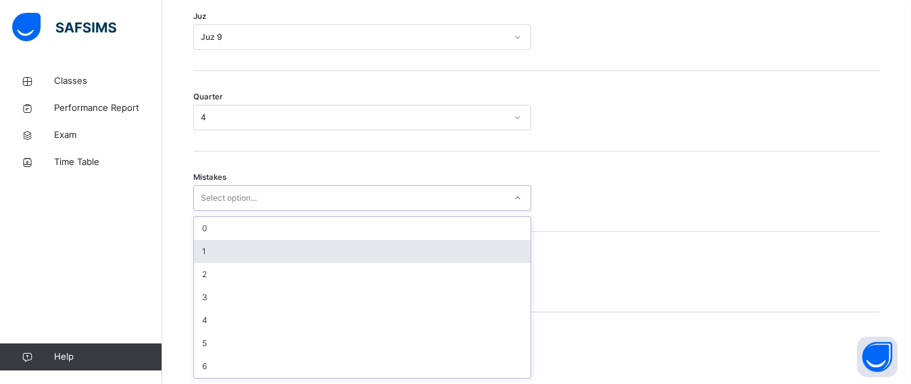
drag, startPoint x: 223, startPoint y: 249, endPoint x: 218, endPoint y: 270, distance: 21.6
click at [222, 250] on div "1" at bounding box center [362, 251] width 336 height 23
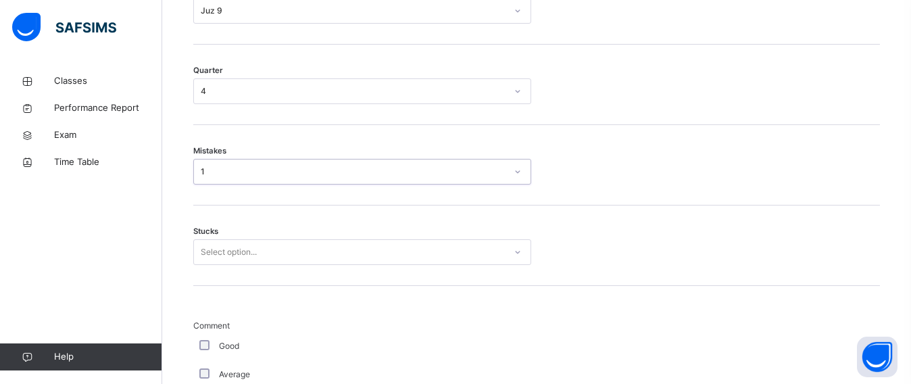
click at [218, 265] on div "Select option..." at bounding box center [362, 252] width 338 height 26
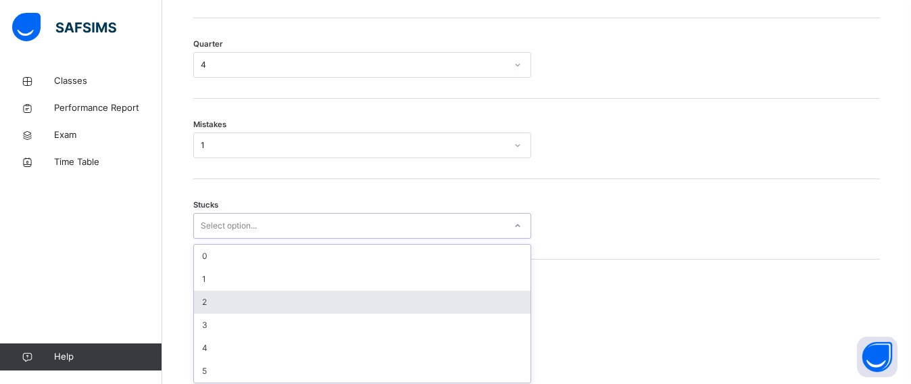
scroll to position [744, 0]
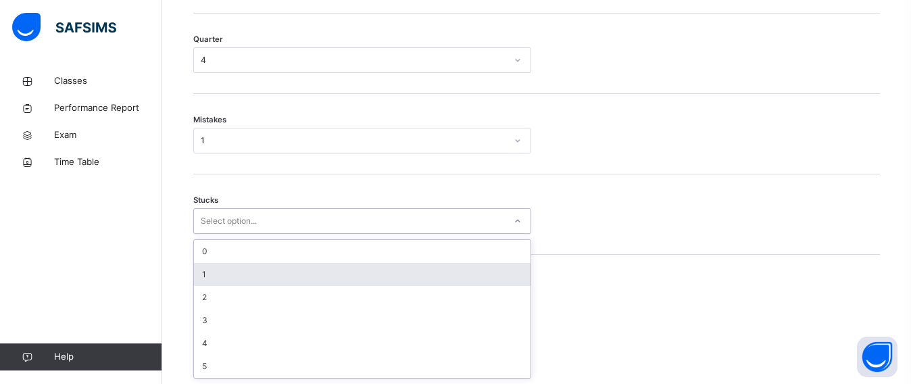
click at [207, 274] on div "1" at bounding box center [362, 274] width 336 height 23
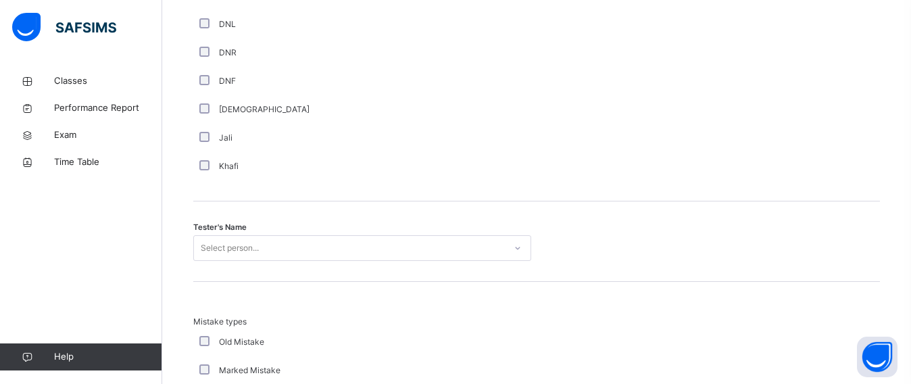
drag, startPoint x: 207, startPoint y: 268, endPoint x: 206, endPoint y: 257, distance: 10.8
click at [206, 257] on div "Tester's Name Select person..." at bounding box center [536, 241] width 686 height 80
click at [207, 253] on div "Select person..." at bounding box center [362, 248] width 338 height 26
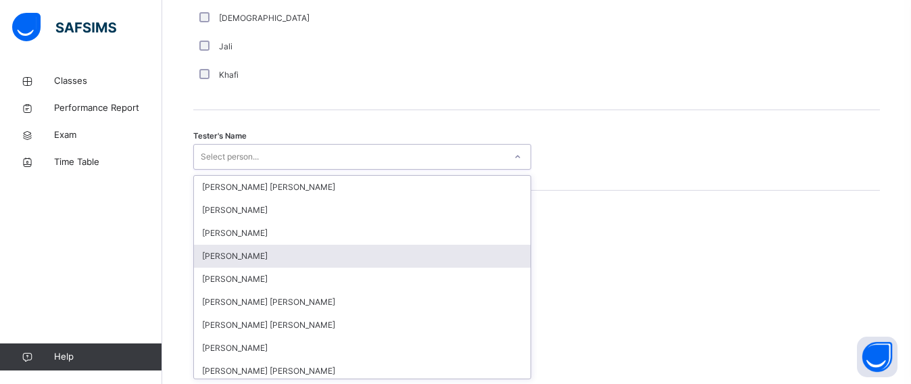
scroll to position [1325, 0]
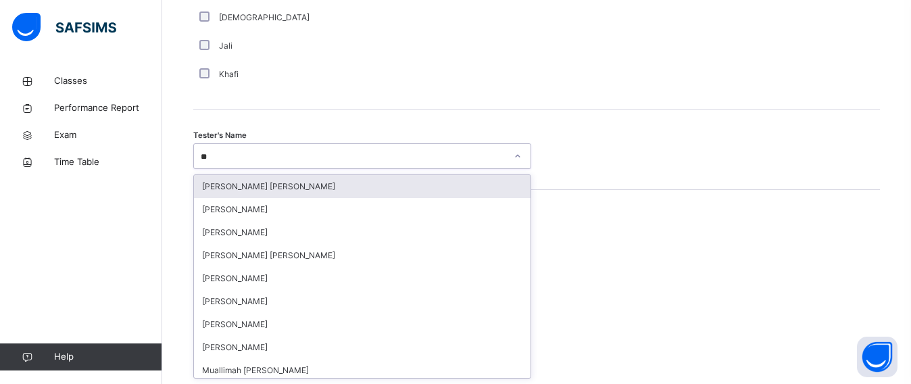
type input "***"
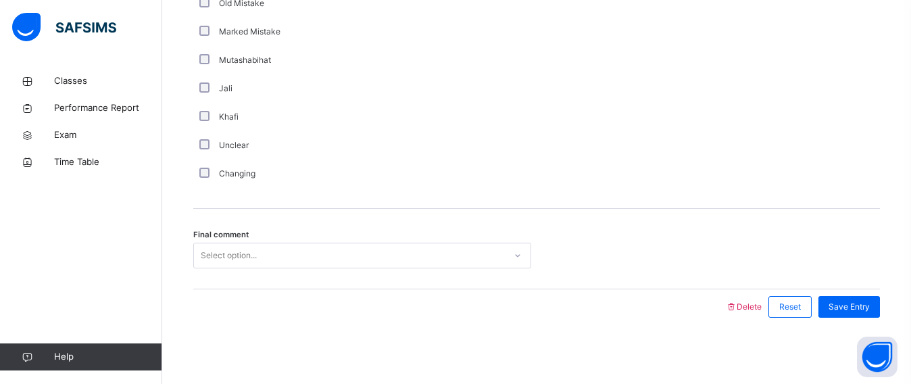
scroll to position [1573, 0]
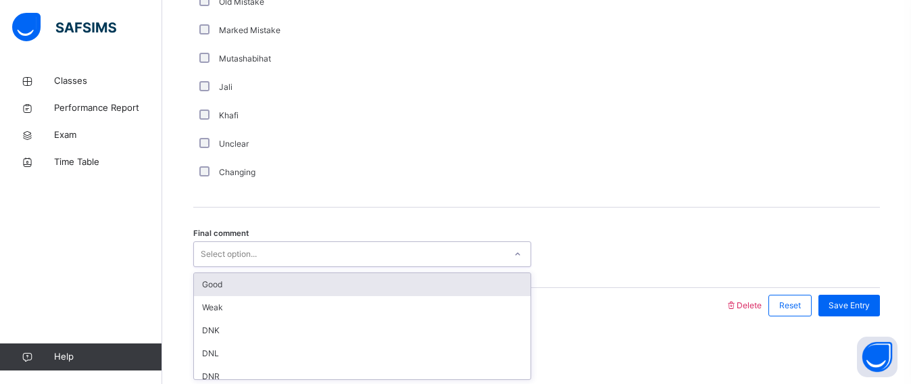
drag, startPoint x: 215, startPoint y: 261, endPoint x: 235, endPoint y: 265, distance: 20.7
click at [216, 261] on div "Select option..." at bounding box center [229, 254] width 56 height 26
drag, startPoint x: 240, startPoint y: 282, endPoint x: 349, endPoint y: 275, distance: 109.0
click at [278, 278] on div "Good" at bounding box center [362, 284] width 336 height 23
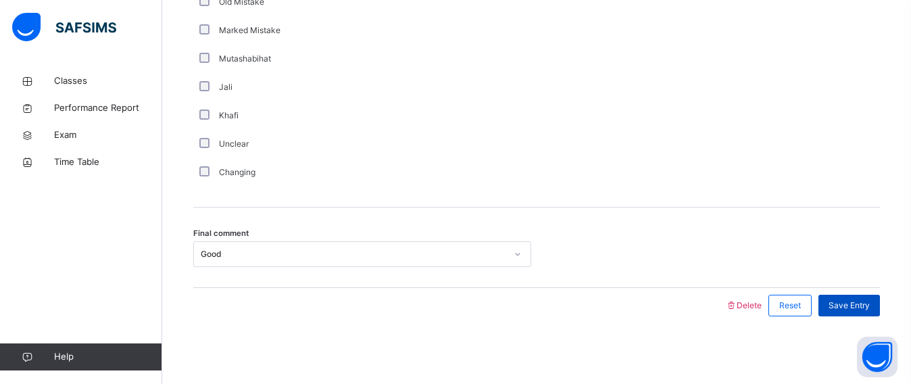
click at [878, 296] on div "Save Entry" at bounding box center [848, 306] width 61 height 22
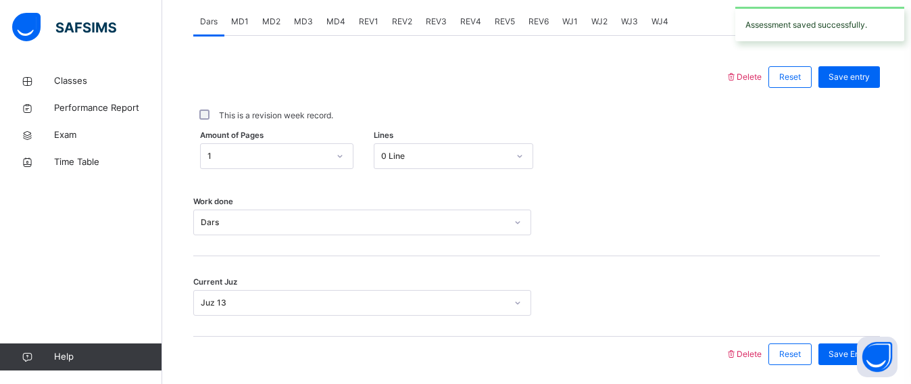
scroll to position [590, 0]
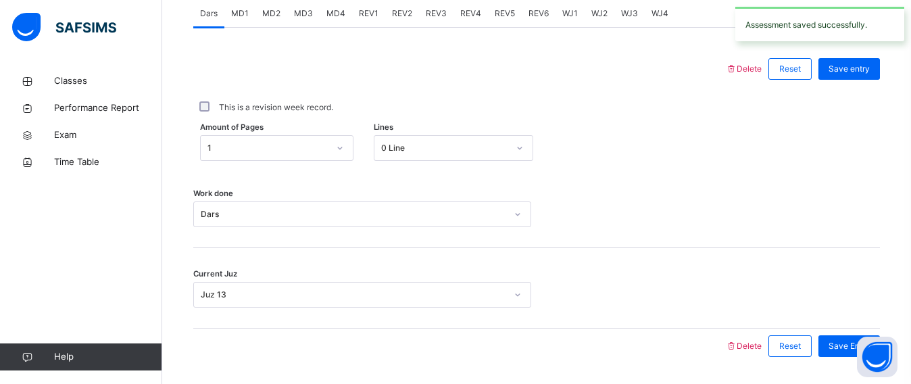
drag, startPoint x: 238, startPoint y: 10, endPoint x: 242, endPoint y: 26, distance: 16.7
click at [240, 13] on span "MD1" at bounding box center [240, 13] width 18 height 12
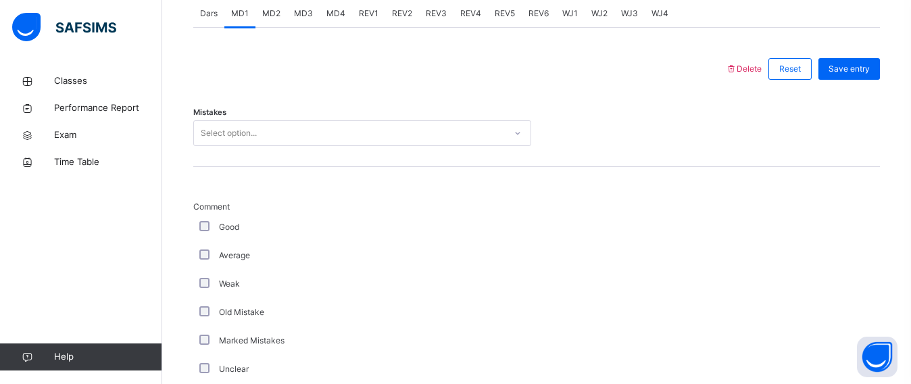
drag, startPoint x: 251, startPoint y: 132, endPoint x: 251, endPoint y: 150, distance: 18.2
click at [251, 138] on div "Select option..." at bounding box center [229, 133] width 56 height 26
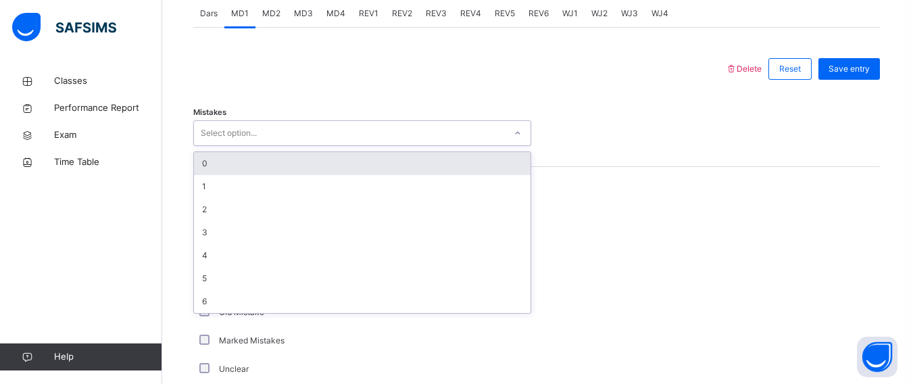
click at [249, 153] on div "0" at bounding box center [362, 163] width 336 height 23
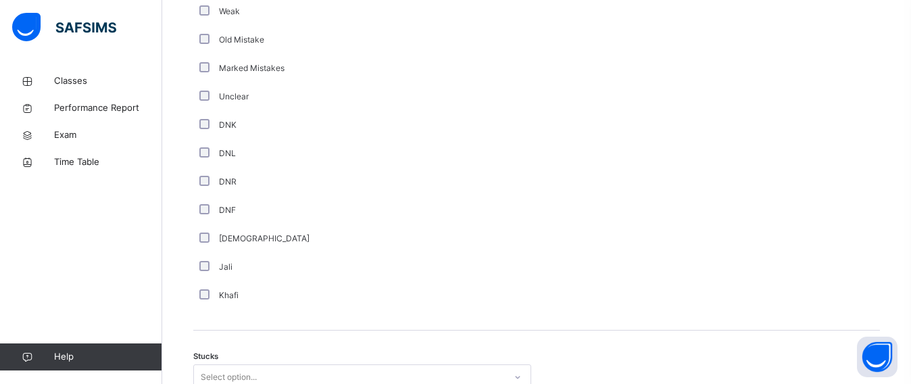
scroll to position [861, 0]
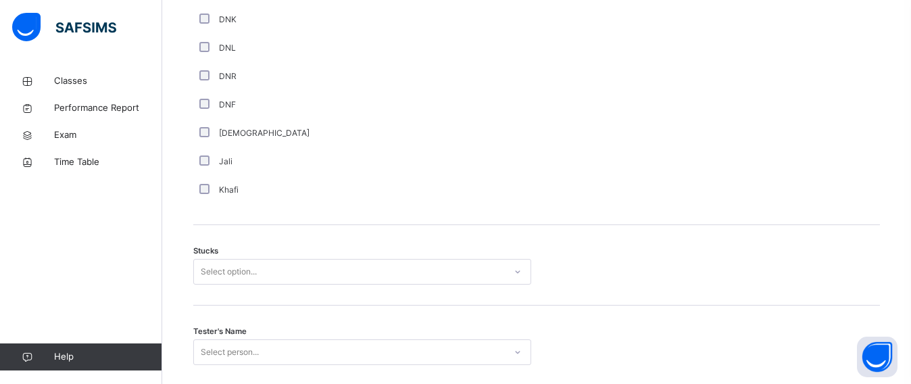
click at [208, 284] on div "Select option..." at bounding box center [362, 272] width 338 height 26
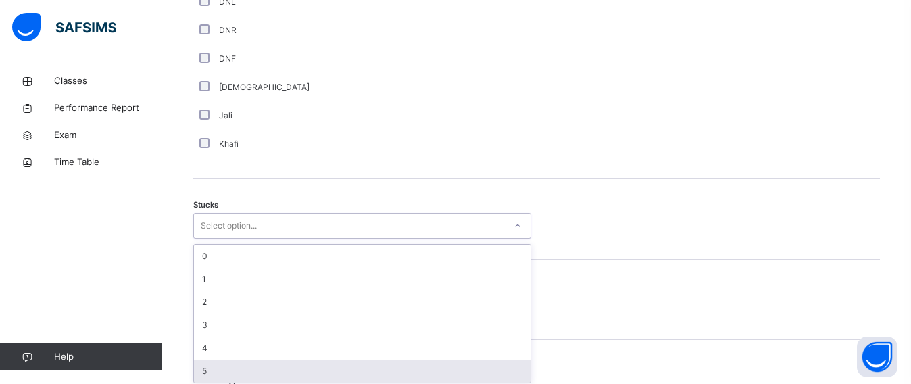
scroll to position [1019, 0]
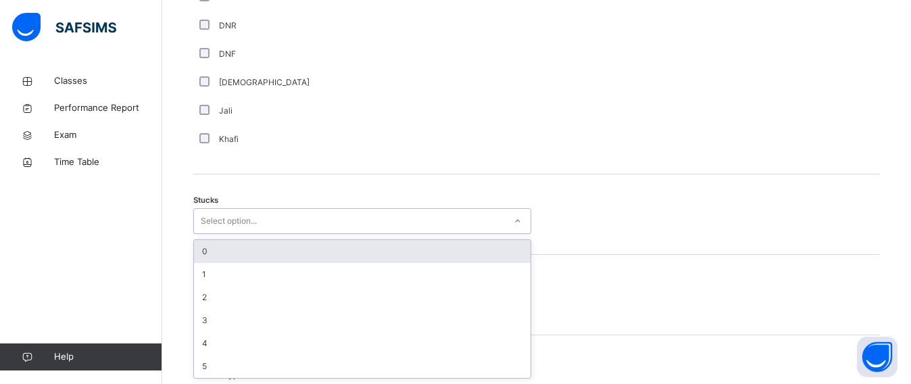
click at [213, 253] on div "0" at bounding box center [362, 251] width 336 height 23
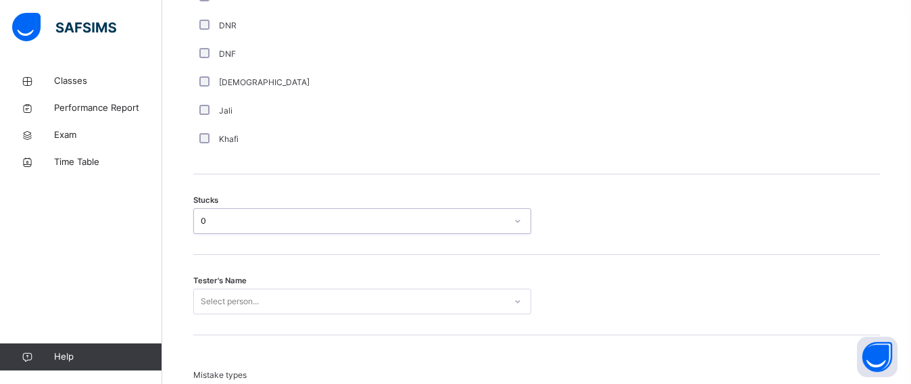
click at [220, 306] on div "Select person..." at bounding box center [362, 301] width 338 height 26
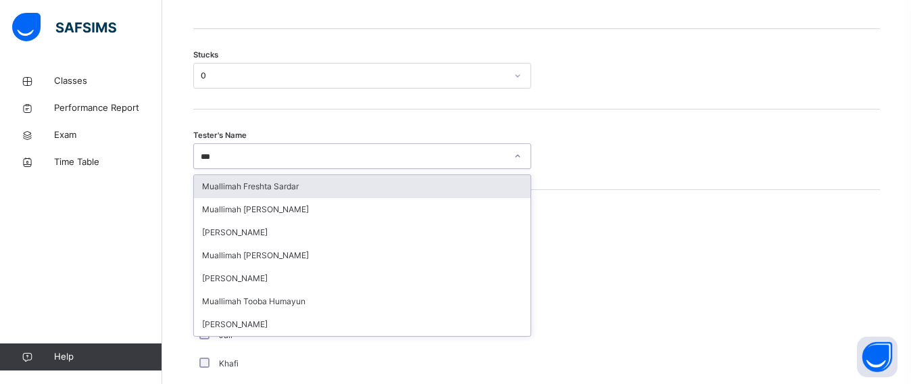
type input "****"
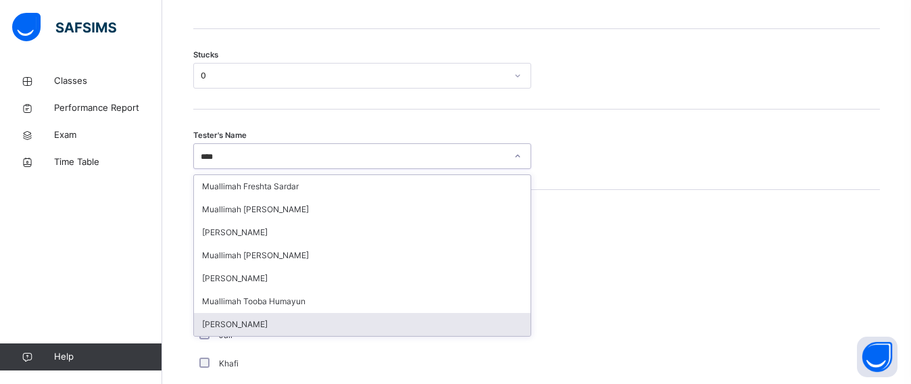
click at [222, 318] on div "[PERSON_NAME]" at bounding box center [362, 324] width 336 height 23
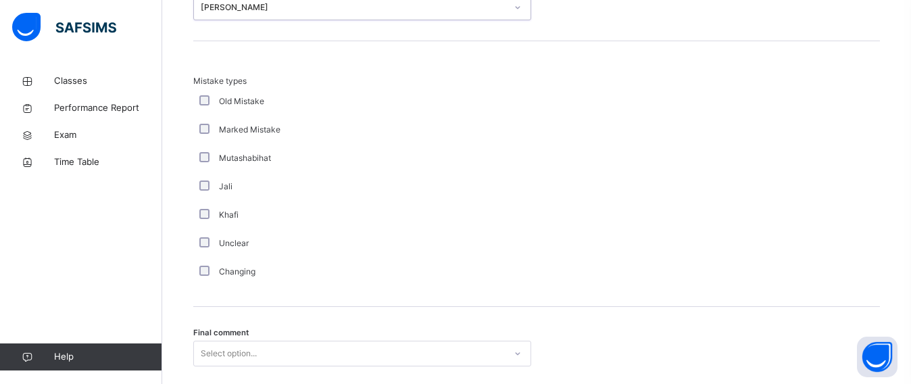
scroll to position [1412, 0]
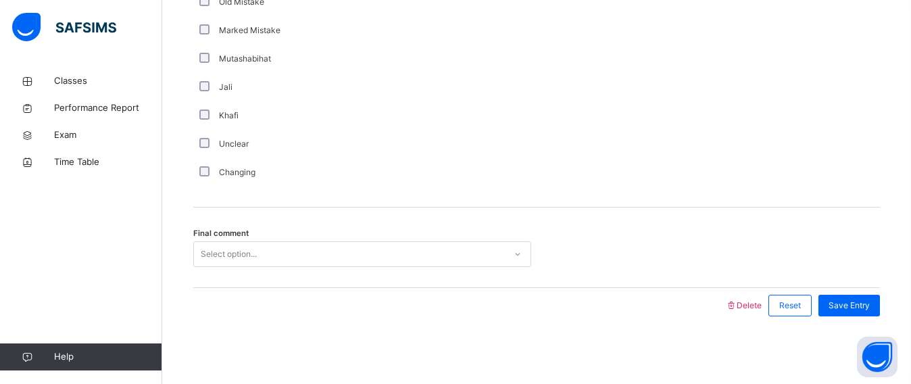
click at [217, 245] on div "Select option..." at bounding box center [362, 254] width 338 height 26
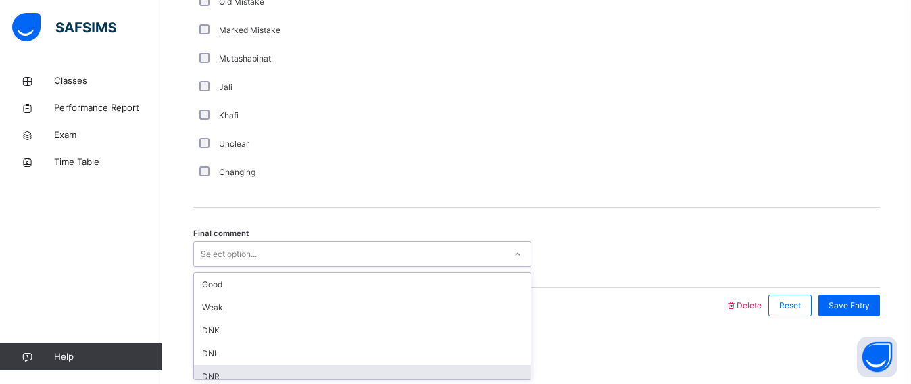
click at [217, 375] on div "DNR" at bounding box center [362, 376] width 336 height 23
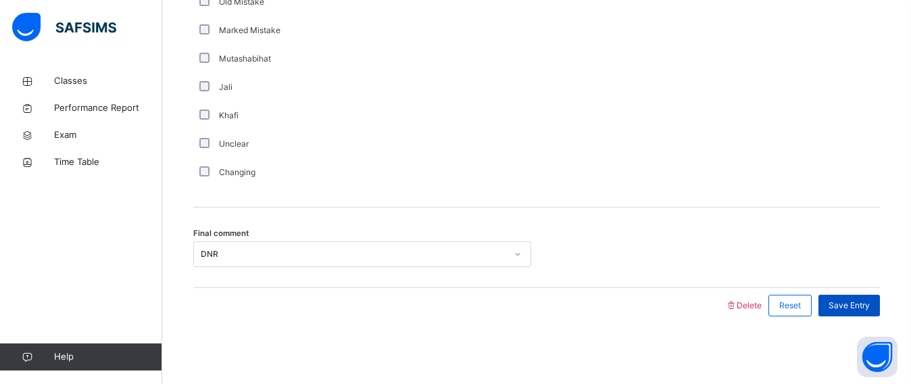
click at [861, 311] on div "Save Entry" at bounding box center [848, 306] width 61 height 22
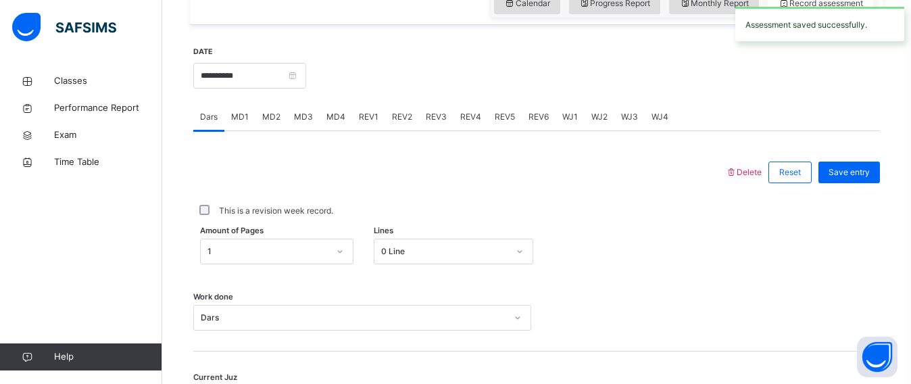
scroll to position [492, 0]
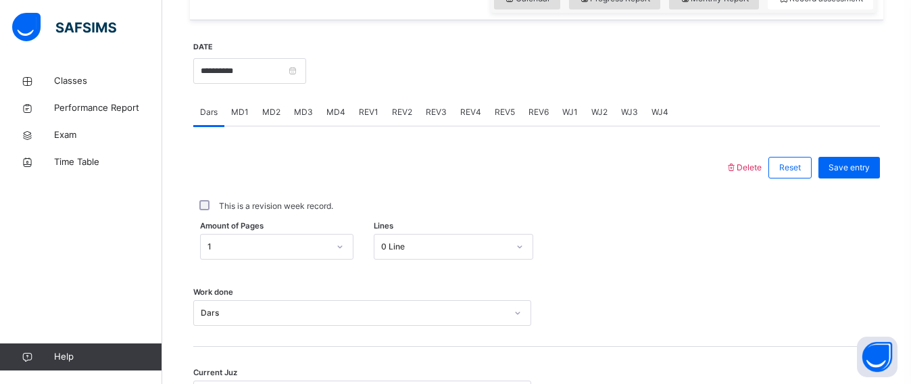
click at [464, 113] on span "REV4" at bounding box center [470, 112] width 21 height 12
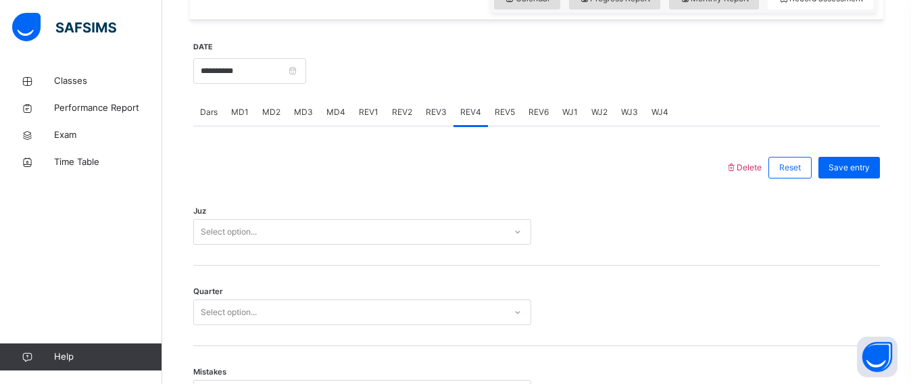
drag, startPoint x: 234, startPoint y: 207, endPoint x: 236, endPoint y: 223, distance: 15.6
click at [235, 218] on div "Juz Select option..." at bounding box center [536, 225] width 686 height 80
click at [237, 232] on div "Select option..." at bounding box center [362, 232] width 338 height 26
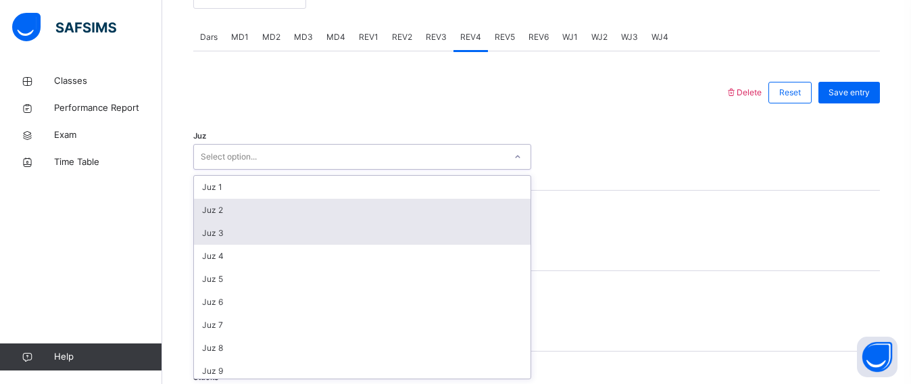
scroll to position [567, 0]
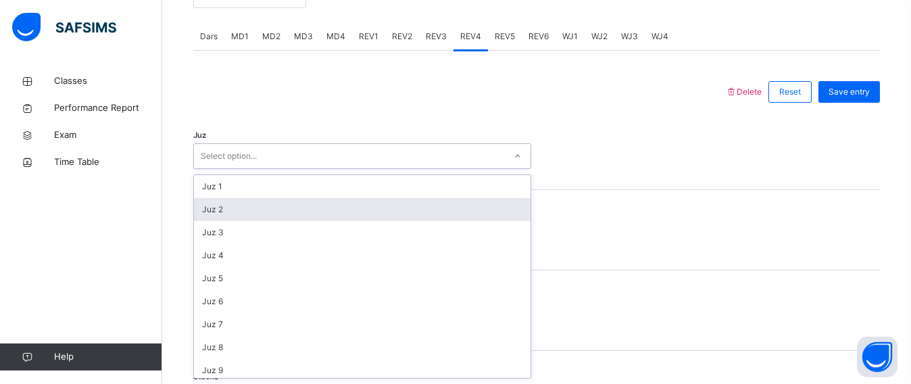
drag, startPoint x: 230, startPoint y: 213, endPoint x: 230, endPoint y: 222, distance: 8.8
click at [230, 220] on div "Juz 2" at bounding box center [362, 209] width 336 height 23
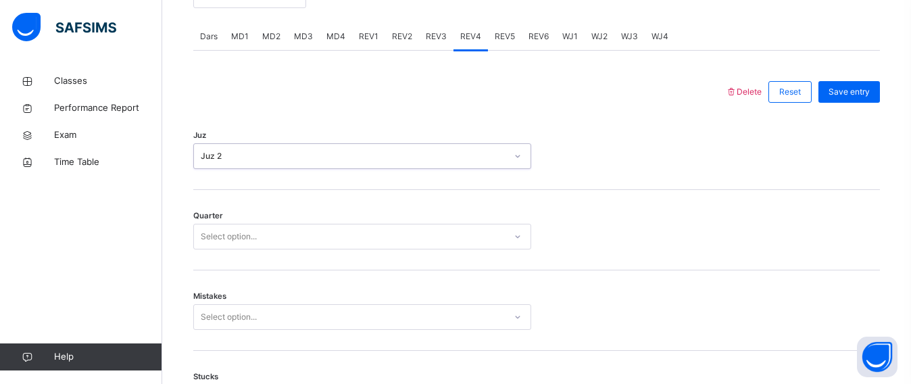
click at [233, 240] on div "Select option..." at bounding box center [362, 237] width 338 height 26
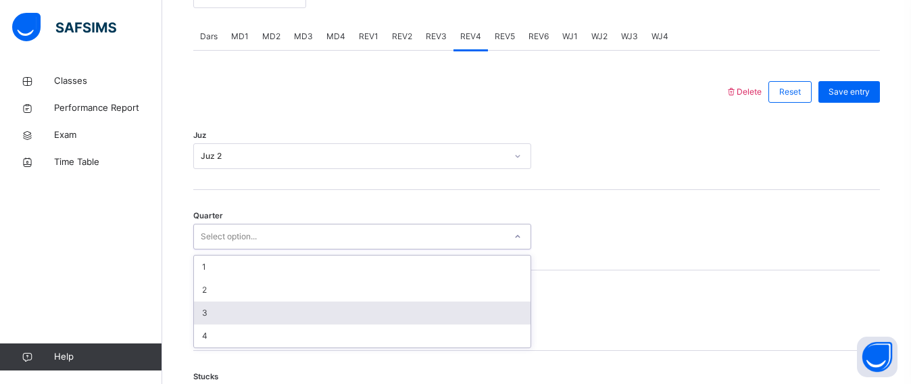
click at [203, 312] on div "3" at bounding box center [362, 312] width 336 height 23
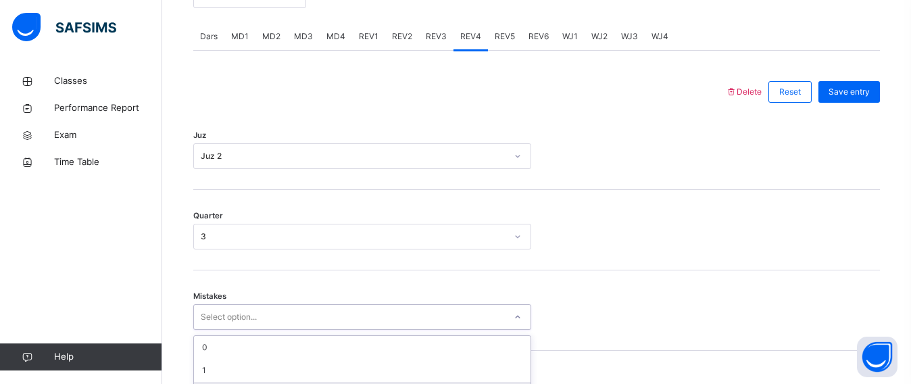
click at [213, 313] on div "option 2 focused, 3 of 7. 7 results available. Use Up and Down to choose option…" at bounding box center [362, 317] width 338 height 26
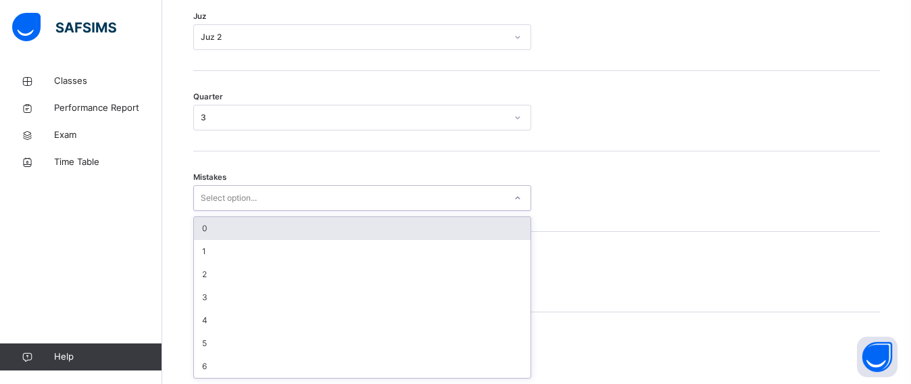
click at [222, 231] on div "0" at bounding box center [362, 228] width 336 height 23
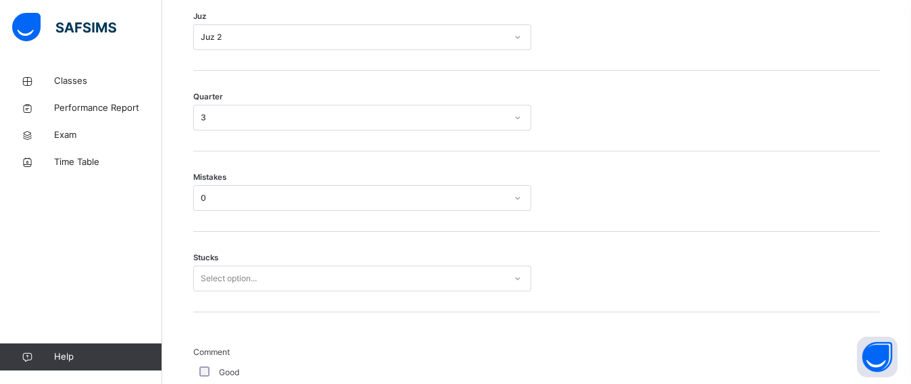
click at [222, 265] on div "Stucks Select option..." at bounding box center [536, 272] width 686 height 80
click at [221, 270] on div "Select option..." at bounding box center [362, 278] width 338 height 26
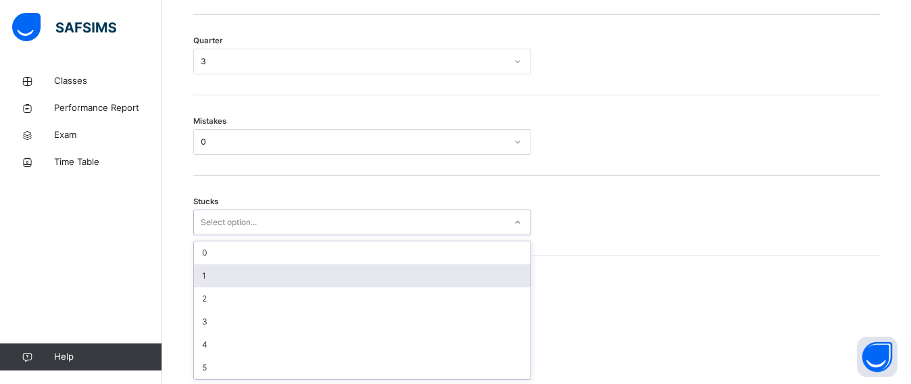
scroll to position [744, 0]
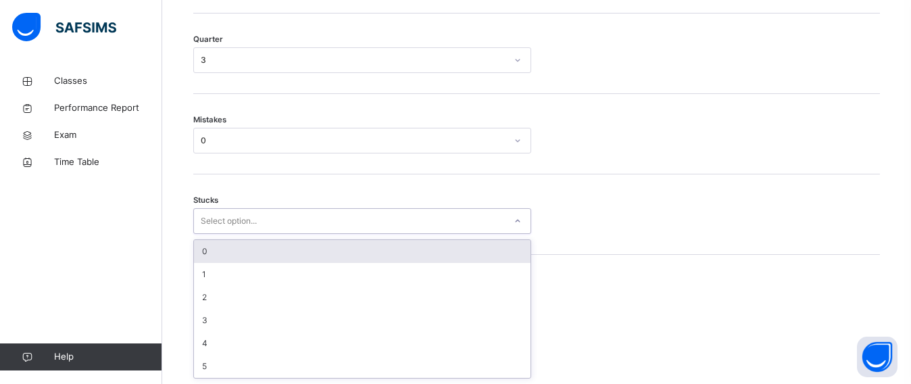
drag, startPoint x: 216, startPoint y: 247, endPoint x: 202, endPoint y: 282, distance: 37.6
click at [213, 252] on div "0" at bounding box center [362, 251] width 336 height 23
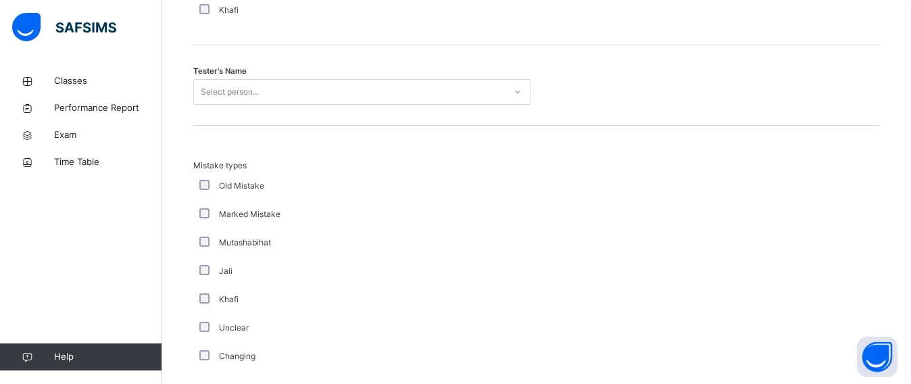
scroll to position [1390, 0]
drag, startPoint x: 257, startPoint y: 84, endPoint x: 259, endPoint y: 91, distance: 6.9
click at [258, 90] on div "Select person..." at bounding box center [230, 91] width 58 height 26
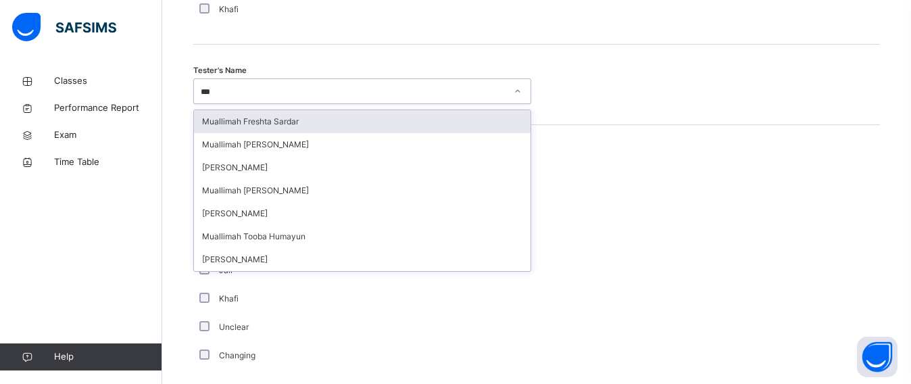
type input "****"
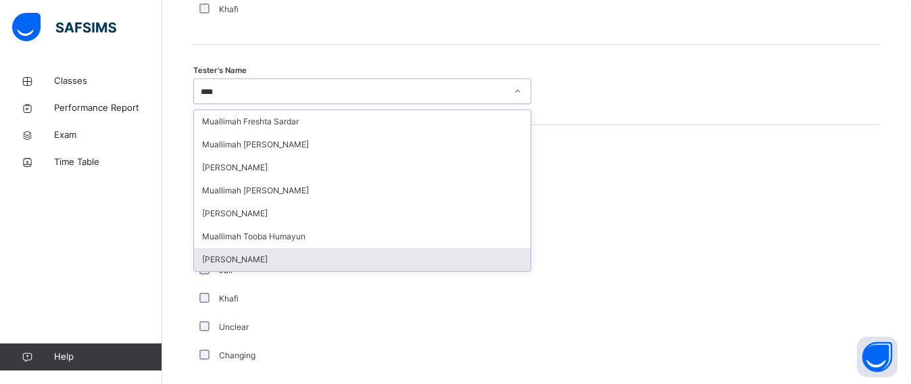
click at [277, 256] on div "[PERSON_NAME]" at bounding box center [362, 259] width 336 height 23
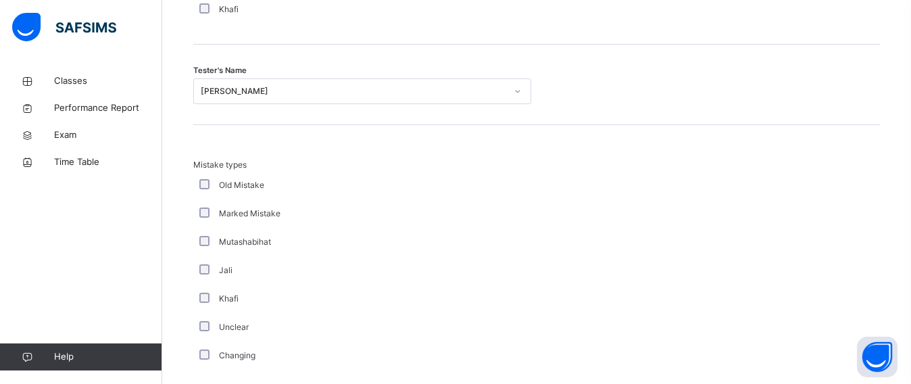
drag, startPoint x: 283, startPoint y: 236, endPoint x: 252, endPoint y: 163, distance: 78.7
click at [252, 163] on span "Mistake types" at bounding box center [362, 165] width 338 height 12
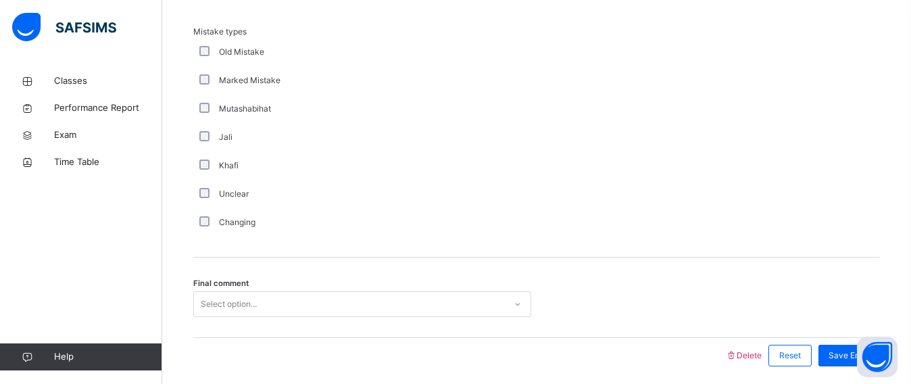
scroll to position [1573, 0]
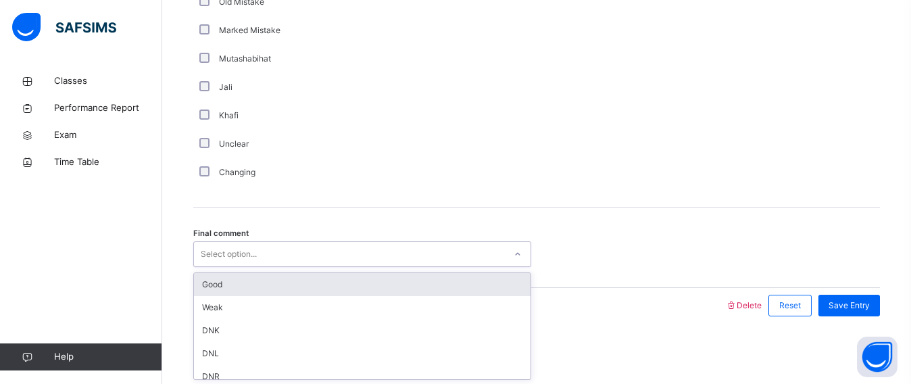
click at [236, 252] on div "Select option..." at bounding box center [229, 254] width 56 height 26
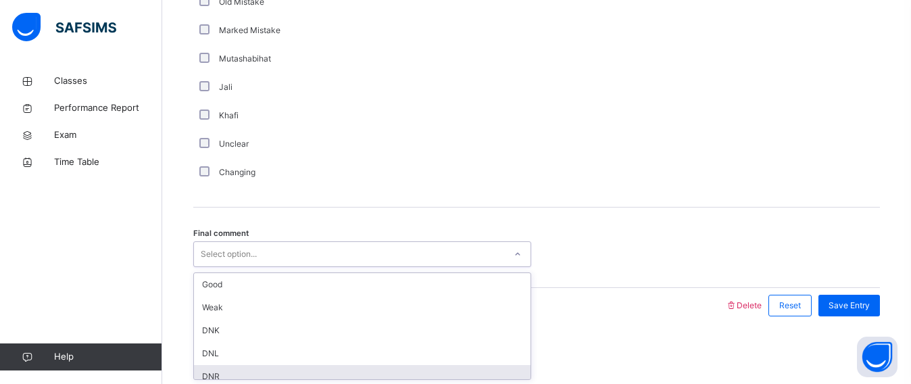
click at [219, 368] on div "DNR" at bounding box center [362, 376] width 336 height 23
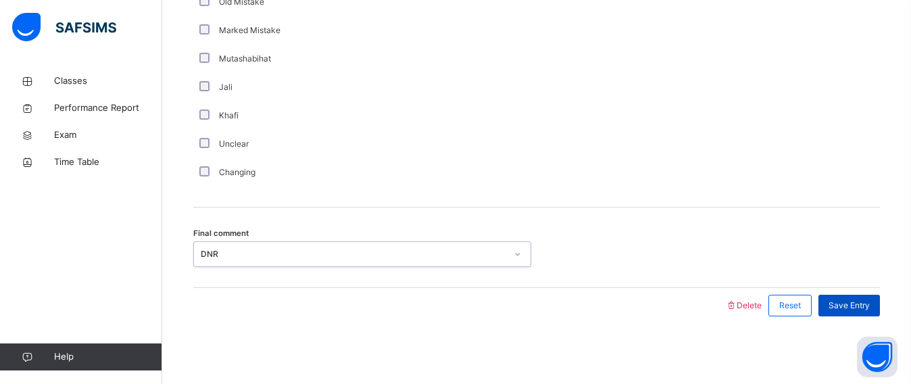
click at [842, 301] on span "Save Entry" at bounding box center [848, 305] width 41 height 12
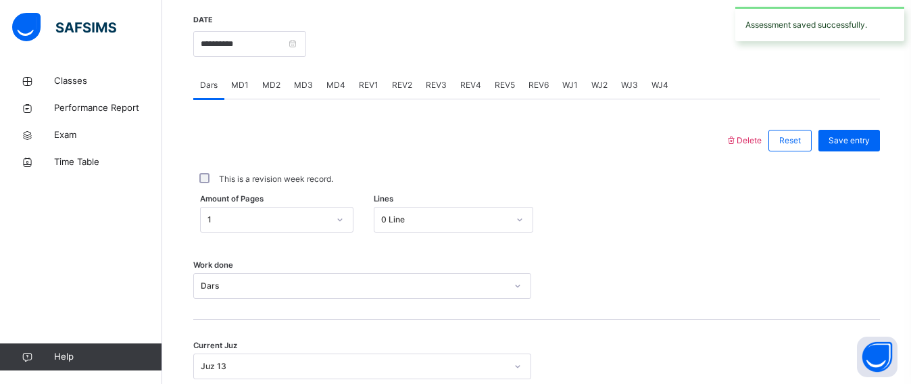
scroll to position [530, 0]
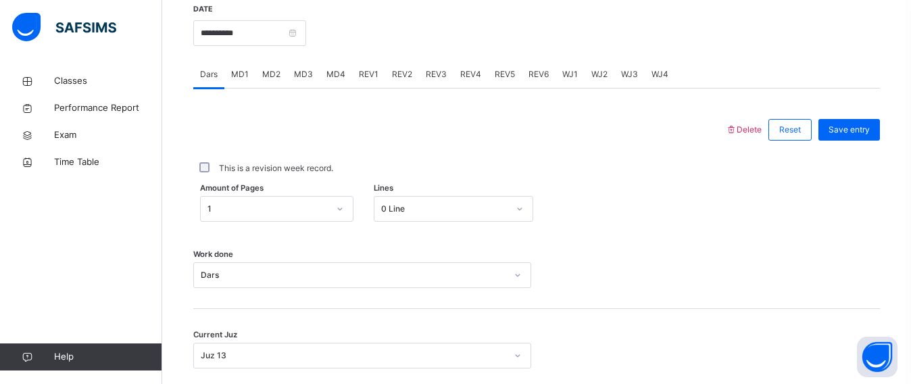
click at [338, 80] on div "MD4" at bounding box center [336, 74] width 32 height 27
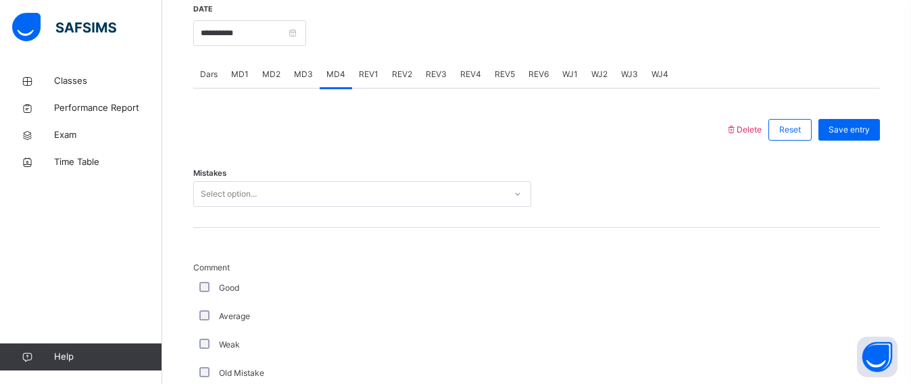
click at [268, 215] on div "Mistakes Select option..." at bounding box center [536, 187] width 686 height 80
drag, startPoint x: 258, startPoint y: 209, endPoint x: 253, endPoint y: 203, distance: 7.7
click at [253, 203] on div "Mistakes Select option..." at bounding box center [536, 187] width 686 height 80
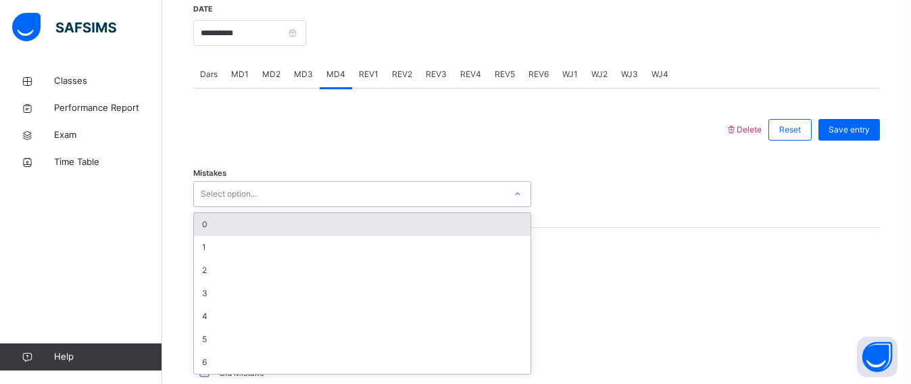
click at [253, 201] on div "Select option..." at bounding box center [229, 194] width 56 height 26
click at [235, 216] on div "0" at bounding box center [362, 224] width 336 height 23
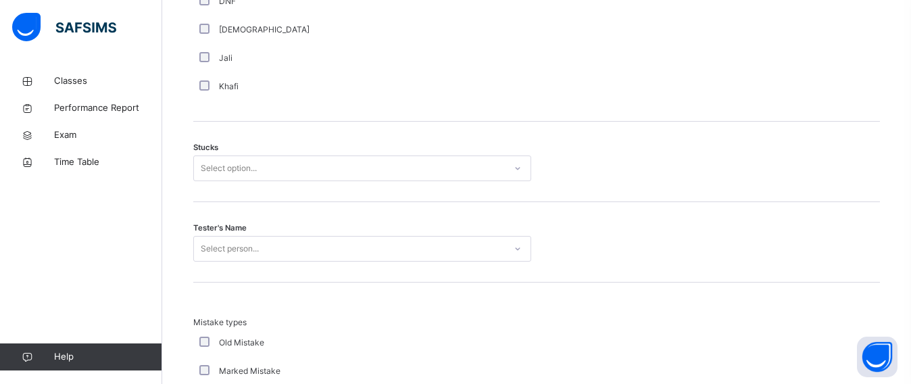
scroll to position [1081, 0]
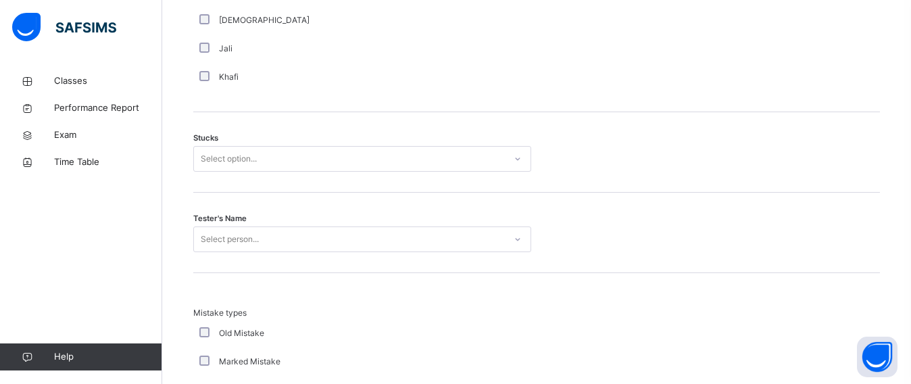
click at [266, 181] on div "Stucks Select option..." at bounding box center [536, 152] width 686 height 80
click at [269, 159] on div "Select option..." at bounding box center [349, 159] width 311 height 21
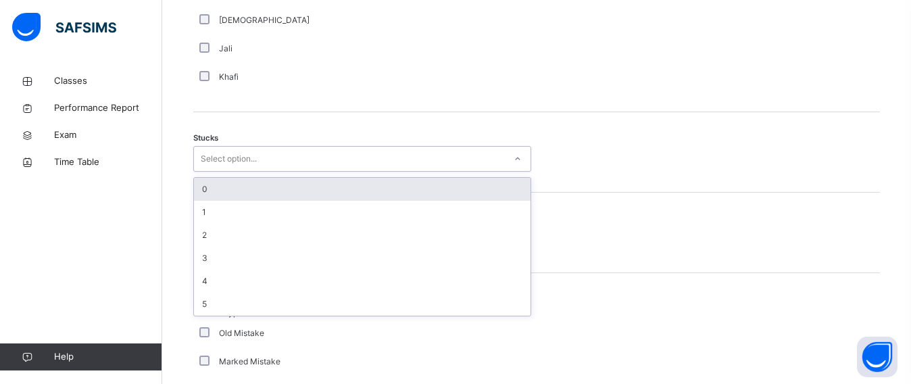
click at [255, 198] on div "0" at bounding box center [362, 189] width 336 height 23
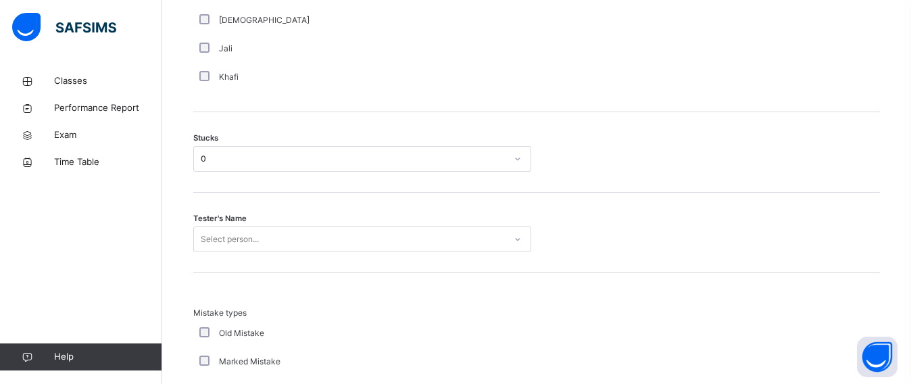
click at [250, 251] on div "Tester's Name Select person..." at bounding box center [536, 233] width 686 height 80
click at [247, 248] on div "Select person..." at bounding box center [362, 239] width 338 height 26
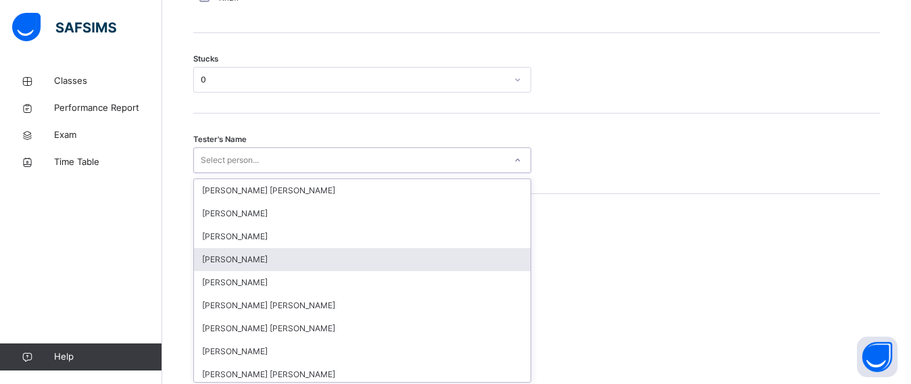
scroll to position [1164, 0]
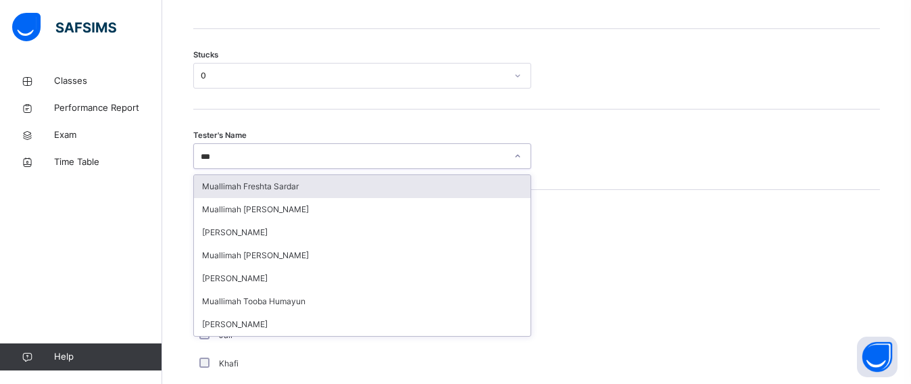
type input "****"
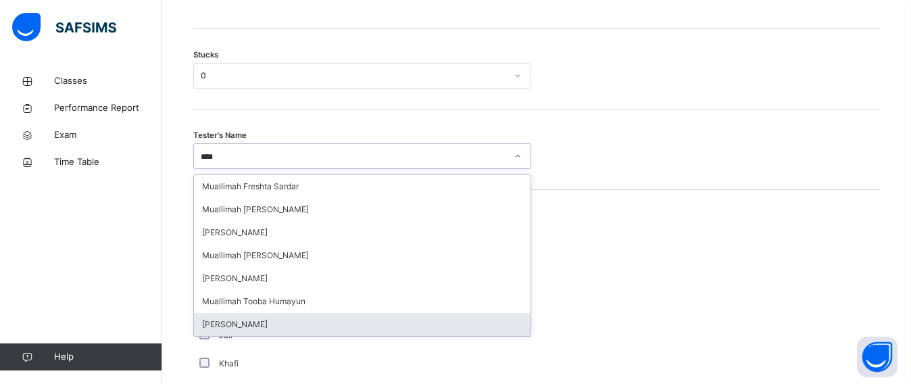
click at [254, 315] on div "[PERSON_NAME]" at bounding box center [362, 324] width 336 height 23
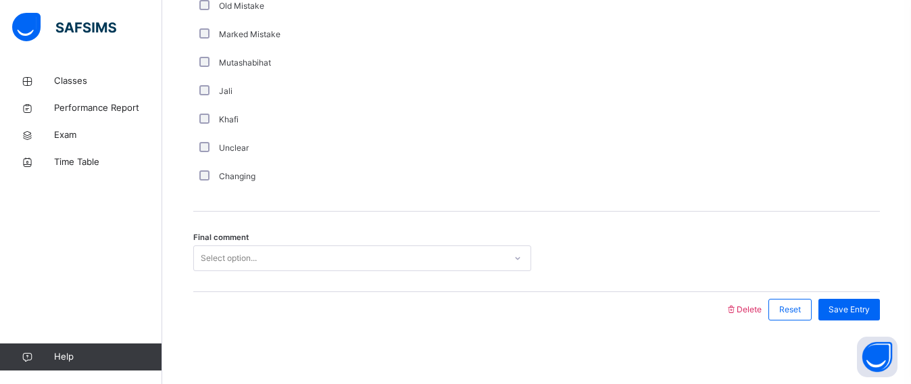
scroll to position [1412, 0]
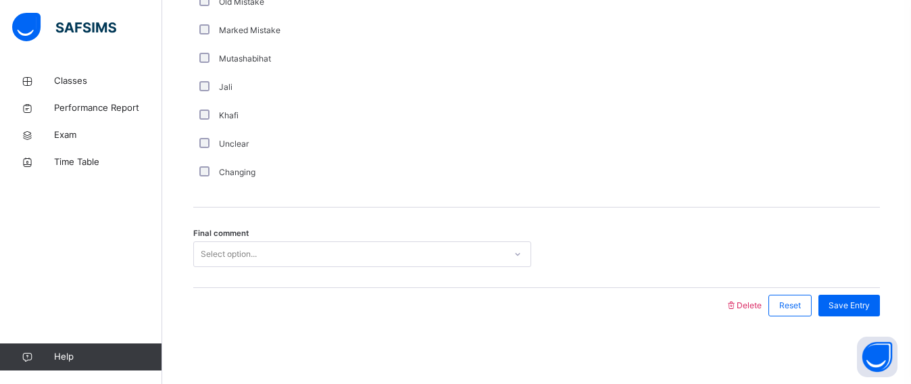
click at [218, 238] on span "Final comment" at bounding box center [220, 233] width 55 height 11
drag, startPoint x: 218, startPoint y: 240, endPoint x: 226, endPoint y: 255, distance: 16.6
click at [220, 243] on div "Final comment Select option..." at bounding box center [536, 247] width 686 height 80
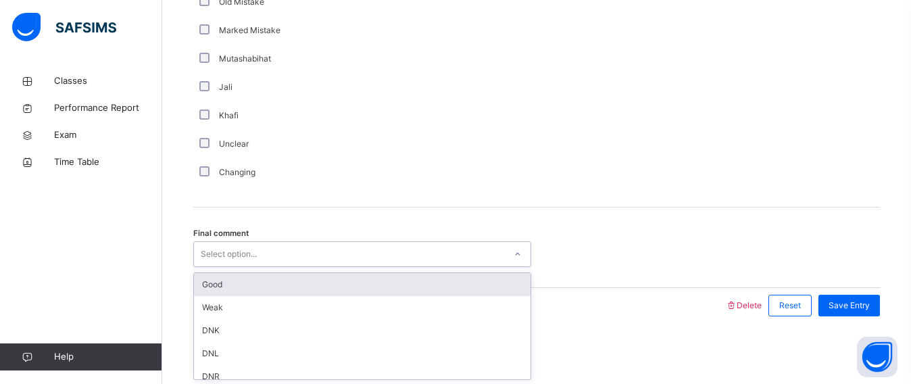
click at [226, 255] on div "Select option..." at bounding box center [229, 254] width 56 height 26
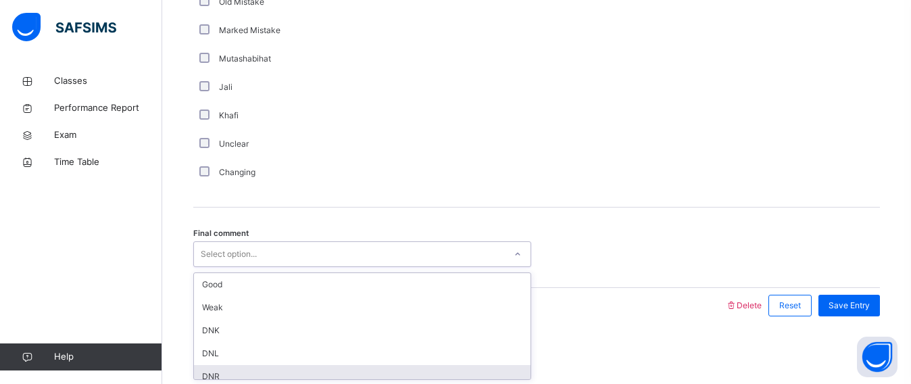
click at [235, 376] on div "DNR" at bounding box center [362, 376] width 336 height 23
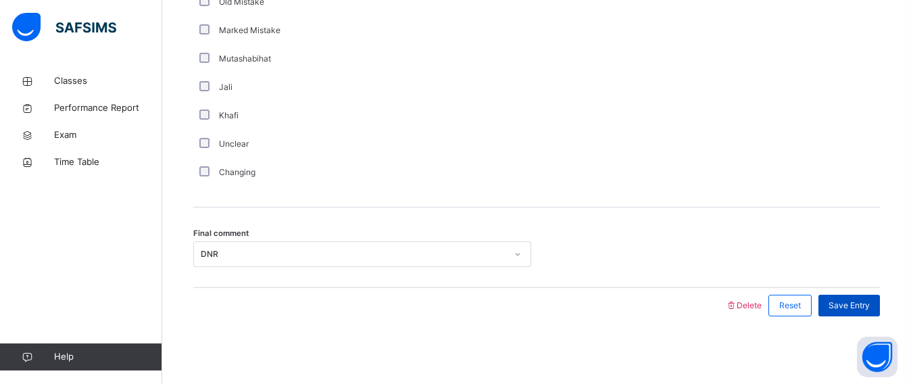
click at [847, 303] on span "Save Entry" at bounding box center [848, 305] width 41 height 12
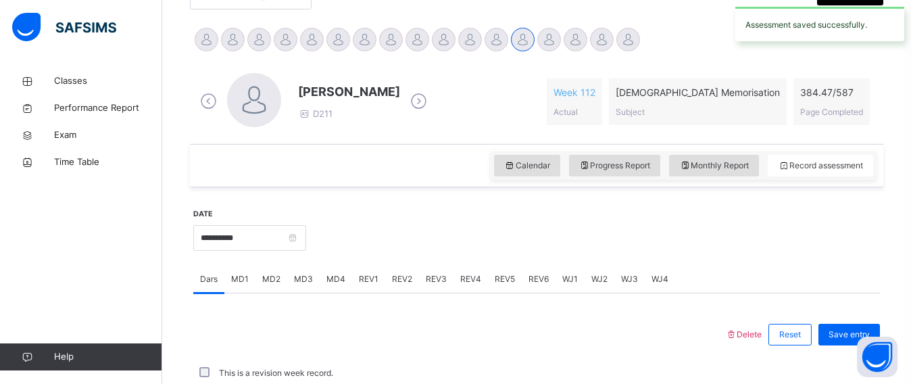
scroll to position [631, 0]
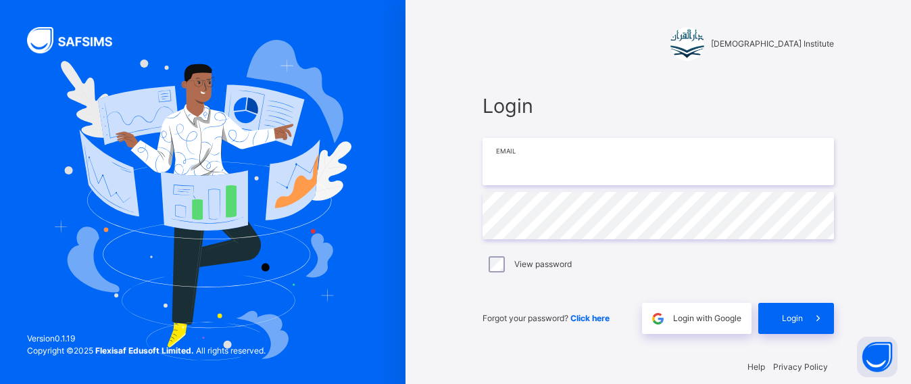
type input "**********"
